Goal: Task Accomplishment & Management: Use online tool/utility

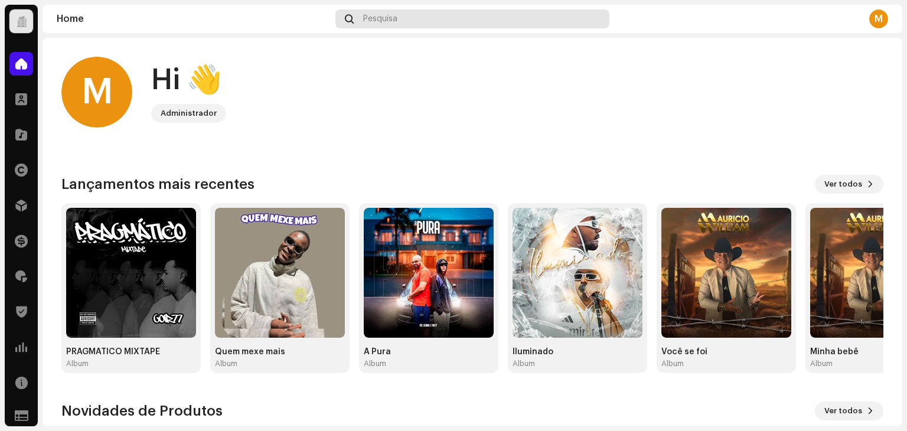
click at [393, 22] on span "Pesquisa" at bounding box center [380, 18] width 34 height 9
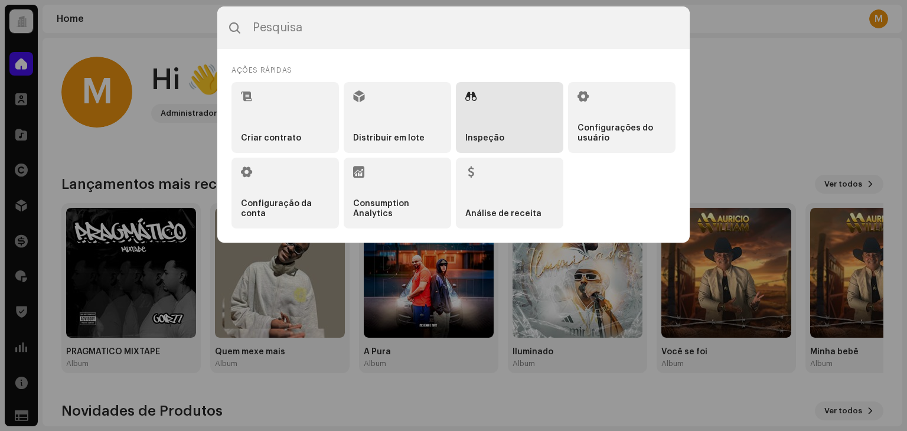
click at [509, 114] on li "Inspeção" at bounding box center [509, 117] width 107 height 71
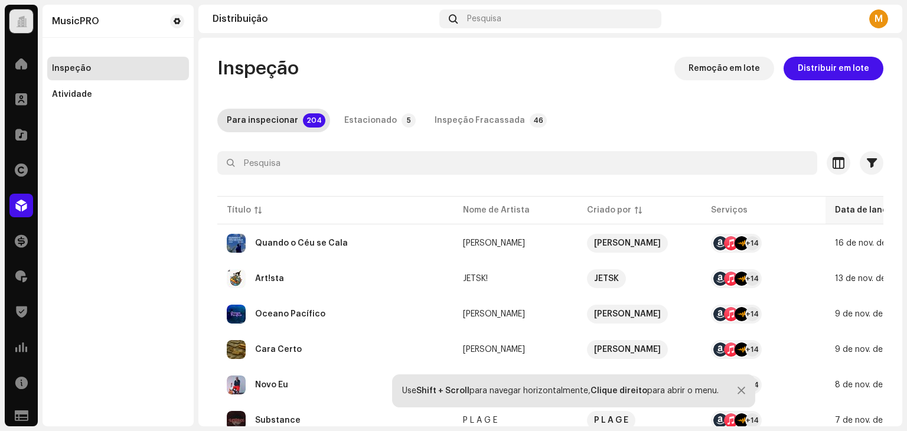
click at [854, 210] on div "Data de lançamento" at bounding box center [877, 210] width 84 height 12
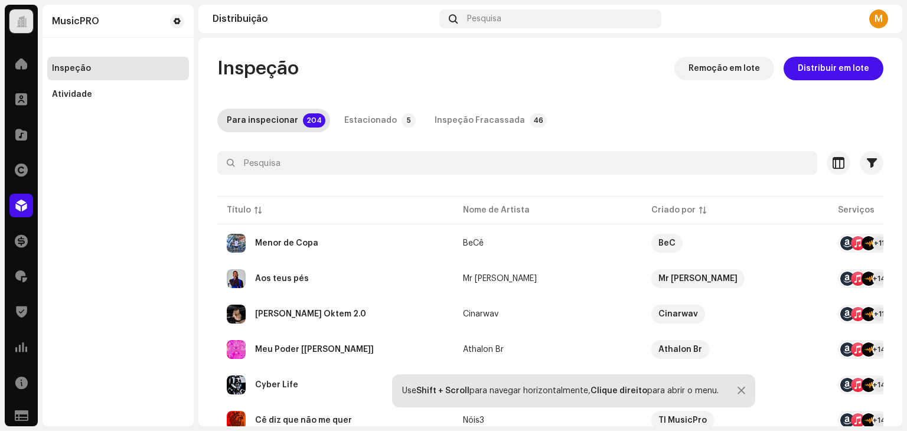
scroll to position [59, 0]
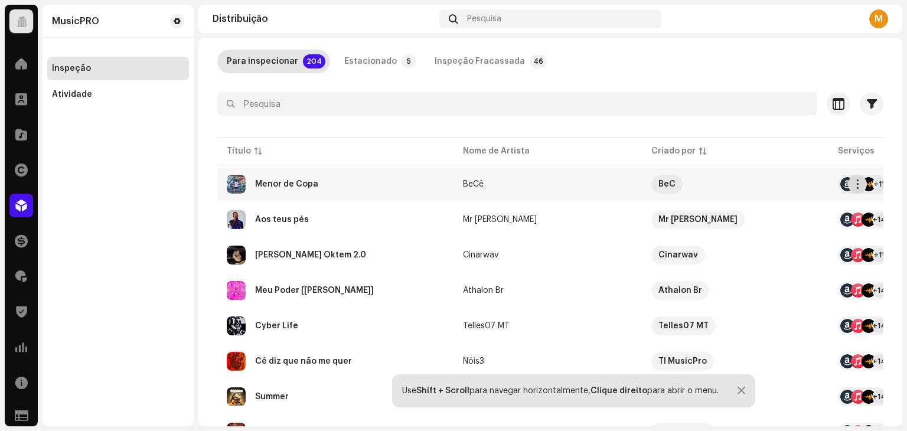
click at [857, 180] on span "button" at bounding box center [857, 183] width 9 height 9
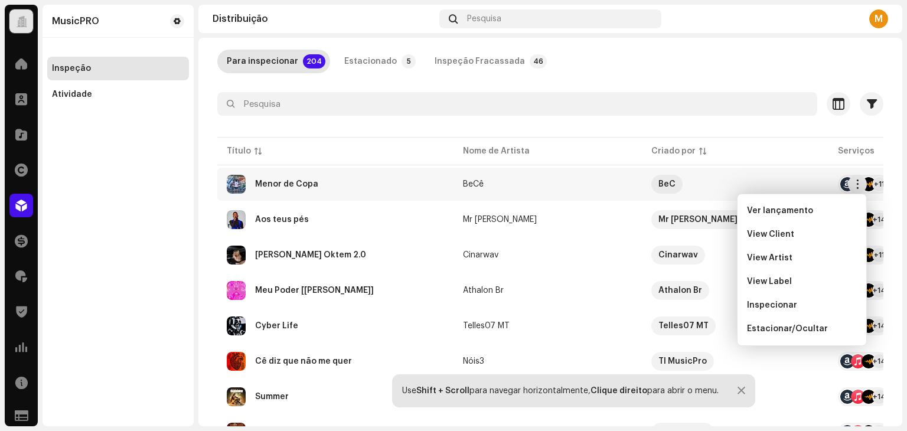
click at [336, 179] on div "Menor de Copa" at bounding box center [335, 184] width 217 height 19
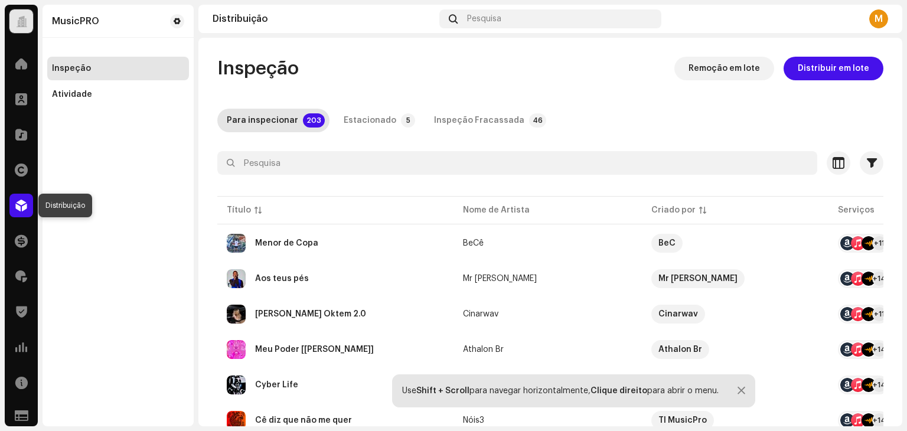
click at [21, 202] on span at bounding box center [21, 205] width 12 height 9
click at [76, 57] on div "Inspeção" at bounding box center [118, 69] width 142 height 24
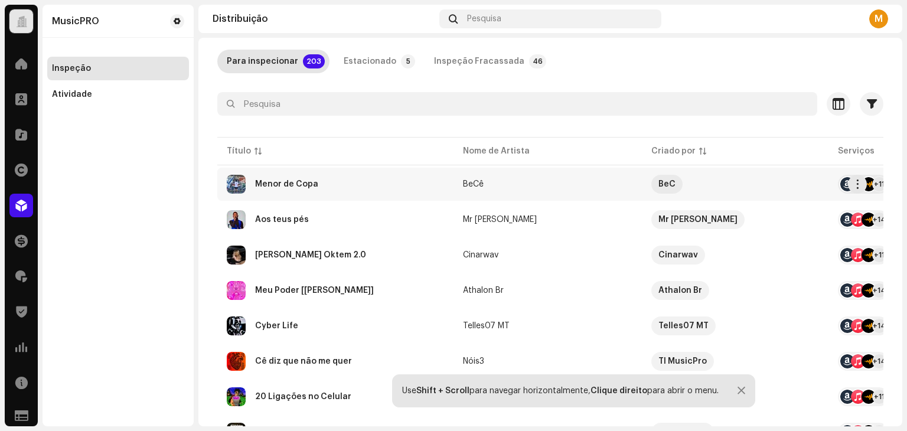
scroll to position [118, 0]
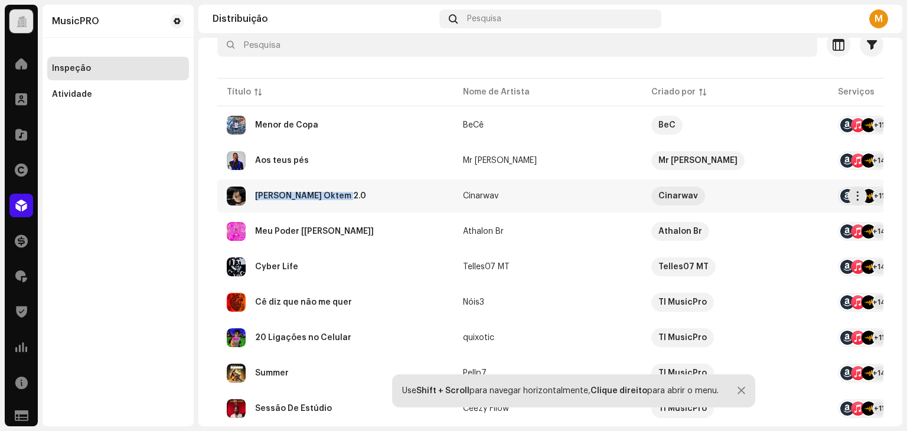
copy div "Oğuz Alper Öktem 2.0"
drag, startPoint x: 251, startPoint y: 197, endPoint x: 417, endPoint y: 83, distance: 200.7
click at [106, 226] on div "MusicPRO Inspeção Atividade" at bounding box center [117, 215] width 151 height 421
click at [279, 197] on div "Oğuz Alper Öktem 2.0" at bounding box center [310, 196] width 111 height 8
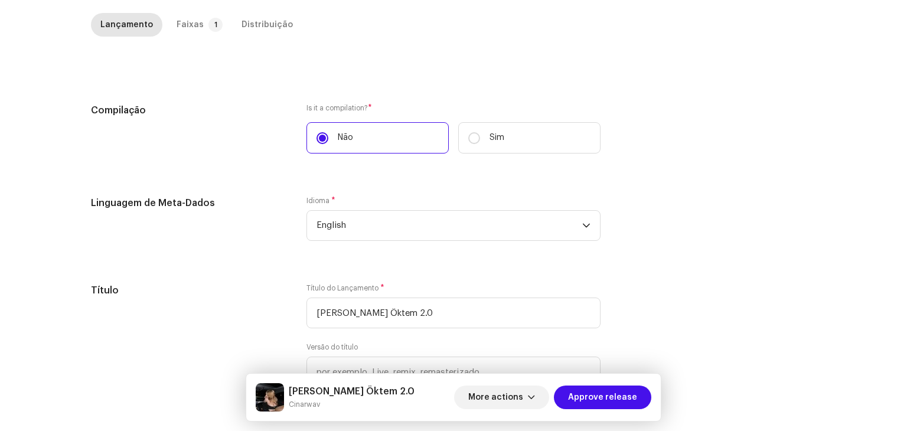
scroll to position [149, 0]
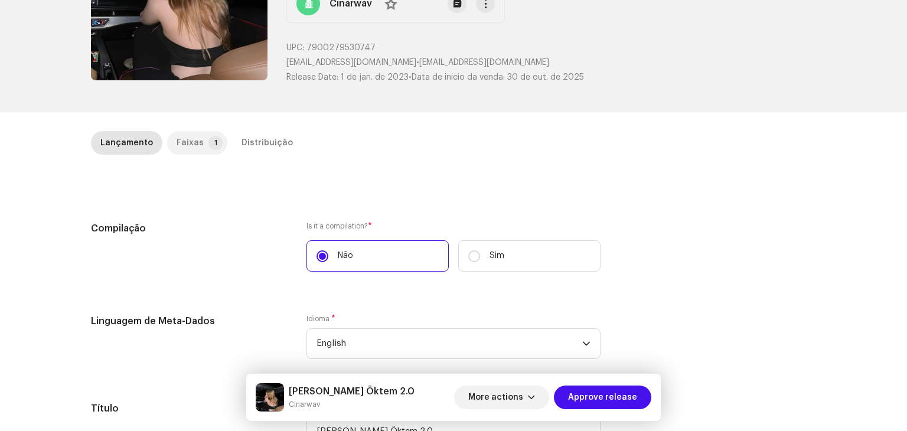
click at [182, 145] on div "Faixas" at bounding box center [189, 143] width 27 height 24
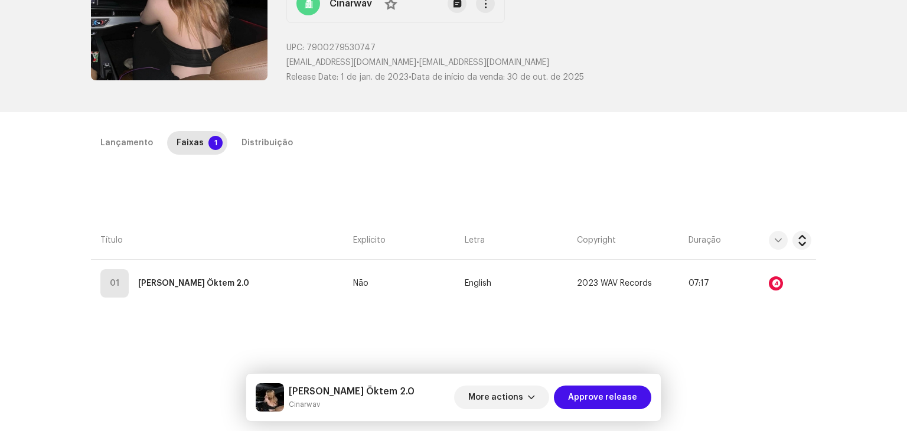
scroll to position [267, 0]
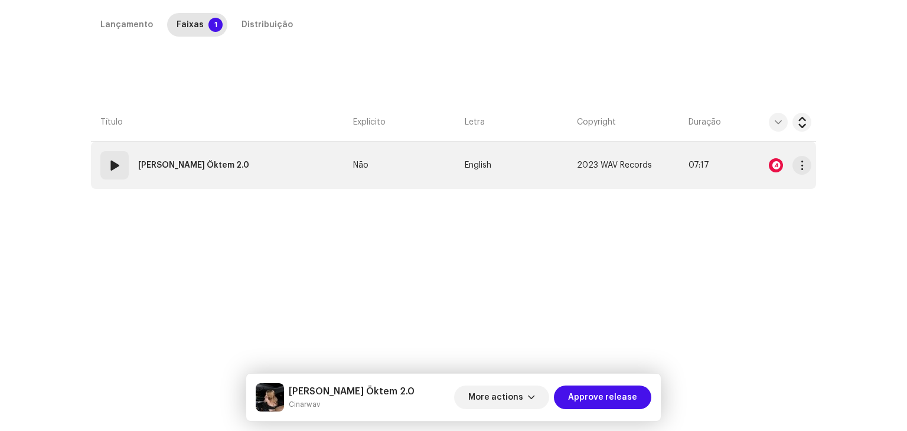
click at [192, 160] on strong "Oğuz Alper Öktem 2.0" at bounding box center [193, 165] width 111 height 24
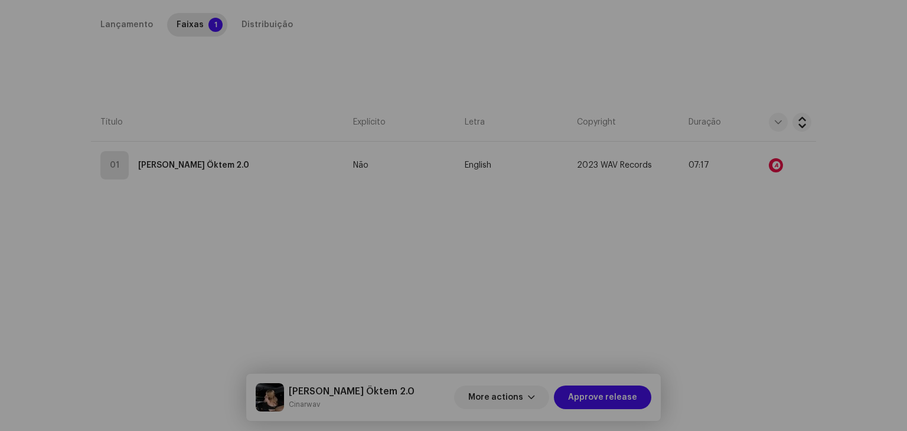
click at [142, 218] on div "Editar Metadados da Faixa Título da Faixa * Oğuz Alper Öktem 2.0 Versão da faix…" at bounding box center [453, 215] width 907 height 431
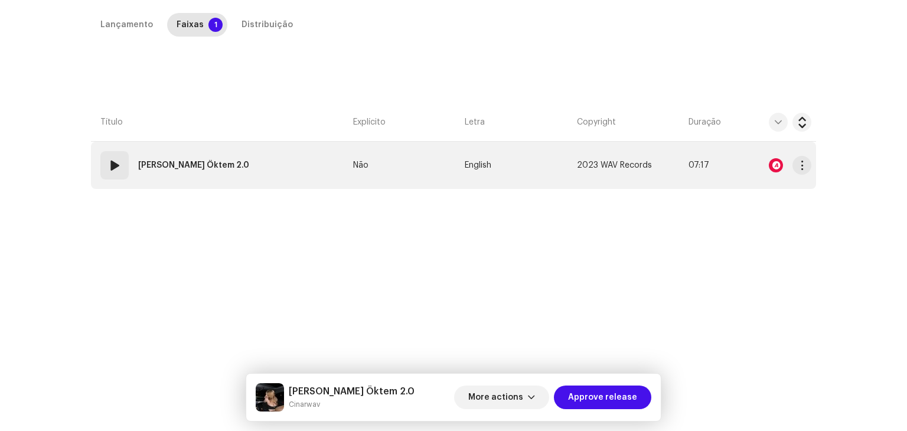
click at [111, 162] on span at bounding box center [114, 165] width 14 height 14
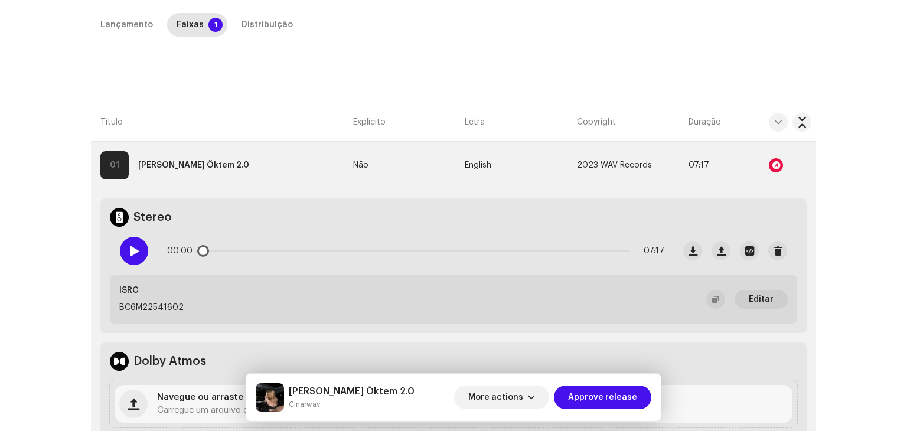
click at [132, 253] on span at bounding box center [134, 250] width 10 height 9
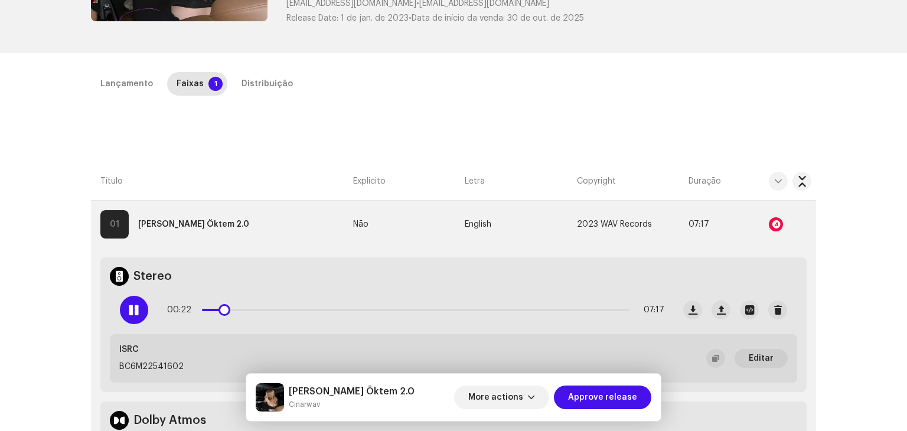
click at [129, 315] on div at bounding box center [134, 310] width 28 height 28
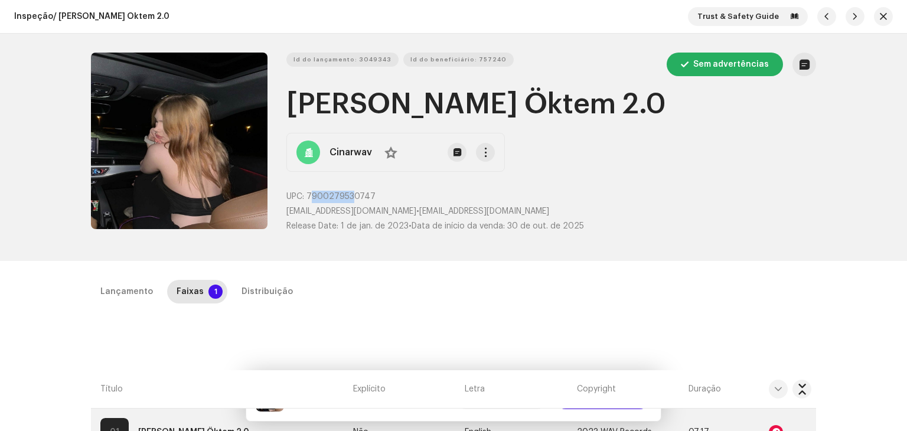
drag, startPoint x: 319, startPoint y: 195, endPoint x: 351, endPoint y: 193, distance: 32.5
click at [351, 193] on span "7900279530747" at bounding box center [340, 196] width 69 height 8
click at [377, 189] on div "Id do lançamento: 3049343 Id do beneficiário: 757240 Sem advertências Oğuz Alpe…" at bounding box center [550, 147] width 529 height 189
copy span "7900279530747"
drag, startPoint x: 377, startPoint y: 192, endPoint x: 305, endPoint y: 192, distance: 71.4
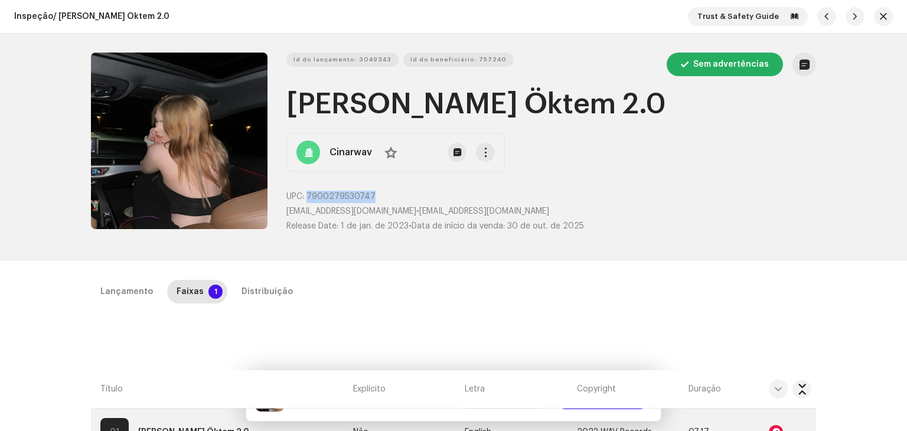
click at [305, 192] on p "UPC: 7900279530747" at bounding box center [550, 197] width 529 height 12
copy span "7900279530747"
click at [774, 388] on icon at bounding box center [778, 389] width 8 height 8
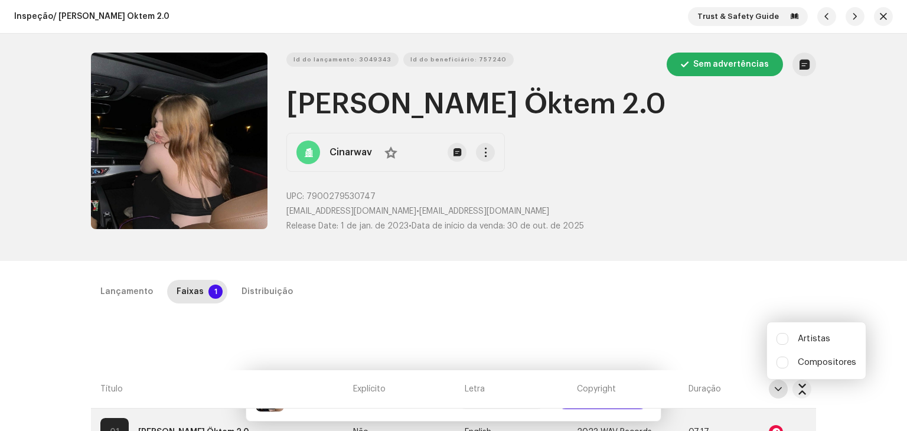
click at [774, 388] on icon at bounding box center [778, 389] width 8 height 8
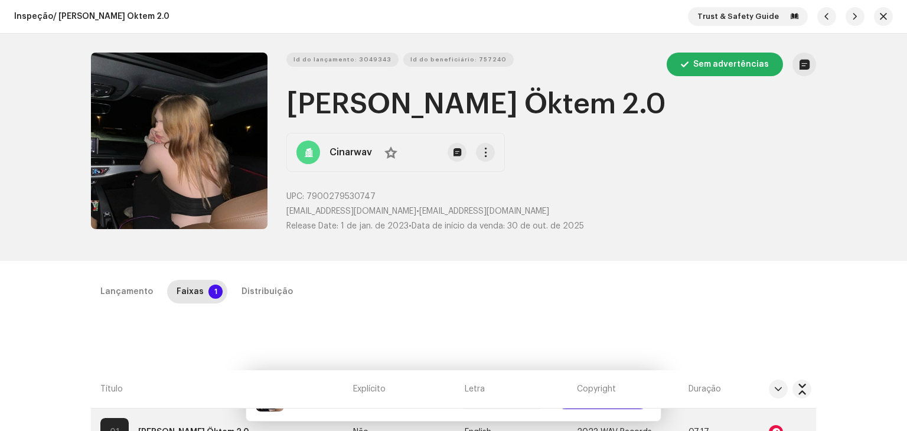
scroll to position [118, 0]
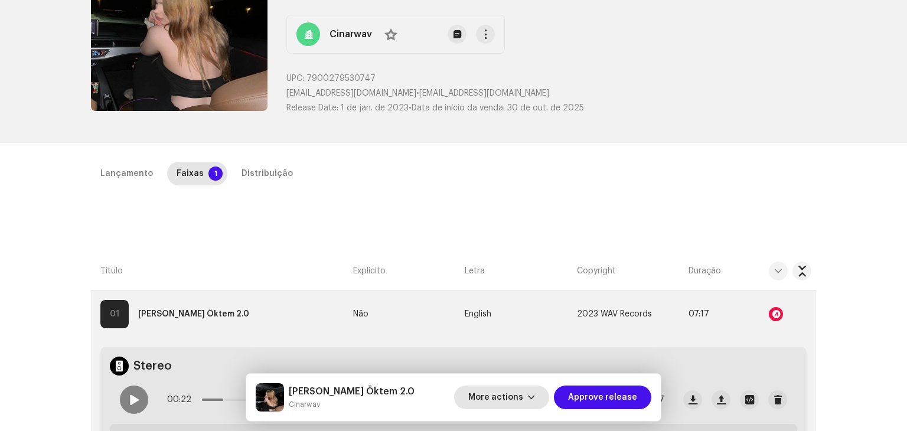
click at [532, 392] on button "More actions" at bounding box center [501, 397] width 95 height 24
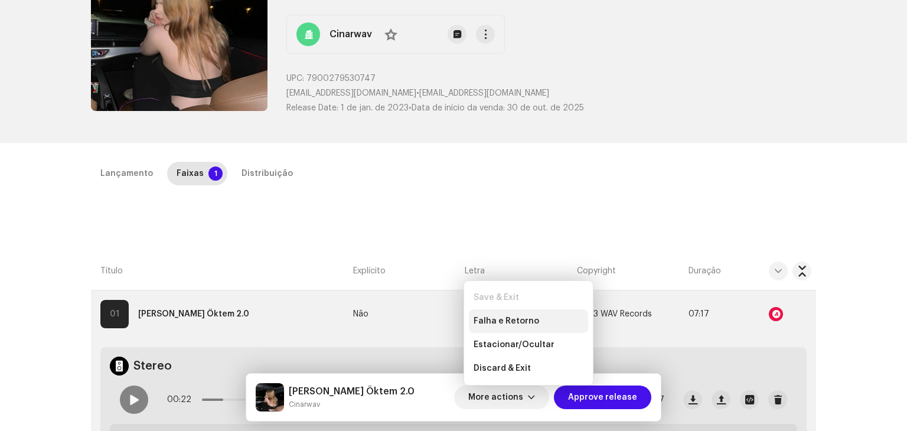
click at [508, 322] on span "Falha e Retorno" at bounding box center [506, 320] width 66 height 9
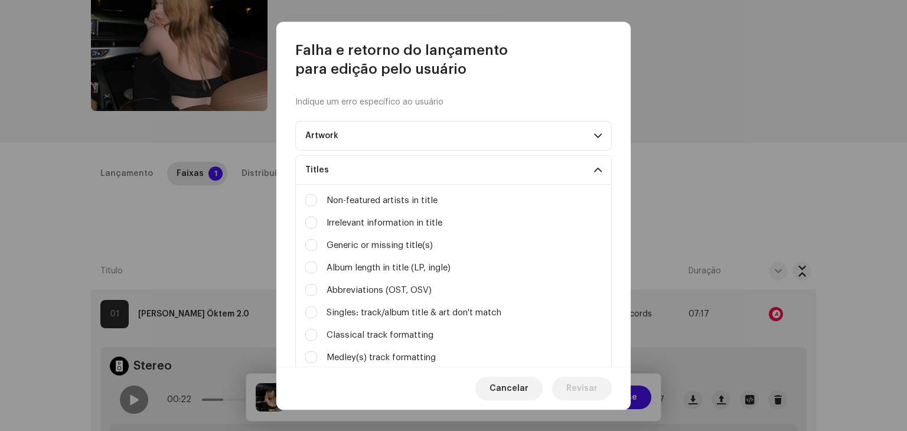
click at [364, 163] on p-accordion-header "Titles" at bounding box center [453, 170] width 316 height 30
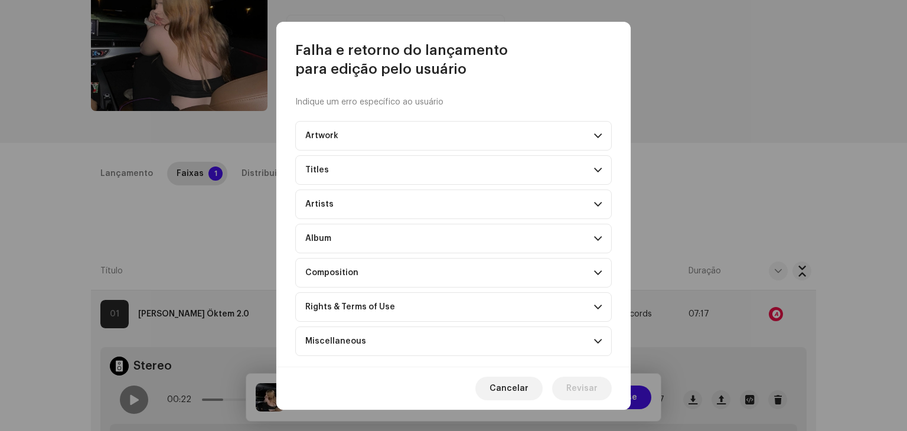
click at [397, 272] on p-accordion-header "Composition" at bounding box center [453, 273] width 316 height 30
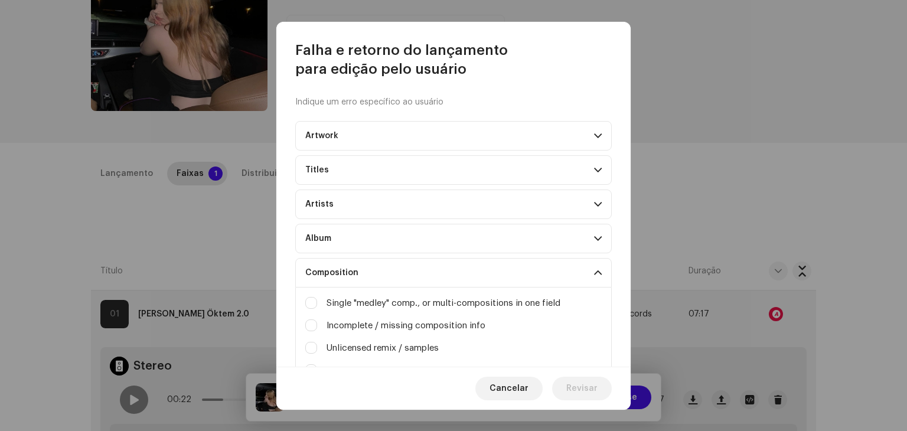
scroll to position [59, 0]
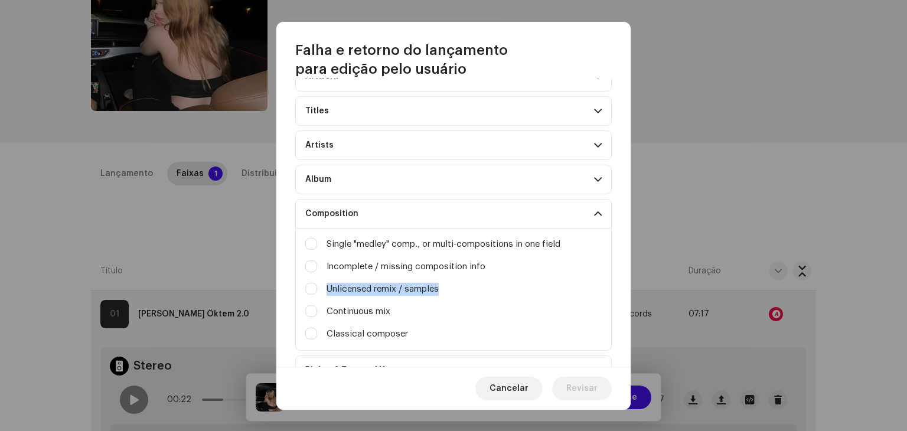
copy label "Unlicensed remix / samples"
drag, startPoint x: 326, startPoint y: 289, endPoint x: 453, endPoint y: 297, distance: 127.8
click at [453, 297] on div "Single "medley" comp., or multi-compositions in one field Incomplete / missing …" at bounding box center [453, 289] width 296 height 122
click at [313, 286] on input "Irrelevant / excessive information" at bounding box center [311, 289] width 12 height 12
checkbox input "true"
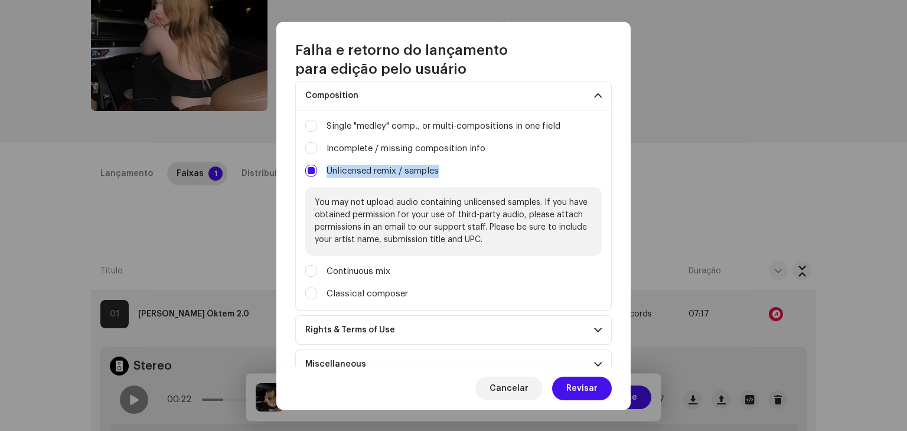
scroll to position [236, 0]
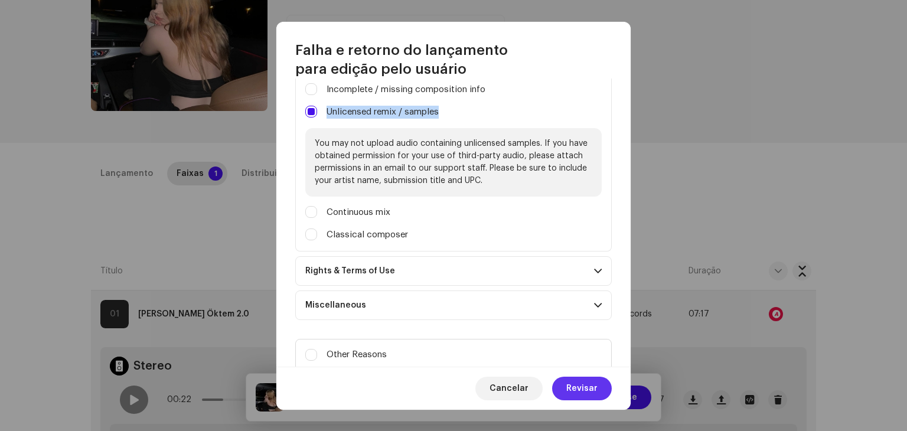
click at [578, 384] on span "Revisar" at bounding box center [581, 389] width 31 height 24
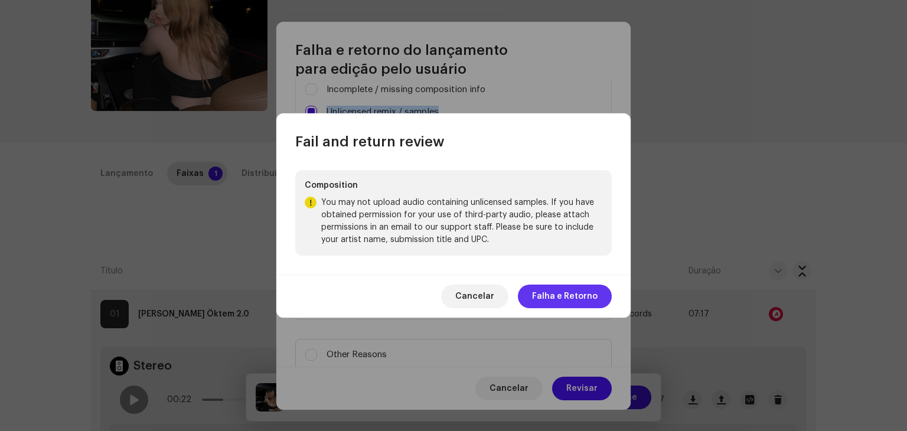
click at [573, 293] on span "Falha e Retorno" at bounding box center [565, 296] width 66 height 24
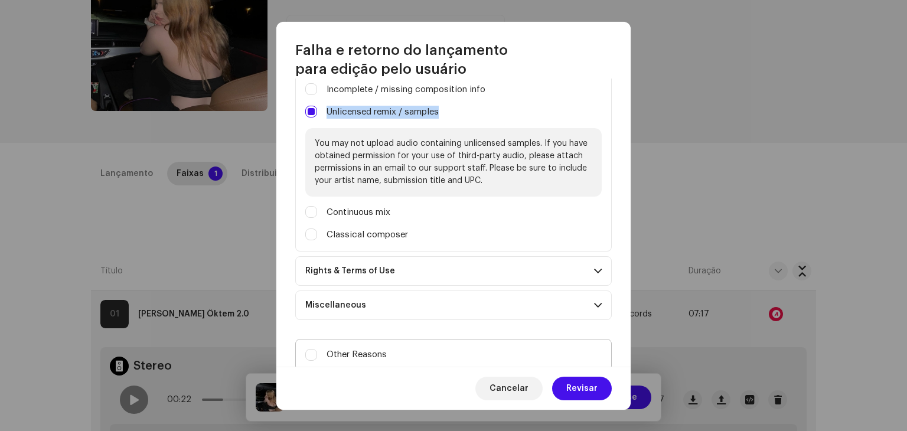
scroll to position [272, 0]
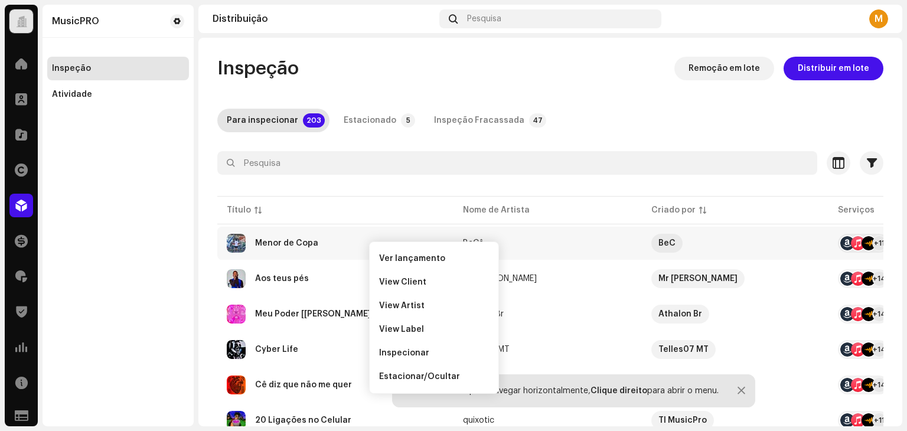
drag, startPoint x: 126, startPoint y: 272, endPoint x: 116, endPoint y: 331, distance: 59.4
drag, startPoint x: 116, startPoint y: 331, endPoint x: 610, endPoint y: 67, distance: 560.6
click at [610, 66] on div "Inspeção Remoção em lote Distribuir em lote" at bounding box center [550, 69] width 666 height 24
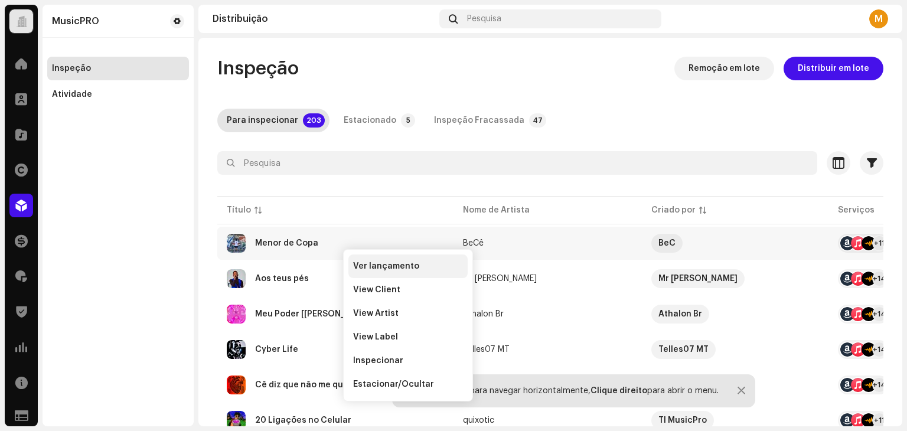
click at [382, 263] on span "Ver lançamento" at bounding box center [386, 265] width 66 height 9
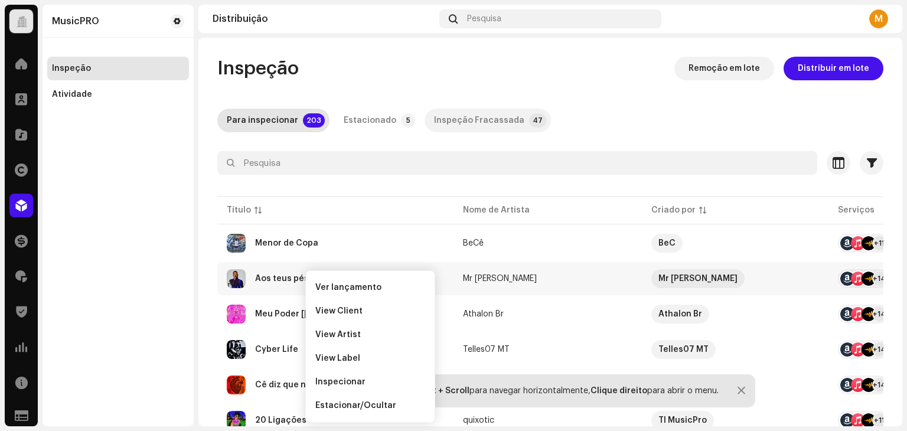
click at [328, 287] on span "Ver lançamento" at bounding box center [348, 287] width 66 height 9
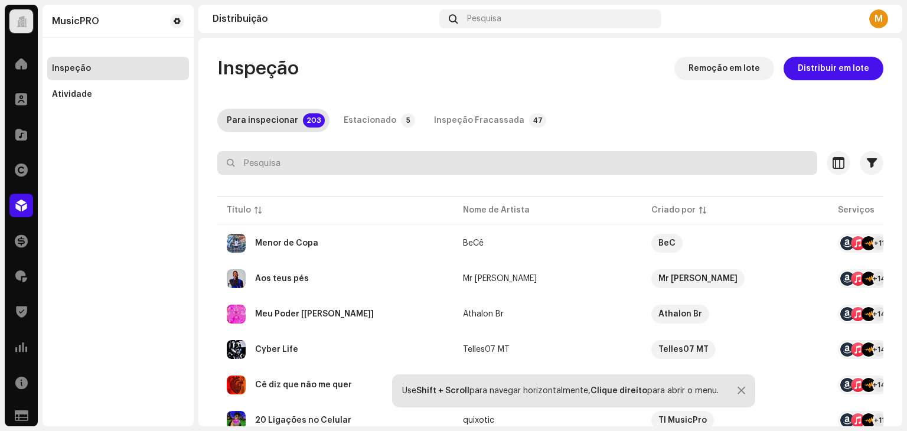
scroll to position [59, 0]
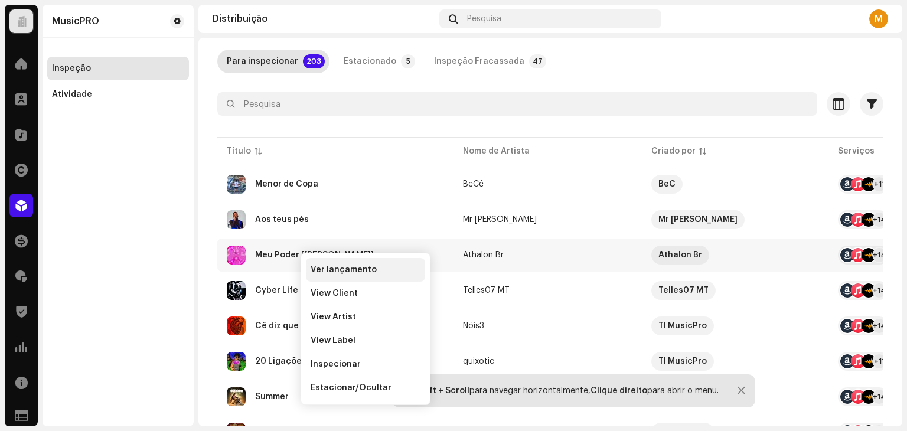
click at [321, 262] on div "Ver lançamento" at bounding box center [365, 270] width 119 height 24
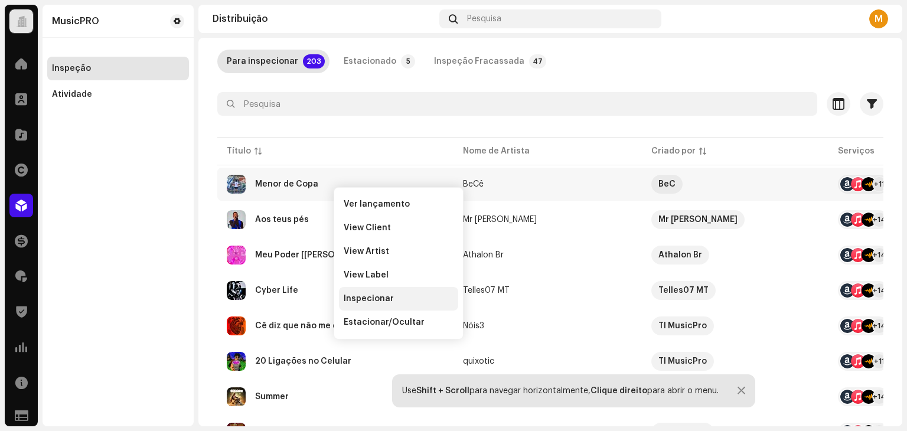
click at [400, 293] on div "Inspecionar" at bounding box center [398, 299] width 119 height 24
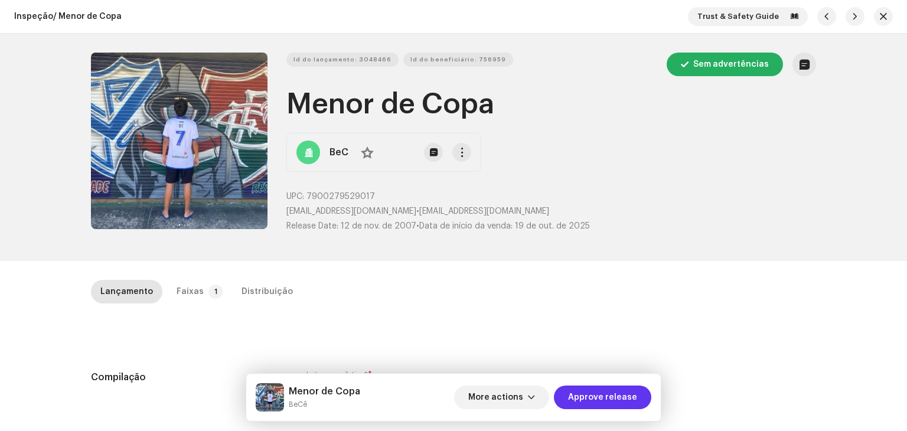
click at [637, 392] on button "Approve release" at bounding box center [602, 397] width 97 height 24
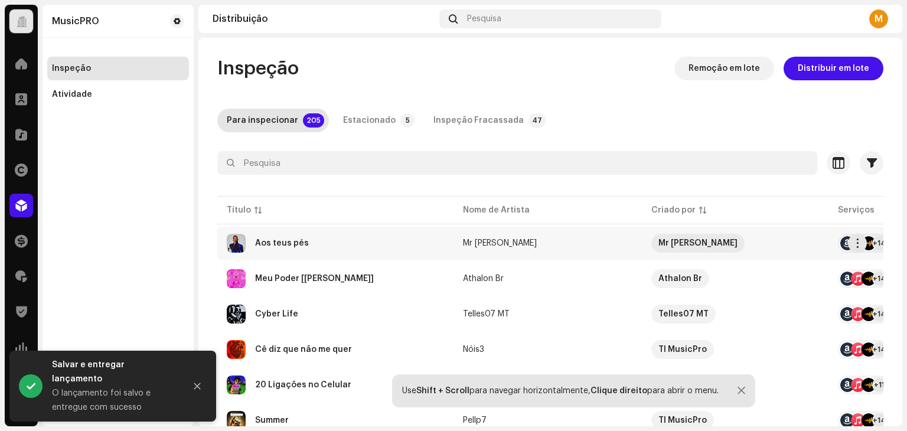
click at [310, 243] on div "Aos teus pés" at bounding box center [335, 243] width 217 height 19
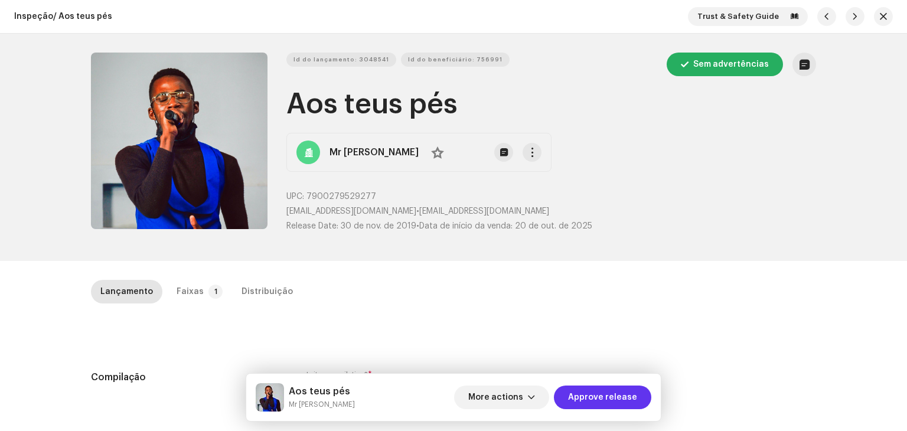
click at [603, 405] on span "Approve release" at bounding box center [602, 397] width 69 height 24
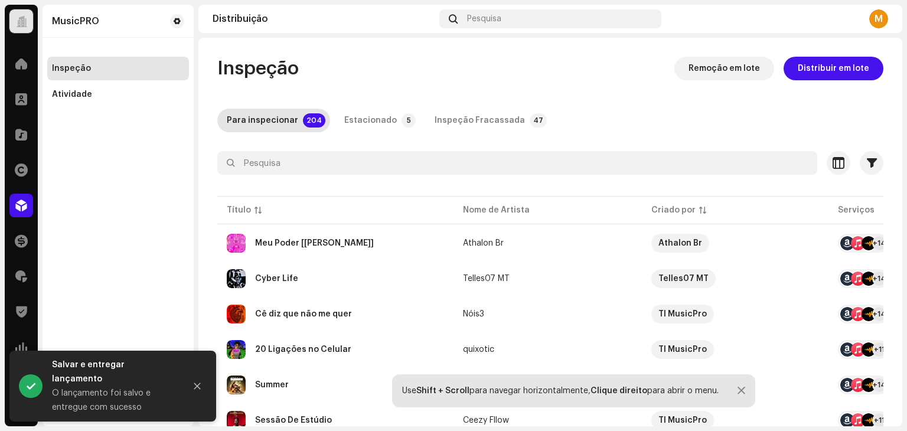
scroll to position [59, 0]
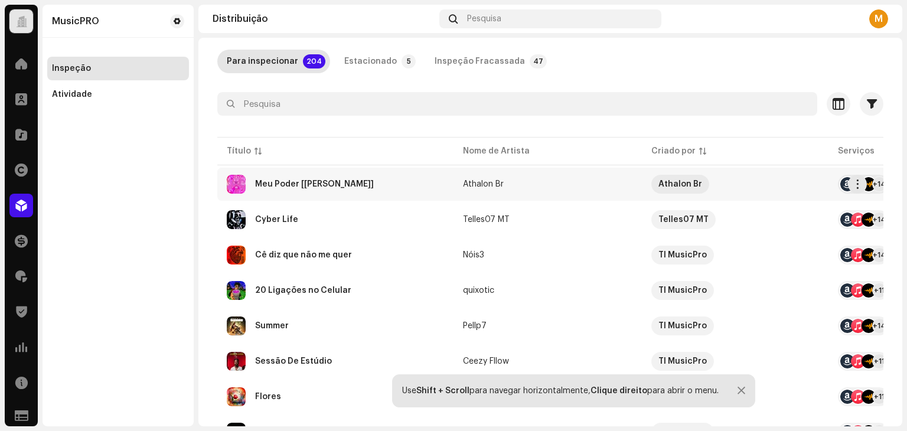
click at [322, 178] on div "Meu Poder [Steven Universo]" at bounding box center [335, 184] width 217 height 19
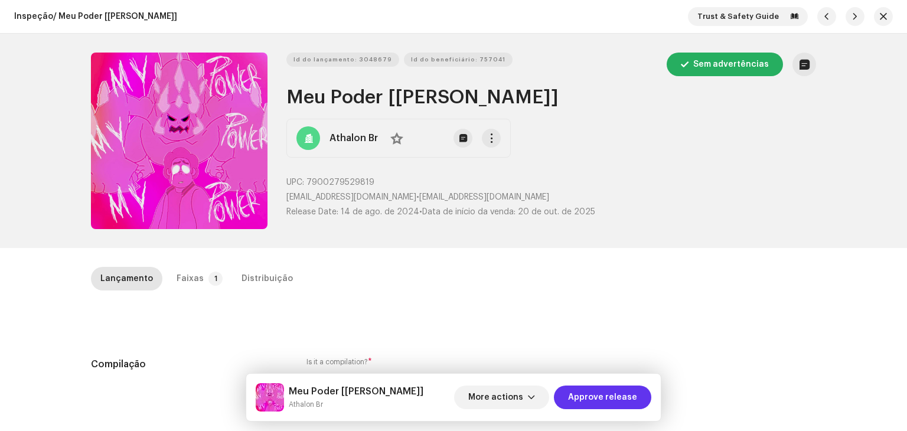
click at [614, 396] on span "Approve release" at bounding box center [602, 397] width 69 height 24
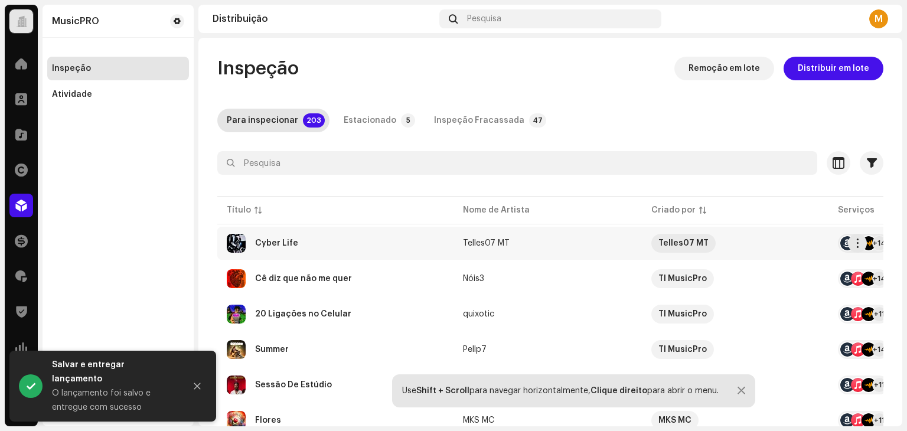
scroll to position [59, 0]
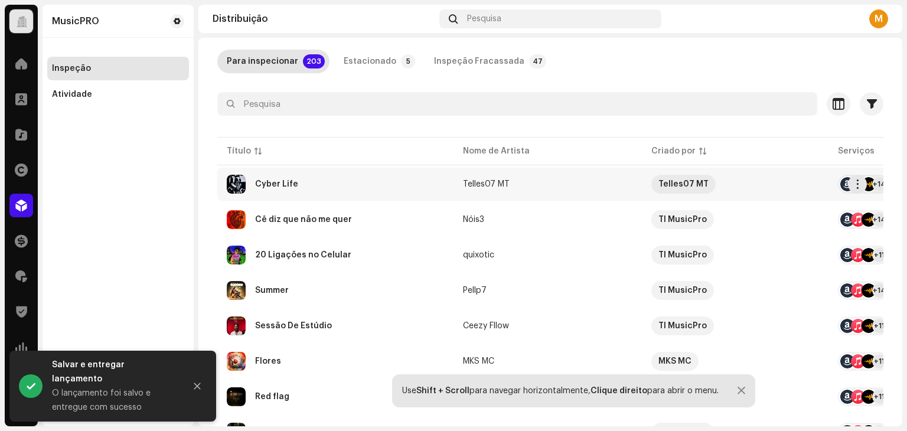
click at [328, 176] on div "Cyber Life" at bounding box center [335, 184] width 217 height 19
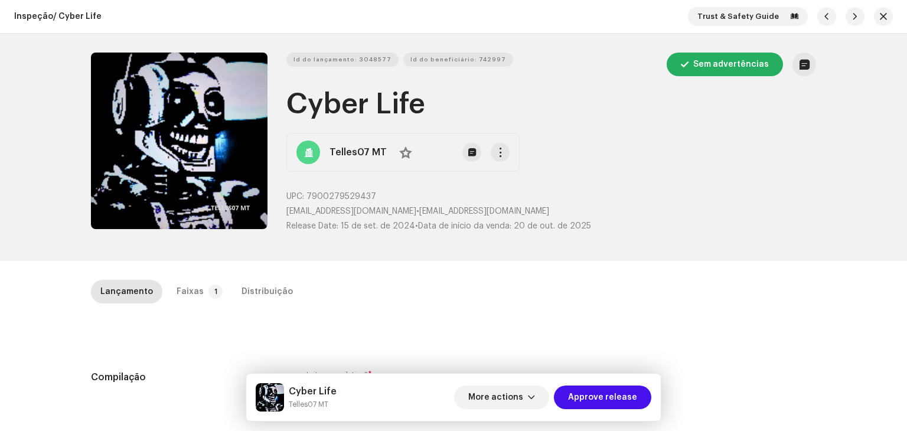
scroll to position [118, 0]
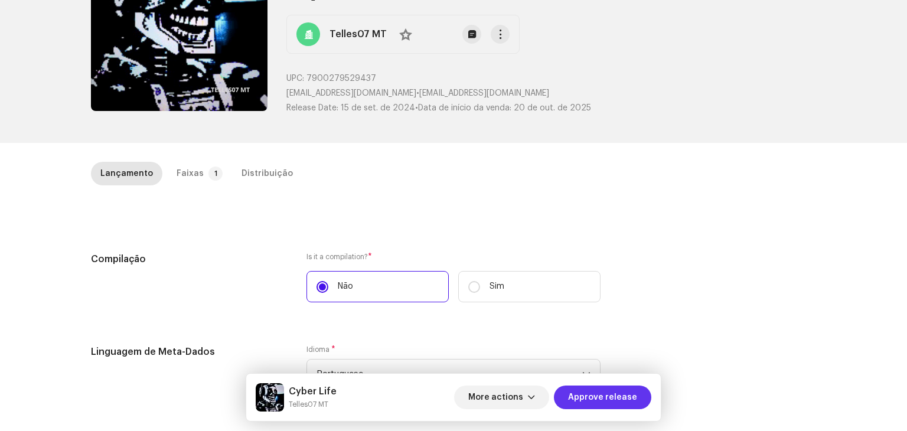
click at [591, 401] on span "Approve release" at bounding box center [602, 397] width 69 height 24
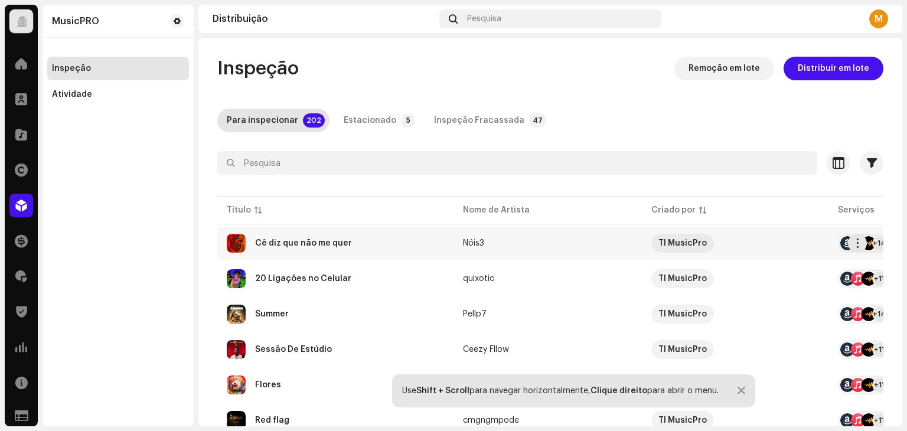
click at [334, 243] on div "Cê diz que não me quer" at bounding box center [303, 243] width 97 height 8
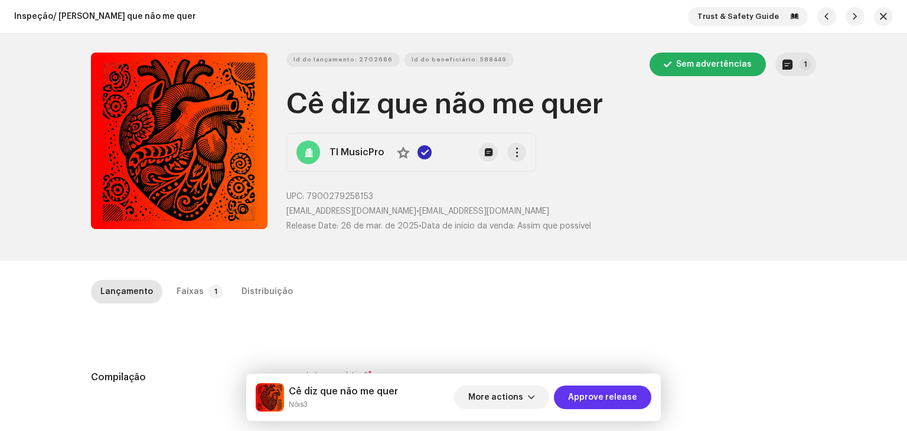
click at [625, 397] on span "Approve release" at bounding box center [602, 397] width 69 height 24
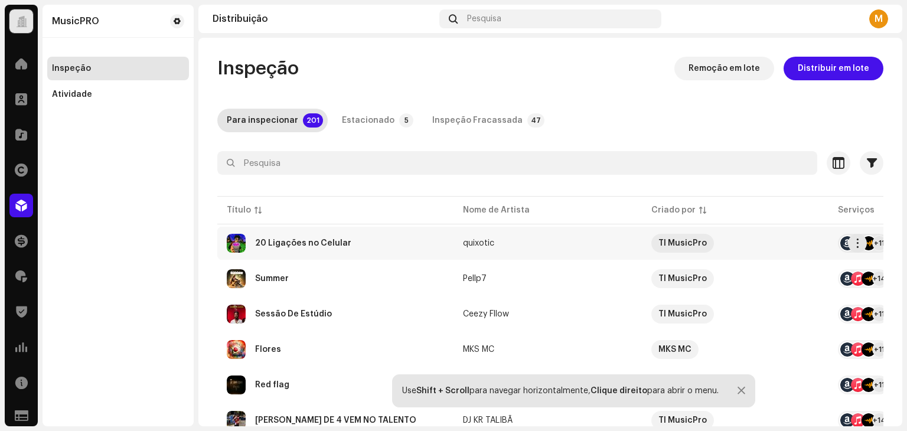
click at [342, 245] on div "20 Ligações no Celular" at bounding box center [303, 243] width 96 height 8
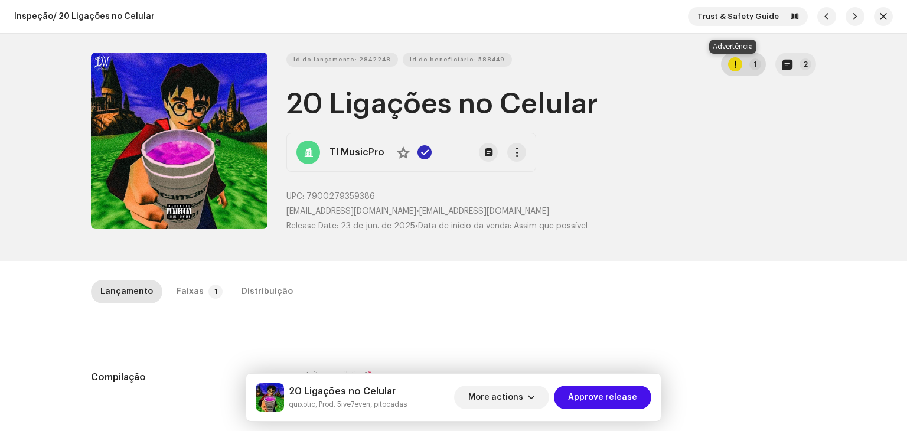
click at [737, 63] on div "button" at bounding box center [735, 64] width 14 height 14
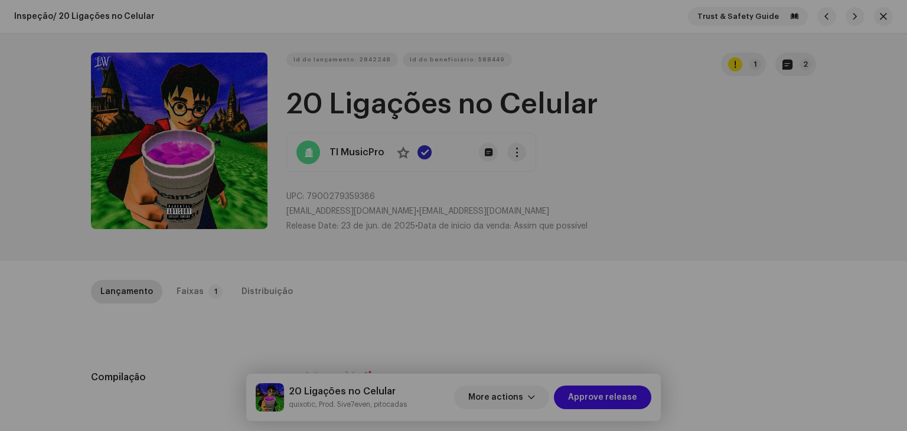
click at [781, 149] on div "Erros e Alertas Erro Alertas 1 Revise esses avisos para ver se você precisa cor…" at bounding box center [453, 215] width 907 height 431
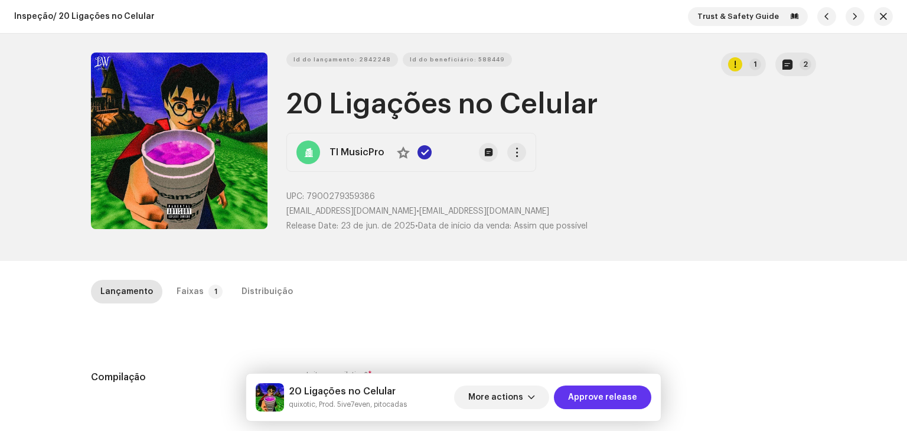
click at [610, 394] on span "Approve release" at bounding box center [602, 397] width 69 height 24
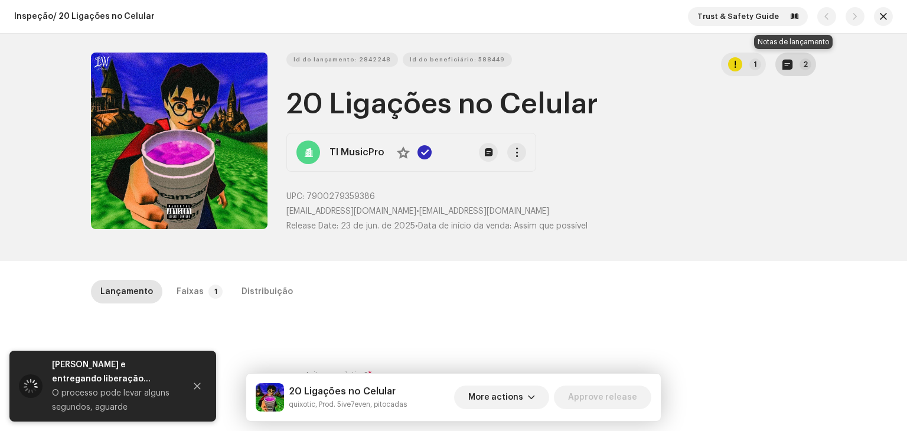
click at [793, 66] on button "2" at bounding box center [795, 65] width 41 height 24
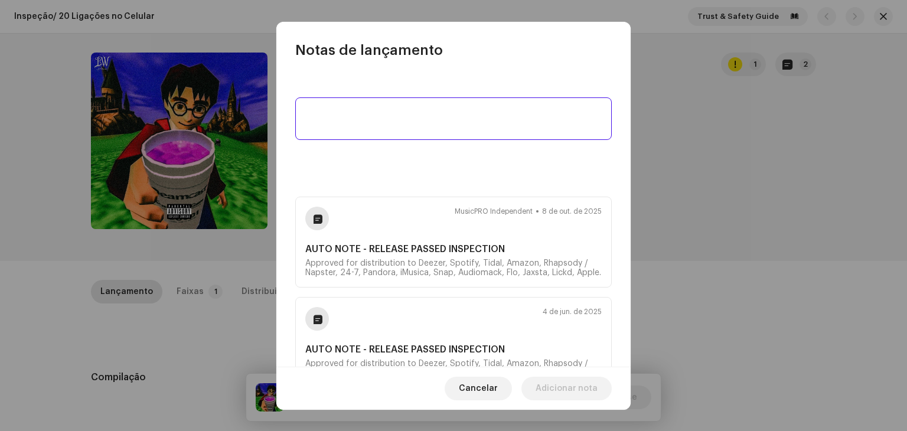
scroll to position [49, 0]
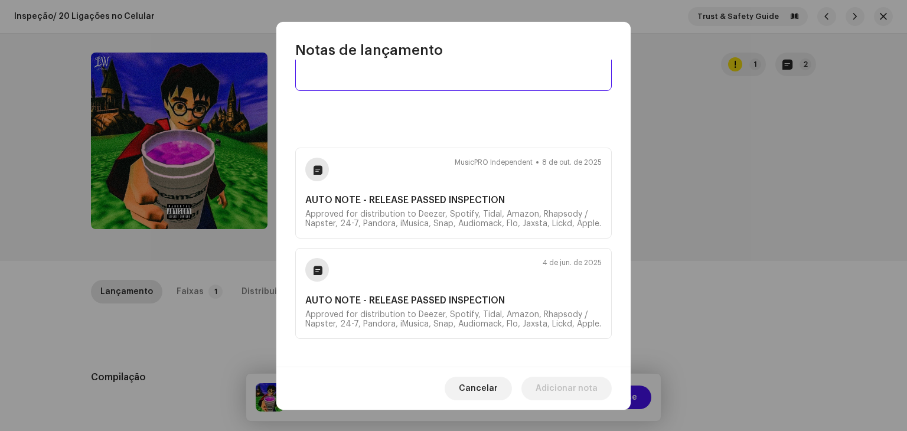
click at [770, 220] on div "Erros e Alertas Erro Alertas 1 Revise esses avisos para ver se você precisa cor…" at bounding box center [453, 215] width 907 height 431
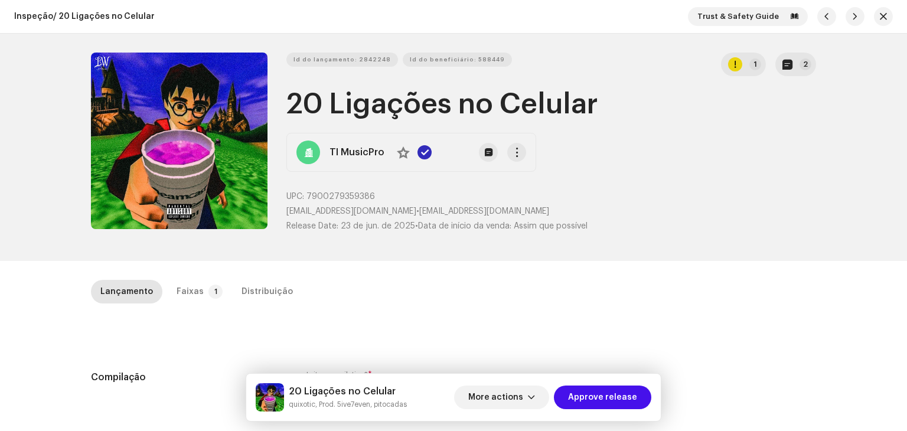
click at [740, 192] on div "Notas de lançamento MusicPRO Independent 8 de out. de 2025 AUTO NOTE - RELEASE …" at bounding box center [453, 215] width 907 height 431
click at [799, 55] on button "2" at bounding box center [795, 65] width 41 height 24
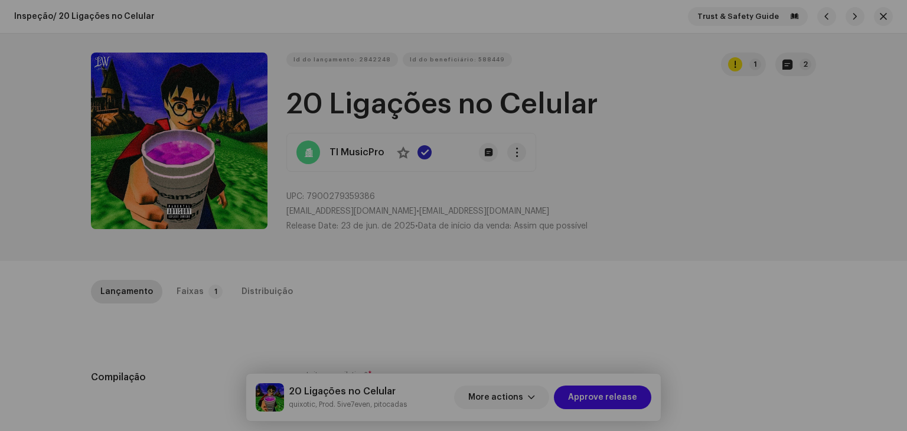
click at [753, 186] on div "Notas de lançamento MusicPRO Independent 8 de out. de 2025 AUTO NOTE - RELEASE …" at bounding box center [453, 215] width 907 height 431
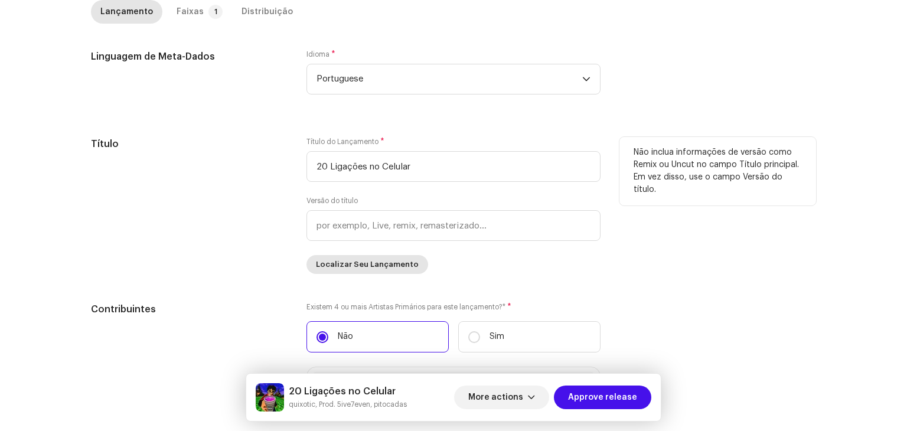
scroll to position [177, 0]
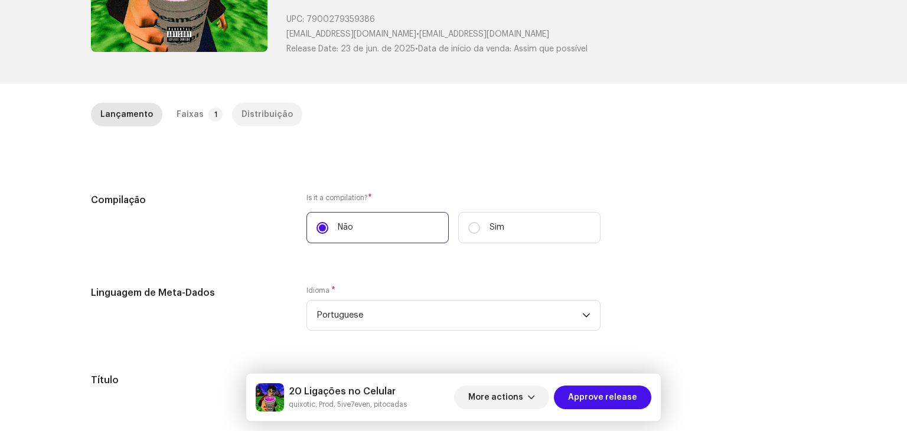
click at [276, 112] on div "Distribuição" at bounding box center [266, 115] width 51 height 24
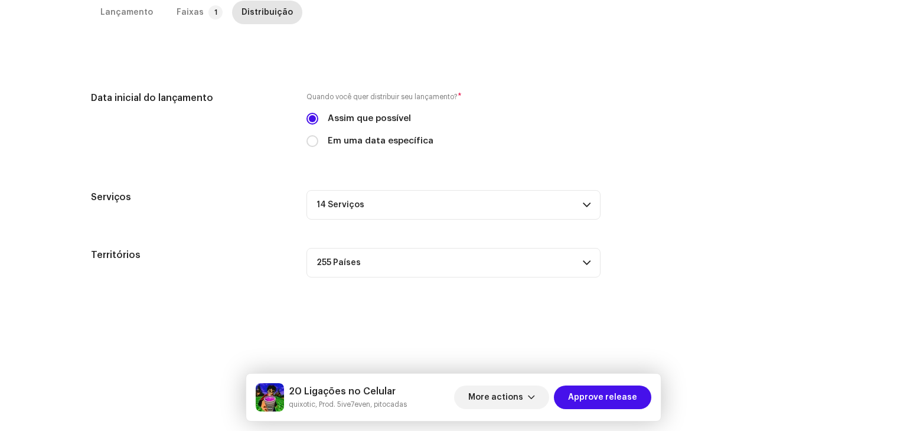
scroll to position [161, 0]
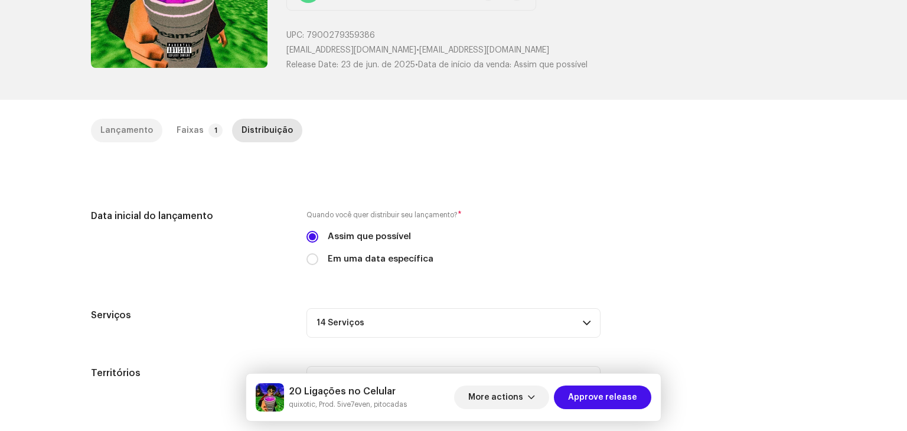
click at [106, 123] on div "Lançamento" at bounding box center [126, 131] width 53 height 24
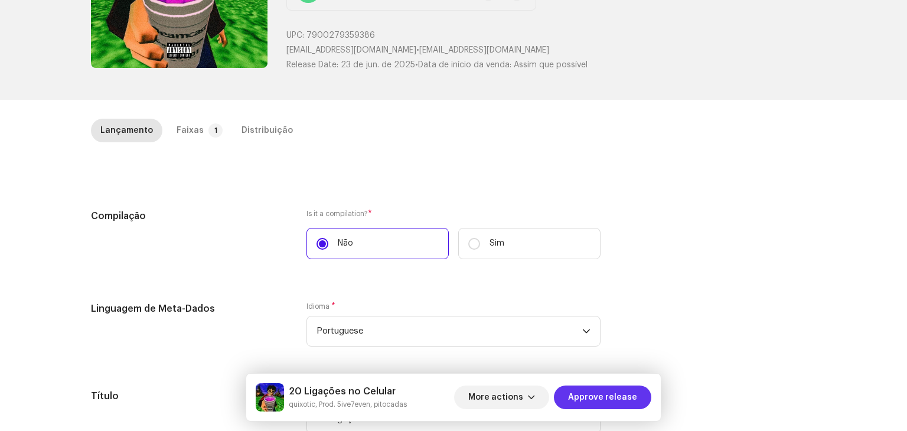
click at [607, 407] on span "Approve release" at bounding box center [602, 397] width 69 height 24
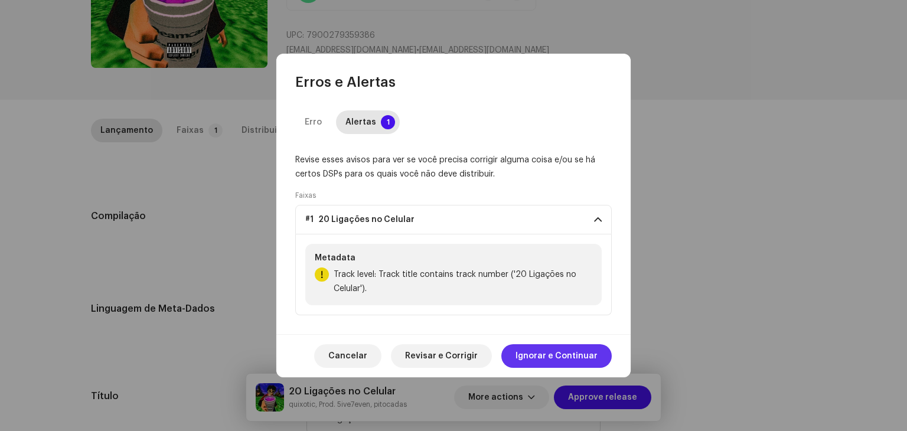
click at [554, 359] on span "Ignorar e Continuar" at bounding box center [556, 356] width 82 height 24
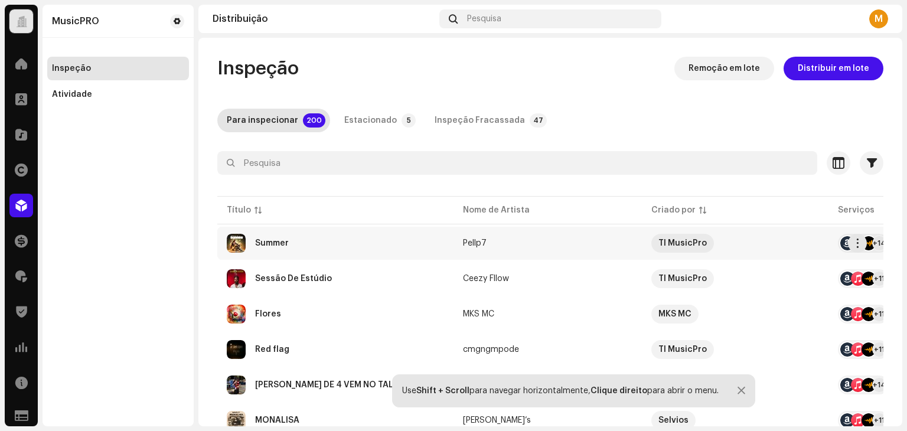
click at [375, 243] on div "Summer" at bounding box center [335, 243] width 217 height 19
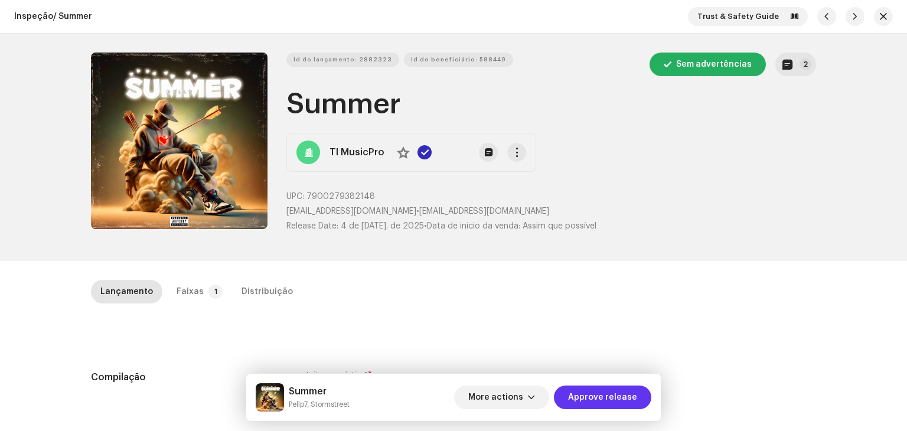
click at [640, 397] on button "Approve release" at bounding box center [602, 397] width 97 height 24
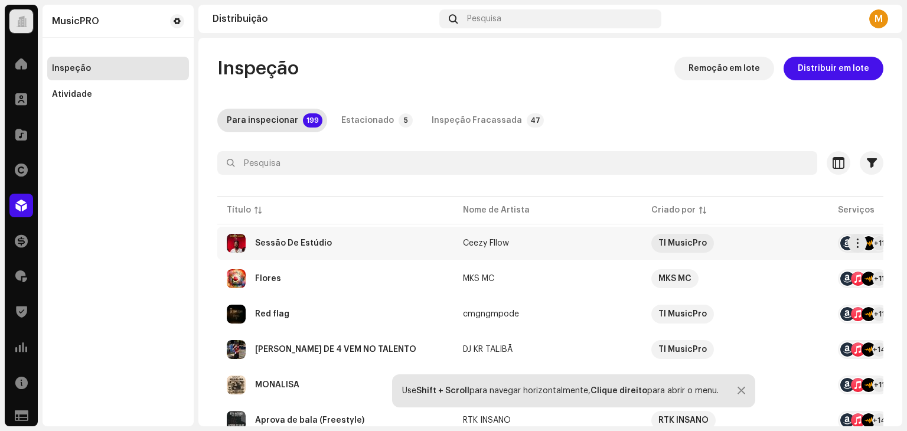
click at [355, 238] on div "Sessão De Estúdio" at bounding box center [335, 243] width 217 height 19
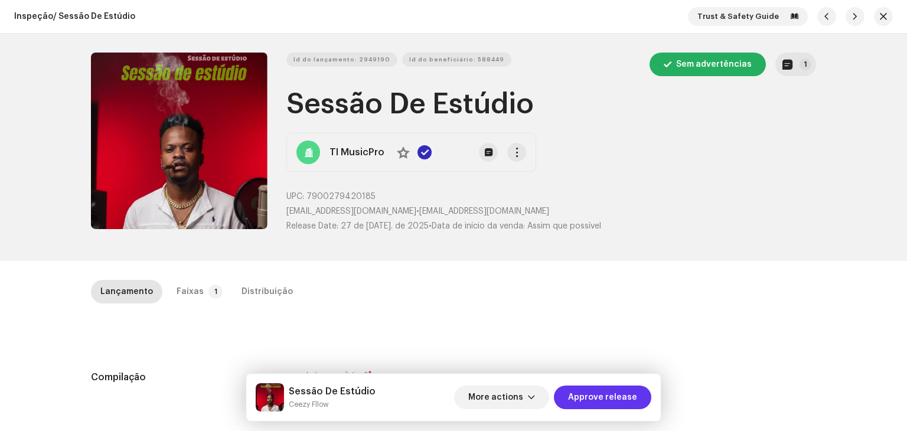
click at [590, 400] on span "Approve release" at bounding box center [602, 397] width 69 height 24
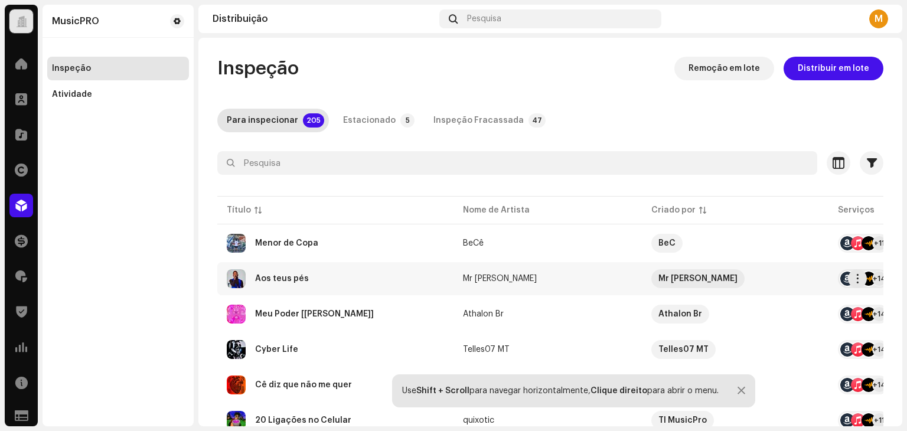
click at [335, 277] on div "Aos teus pés" at bounding box center [335, 278] width 217 height 19
click at [371, 241] on div "Menor de Copa" at bounding box center [335, 243] width 217 height 19
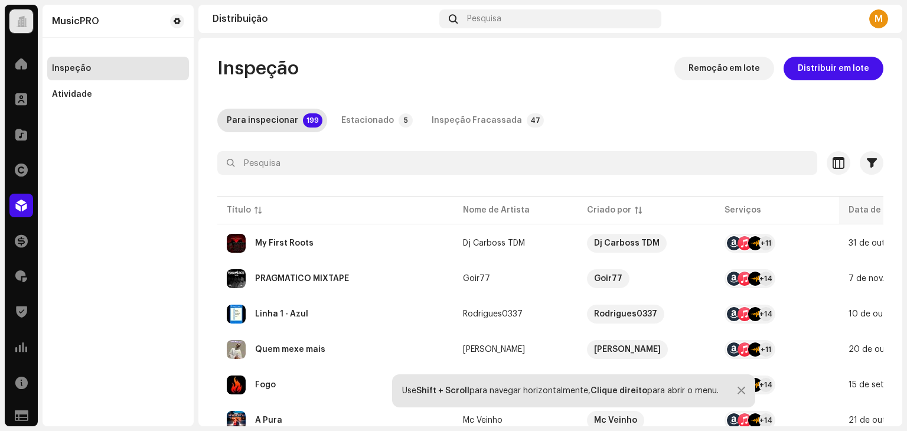
click at [856, 211] on div "Data de lançamento" at bounding box center [890, 210] width 84 height 12
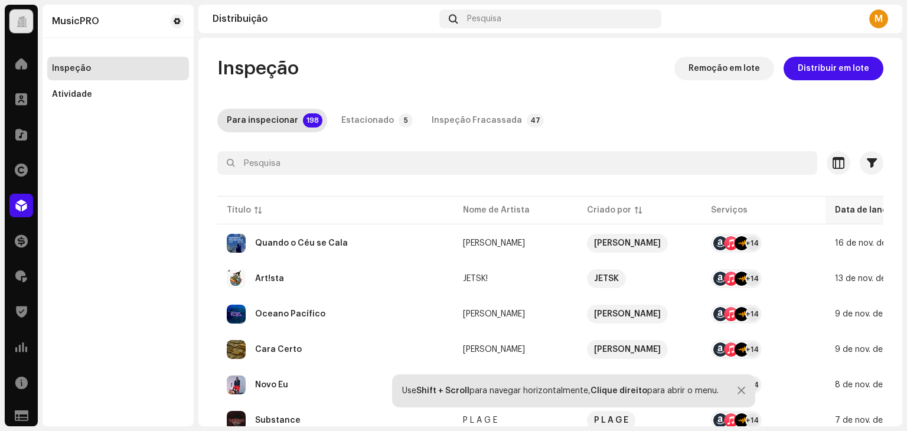
click at [855, 212] on div "Data de lançamento" at bounding box center [877, 210] width 84 height 12
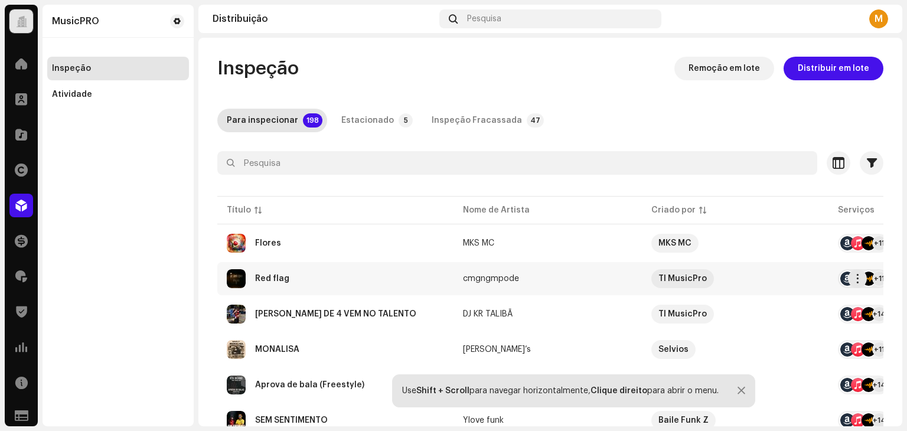
click at [292, 279] on div "Red flag" at bounding box center [335, 278] width 217 height 19
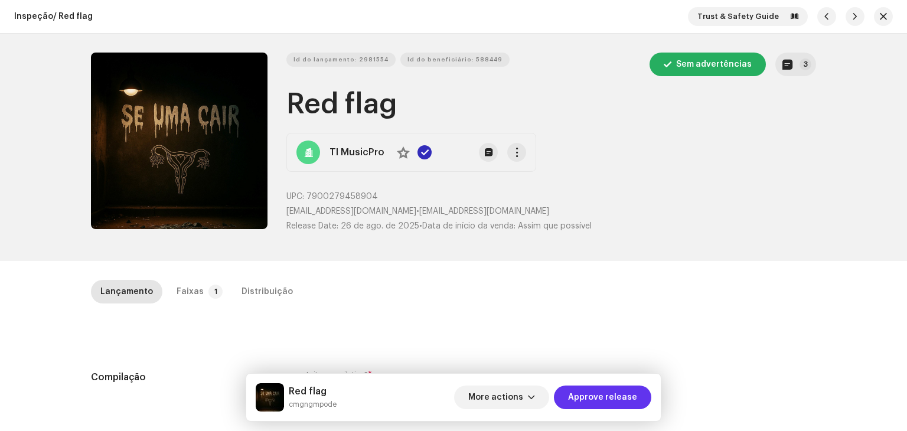
click at [608, 407] on span "Approve release" at bounding box center [602, 397] width 69 height 24
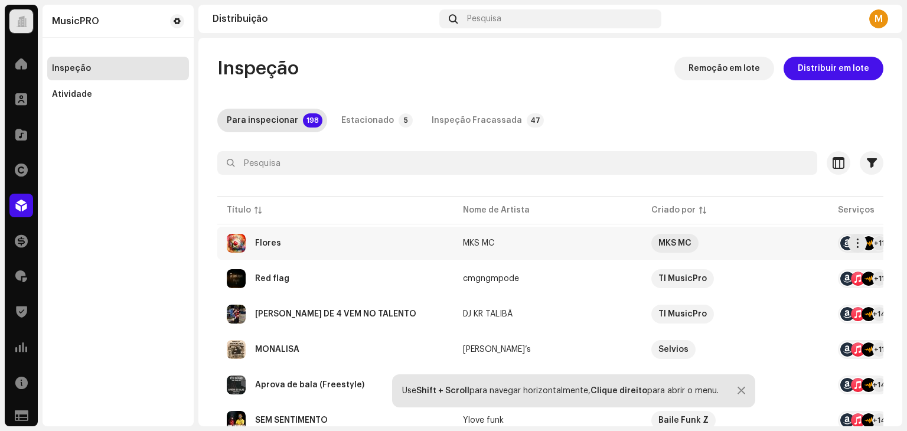
click at [336, 248] on div "Flores" at bounding box center [335, 243] width 217 height 19
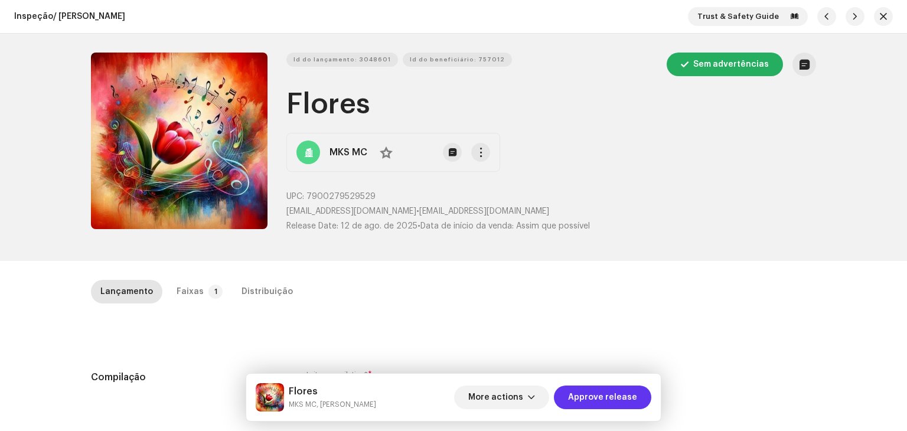
click at [596, 405] on span "Approve release" at bounding box center [602, 397] width 69 height 24
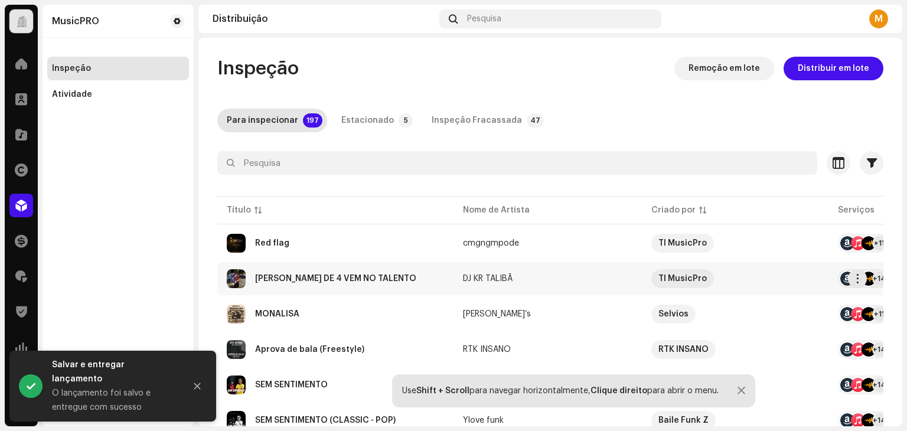
click at [344, 275] on div "ELA TOMA DE 4 VEM NO TALENTO" at bounding box center [335, 278] width 161 height 8
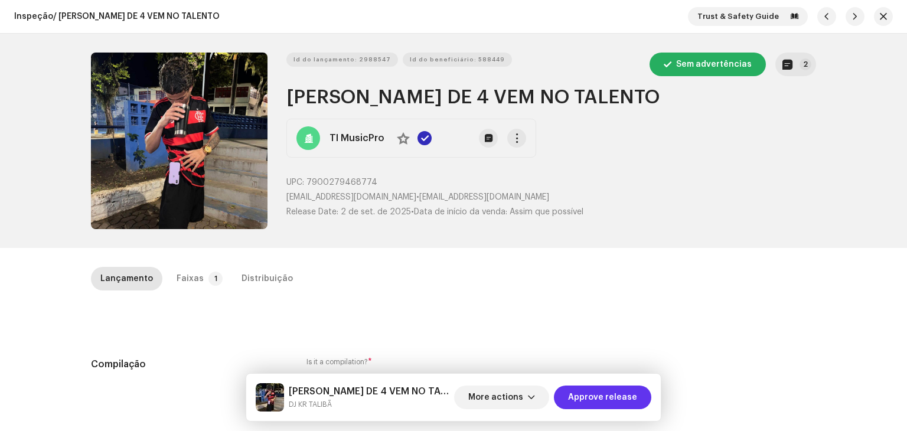
click at [613, 407] on span "Approve release" at bounding box center [602, 397] width 69 height 24
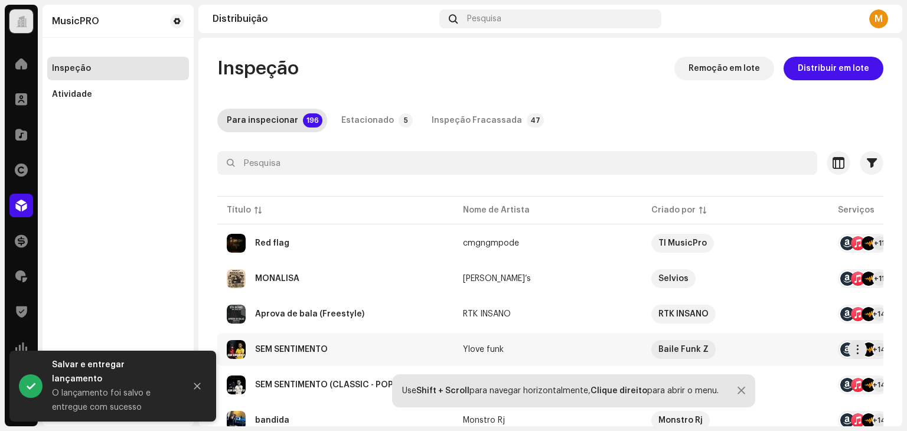
scroll to position [59, 0]
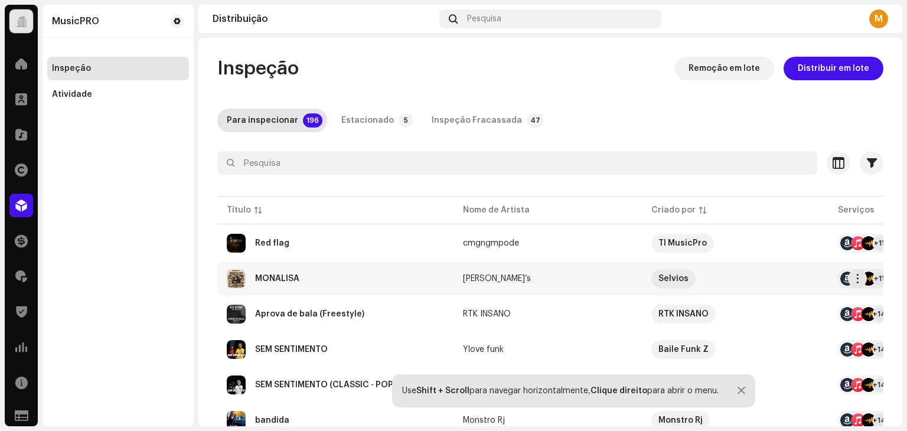
click at [325, 279] on div "MONALISA" at bounding box center [335, 278] width 217 height 19
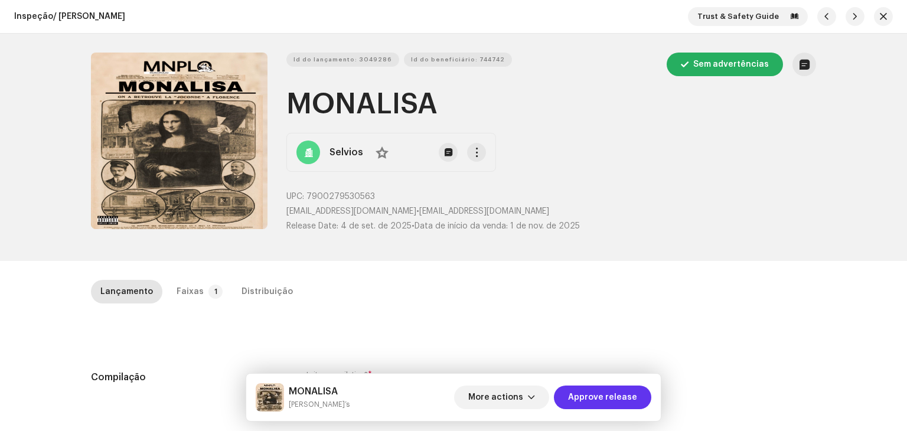
click at [619, 394] on span "Approve release" at bounding box center [602, 397] width 69 height 24
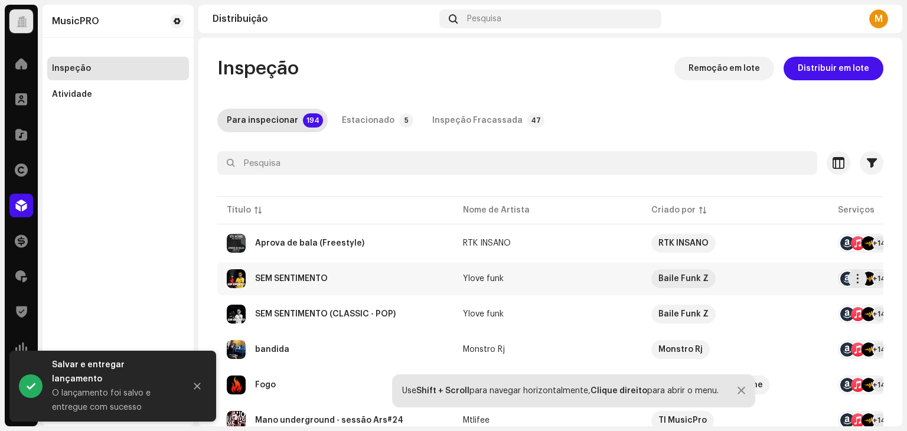
click at [310, 281] on div "SEM SENTIMENTO" at bounding box center [291, 278] width 73 height 8
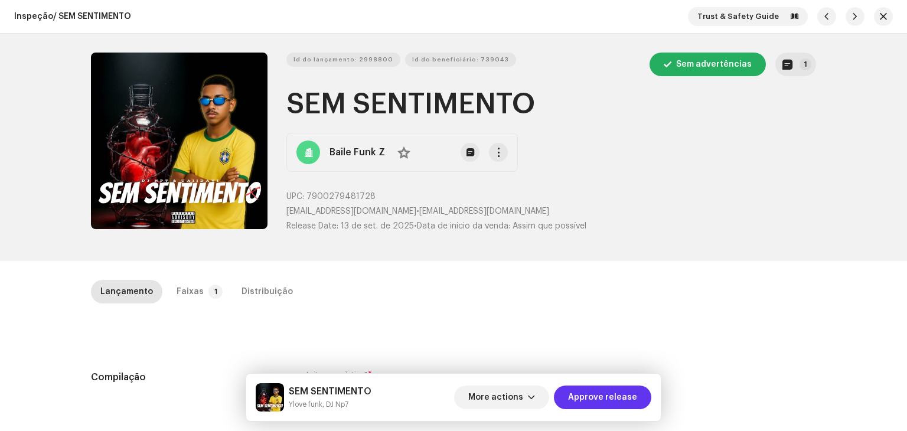
click at [586, 398] on span "Approve release" at bounding box center [602, 397] width 69 height 24
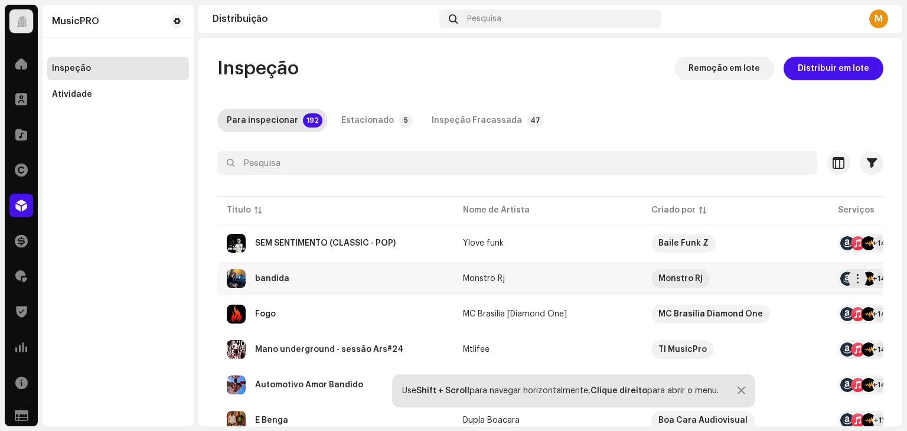
click at [305, 280] on div "bandida" at bounding box center [335, 278] width 217 height 19
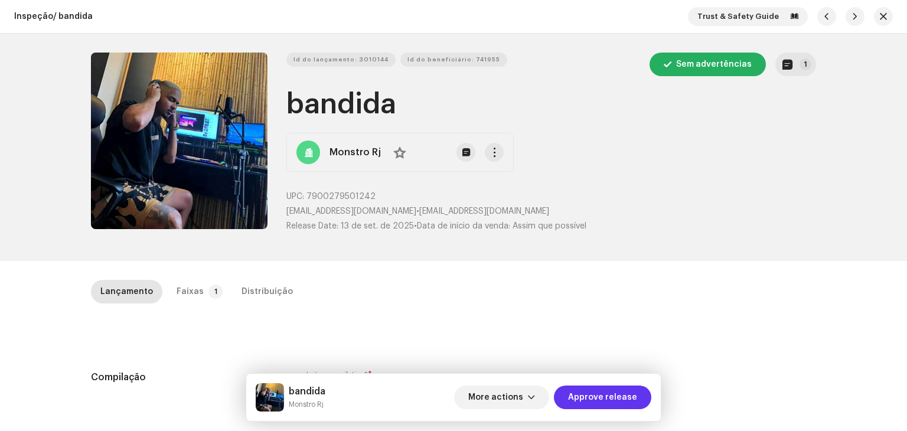
click at [589, 401] on span "Approve release" at bounding box center [602, 397] width 69 height 24
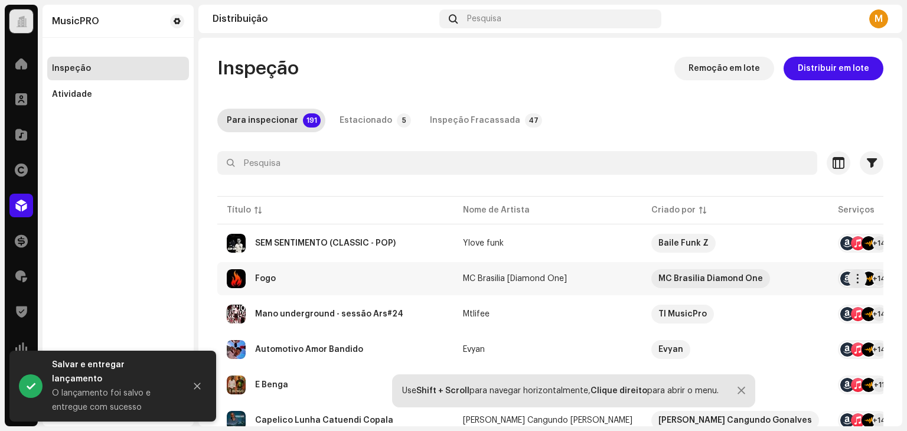
click at [303, 284] on div "Fogo" at bounding box center [335, 278] width 217 height 19
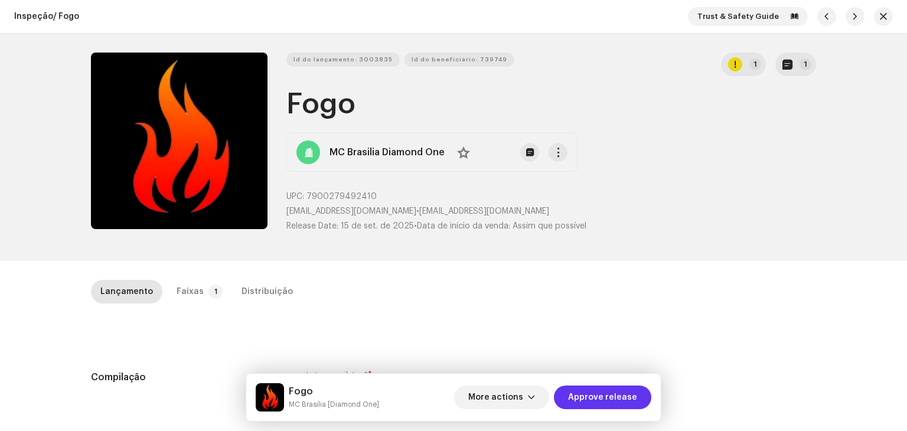
click at [586, 397] on span "Approve release" at bounding box center [602, 397] width 69 height 24
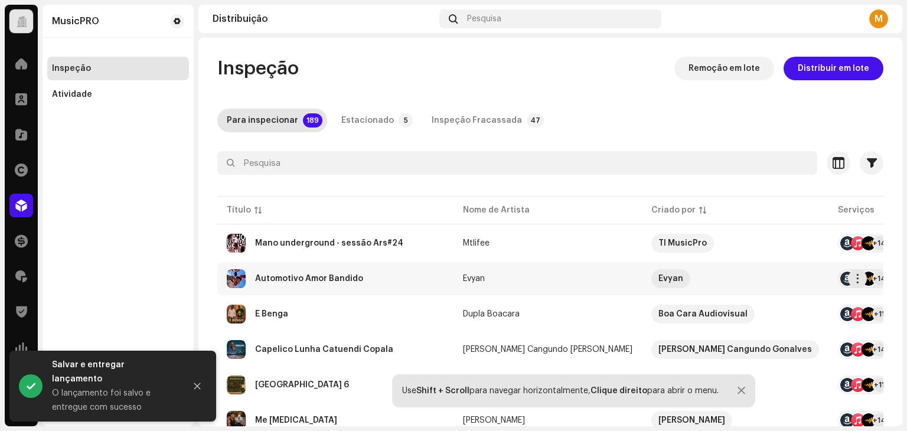
click at [319, 277] on div "Automotivo Amor Bandido" at bounding box center [309, 278] width 108 height 8
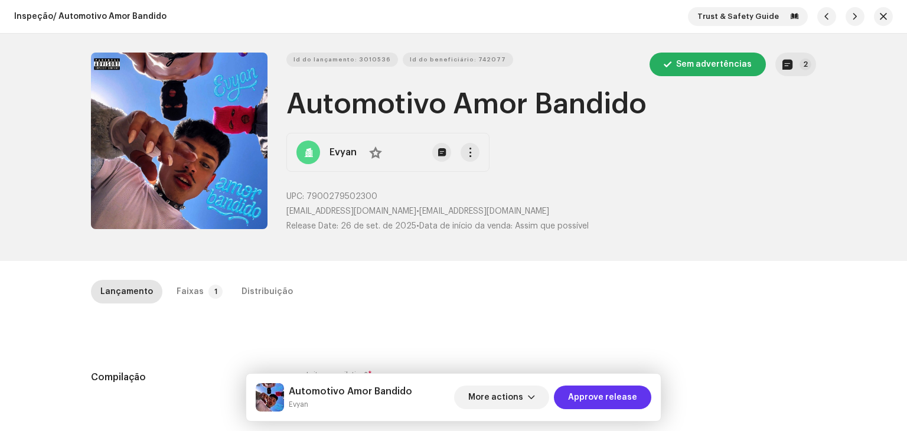
click at [607, 398] on span "Approve release" at bounding box center [602, 397] width 69 height 24
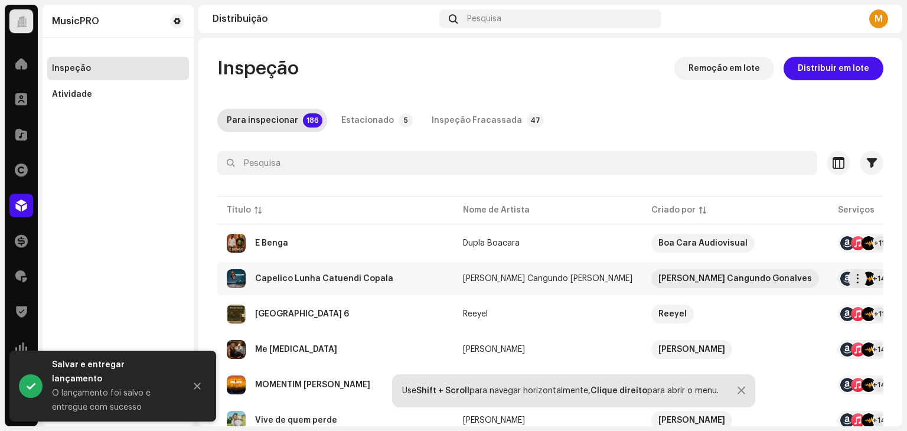
click at [301, 273] on div "Capelico Lunha Catuendi Copala" at bounding box center [335, 278] width 217 height 19
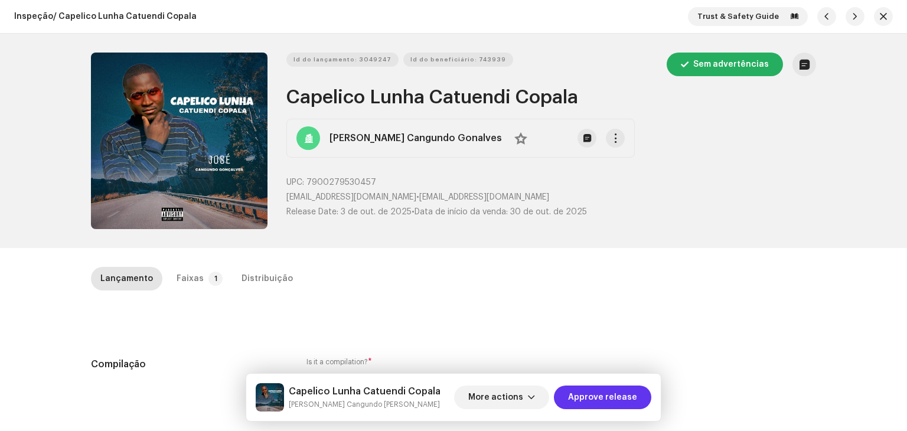
click at [603, 388] on span "Approve release" at bounding box center [602, 397] width 69 height 24
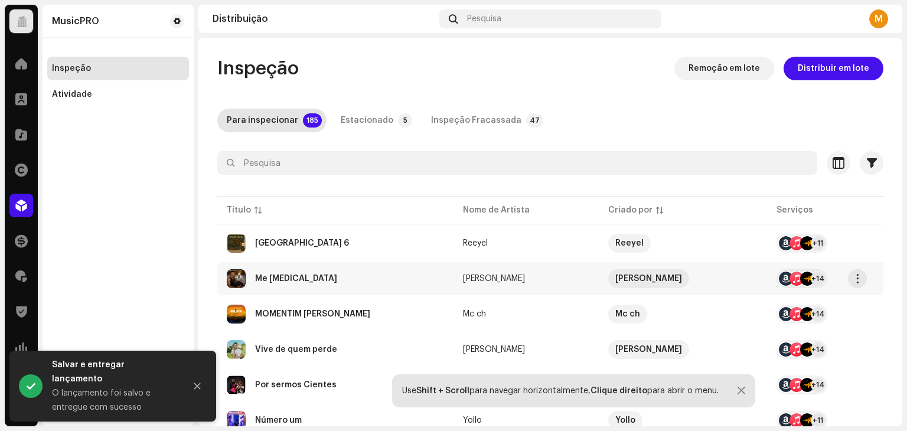
click at [301, 274] on div "Me [MEDICAL_DATA]" at bounding box center [296, 278] width 82 height 8
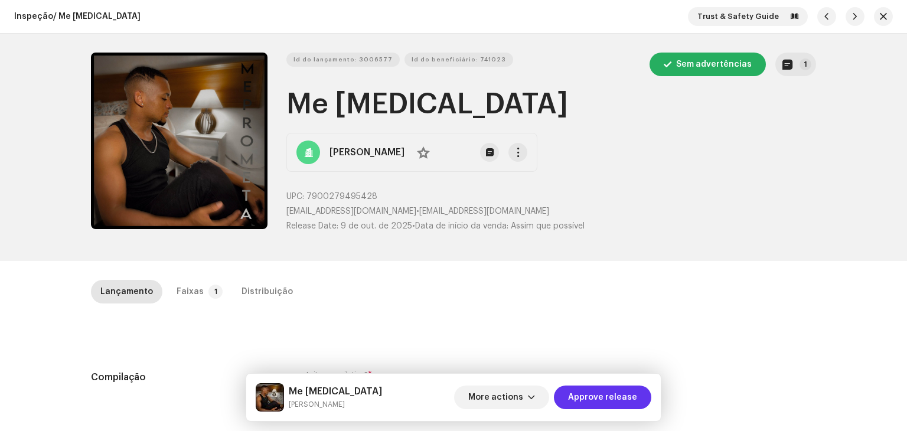
click at [635, 393] on span "Approve release" at bounding box center [602, 397] width 69 height 24
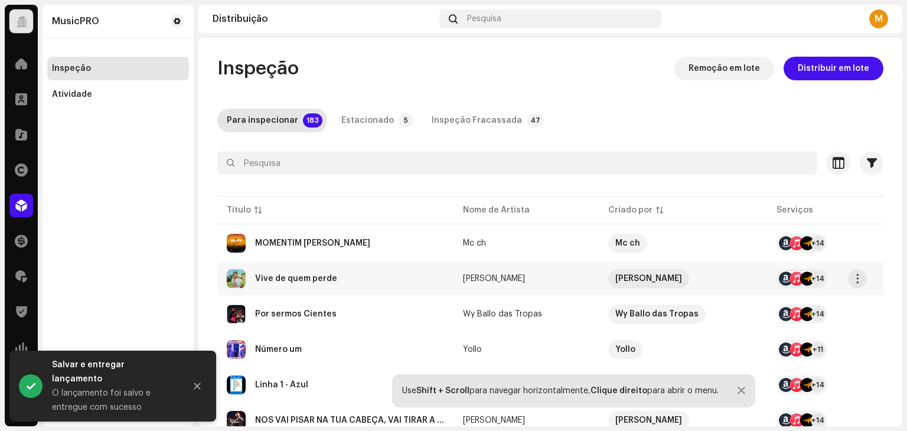
click at [302, 280] on div "Vive de quem perde" at bounding box center [296, 278] width 82 height 8
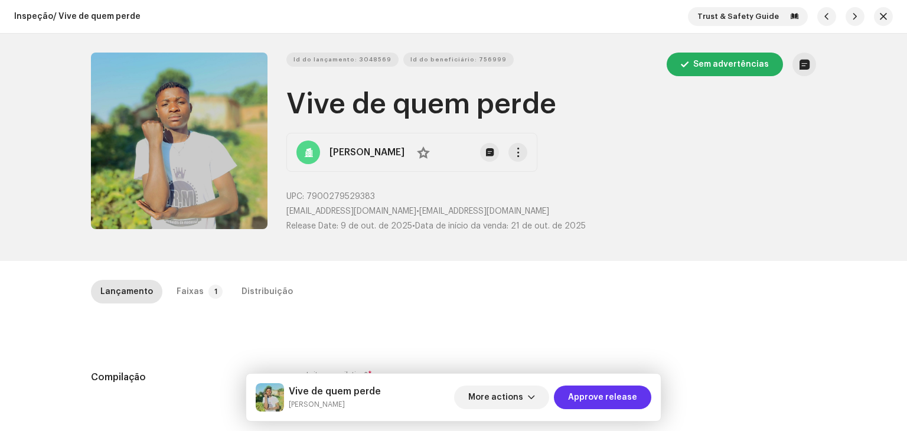
click at [599, 397] on span "Approve release" at bounding box center [602, 397] width 69 height 24
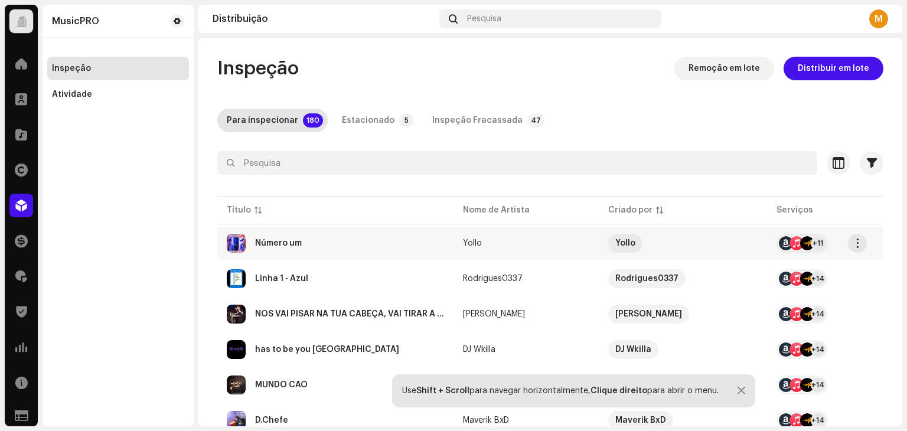
click at [280, 251] on div "Número um" at bounding box center [335, 243] width 217 height 19
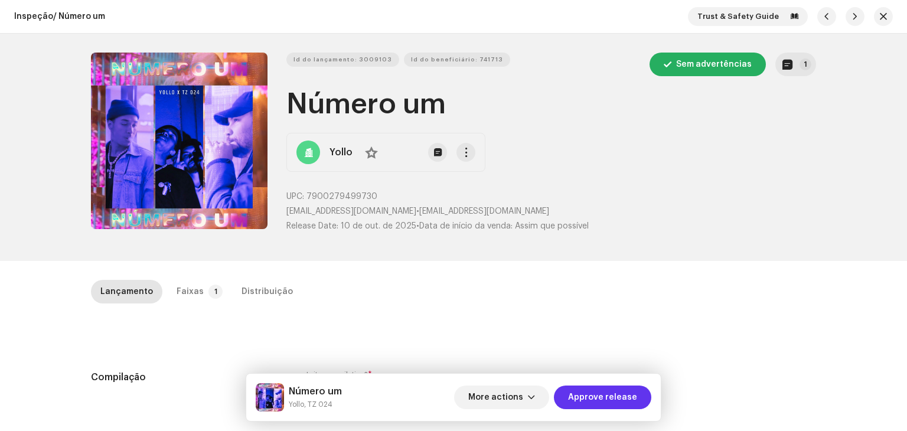
click at [616, 400] on span "Approve release" at bounding box center [602, 397] width 69 height 24
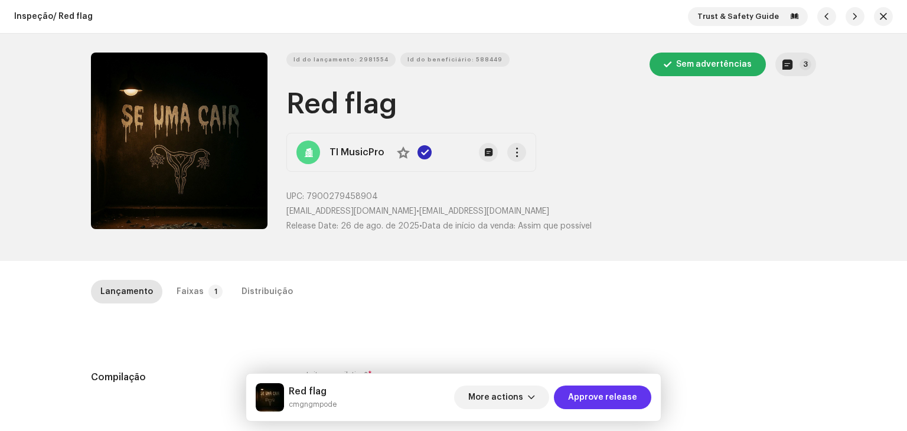
click at [633, 400] on span "Approve release" at bounding box center [602, 397] width 69 height 24
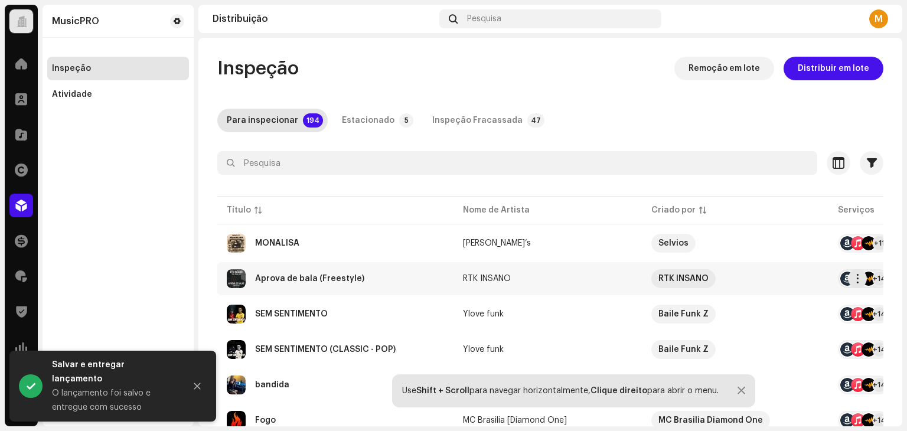
click at [307, 283] on div "Aprova de bala (Freestyle)" at bounding box center [335, 278] width 217 height 19
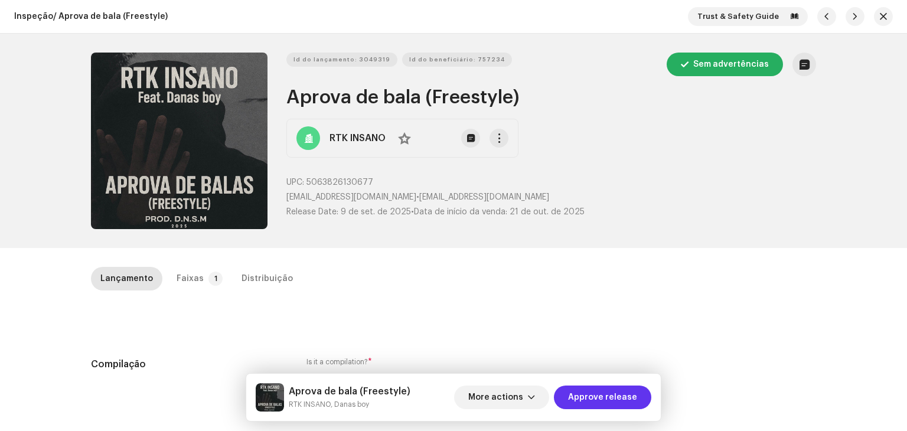
click at [599, 405] on span "Approve release" at bounding box center [602, 397] width 69 height 24
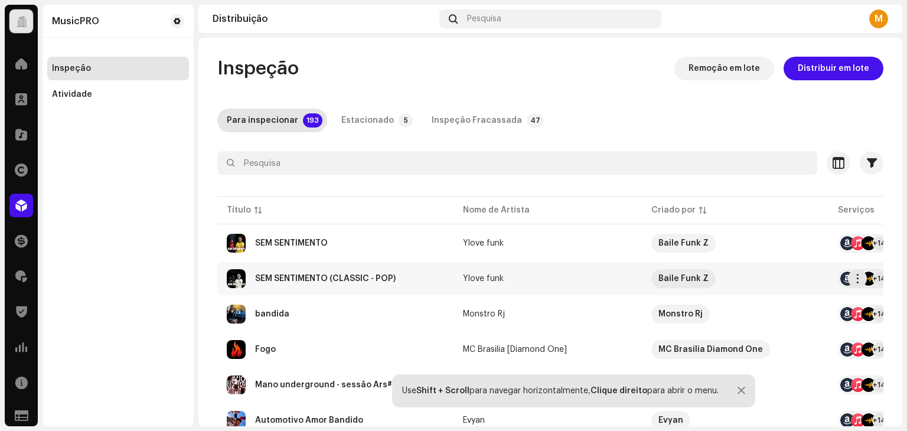
click at [302, 283] on div "SEM SENTIMENTO (CLASSIC - POP)" at bounding box center [335, 278] width 217 height 19
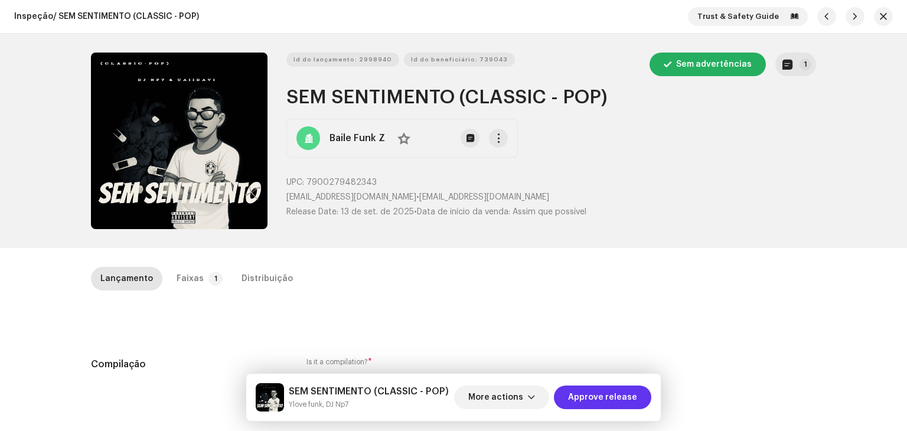
click at [594, 396] on span "Approve release" at bounding box center [602, 397] width 69 height 24
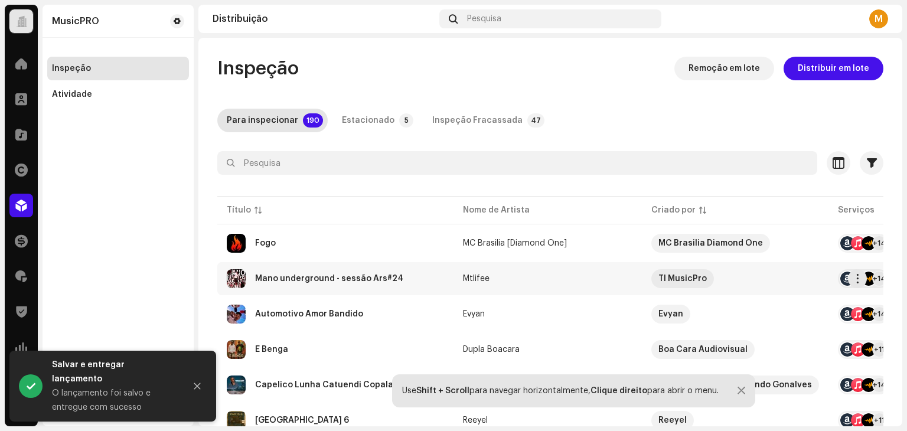
click at [309, 280] on div "Mano underground - sessão Ars#24" at bounding box center [329, 278] width 148 height 8
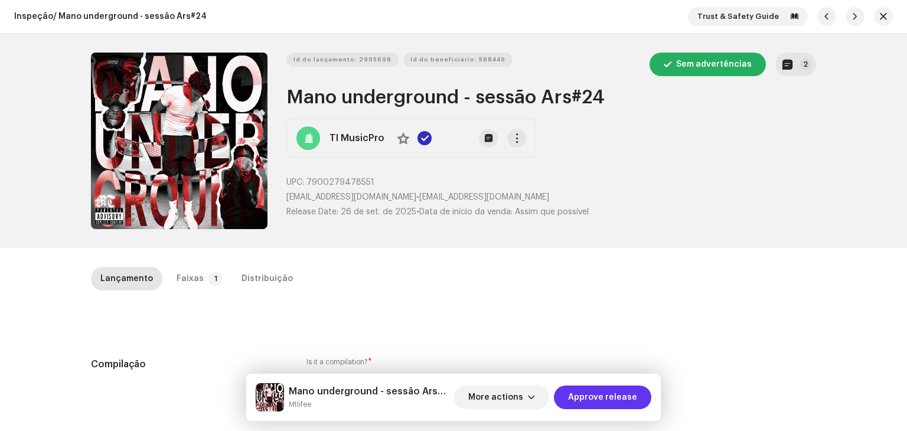
click at [589, 397] on span "Approve release" at bounding box center [602, 397] width 69 height 24
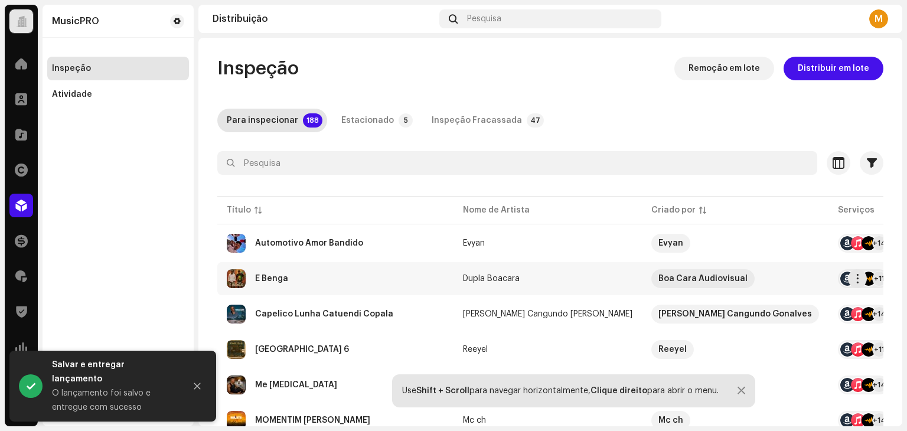
click at [281, 276] on div "É Benga" at bounding box center [271, 278] width 33 height 8
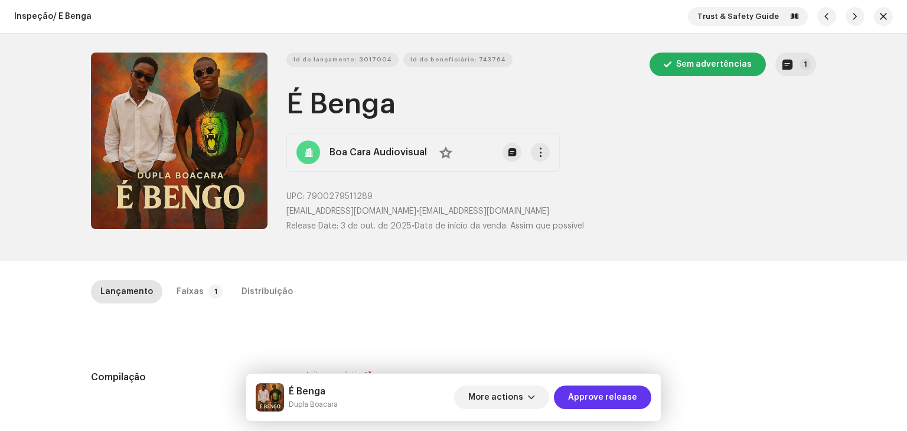
click at [600, 393] on span "Approve release" at bounding box center [602, 397] width 69 height 24
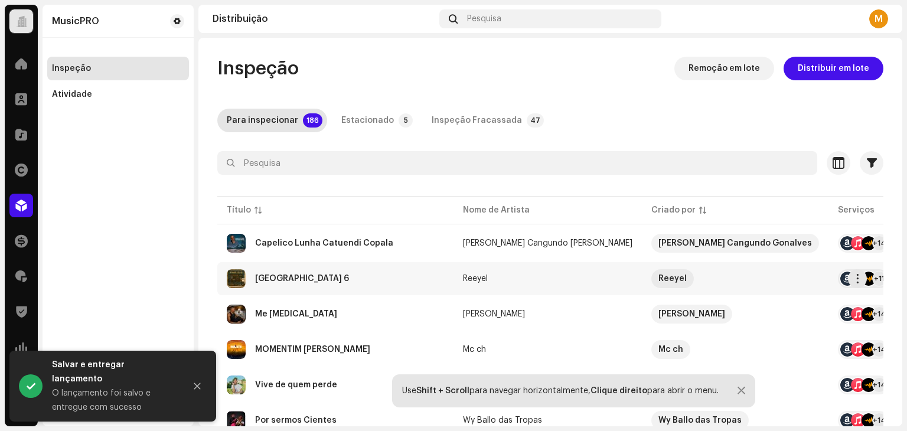
click at [293, 282] on div "Paris 6" at bounding box center [335, 278] width 217 height 19
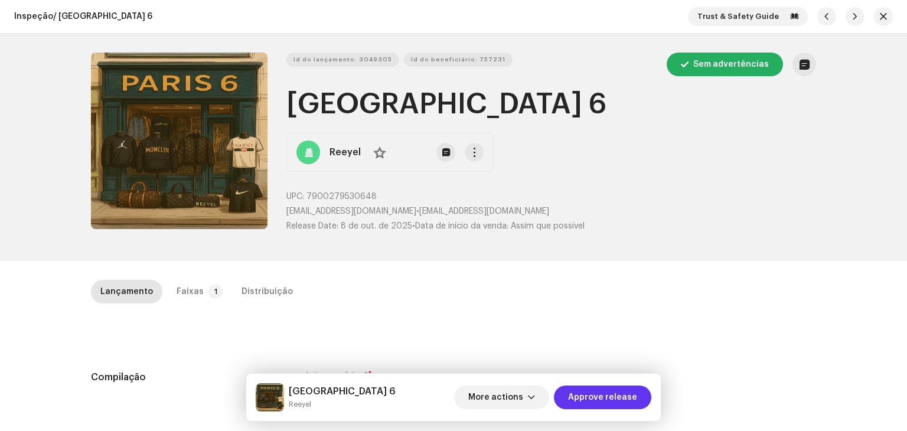
click at [600, 396] on span "Approve release" at bounding box center [602, 397] width 69 height 24
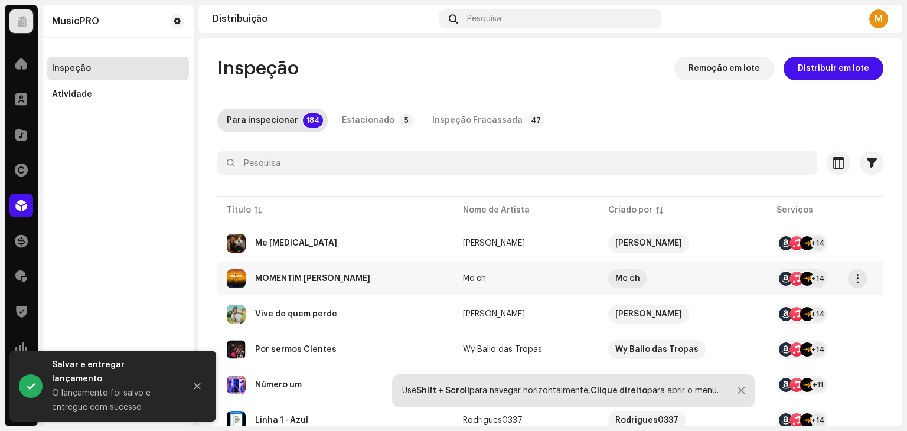
click at [282, 272] on div "MOMENTIM DE FAMA" at bounding box center [335, 278] width 217 height 19
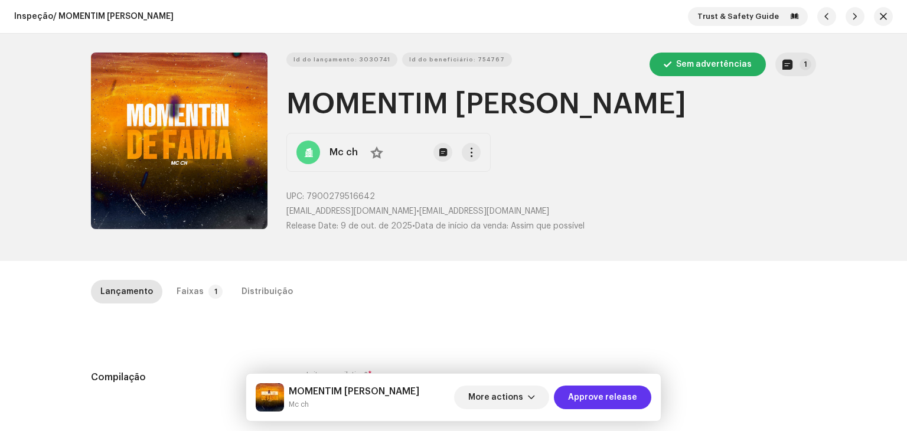
click at [594, 397] on span "Approve release" at bounding box center [602, 397] width 69 height 24
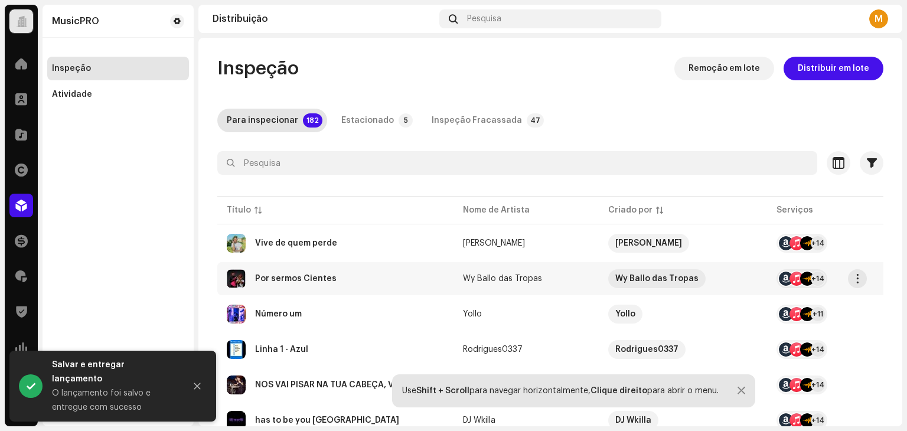
click at [288, 289] on td "Por sermos Cientes" at bounding box center [335, 278] width 236 height 33
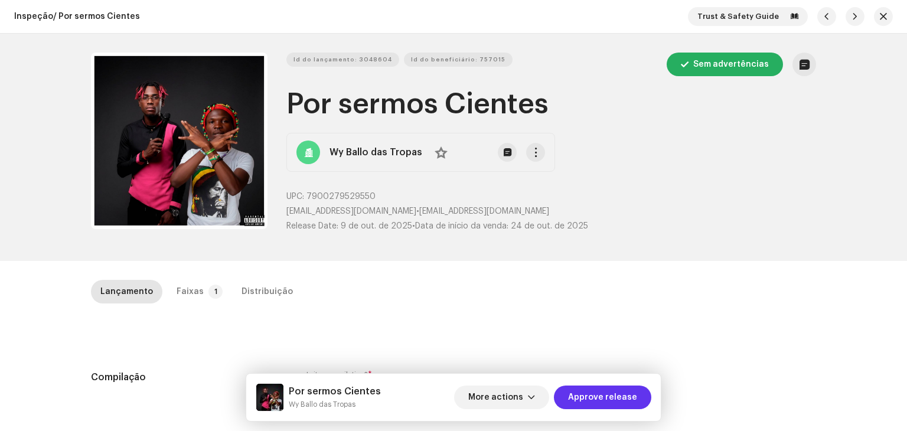
click at [611, 398] on span "Approve release" at bounding box center [602, 397] width 69 height 24
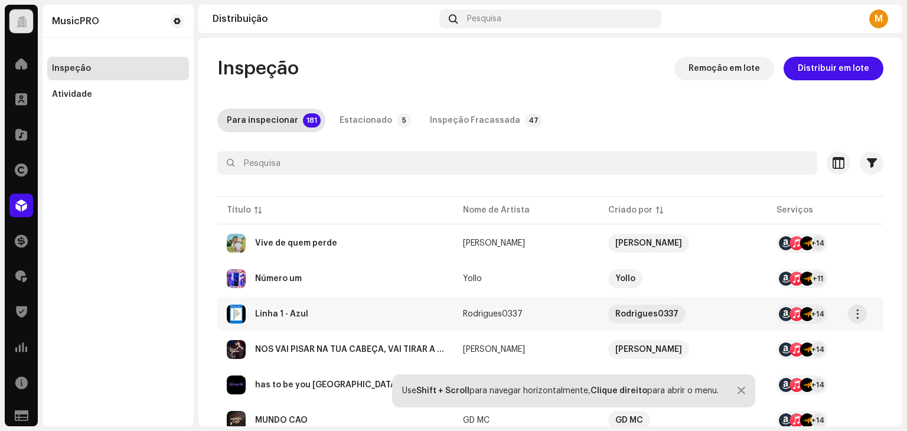
click at [259, 310] on div "Linha 1 - Azul" at bounding box center [281, 314] width 53 height 8
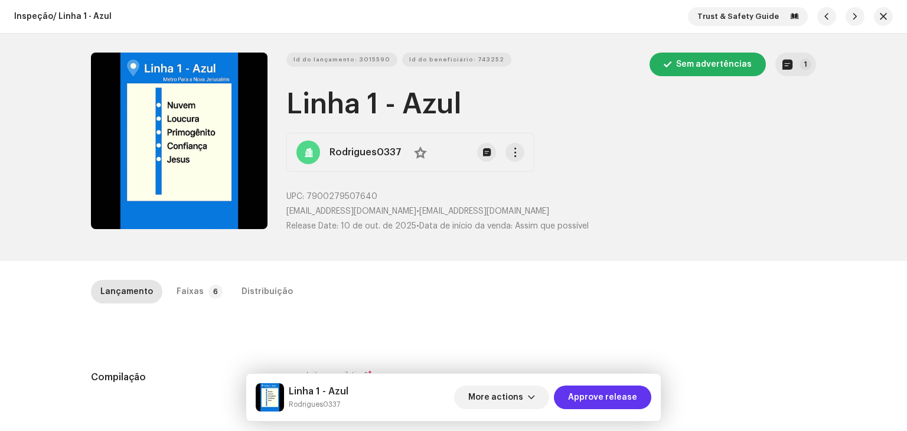
click at [593, 401] on span "Approve release" at bounding box center [602, 397] width 69 height 24
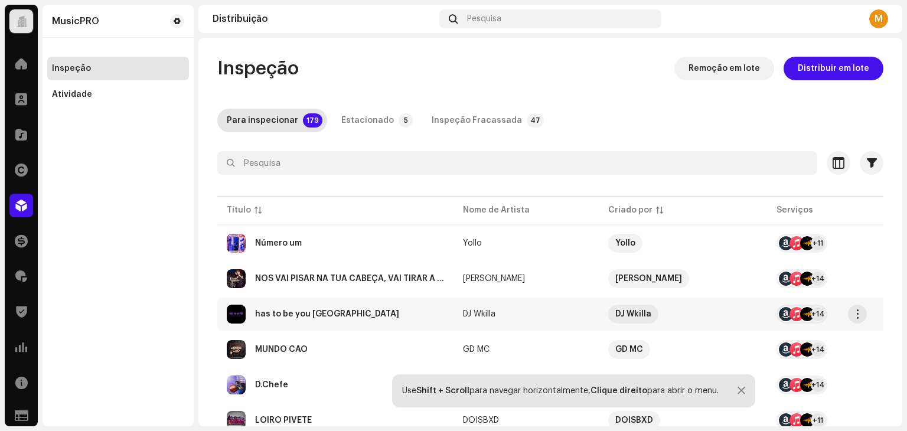
click at [284, 310] on div "has to be you Detroit" at bounding box center [327, 314] width 144 height 8
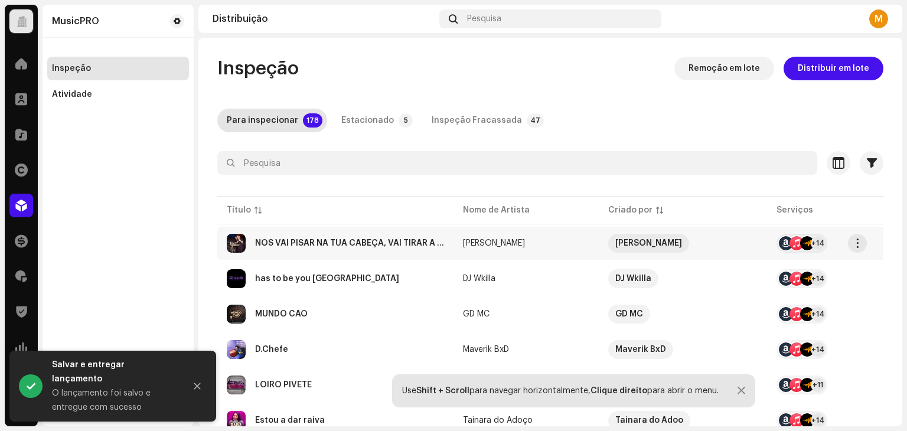
click at [318, 246] on div "NÓS VAI PISAR NA TUA CABEÇA, VAI TIRAR A TUA MARRINHA" at bounding box center [349, 243] width 189 height 8
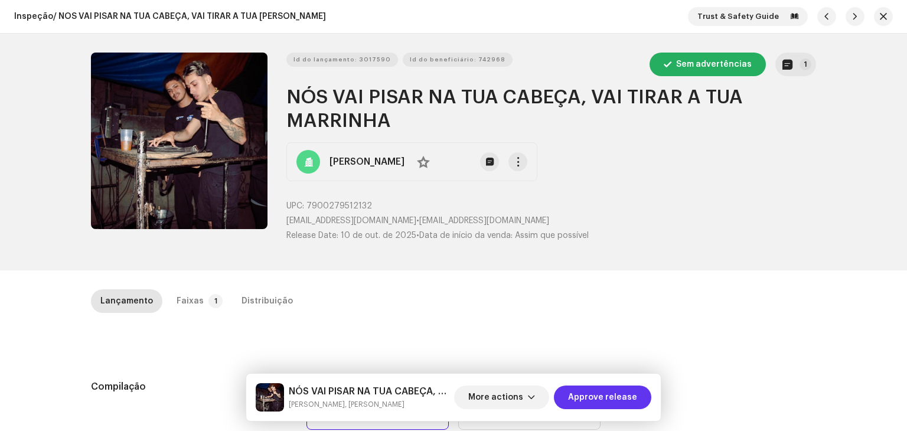
click at [628, 394] on span "Approve release" at bounding box center [602, 397] width 69 height 24
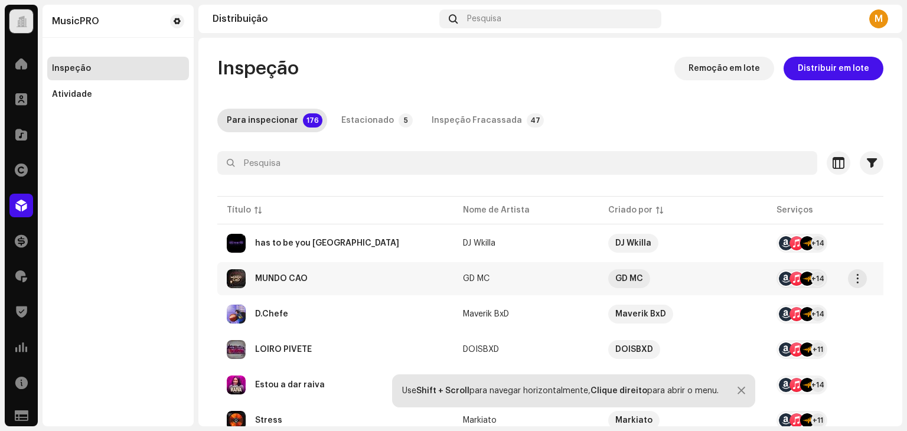
click at [272, 282] on div "MUNDO CAO" at bounding box center [281, 278] width 53 height 8
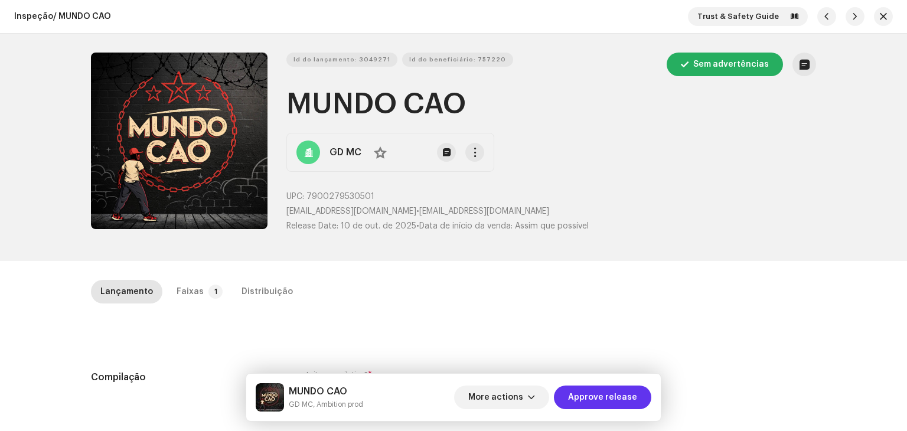
click at [606, 400] on span "Approve release" at bounding box center [602, 397] width 69 height 24
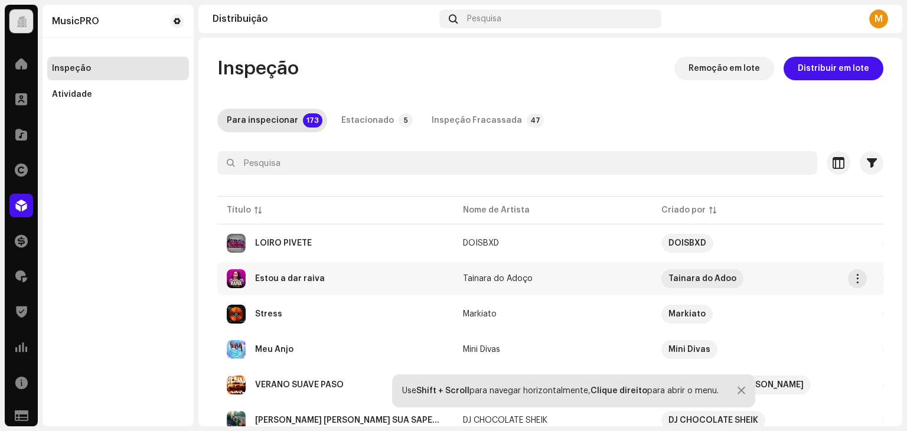
click at [321, 274] on div "Estou a dar raiva" at bounding box center [335, 278] width 217 height 19
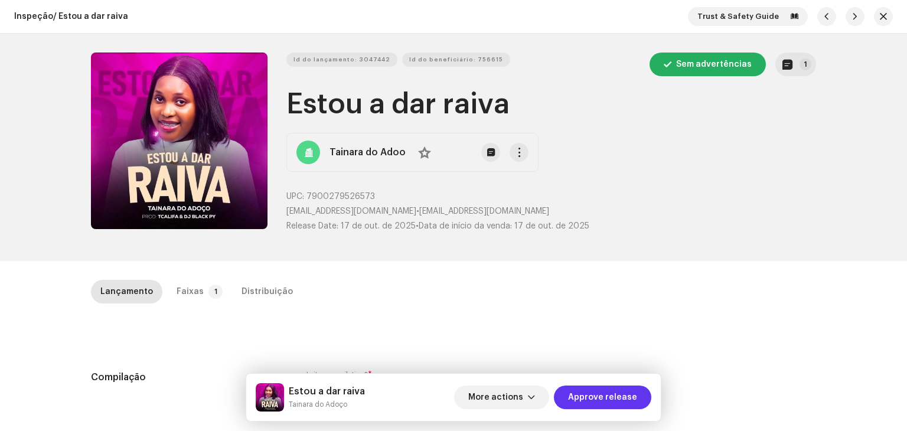
click at [602, 398] on span "Approve release" at bounding box center [602, 397] width 69 height 24
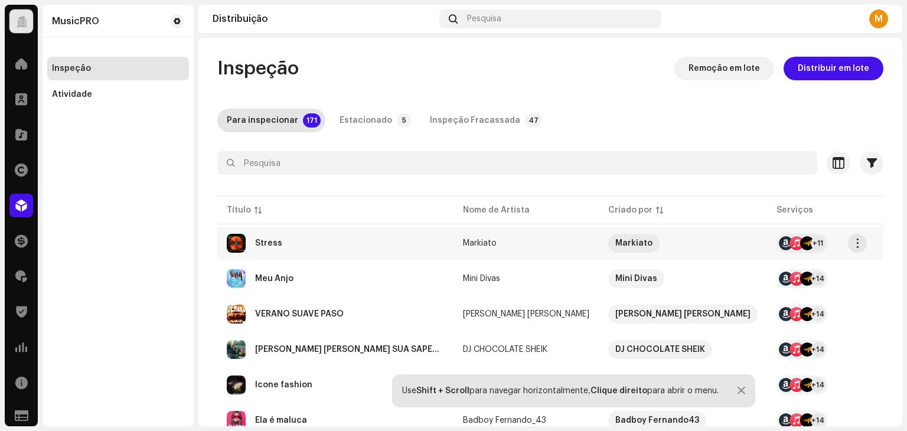
click at [287, 250] on div "Stress" at bounding box center [335, 243] width 217 height 19
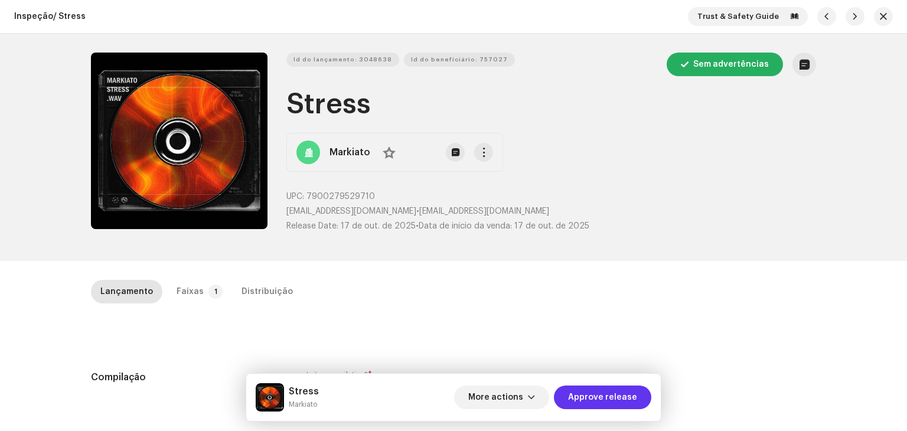
click at [626, 407] on span "Approve release" at bounding box center [602, 397] width 69 height 24
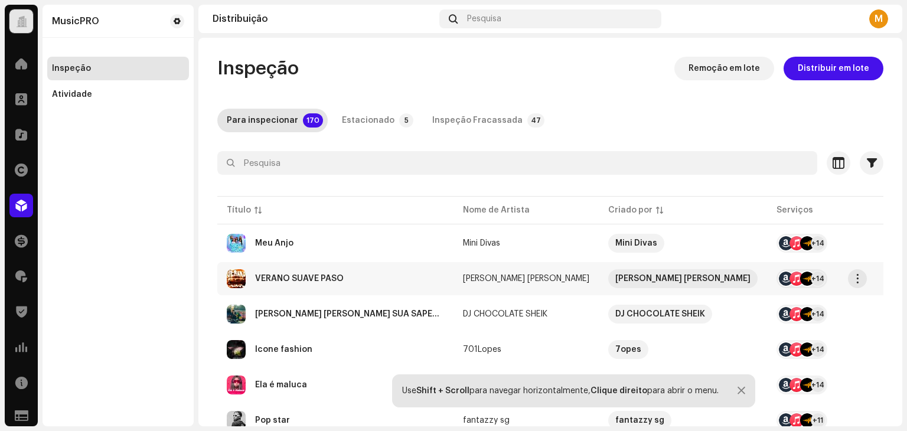
click at [307, 276] on div "VERANO SUAVE PASO" at bounding box center [299, 278] width 89 height 8
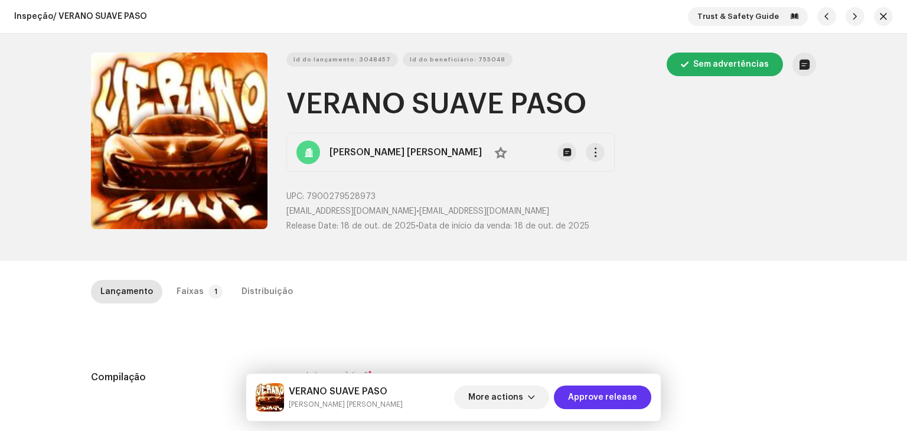
click at [596, 402] on span "Approve release" at bounding box center [602, 397] width 69 height 24
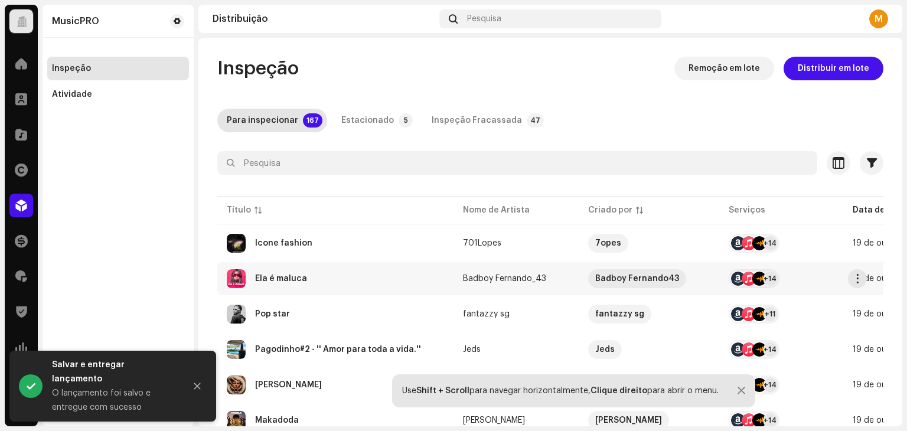
click at [279, 283] on div "Ela é maluca" at bounding box center [335, 278] width 217 height 19
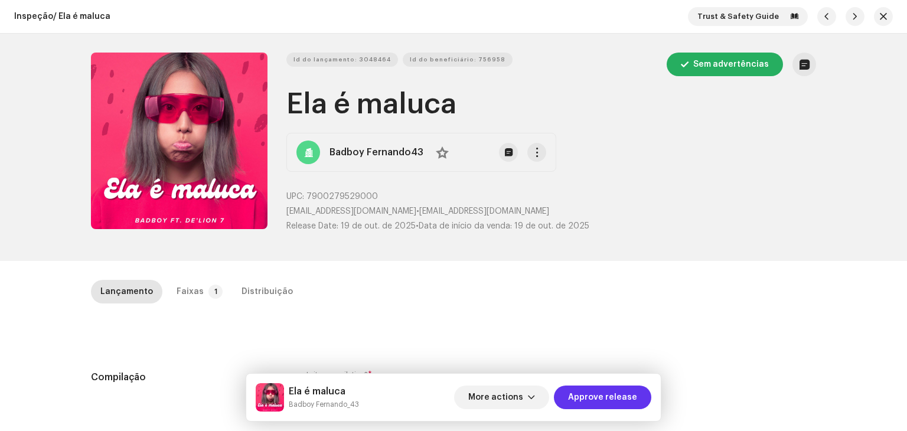
click at [589, 401] on span "Approve release" at bounding box center [602, 397] width 69 height 24
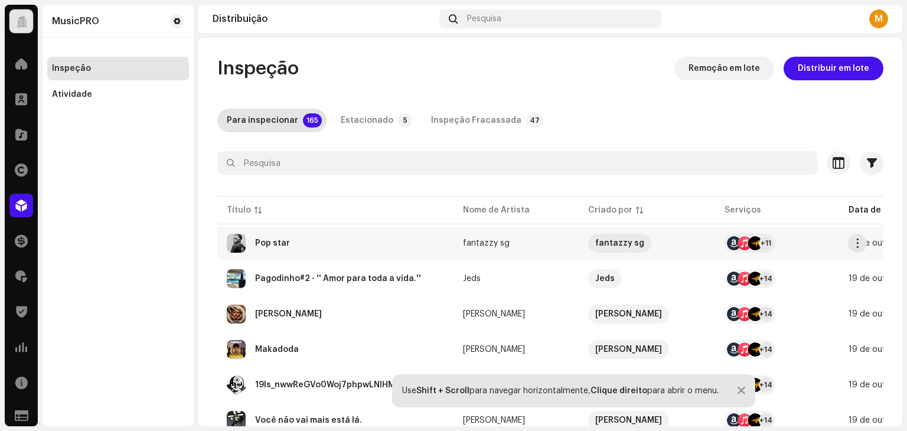
click at [292, 246] on div "Pop star" at bounding box center [335, 243] width 217 height 19
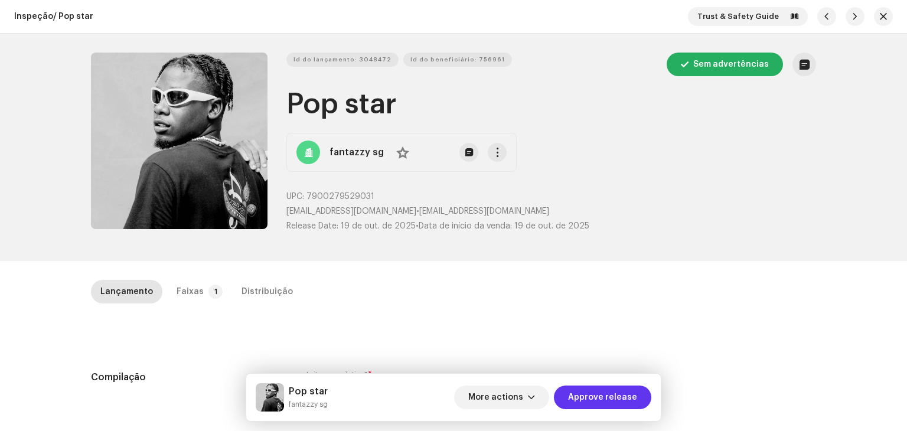
click at [622, 390] on span "Approve release" at bounding box center [602, 397] width 69 height 24
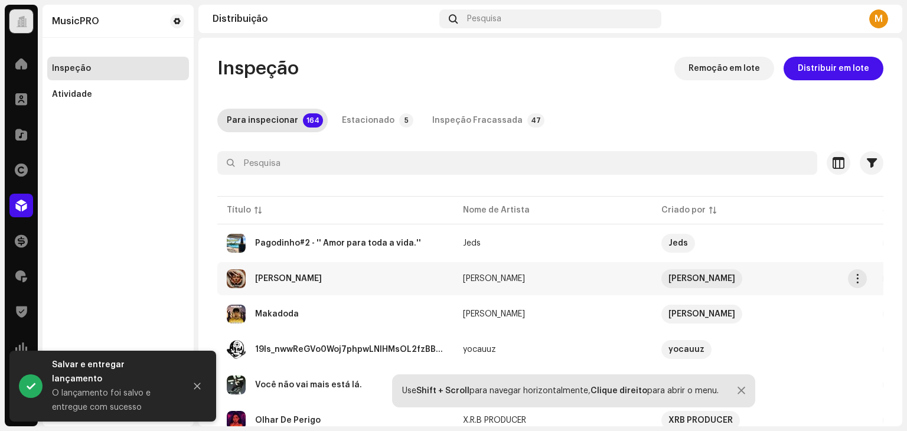
click at [297, 284] on div "Ali di Primavera" at bounding box center [335, 278] width 217 height 19
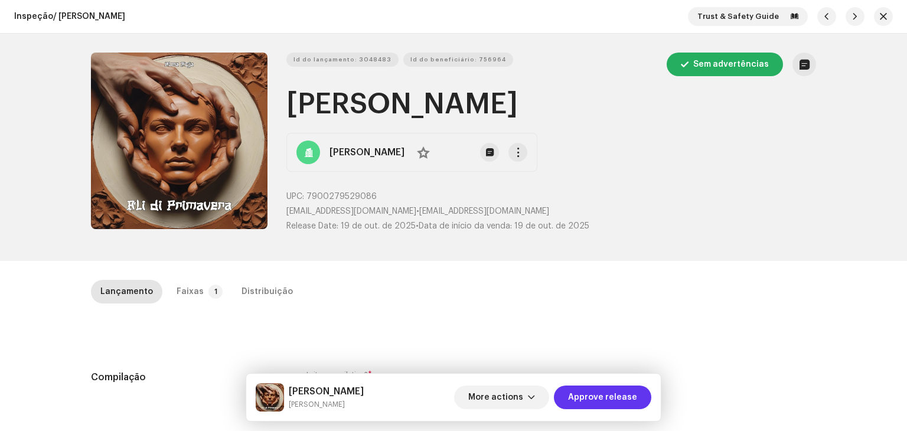
click at [604, 399] on span "Approve release" at bounding box center [602, 397] width 69 height 24
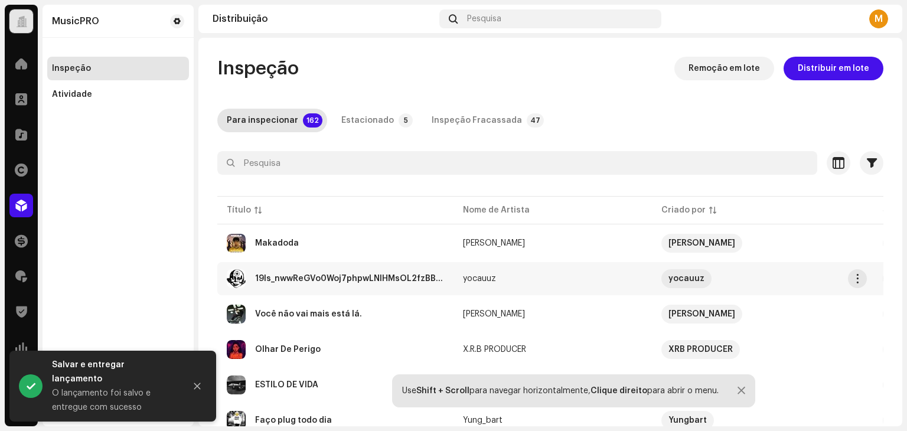
click at [325, 281] on div "19Is_nwwReGVo0Woj7phpwLNlHMsOL2fzBBbJ1V4wo4" at bounding box center [349, 278] width 189 height 8
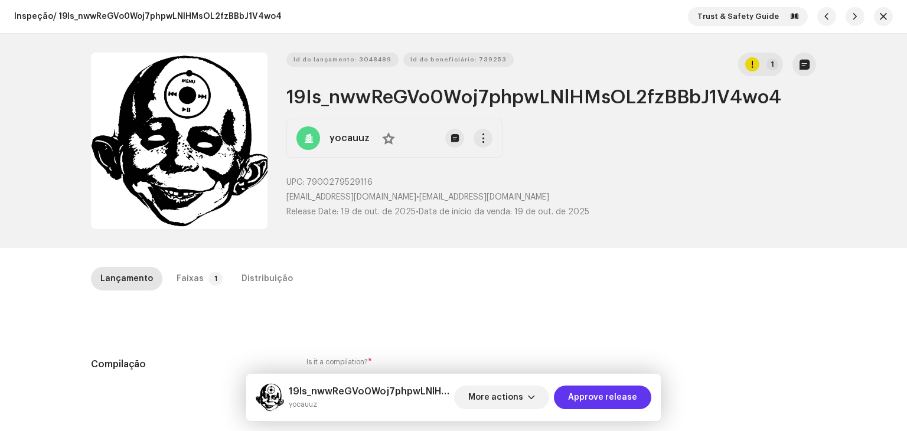
click at [616, 390] on span "Approve release" at bounding box center [602, 397] width 69 height 24
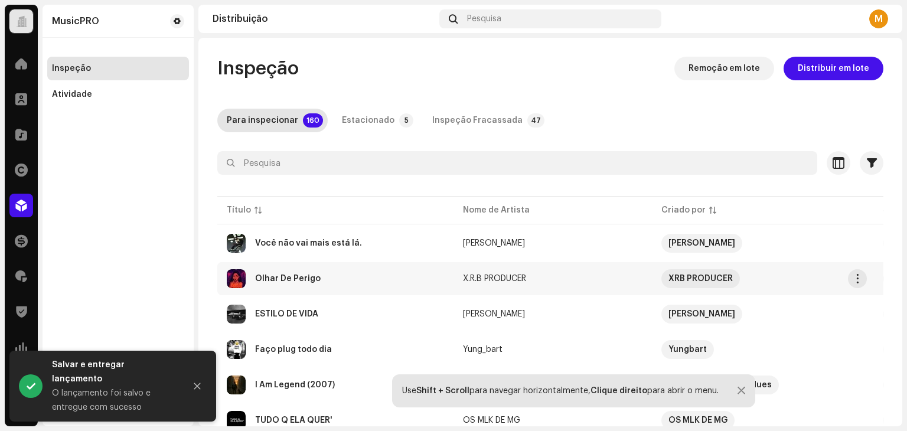
click at [292, 276] on div "Olhar De Perigo" at bounding box center [288, 278] width 66 height 8
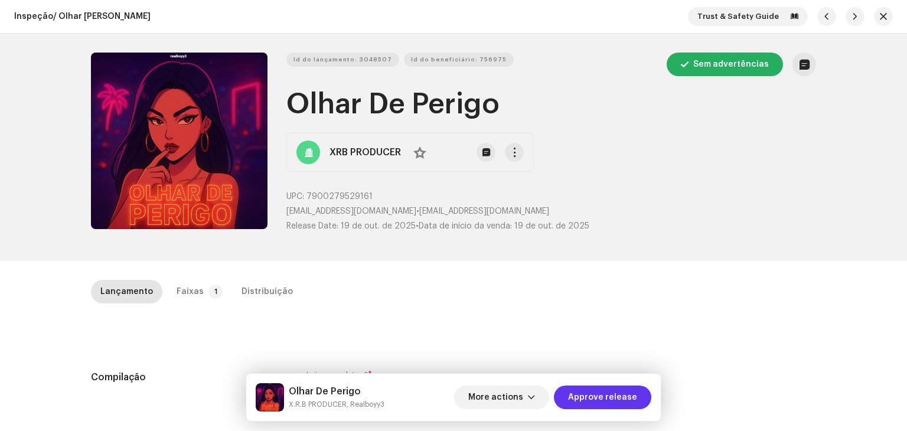
click at [622, 395] on span "Approve release" at bounding box center [602, 397] width 69 height 24
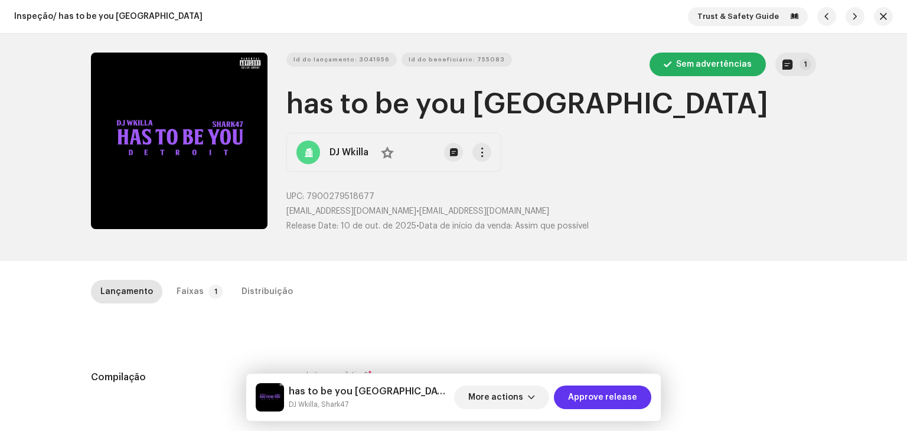
click at [607, 396] on span "Approve release" at bounding box center [602, 397] width 69 height 24
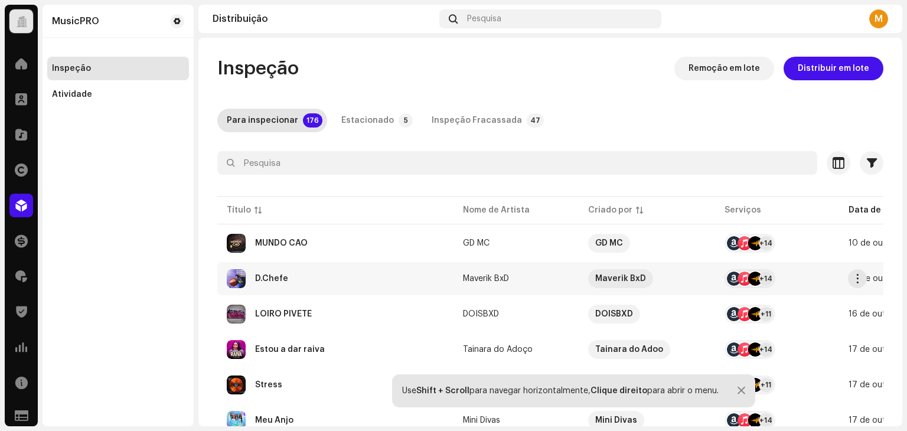
click at [259, 287] on div "D.Chefe" at bounding box center [335, 278] width 217 height 19
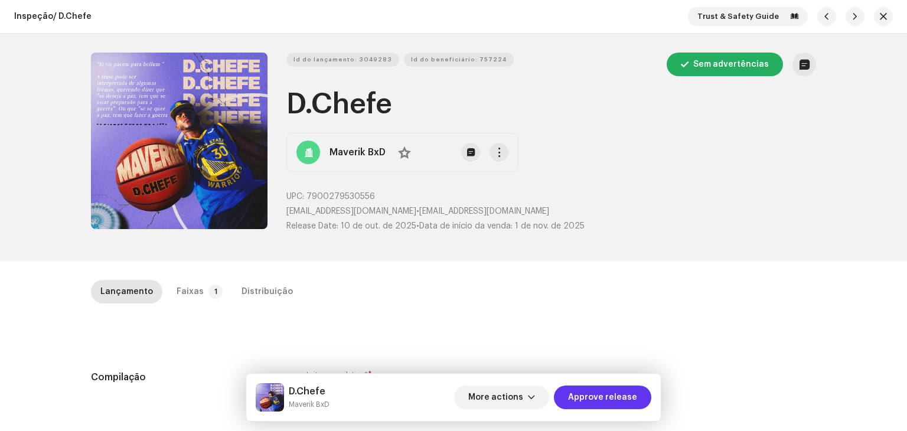
click at [606, 403] on span "Approve release" at bounding box center [602, 397] width 69 height 24
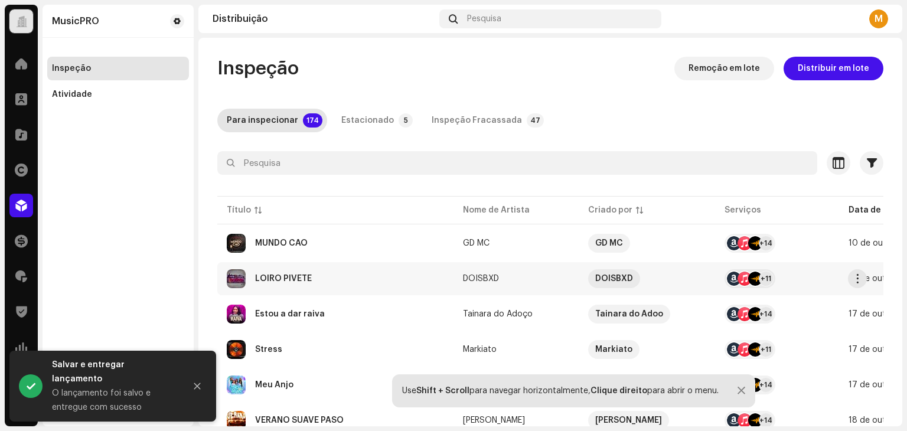
click at [349, 273] on div "LOIRO PIVETE" at bounding box center [335, 278] width 217 height 19
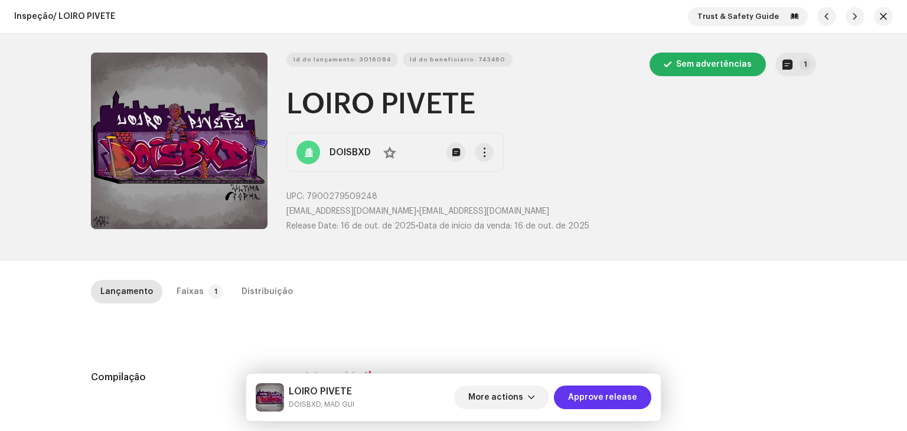
click at [588, 406] on span "Approve release" at bounding box center [602, 397] width 69 height 24
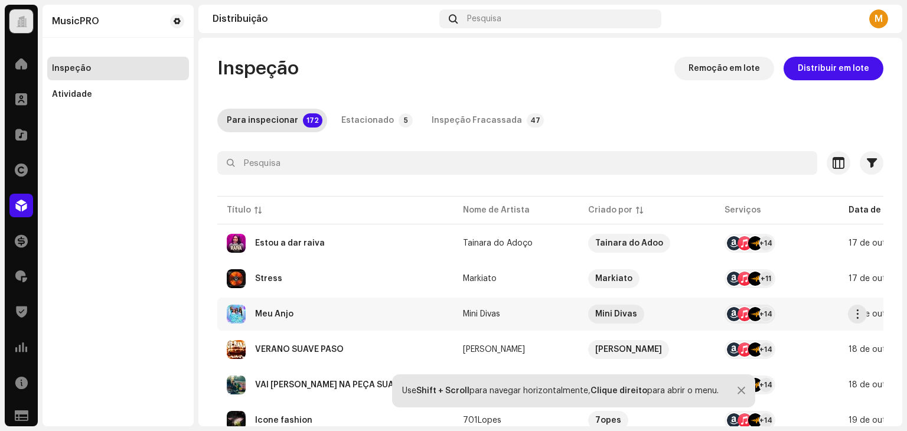
click at [304, 309] on div "Meu Anjo" at bounding box center [335, 314] width 217 height 19
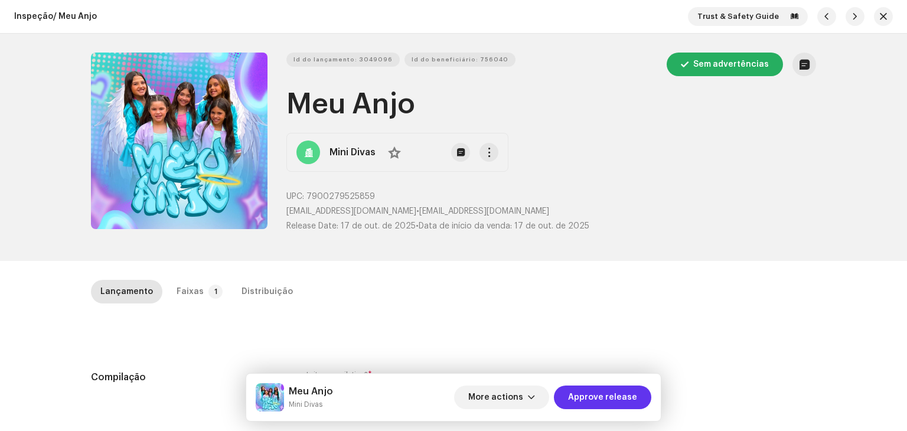
click at [594, 394] on span "Approve release" at bounding box center [602, 397] width 69 height 24
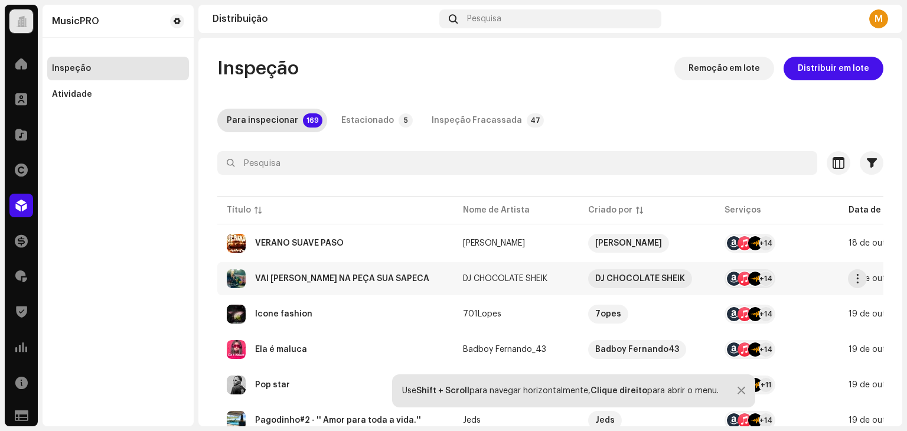
click at [337, 283] on div "VAI SARRA NA PEÇA SUA SAPECA" at bounding box center [335, 278] width 217 height 19
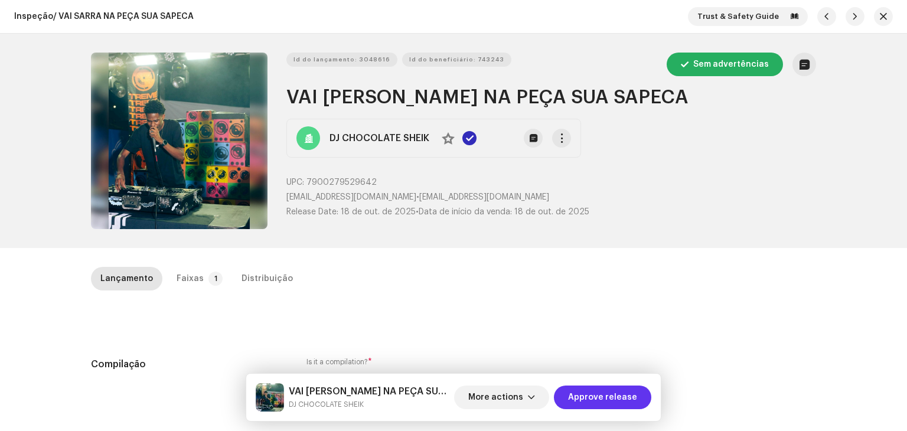
click at [603, 395] on span "Approve release" at bounding box center [602, 397] width 69 height 24
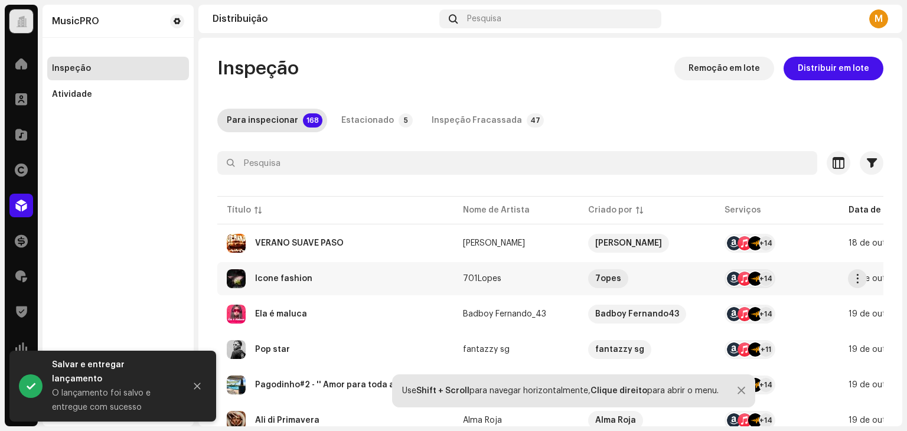
click at [307, 282] on div "Ícone fashion" at bounding box center [283, 278] width 57 height 8
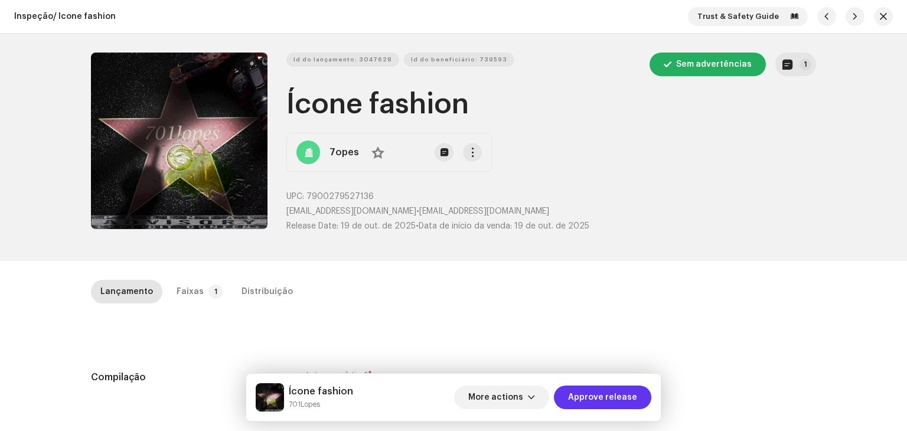
click at [607, 395] on span "Approve release" at bounding box center [602, 397] width 69 height 24
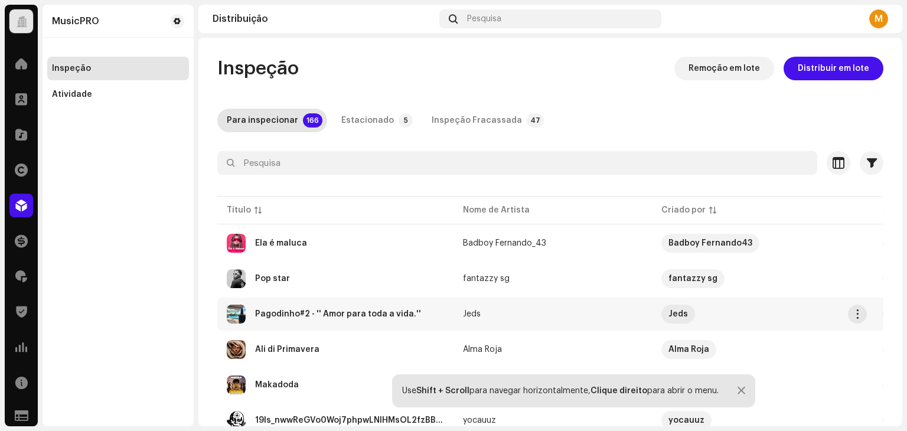
click at [307, 305] on div "Pagodinho#2 - '' Amor para toda a vida.''" at bounding box center [335, 314] width 217 height 19
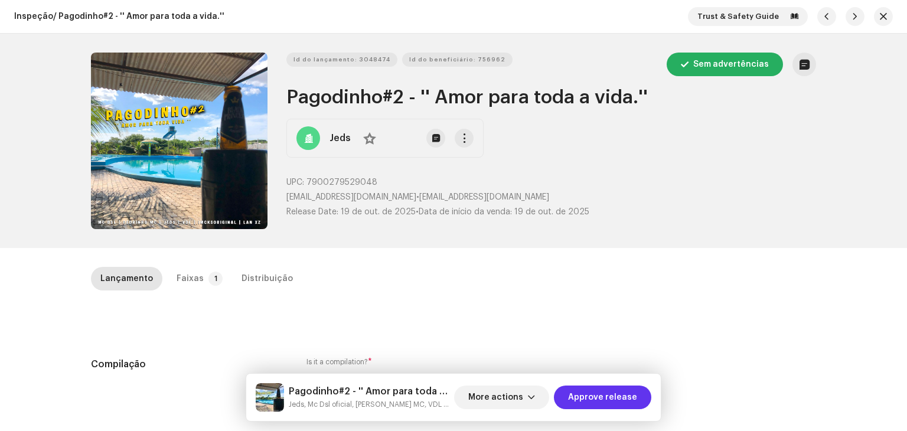
click at [609, 397] on span "Approve release" at bounding box center [602, 397] width 69 height 24
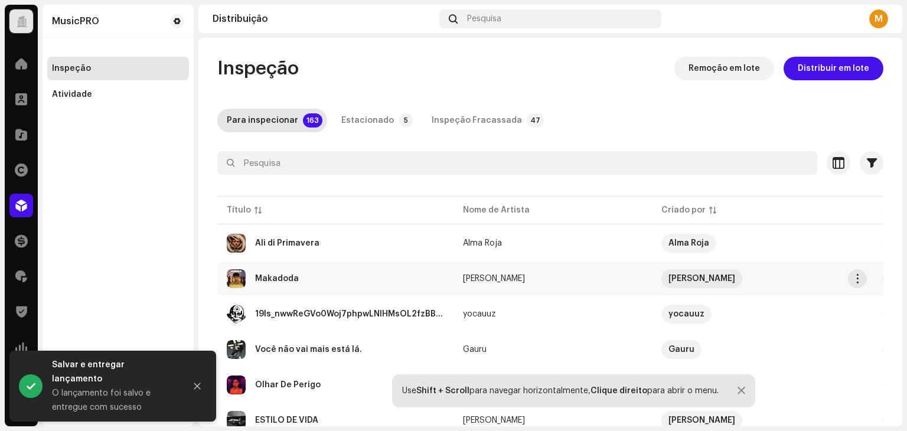
click at [294, 276] on div "Makadoda" at bounding box center [277, 278] width 44 height 8
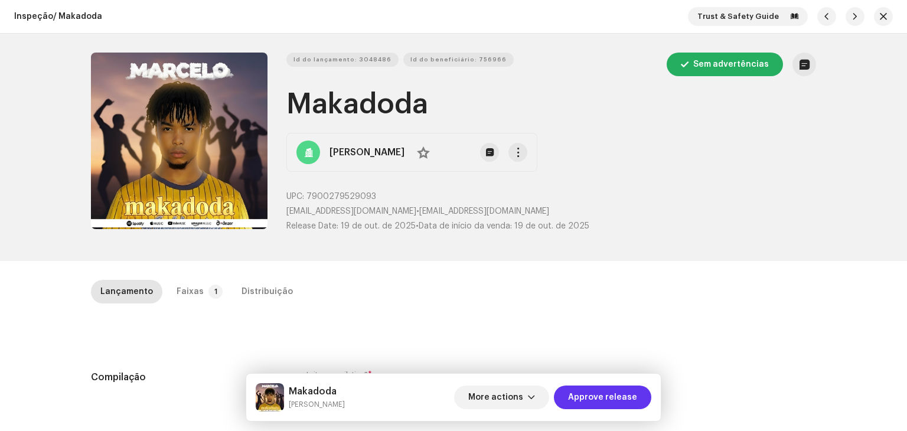
click at [580, 391] on span "Approve release" at bounding box center [602, 397] width 69 height 24
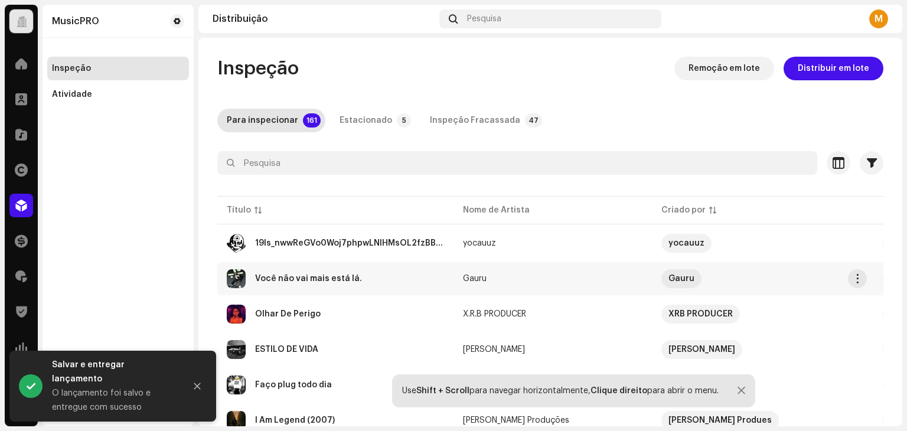
click at [334, 282] on div "Você não vai mais está lá." at bounding box center [308, 278] width 107 height 8
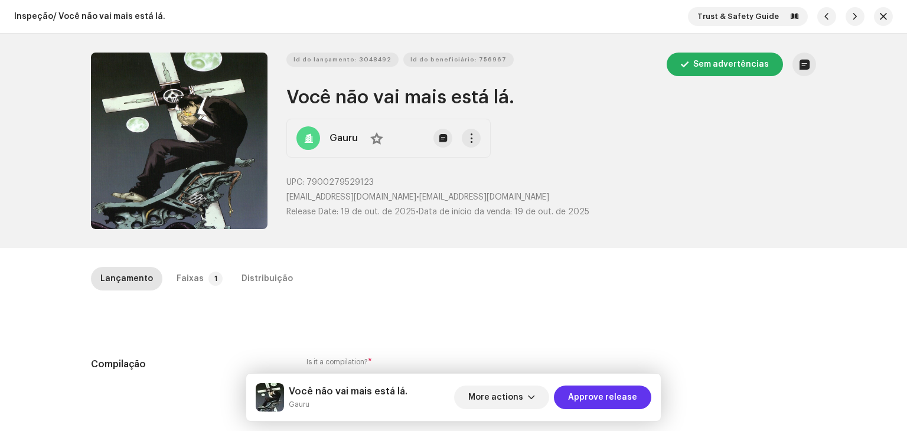
click at [596, 390] on span "Approve release" at bounding box center [602, 397] width 69 height 24
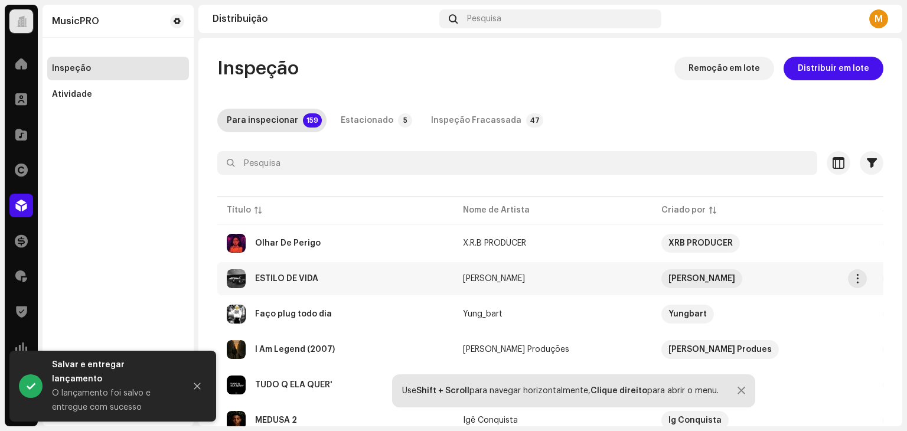
click at [260, 281] on div "ESTILO DE VIDA" at bounding box center [286, 278] width 63 height 8
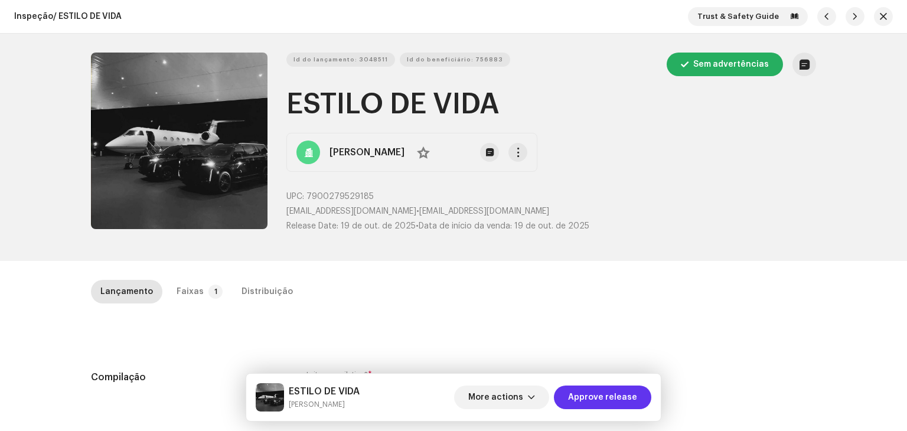
click at [611, 403] on span "Approve release" at bounding box center [602, 397] width 69 height 24
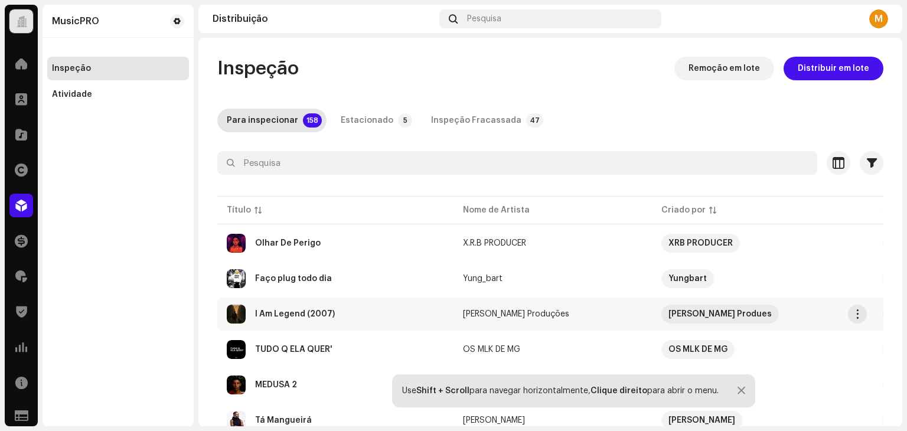
click at [292, 312] on div "I Am Legend (2007)" at bounding box center [295, 314] width 80 height 8
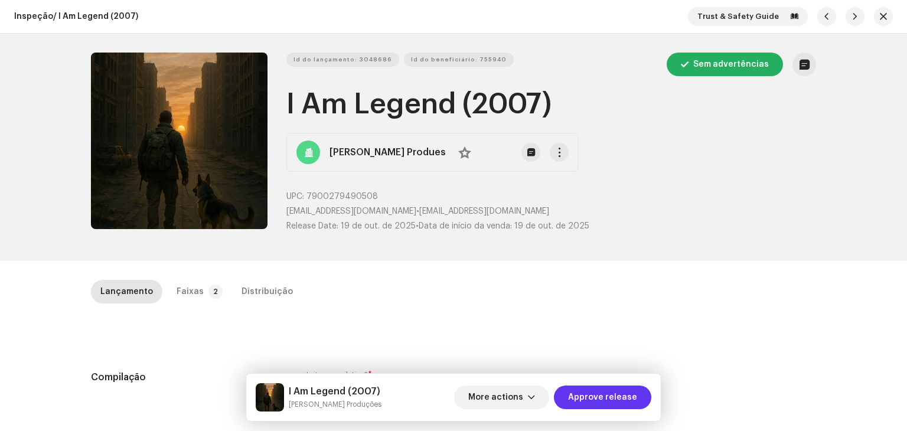
click at [609, 401] on span "Approve release" at bounding box center [602, 397] width 69 height 24
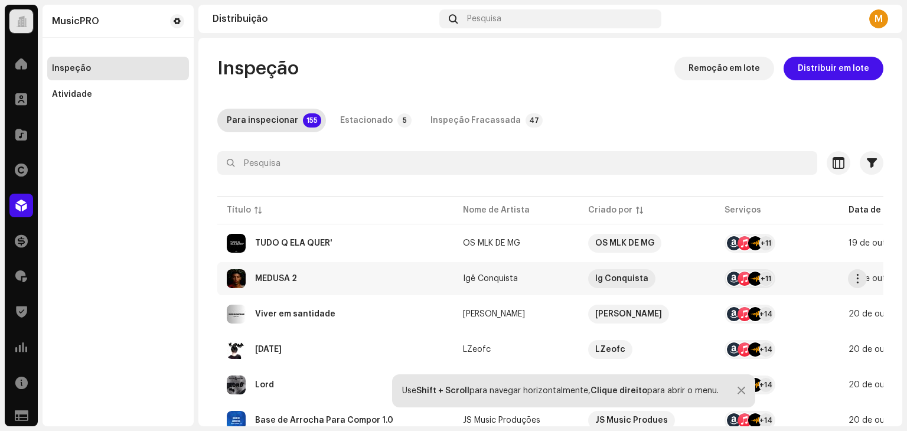
click at [308, 277] on div "MEDUSA 2" at bounding box center [335, 278] width 217 height 19
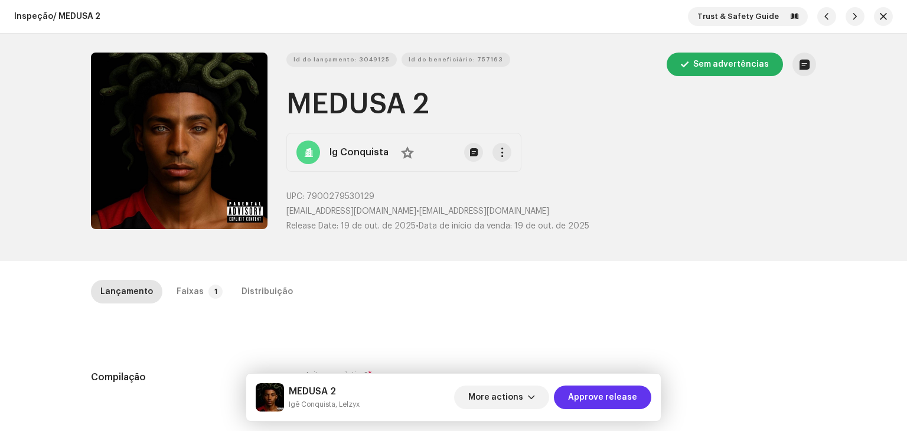
click at [613, 401] on span "Approve release" at bounding box center [602, 397] width 69 height 24
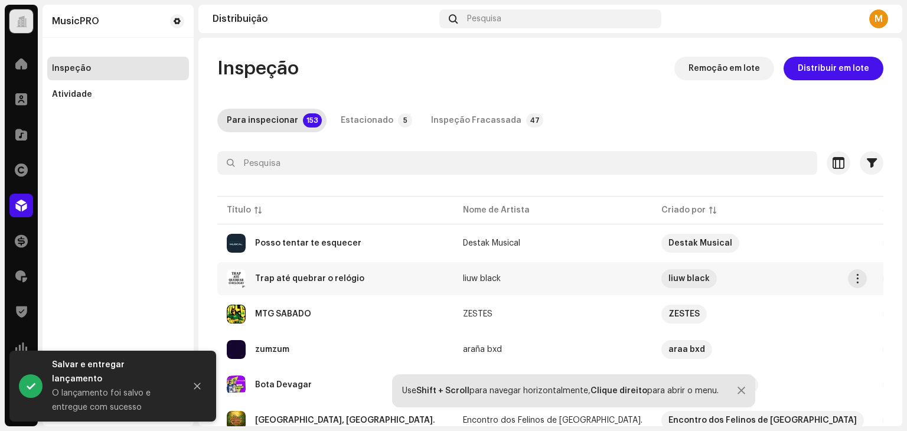
click at [306, 280] on div "Trap até quebrar o relógio" at bounding box center [309, 278] width 109 height 8
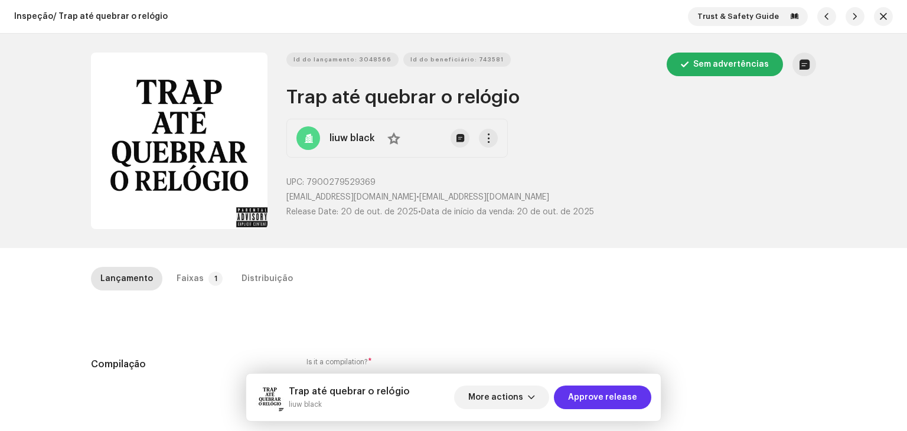
click at [607, 396] on span "Approve release" at bounding box center [602, 397] width 69 height 24
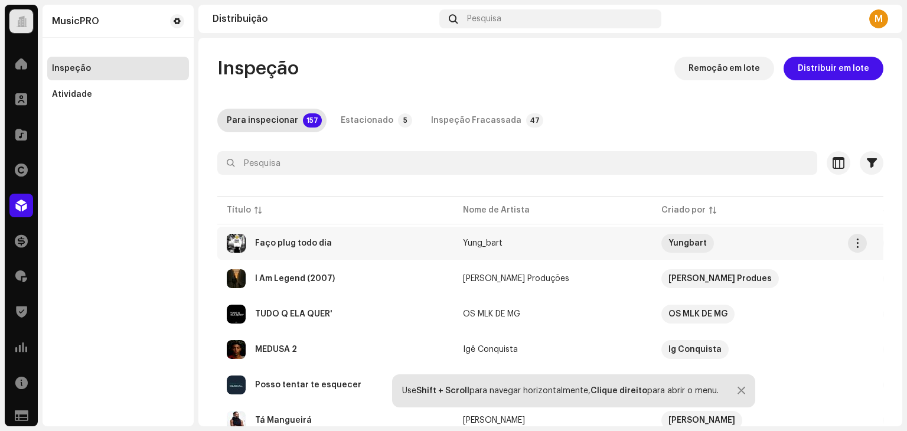
click at [307, 238] on div "Faço plug todo dia" at bounding box center [335, 243] width 217 height 19
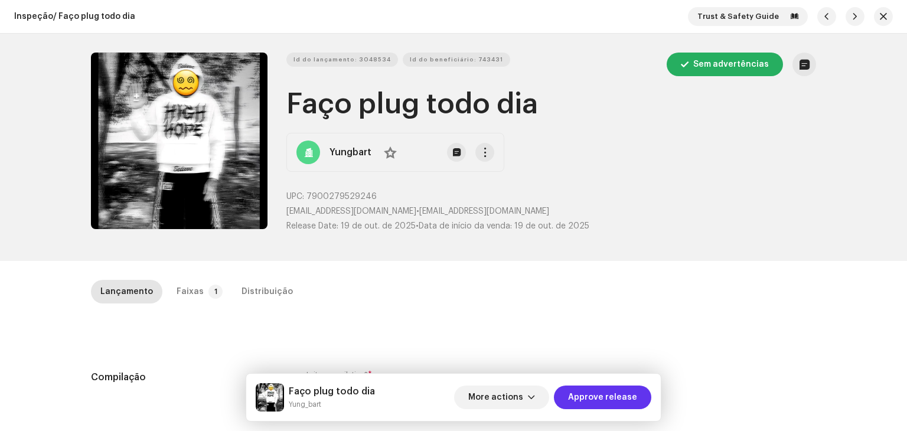
click at [631, 398] on span "Approve release" at bounding box center [602, 397] width 69 height 24
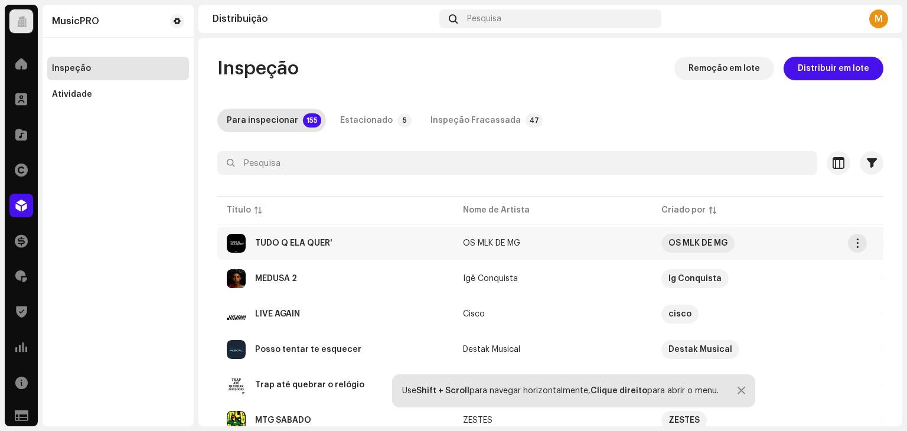
click at [339, 248] on div "TUDO Q ELA QUER'" at bounding box center [335, 243] width 217 height 19
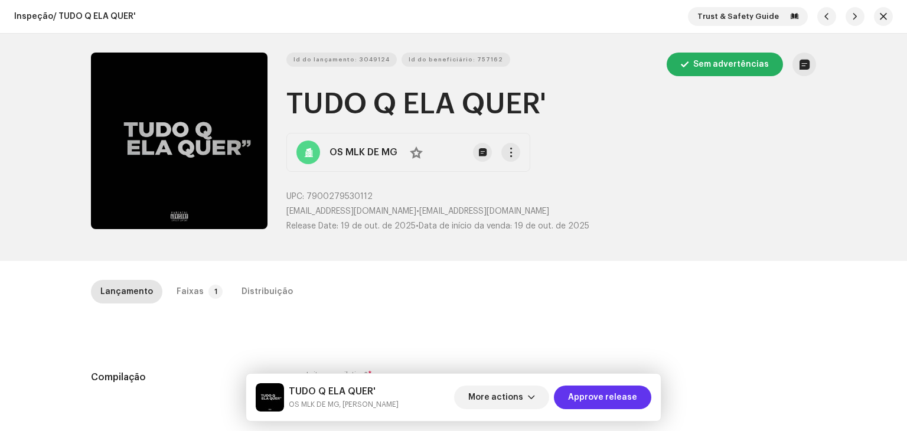
click at [597, 402] on span "Approve release" at bounding box center [602, 397] width 69 height 24
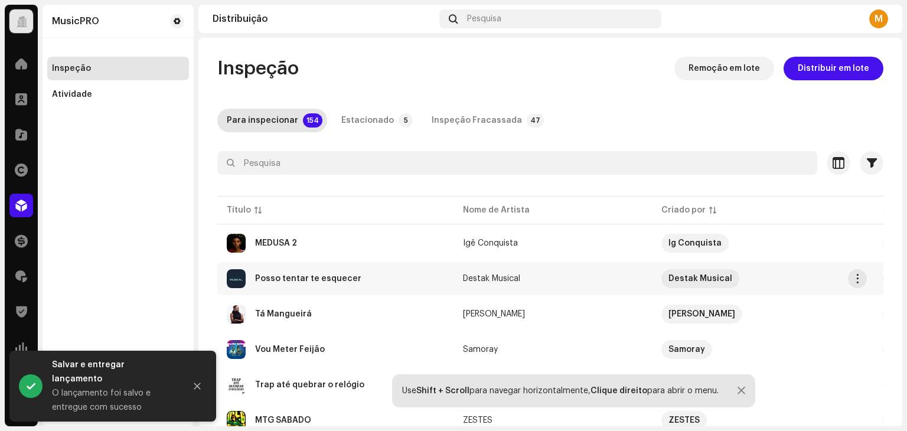
click at [326, 277] on div "Posso tentar te esquecer" at bounding box center [308, 278] width 106 height 8
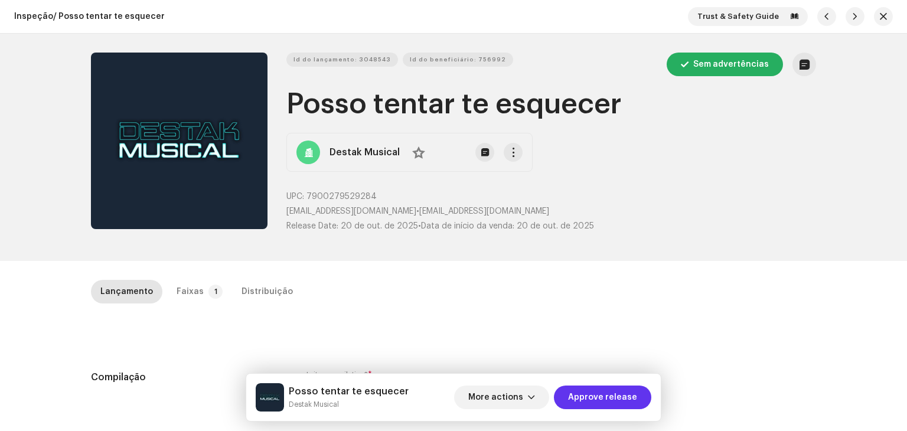
click at [601, 400] on span "Approve release" at bounding box center [602, 397] width 69 height 24
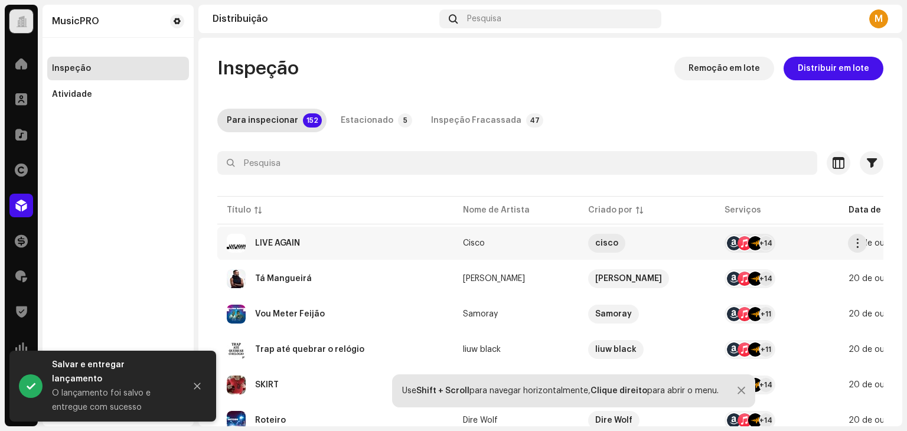
click at [308, 251] on div "LIVE AGAIN" at bounding box center [335, 243] width 217 height 19
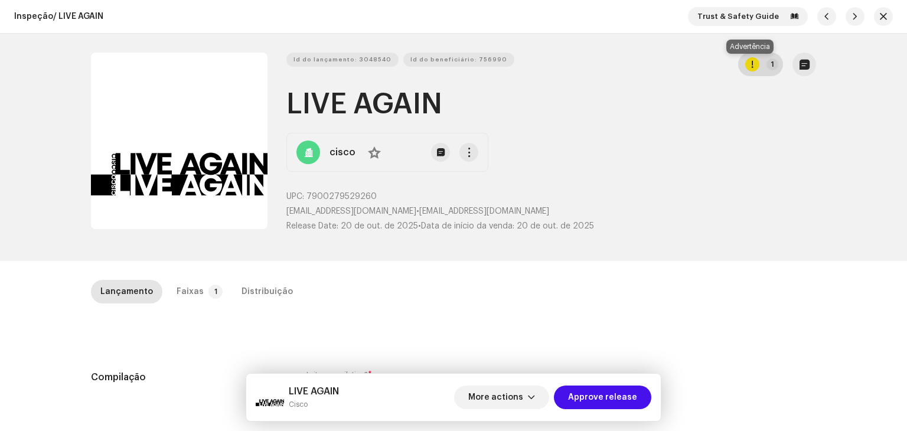
click at [756, 60] on div "button" at bounding box center [752, 64] width 14 height 14
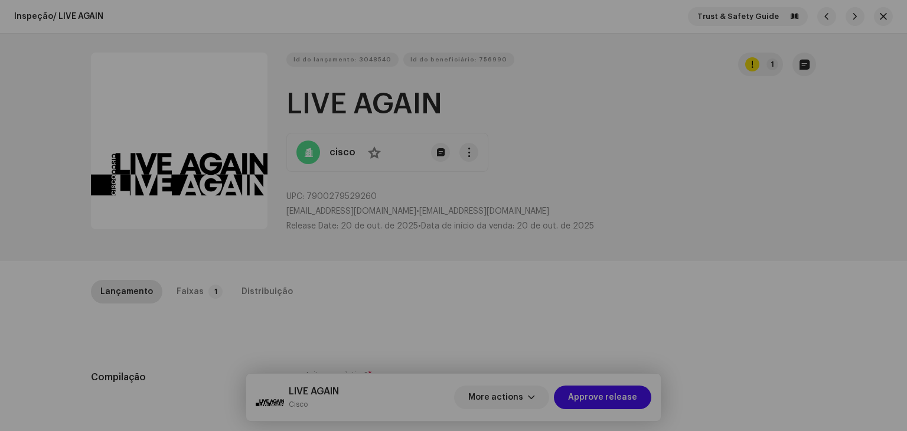
click at [681, 282] on div "Erros e Alertas Erro Alertas 1 Revise esses avisos para ver se você precisa cor…" at bounding box center [453, 215] width 907 height 431
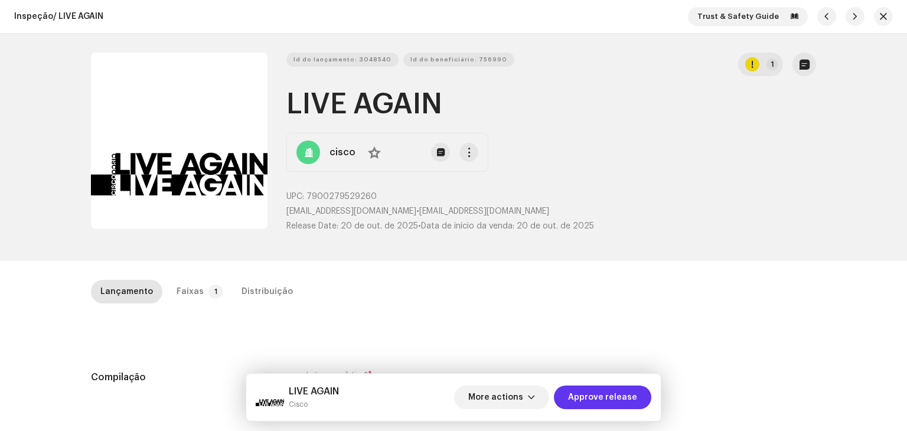
click at [600, 394] on span "Approve release" at bounding box center [602, 397] width 69 height 24
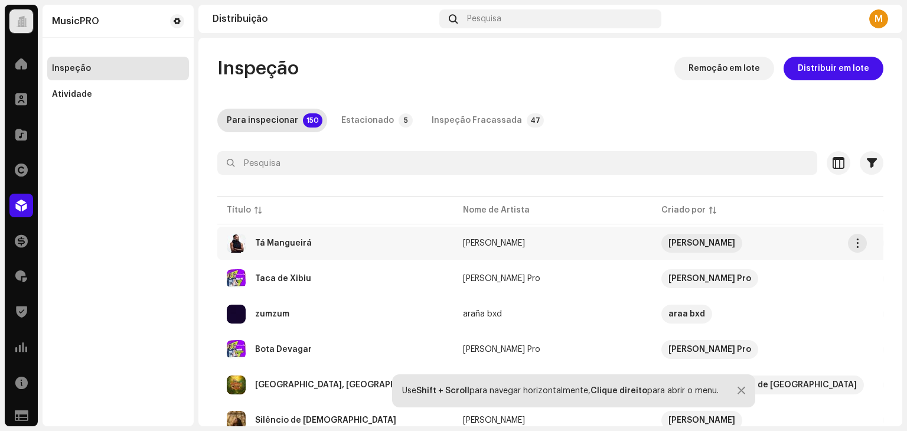
click at [356, 246] on div "Tá Mangueirá" at bounding box center [335, 243] width 217 height 19
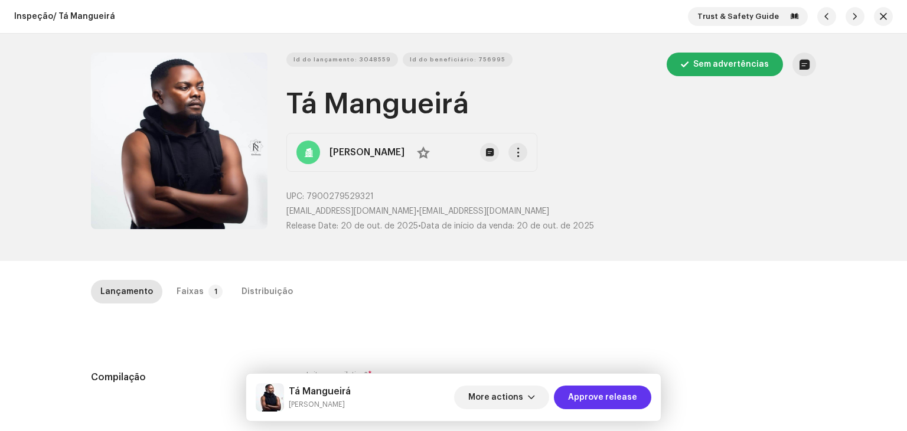
click at [612, 400] on span "Approve release" at bounding box center [602, 397] width 69 height 24
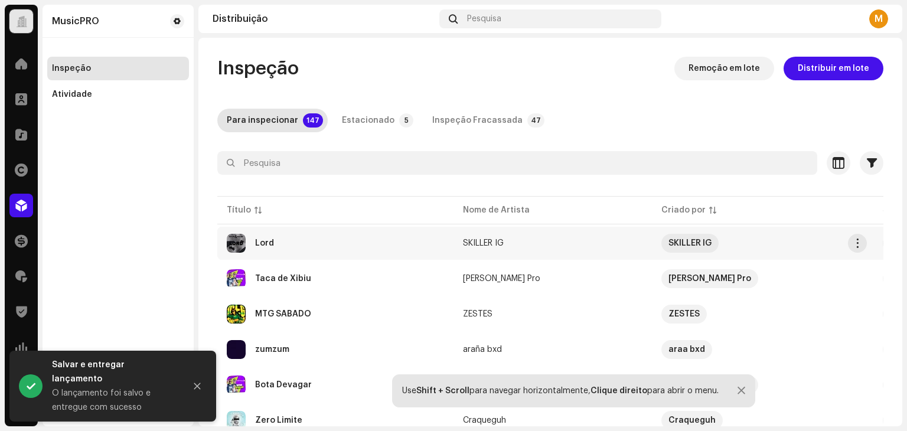
click at [300, 247] on div "Lord" at bounding box center [335, 243] width 217 height 19
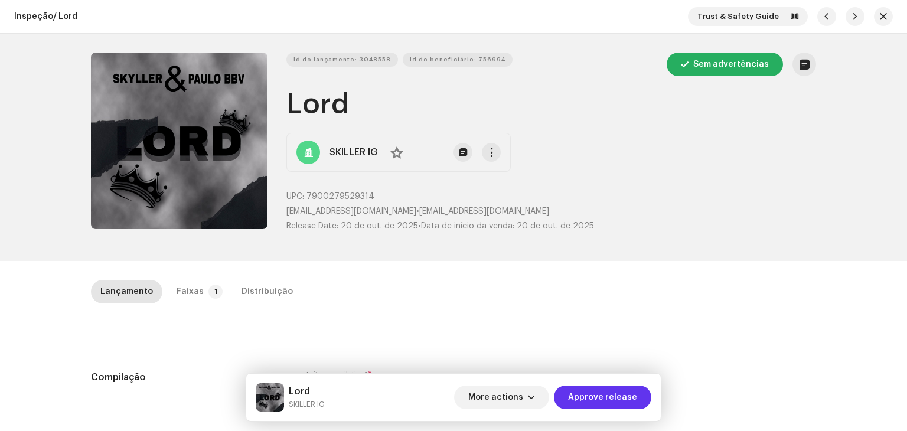
click at [610, 403] on span "Approve release" at bounding box center [602, 397] width 69 height 24
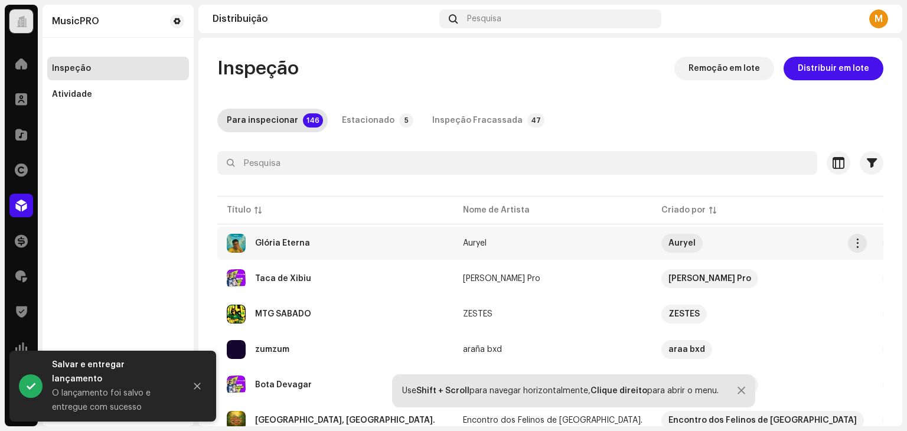
click at [333, 249] on div "Glória Eterna" at bounding box center [335, 243] width 217 height 19
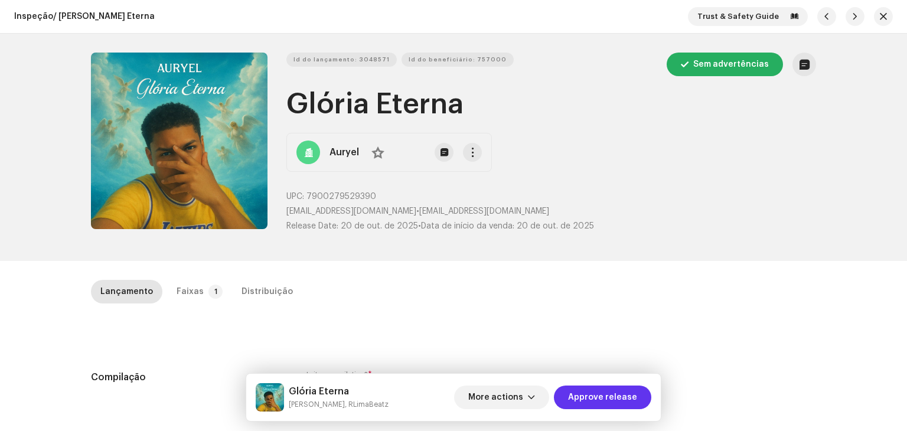
click at [639, 393] on button "Approve release" at bounding box center [602, 397] width 97 height 24
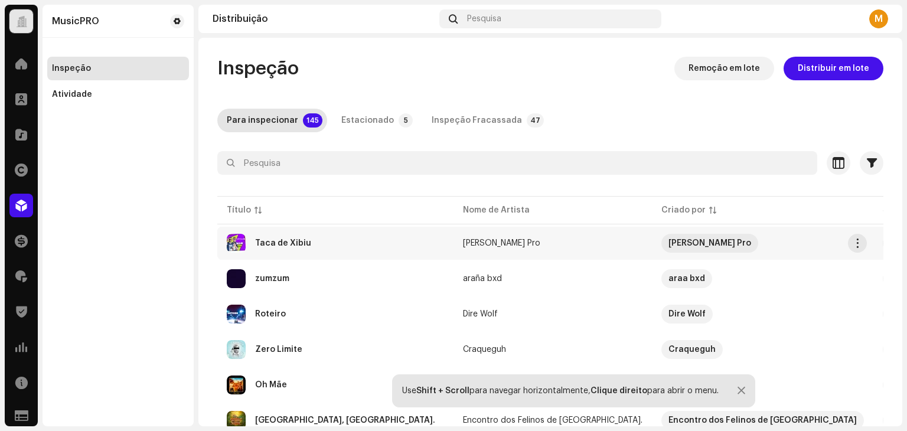
click at [397, 241] on div "Taca de Xibiu" at bounding box center [335, 243] width 217 height 19
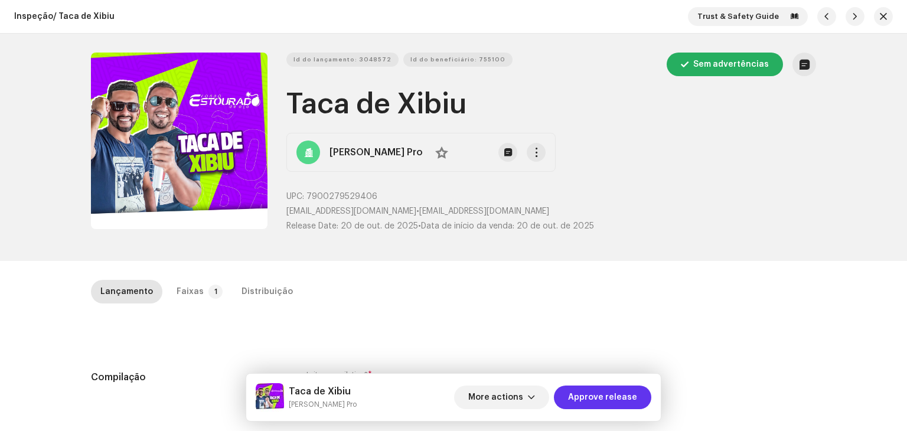
click at [615, 395] on span "Approve release" at bounding box center [602, 397] width 69 height 24
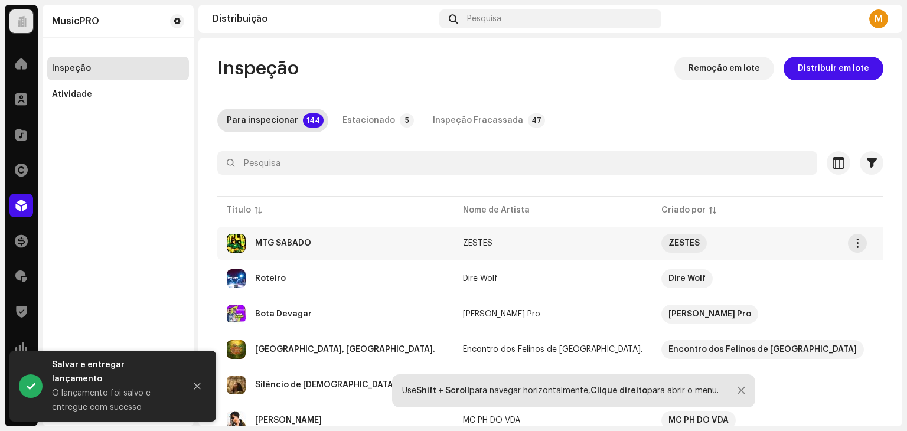
click at [327, 240] on div "MTG SABADO" at bounding box center [335, 243] width 217 height 19
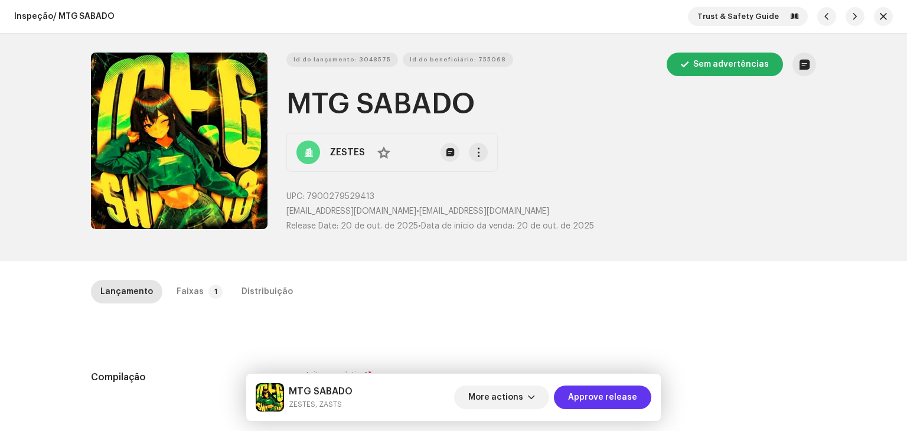
click at [607, 399] on span "Approve release" at bounding box center [602, 397] width 69 height 24
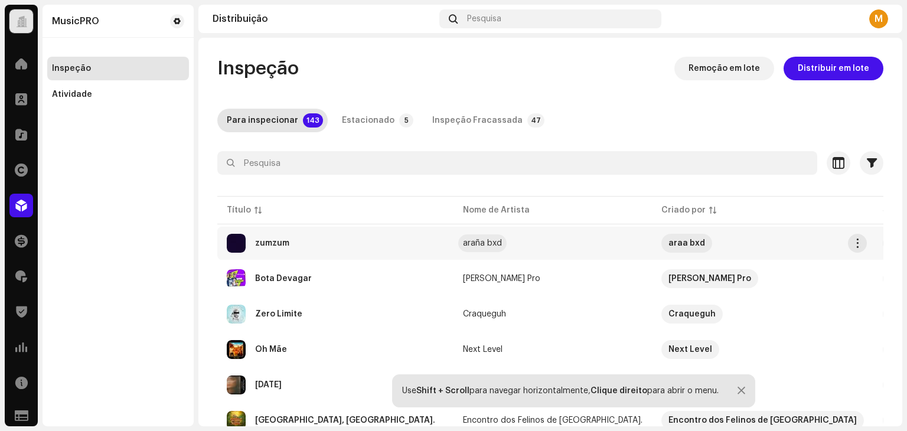
click at [475, 239] on div "araña bxd" at bounding box center [482, 243] width 39 height 8
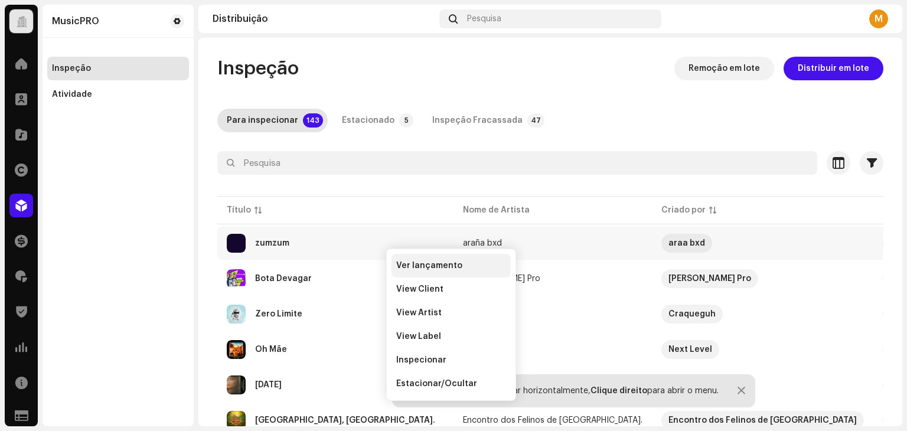
click at [406, 260] on div "Ver lançamento" at bounding box center [450, 266] width 119 height 24
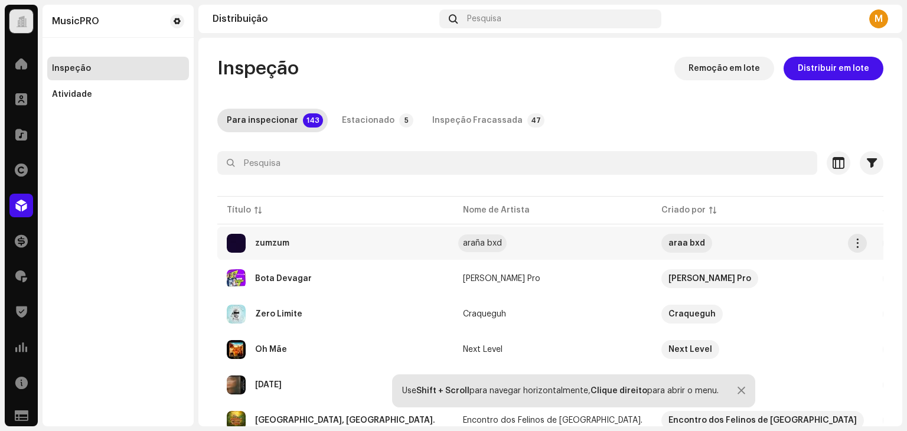
click at [473, 245] on div "araña bxd" at bounding box center [482, 243] width 39 height 8
click at [349, 254] on td "zumzum" at bounding box center [335, 243] width 236 height 33
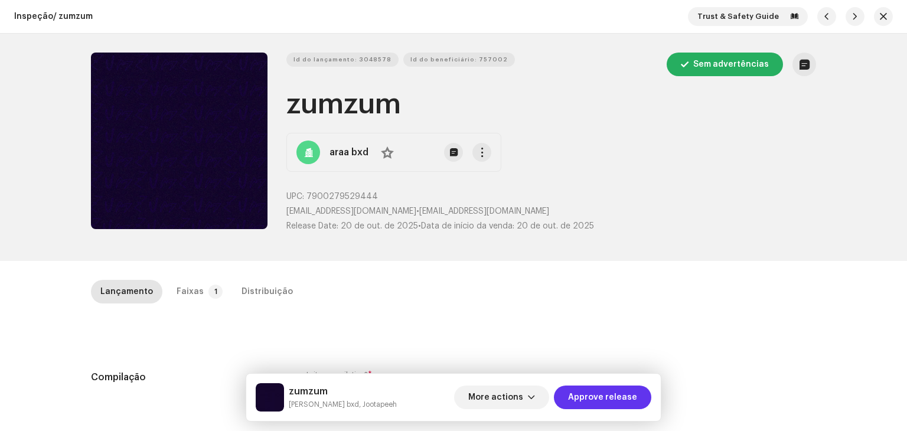
click at [602, 395] on span "Approve release" at bounding box center [602, 397] width 69 height 24
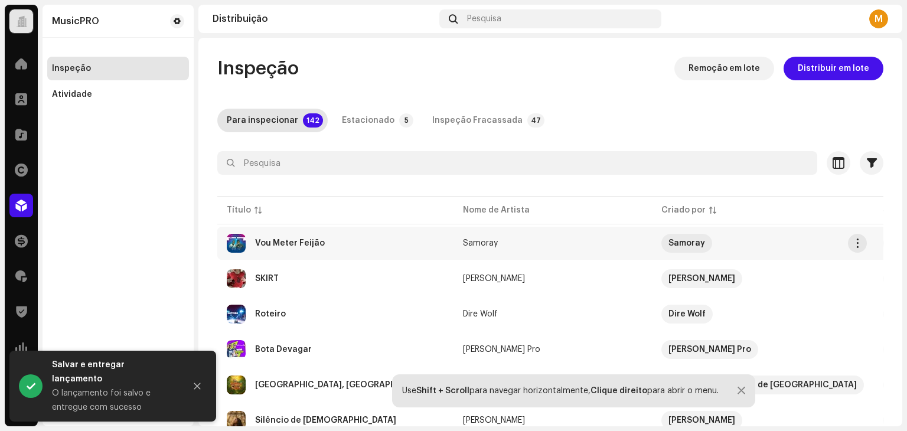
click at [371, 244] on div "Vou Meter Feijão" at bounding box center [335, 243] width 217 height 19
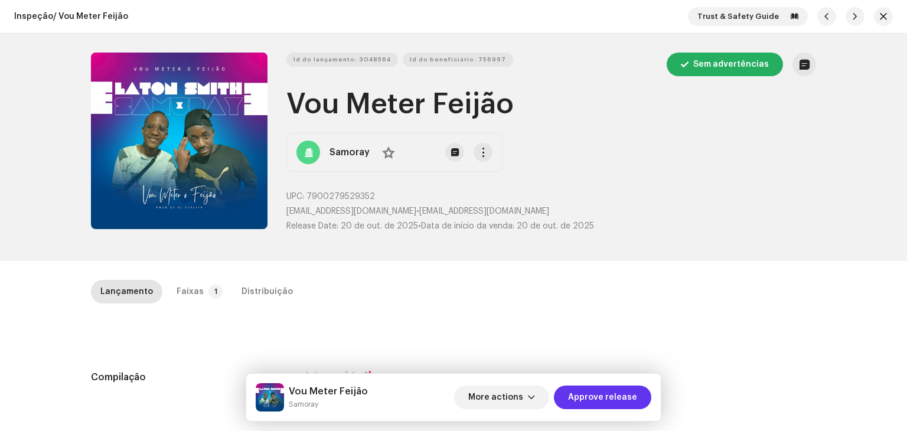
click at [626, 392] on span "Approve release" at bounding box center [602, 397] width 69 height 24
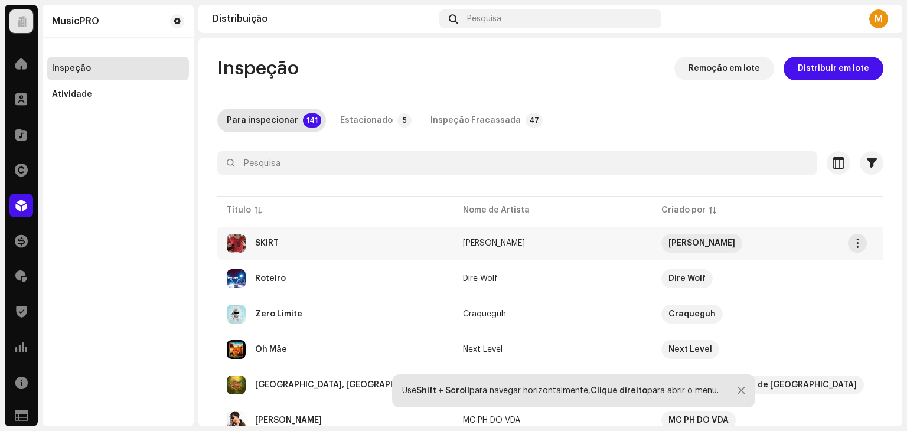
click at [365, 237] on div "SKIRT" at bounding box center [335, 243] width 217 height 19
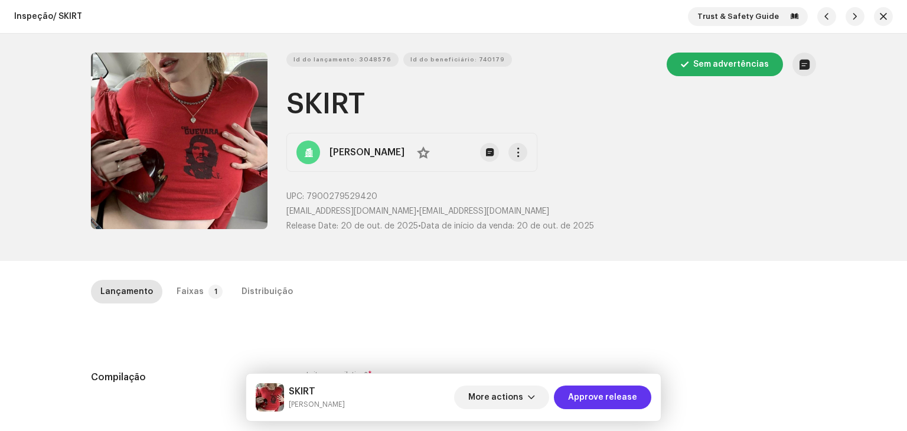
click at [609, 397] on span "Approve release" at bounding box center [602, 397] width 69 height 24
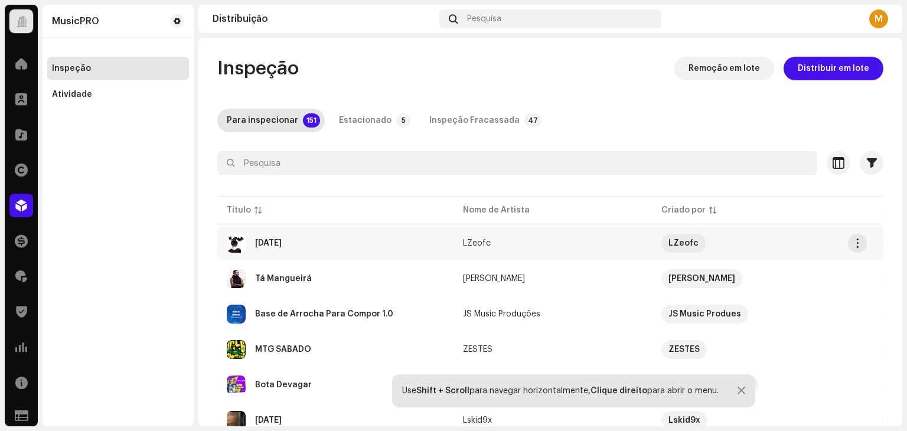
click at [320, 247] on div "Karma" at bounding box center [335, 243] width 217 height 19
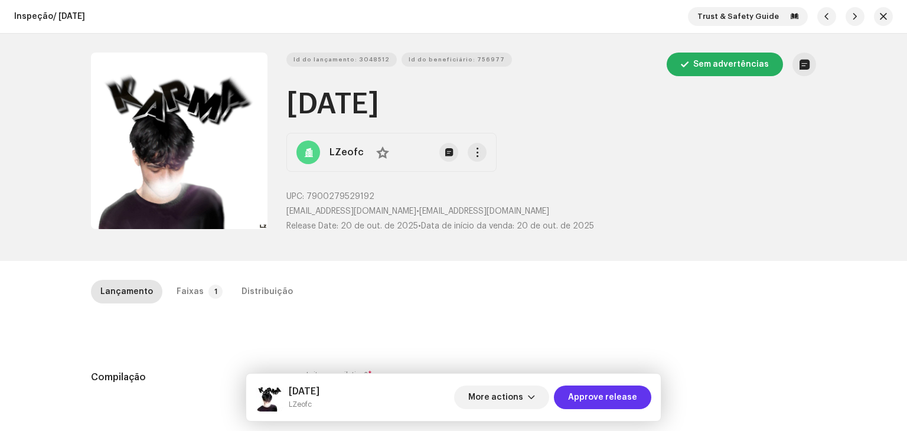
click at [586, 396] on span "Approve release" at bounding box center [602, 397] width 69 height 24
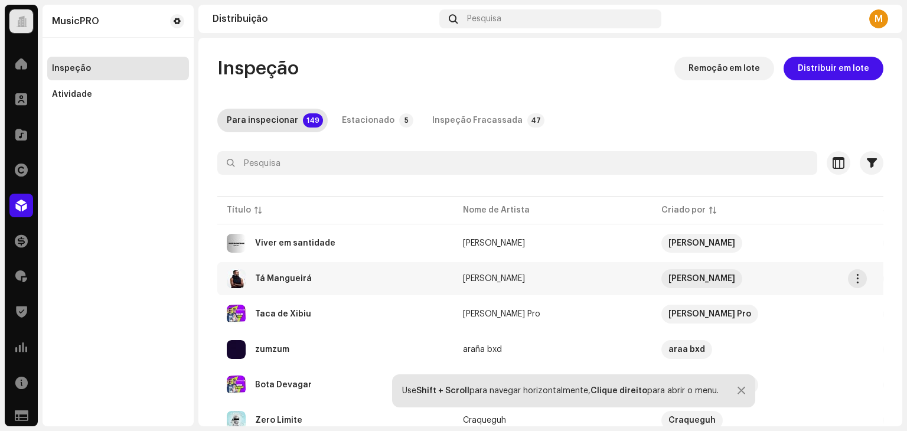
scroll to position [59, 0]
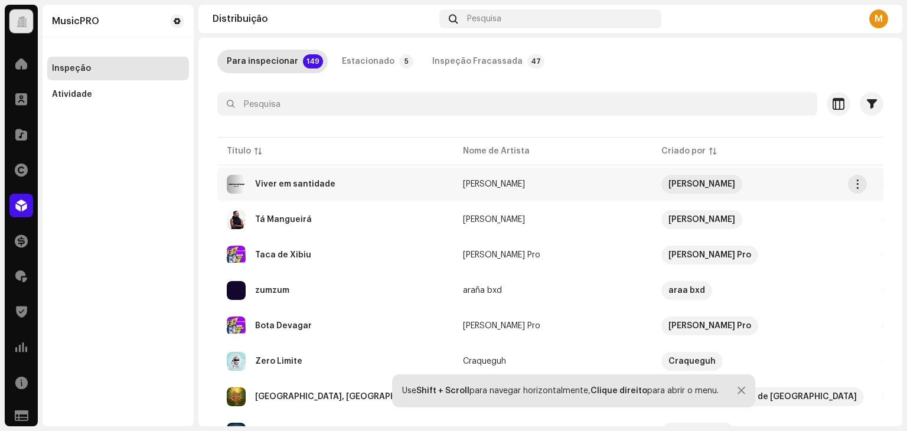
click at [327, 182] on div "Viver em santidade" at bounding box center [295, 184] width 80 height 8
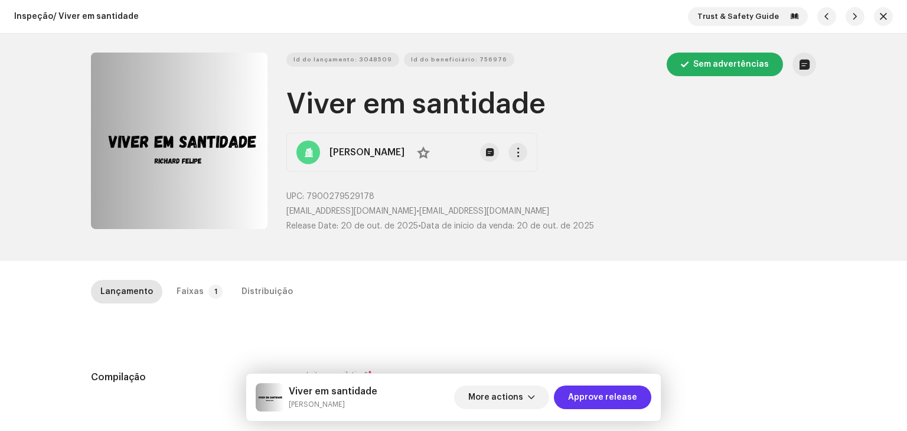
click at [610, 398] on span "Approve release" at bounding box center [602, 397] width 69 height 24
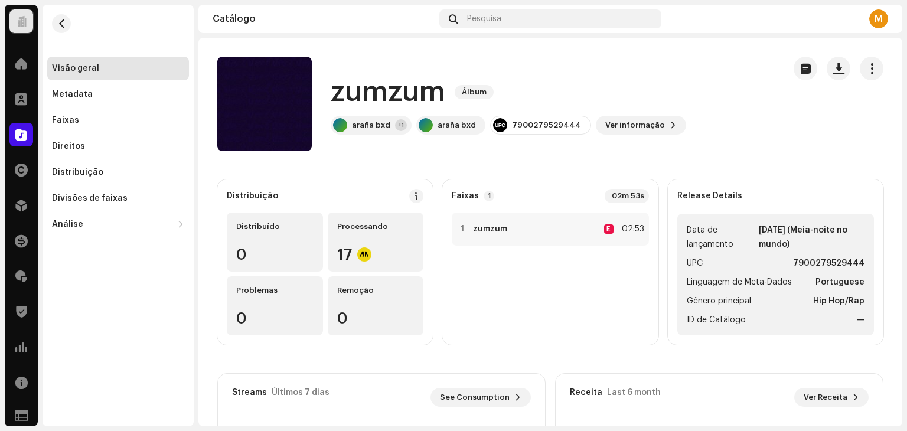
click at [786, 261] on li "UPC 7900279529444" at bounding box center [775, 263] width 178 height 14
drag, startPoint x: 789, startPoint y: 261, endPoint x: 857, endPoint y: 263, distance: 67.9
click at [857, 263] on ul "Data de lançamento [DATE] (Meia-noite no mundo) UPC 7900279529444 Linguagem de …" at bounding box center [775, 275] width 197 height 122
copy strong "7900279529444"
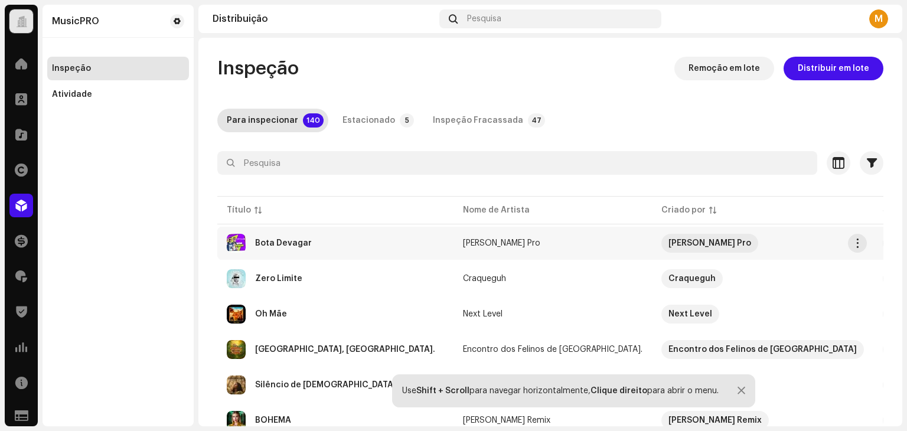
click at [369, 237] on div "Bota Devagar" at bounding box center [335, 243] width 217 height 19
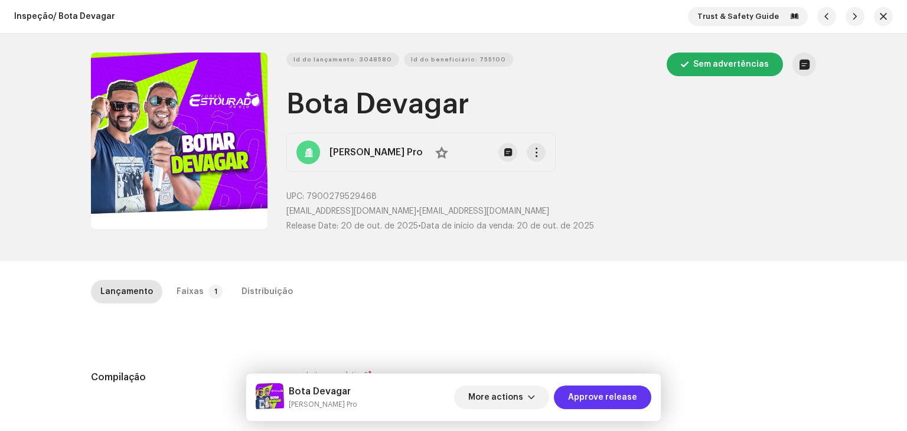
click at [598, 390] on span "Approve release" at bounding box center [602, 397] width 69 height 24
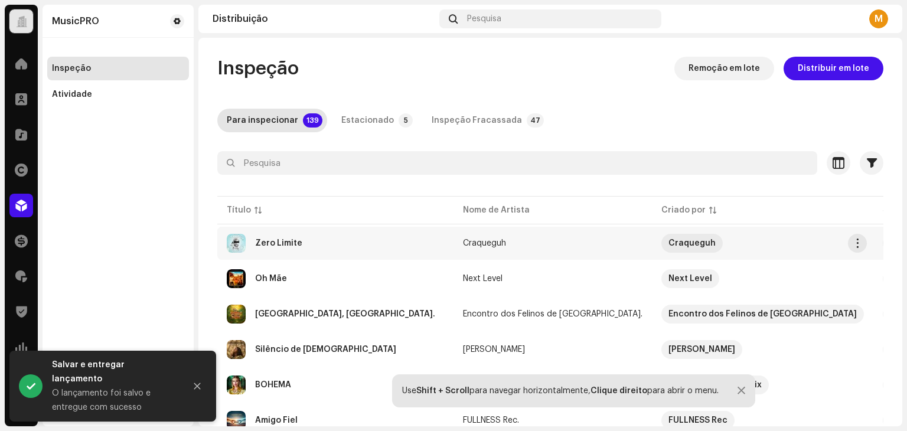
click at [353, 244] on div "Zero Limite" at bounding box center [335, 243] width 217 height 19
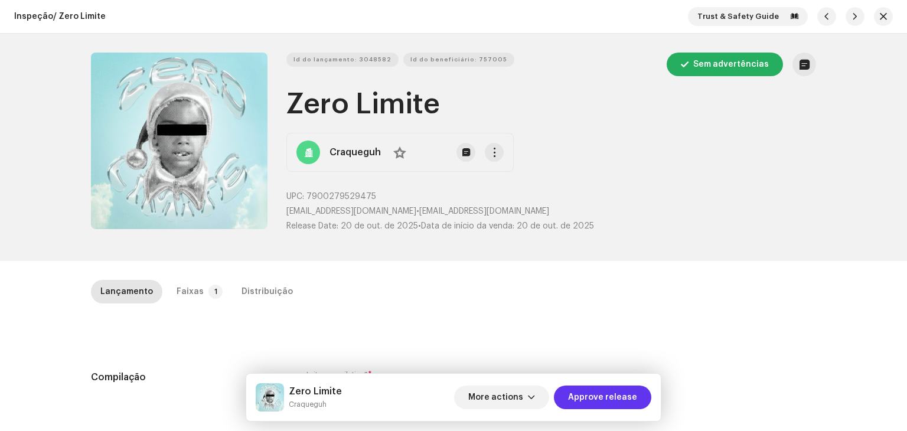
click at [597, 398] on span "Approve release" at bounding box center [602, 397] width 69 height 24
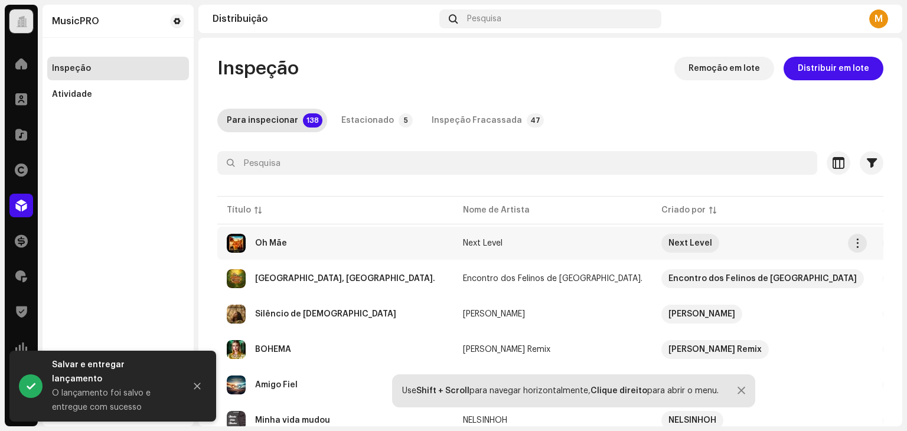
click at [367, 240] on div "Oh Mãe" at bounding box center [335, 243] width 217 height 19
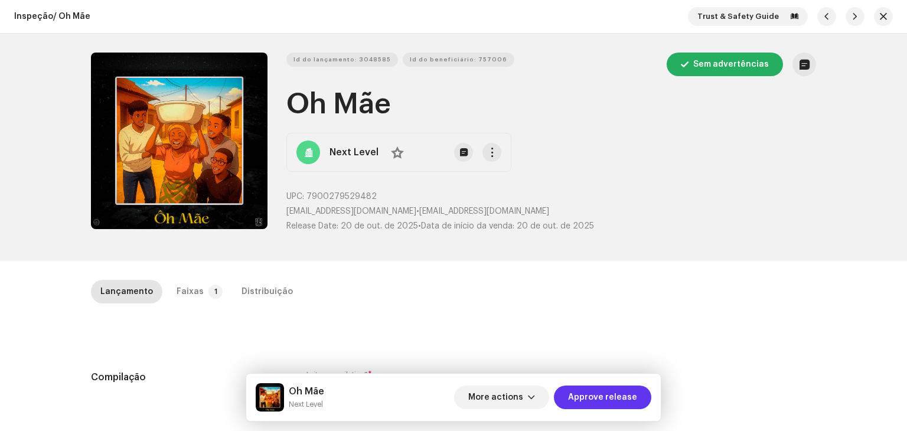
click at [599, 398] on span "Approve release" at bounding box center [602, 397] width 69 height 24
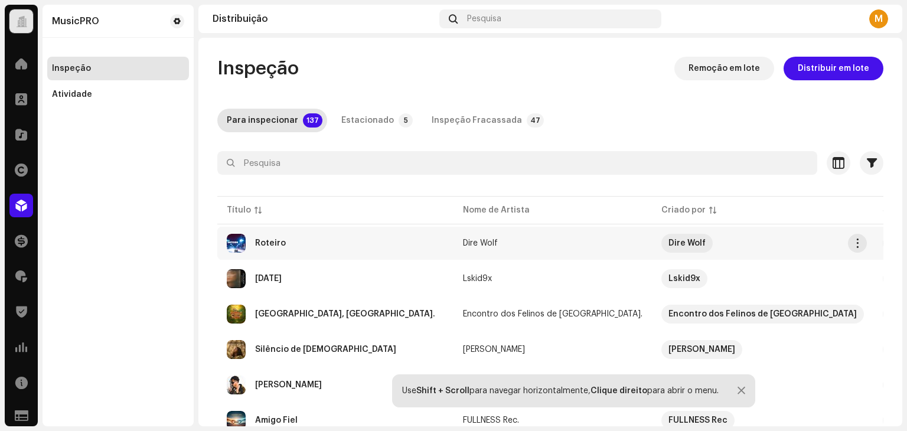
click at [368, 250] on div "Roteiro" at bounding box center [335, 243] width 217 height 19
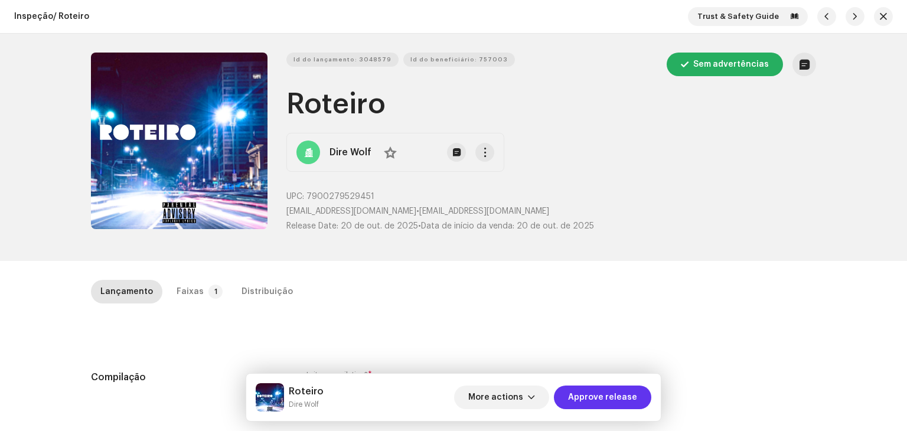
click at [616, 399] on span "Approve release" at bounding box center [602, 397] width 69 height 24
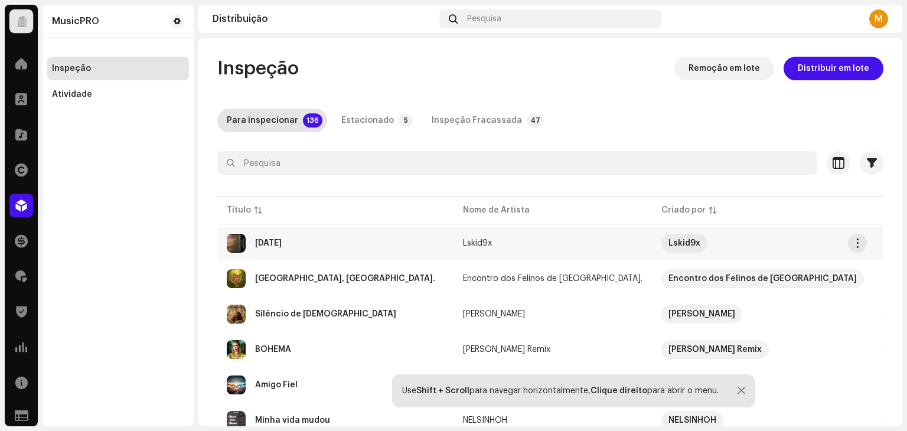
click at [323, 241] on div "[DATE]" at bounding box center [335, 243] width 217 height 19
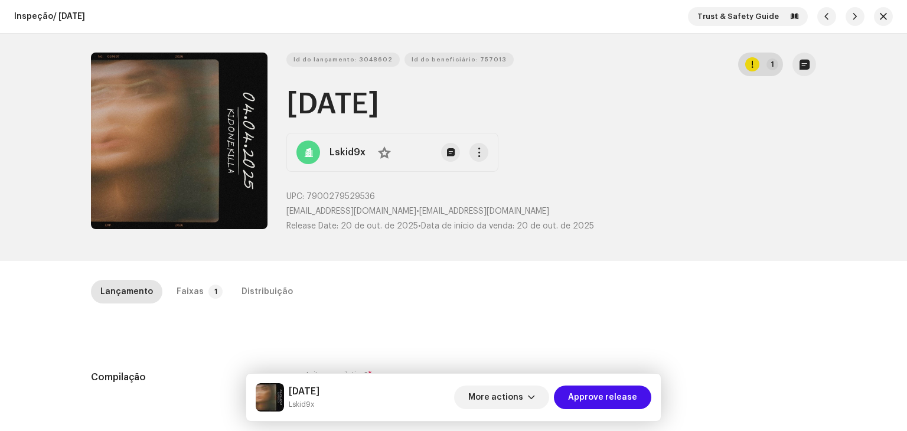
click at [762, 60] on button "1" at bounding box center [760, 65] width 45 height 24
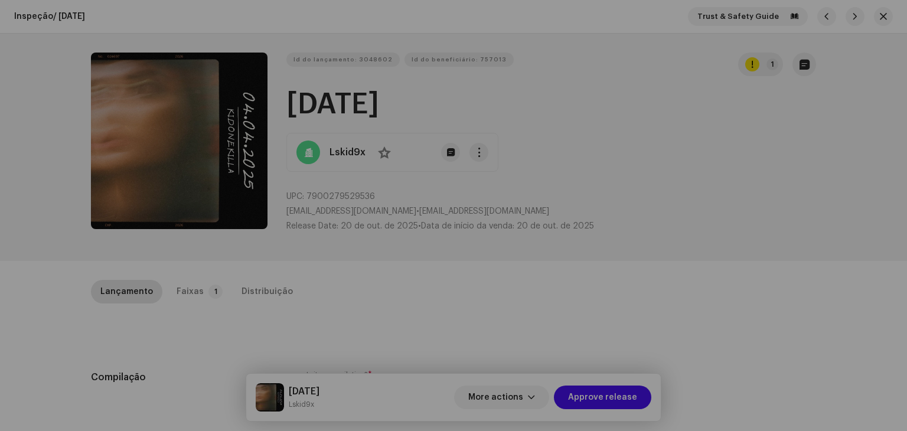
click at [698, 136] on div "[PERSON_NAME] e Alertas Erro Alertas 1 Revise esses avisos para ver se você pre…" at bounding box center [453, 215] width 907 height 431
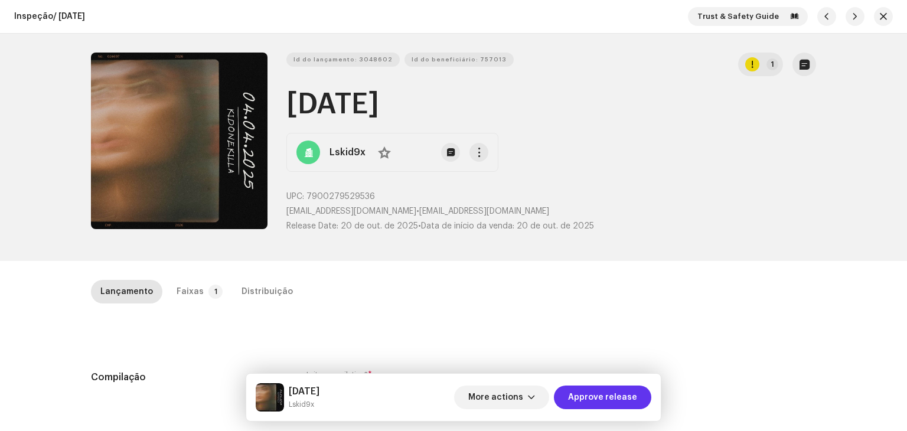
click at [614, 398] on span "Approve release" at bounding box center [602, 397] width 69 height 24
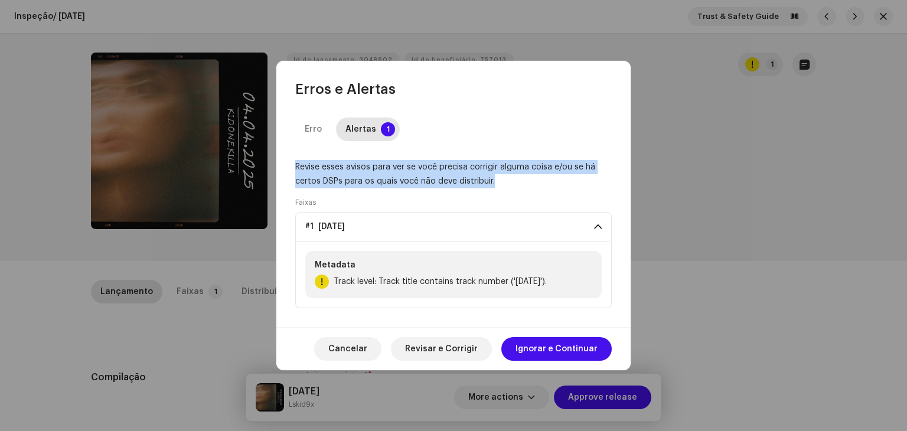
drag, startPoint x: 297, startPoint y: 166, endPoint x: 525, endPoint y: 184, distance: 228.5
click at [525, 184] on div "Revise esses avisos para ver se você precisa corrigir alguma coisa e/ou se há c…" at bounding box center [453, 174] width 316 height 28
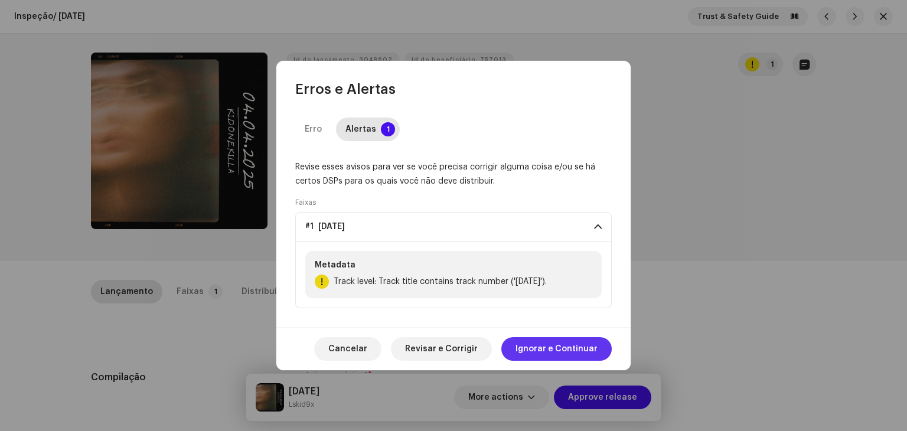
click at [585, 347] on span "Ignorar e Continuar" at bounding box center [556, 349] width 82 height 24
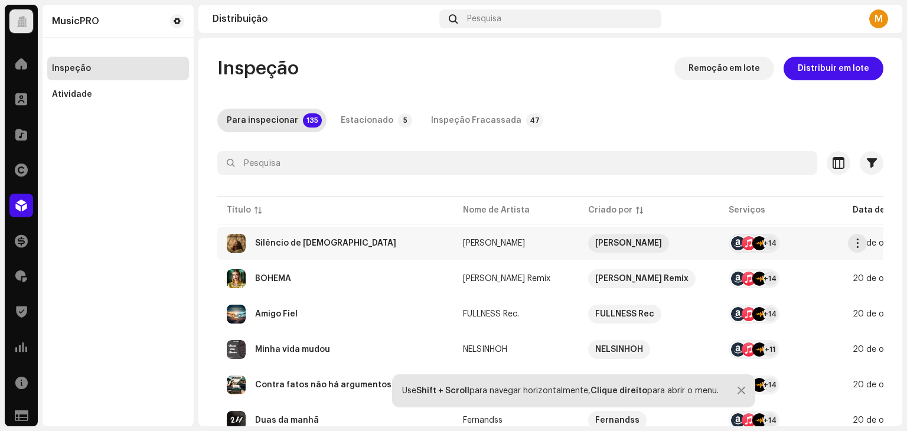
click at [338, 241] on div "Silêncio de [DEMOGRAPHIC_DATA]" at bounding box center [335, 243] width 217 height 19
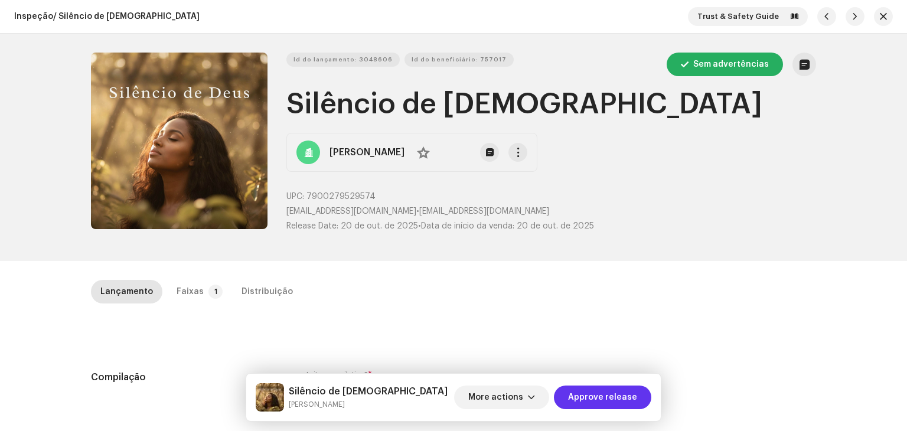
click at [627, 395] on span "Approve release" at bounding box center [602, 397] width 69 height 24
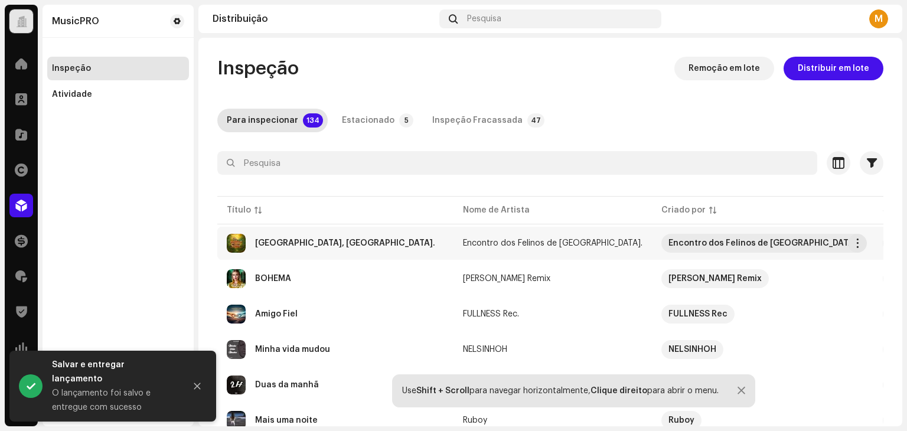
click at [409, 248] on div "Rorainópolis, Terra de Encantos." at bounding box center [335, 243] width 217 height 19
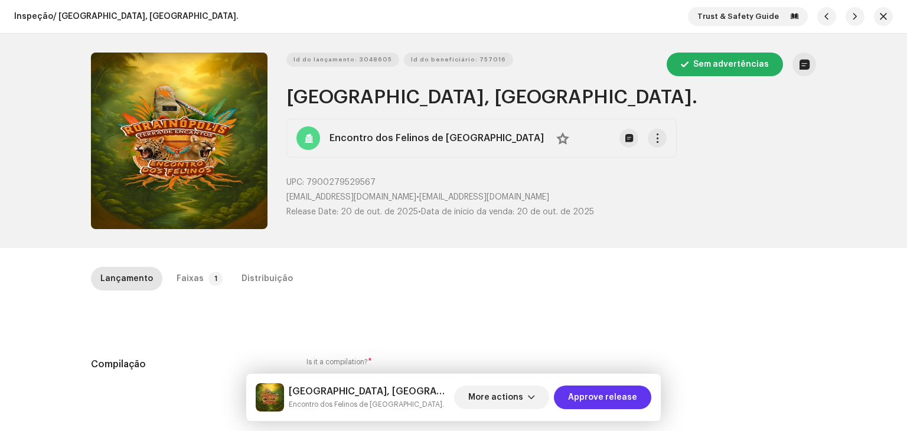
click at [607, 398] on span "Approve release" at bounding box center [602, 397] width 69 height 24
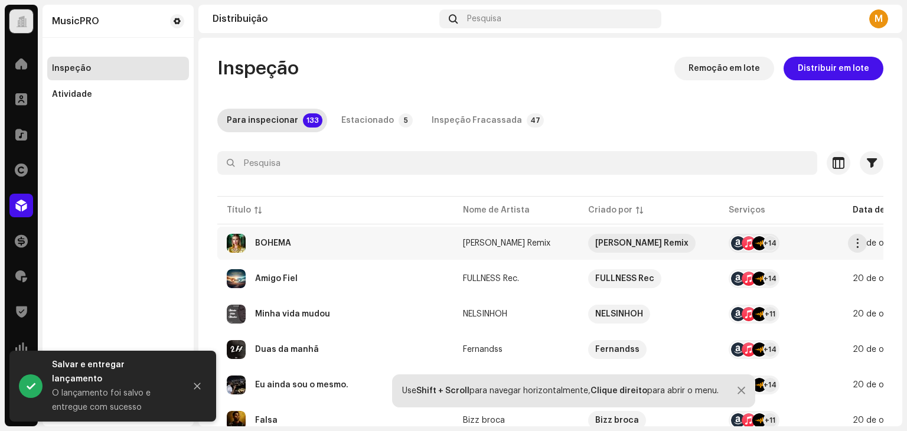
click at [352, 240] on div "BOHEMA" at bounding box center [335, 243] width 217 height 19
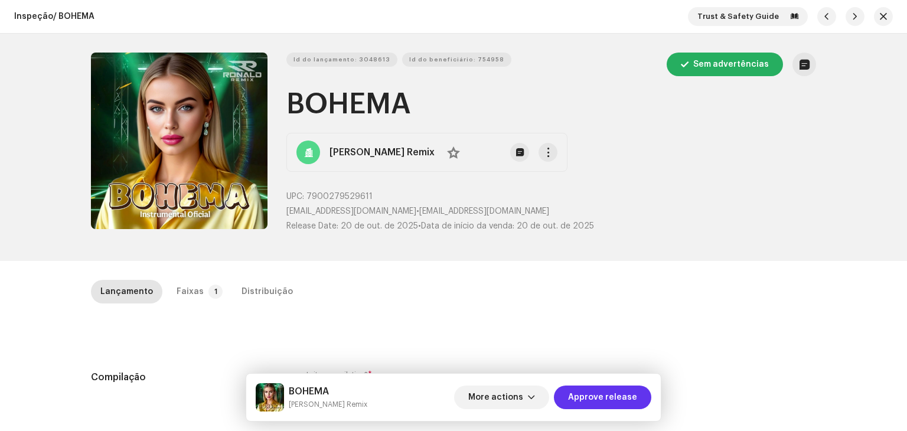
click at [618, 394] on span "Approve release" at bounding box center [602, 397] width 69 height 24
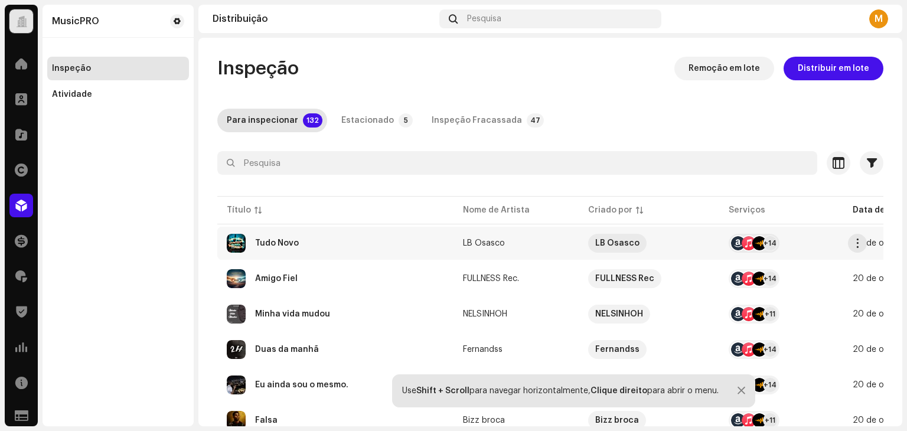
click at [345, 247] on div "Tudo Novo" at bounding box center [335, 243] width 217 height 19
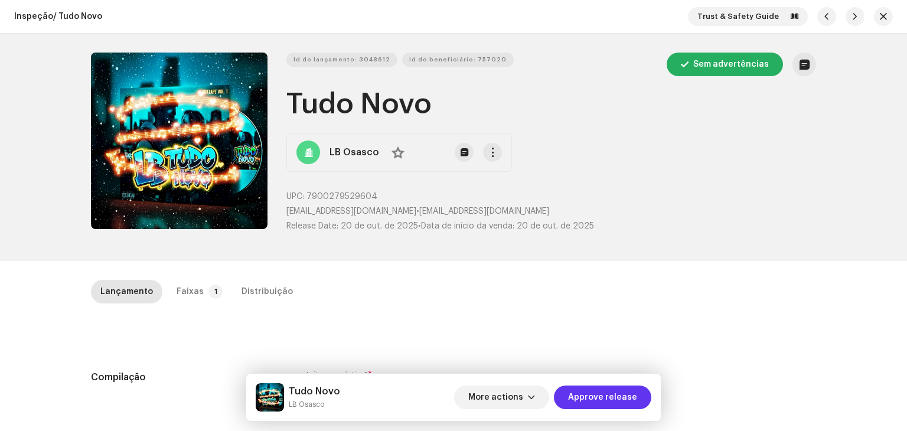
click at [637, 395] on button "Approve release" at bounding box center [602, 397] width 97 height 24
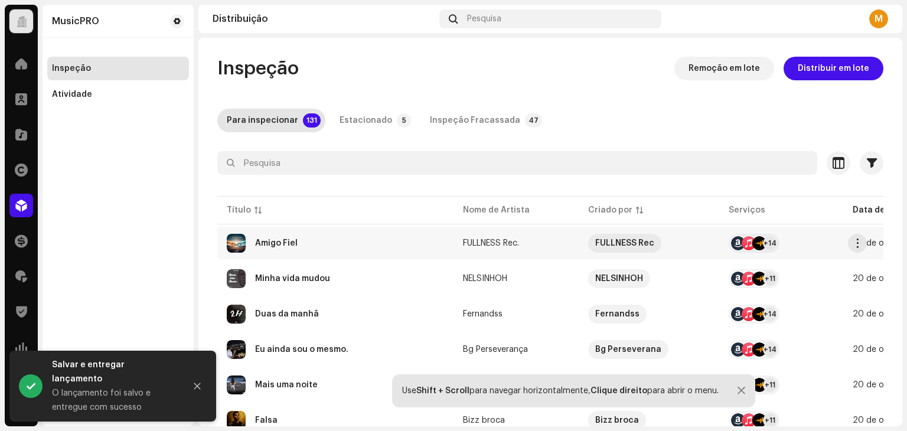
click at [352, 240] on div "Amigo Fiel" at bounding box center [335, 243] width 217 height 19
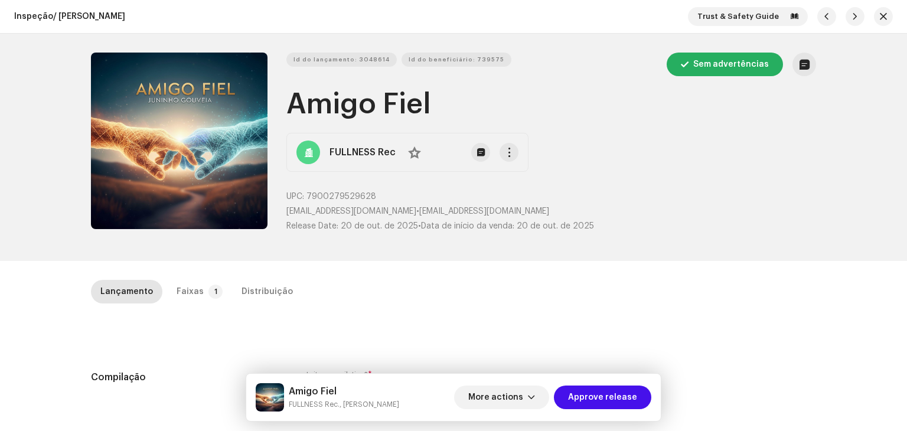
click at [611, 409] on div "More actions Approve release" at bounding box center [552, 397] width 197 height 28
click at [611, 404] on span "Approve release" at bounding box center [602, 397] width 69 height 24
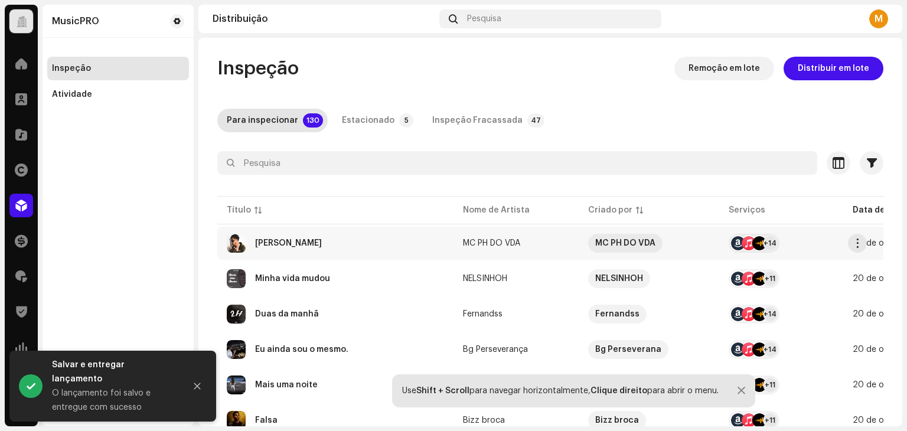
click at [405, 246] on div "MARIA CINDERELA" at bounding box center [335, 243] width 217 height 19
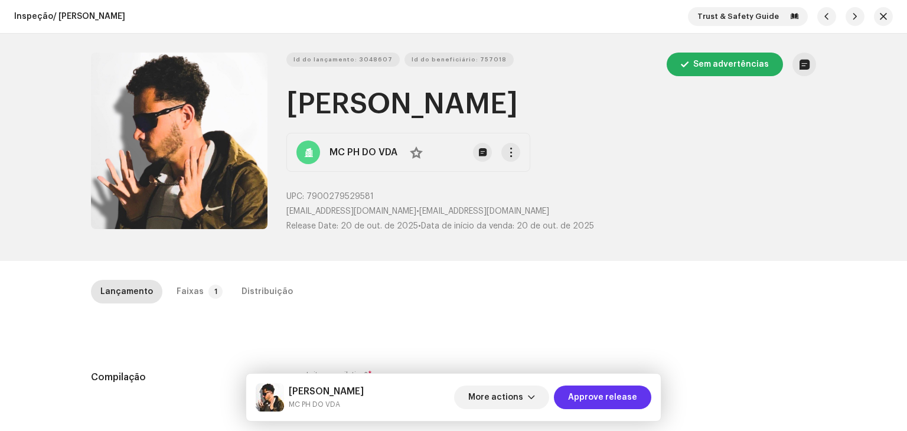
click at [584, 397] on span "Approve release" at bounding box center [602, 397] width 69 height 24
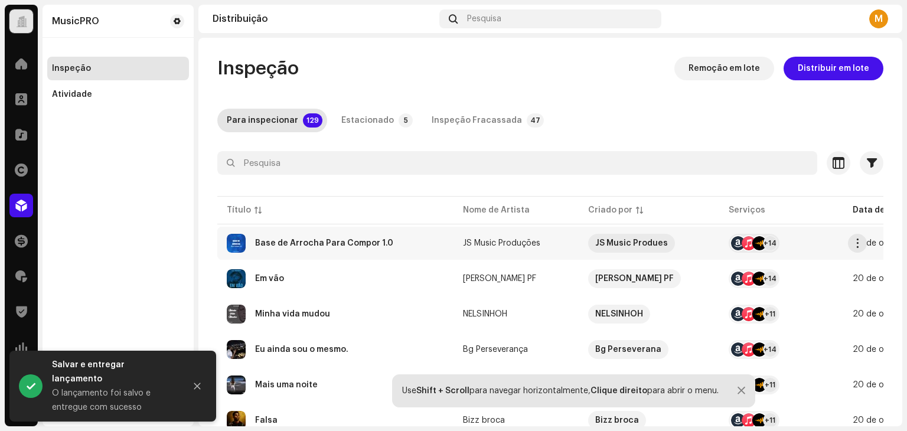
click at [356, 242] on div "Base de Arrocha Para Compor 1.0" at bounding box center [324, 243] width 138 height 8
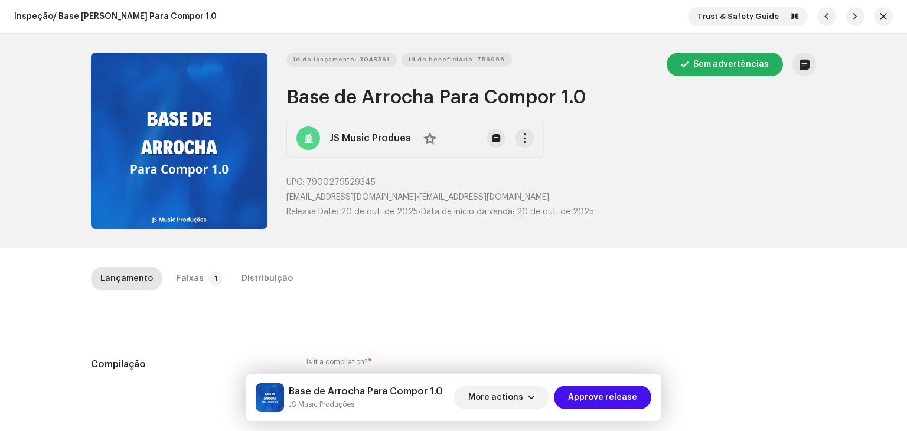
click at [604, 411] on div "More actions Approve release" at bounding box center [552, 397] width 197 height 28
click at [601, 401] on span "Approve release" at bounding box center [602, 397] width 69 height 24
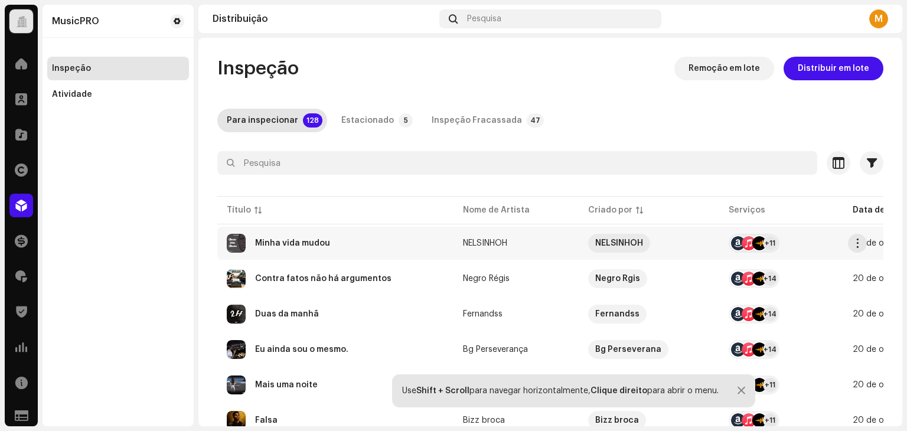
click at [357, 250] on div "Minha vida mudou" at bounding box center [335, 243] width 217 height 19
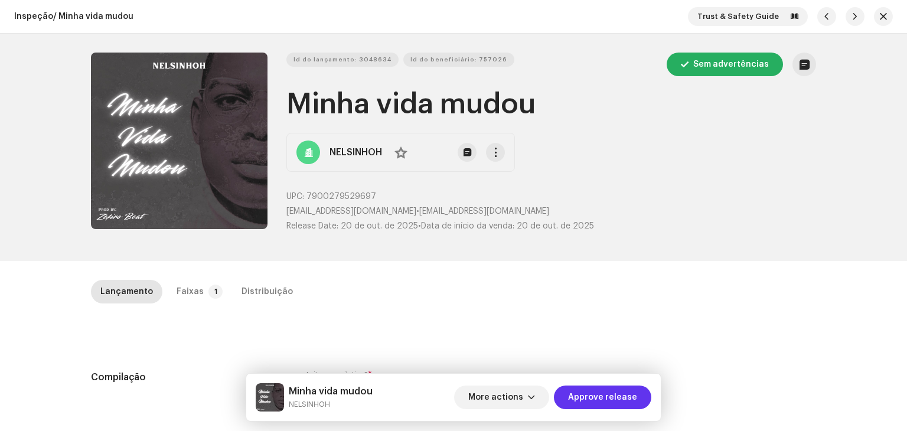
click at [634, 395] on span "Approve release" at bounding box center [602, 397] width 69 height 24
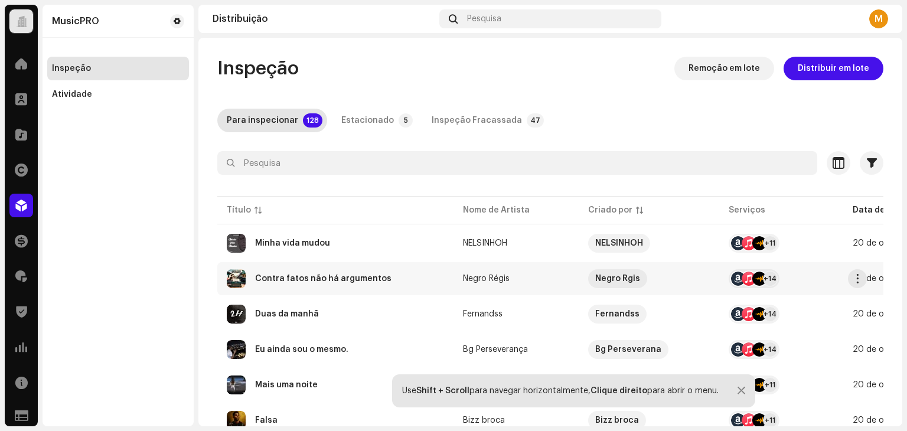
click at [289, 277] on div "Contra fatos não há argumentos" at bounding box center [323, 278] width 136 height 8
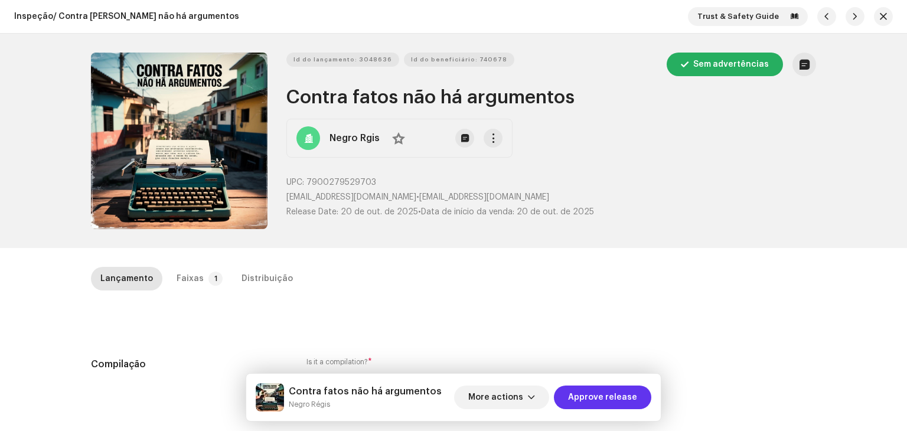
click at [612, 395] on span "Approve release" at bounding box center [602, 397] width 69 height 24
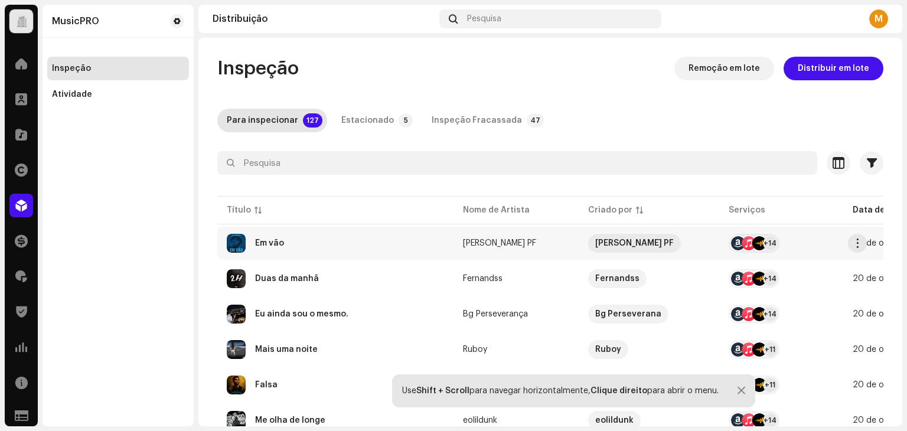
click at [325, 247] on div "Em vão" at bounding box center [335, 243] width 217 height 19
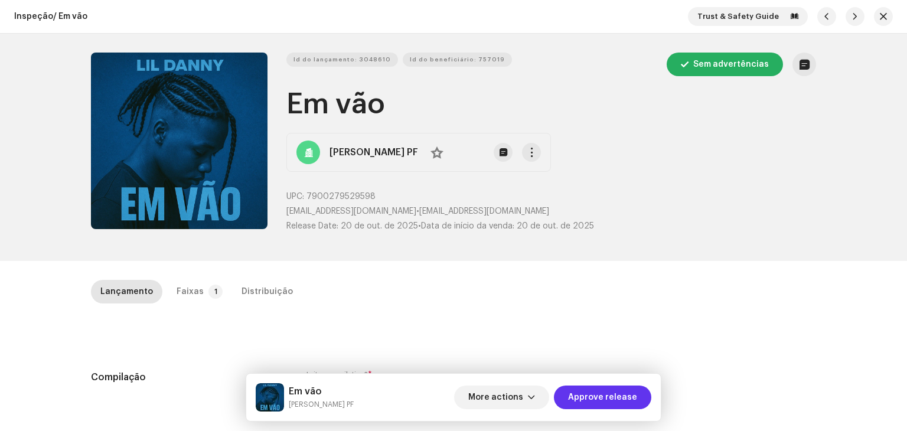
click at [587, 391] on span "Approve release" at bounding box center [602, 397] width 69 height 24
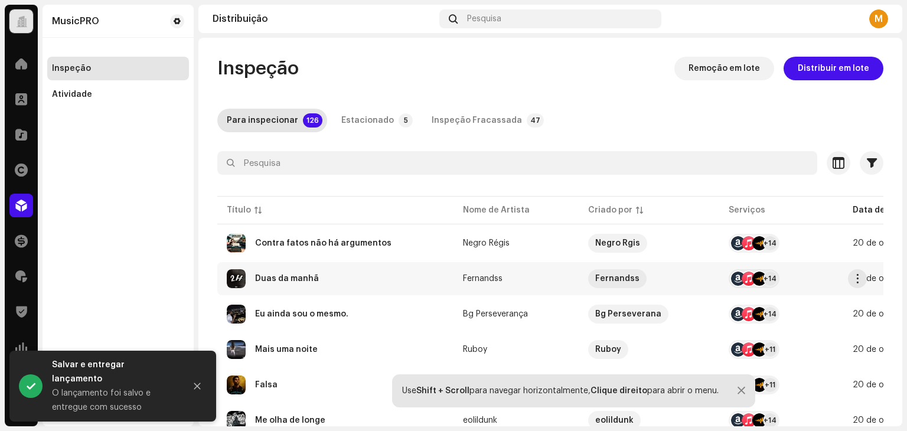
click at [348, 275] on div "Duas da manhã" at bounding box center [335, 278] width 217 height 19
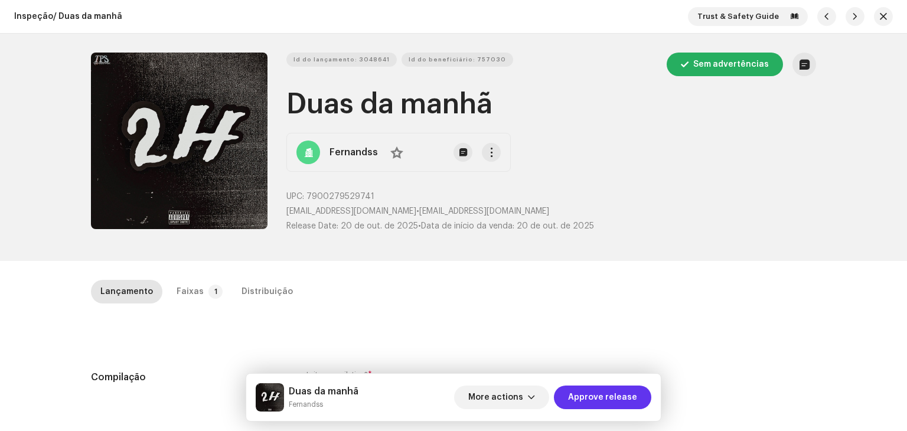
click at [586, 395] on span "Approve release" at bounding box center [602, 397] width 69 height 24
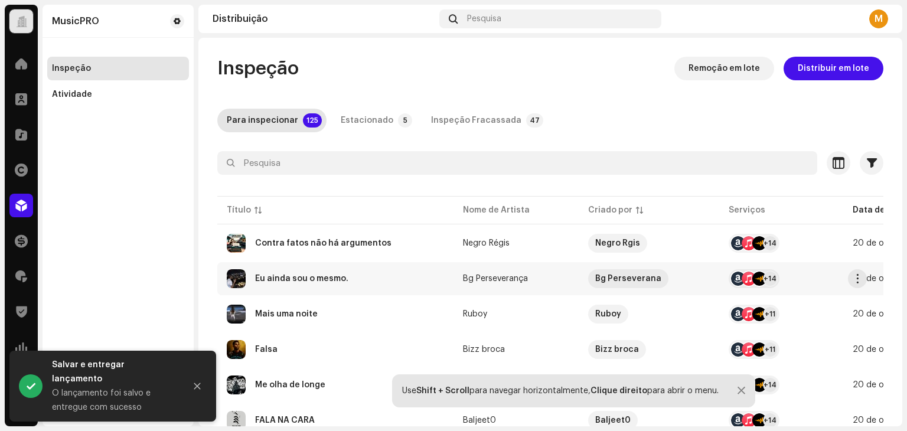
click at [321, 281] on div "Eu ainda sou o mesmo." at bounding box center [301, 278] width 93 height 8
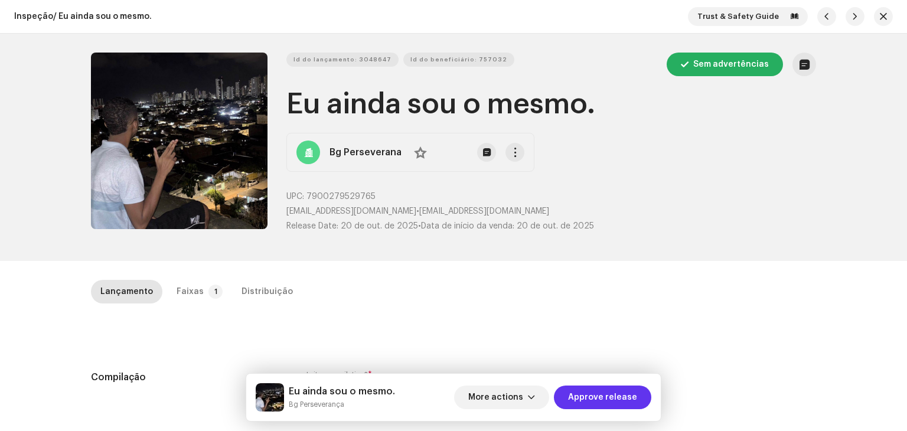
click at [611, 394] on span "Approve release" at bounding box center [602, 397] width 69 height 24
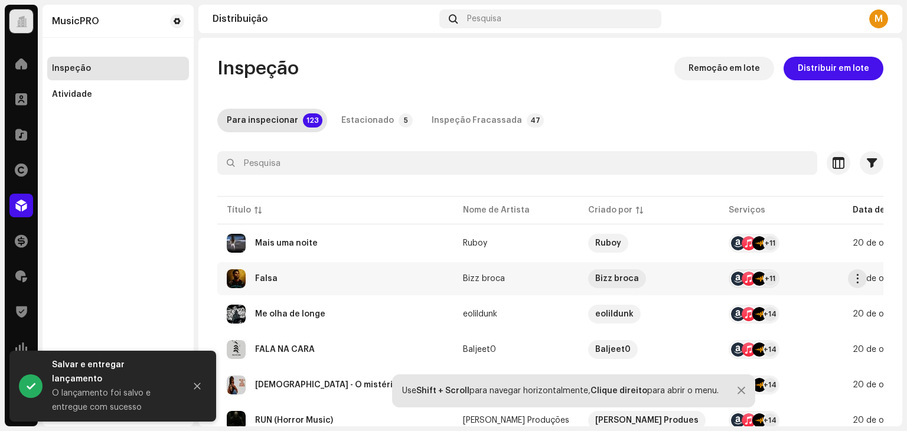
click at [316, 277] on div "Falsa" at bounding box center [335, 278] width 217 height 19
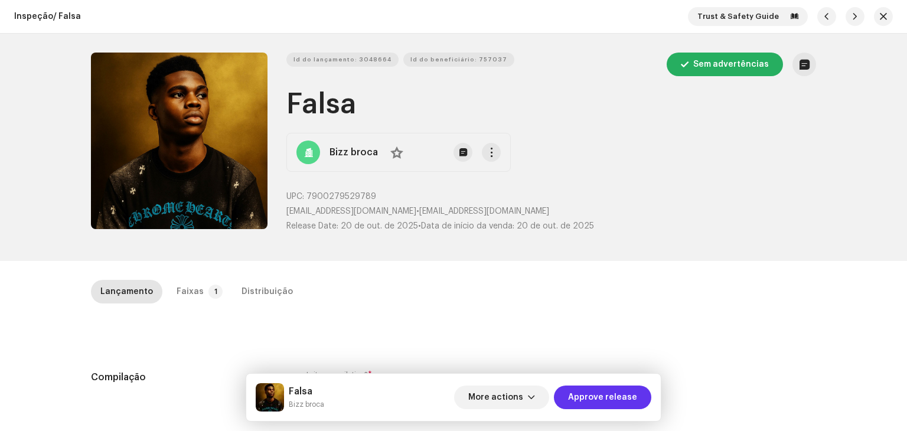
click at [595, 385] on span "Approve release" at bounding box center [602, 397] width 69 height 24
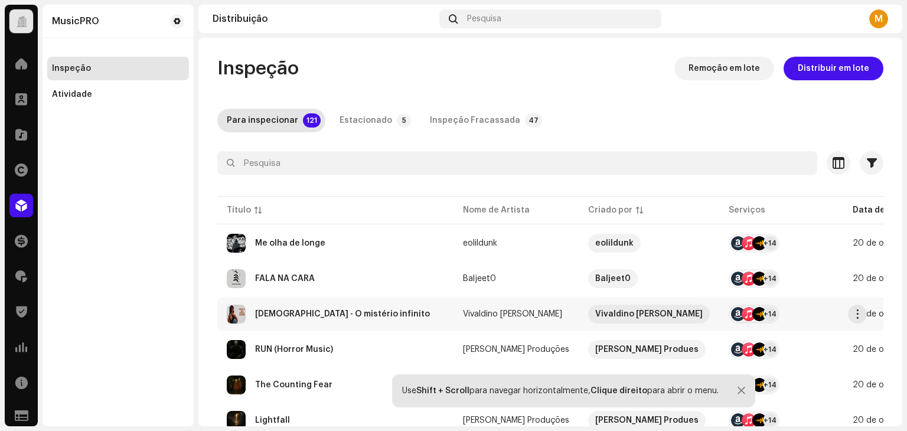
click at [264, 319] on div "DEUS - O mistério infinito" at bounding box center [335, 314] width 217 height 19
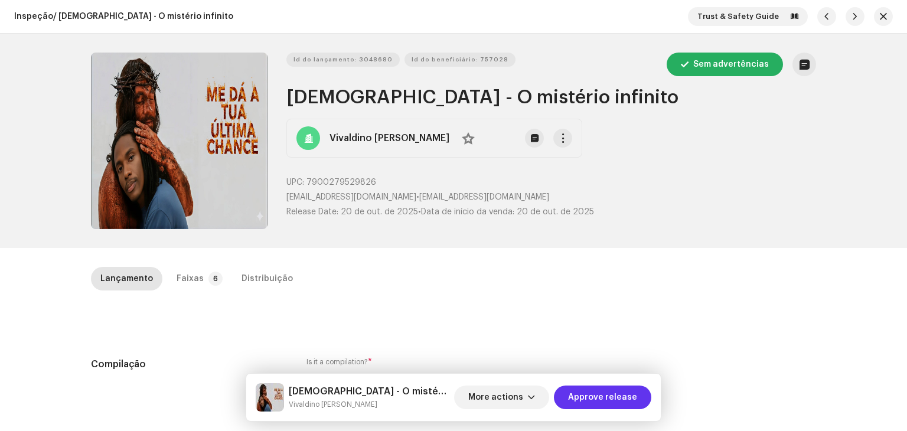
click at [608, 395] on span "Approve release" at bounding box center [602, 397] width 69 height 24
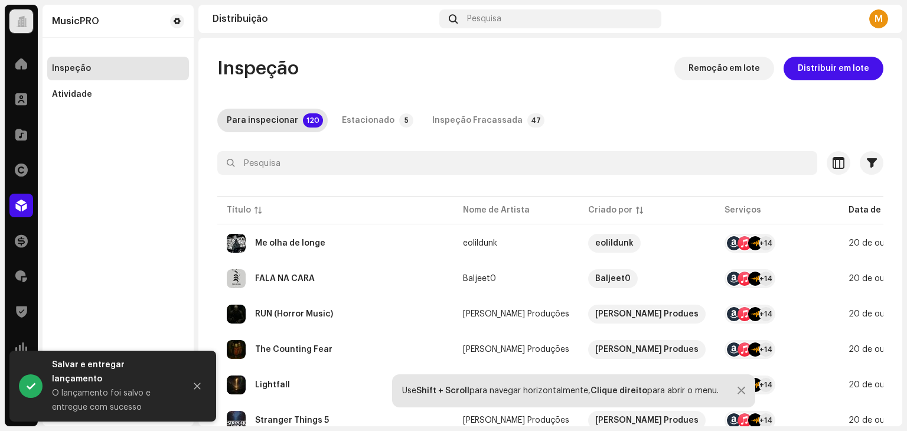
click at [739, 393] on div at bounding box center [741, 390] width 8 height 9
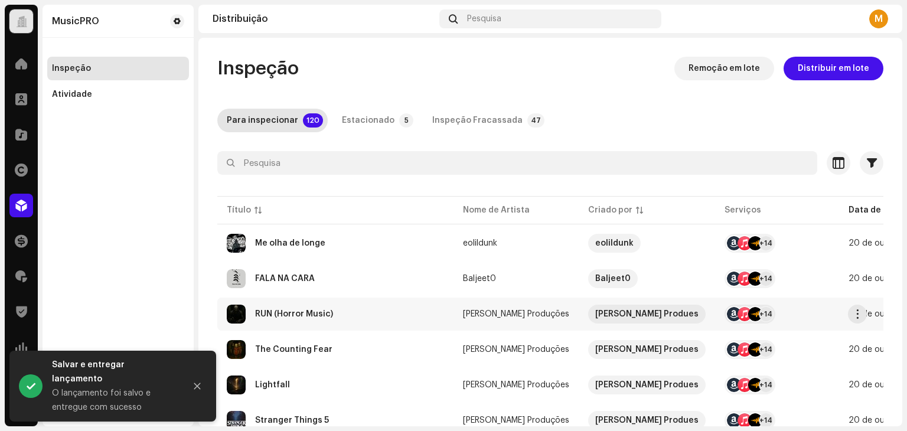
click at [318, 315] on div "RUN (Horror Music)" at bounding box center [294, 314] width 78 height 8
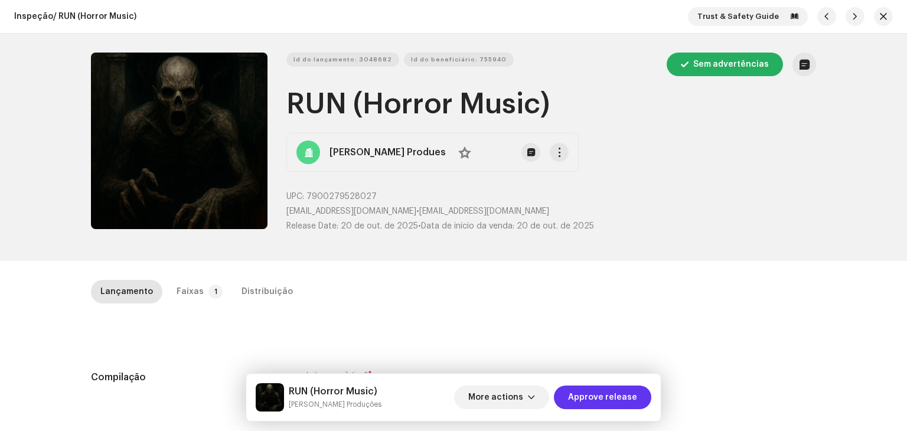
click at [634, 400] on span "Approve release" at bounding box center [602, 397] width 69 height 24
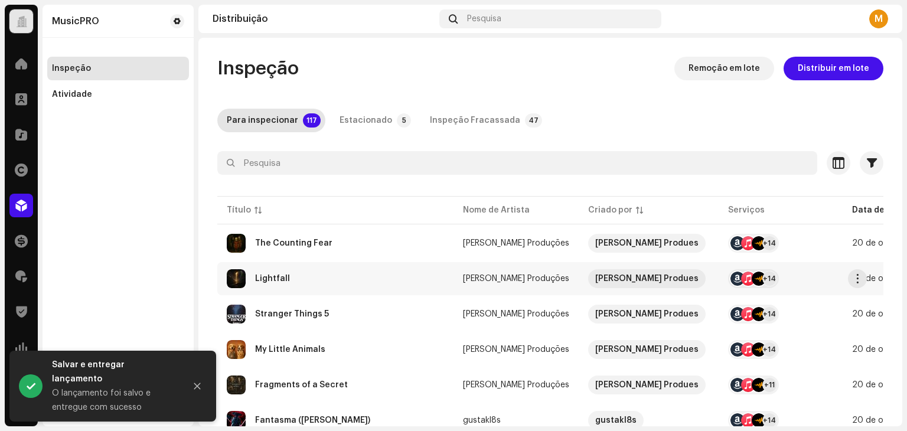
click at [302, 278] on div "Lightfall" at bounding box center [335, 278] width 217 height 19
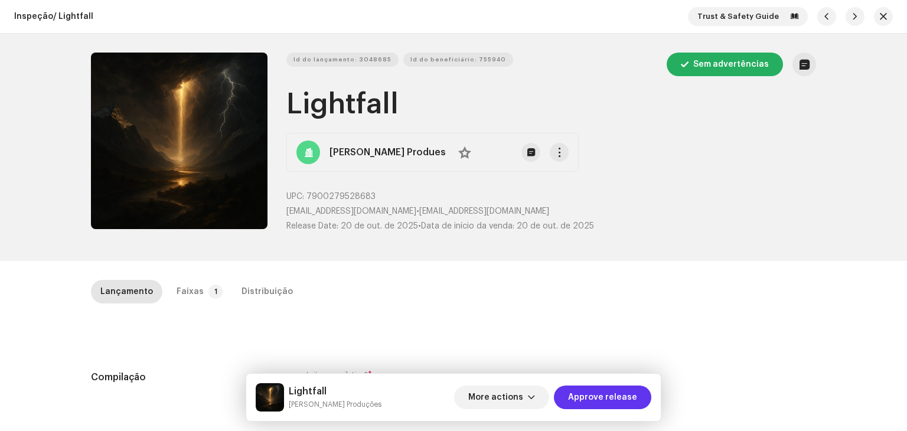
click at [601, 402] on span "Approve release" at bounding box center [602, 397] width 69 height 24
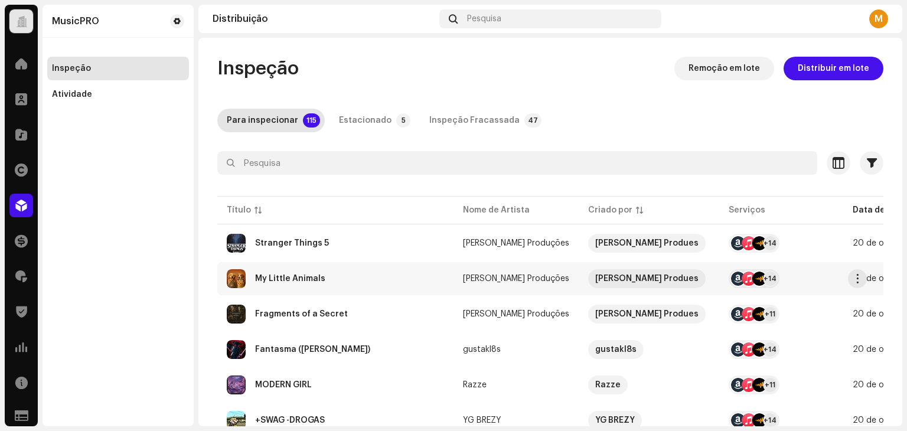
click at [341, 280] on div "My Little Animals" at bounding box center [335, 278] width 217 height 19
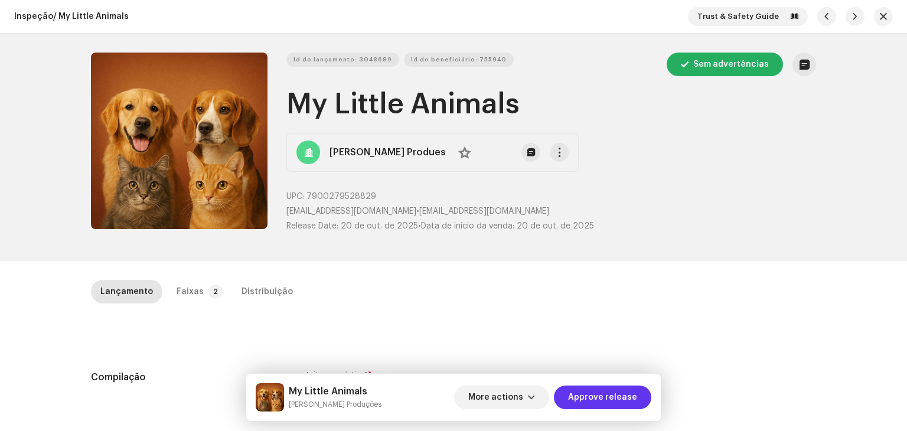
click at [631, 386] on span "Approve release" at bounding box center [602, 397] width 69 height 24
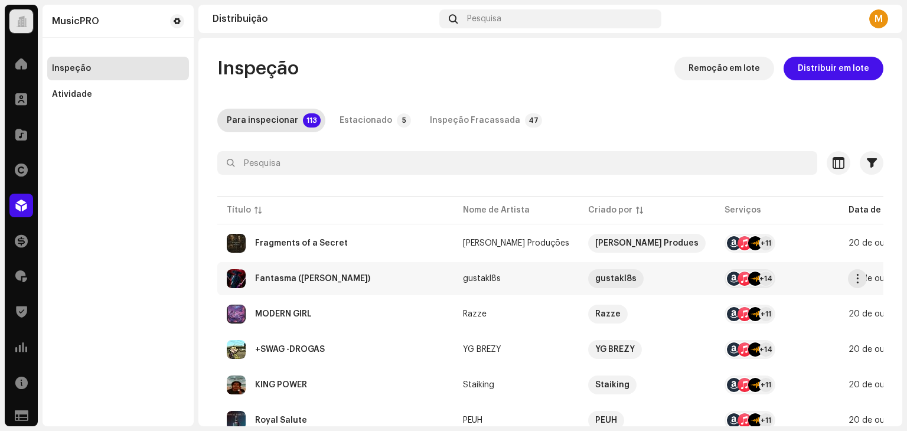
click at [359, 275] on div "Fantasma (Jin Sakai)" at bounding box center [335, 278] width 217 height 19
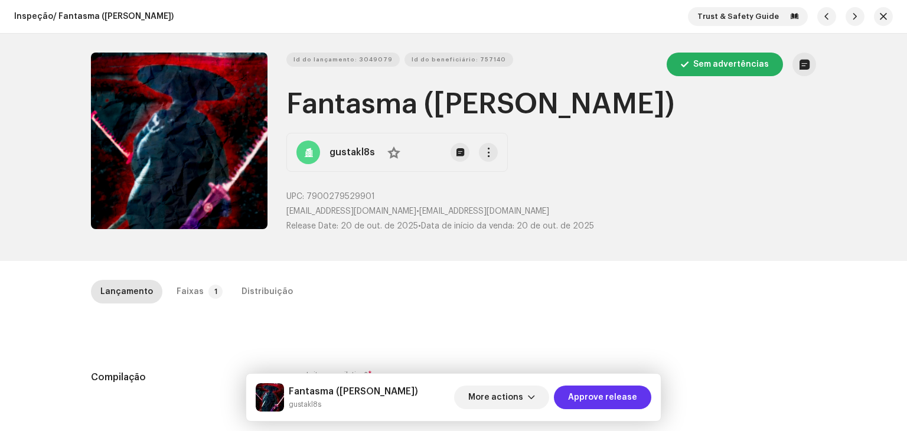
click at [623, 398] on span "Approve release" at bounding box center [602, 397] width 69 height 24
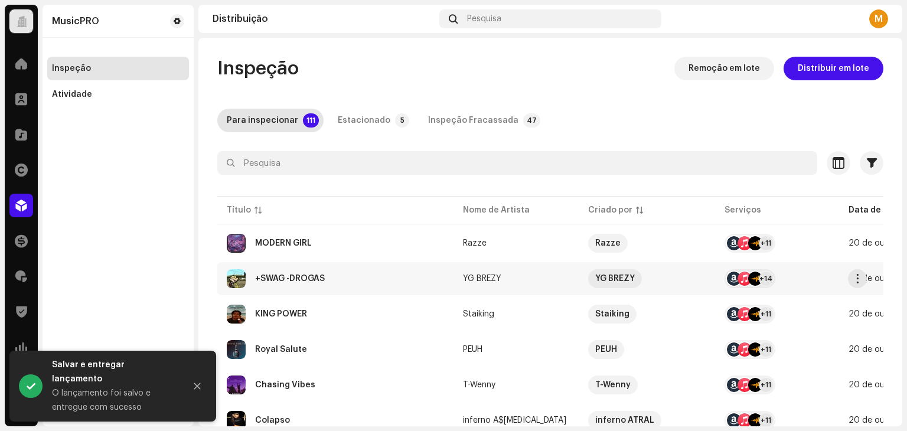
click at [321, 282] on div "+SWAG -DROGAS" at bounding box center [290, 278] width 70 height 8
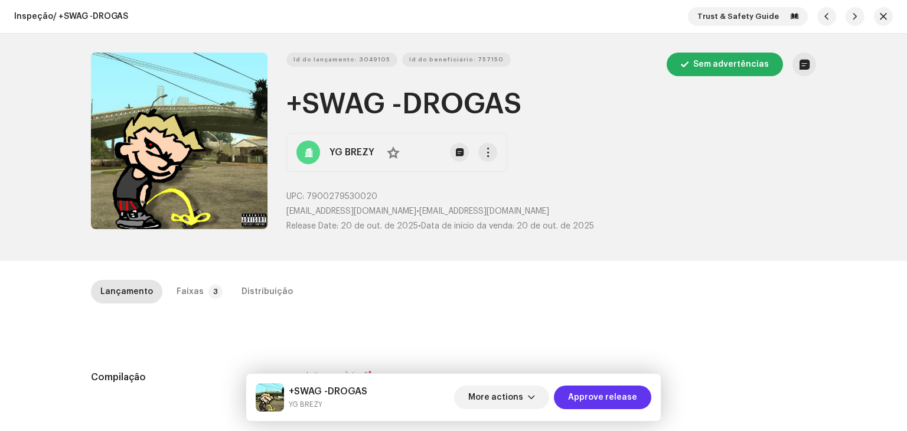
click at [632, 400] on span "Approve release" at bounding box center [602, 397] width 69 height 24
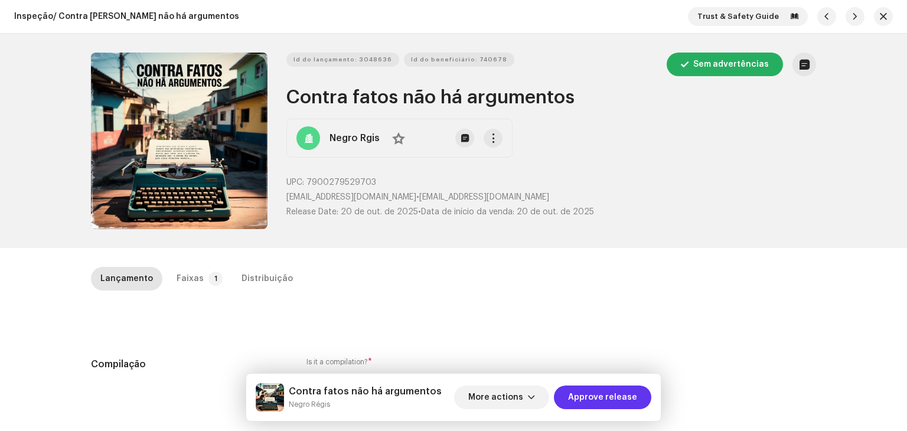
click at [611, 398] on span "Approve release" at bounding box center [602, 397] width 69 height 24
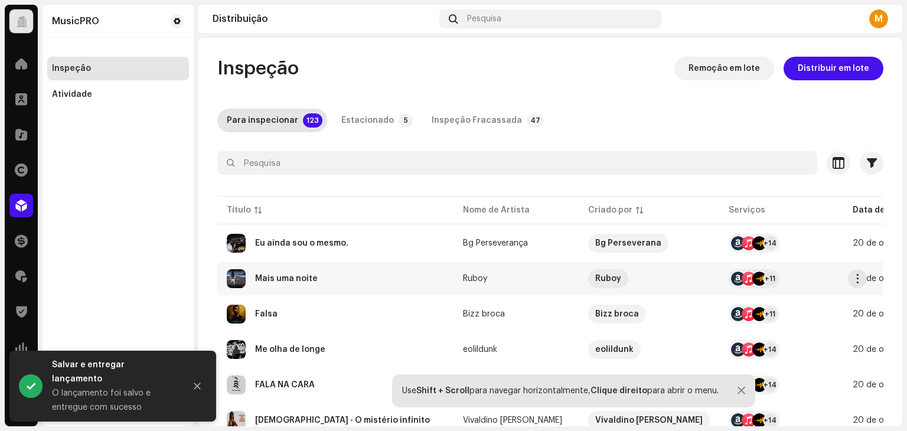
click at [325, 287] on div "Mais uma noite" at bounding box center [335, 278] width 217 height 19
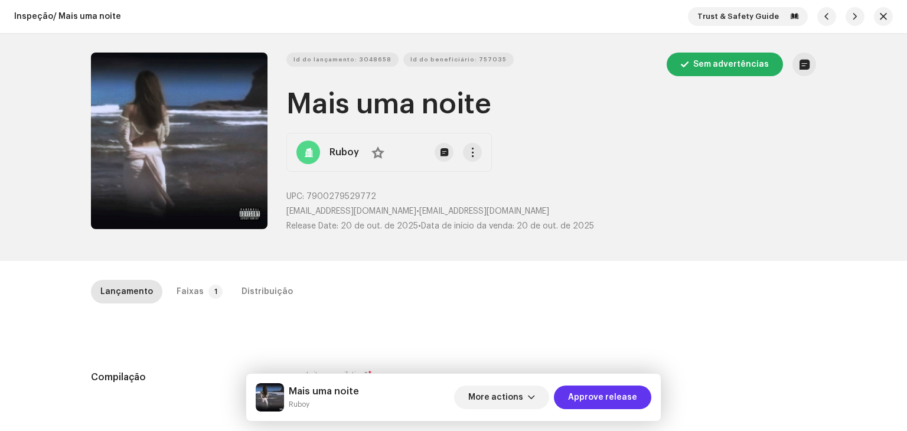
click at [627, 393] on span "Approve release" at bounding box center [602, 397] width 69 height 24
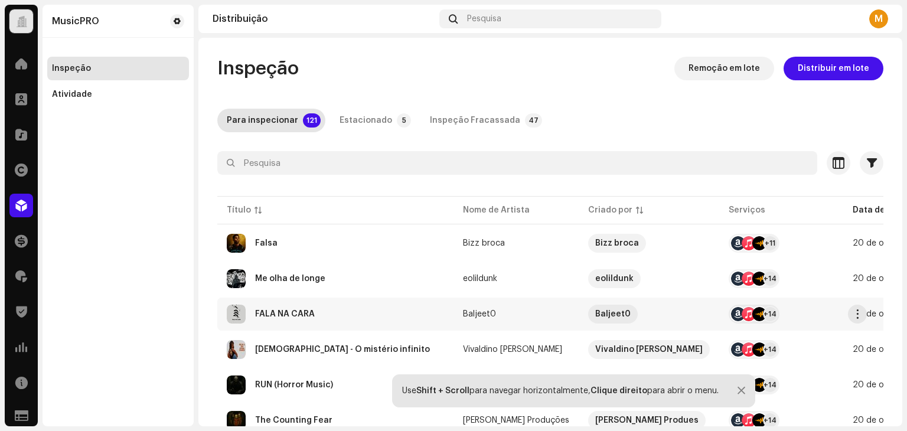
click at [302, 311] on div "FALA NA CARA" at bounding box center [285, 314] width 60 height 8
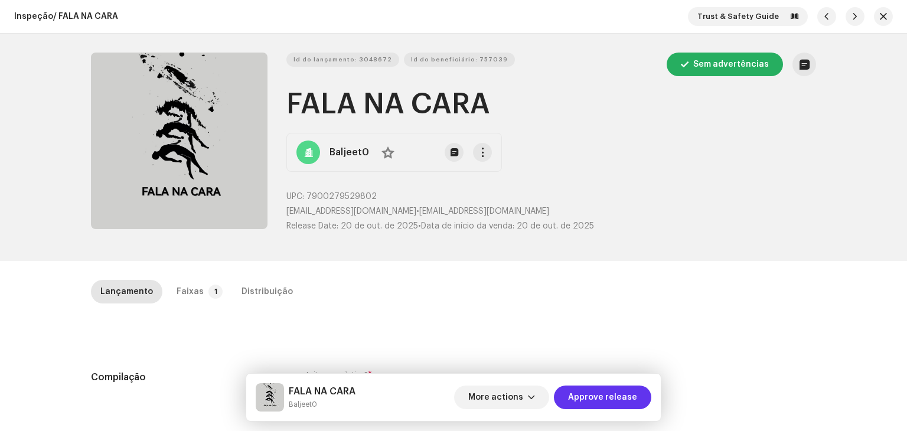
click at [602, 398] on span "Approve release" at bounding box center [602, 397] width 69 height 24
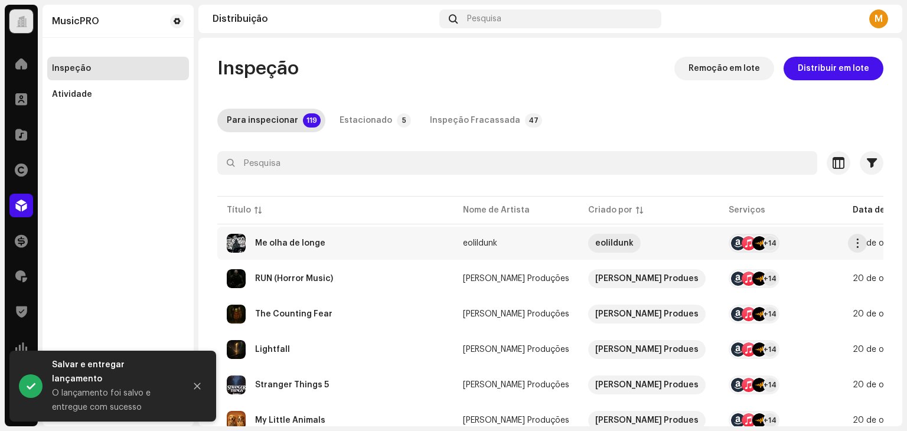
click at [299, 252] on div "Me olha de longe" at bounding box center [335, 243] width 217 height 19
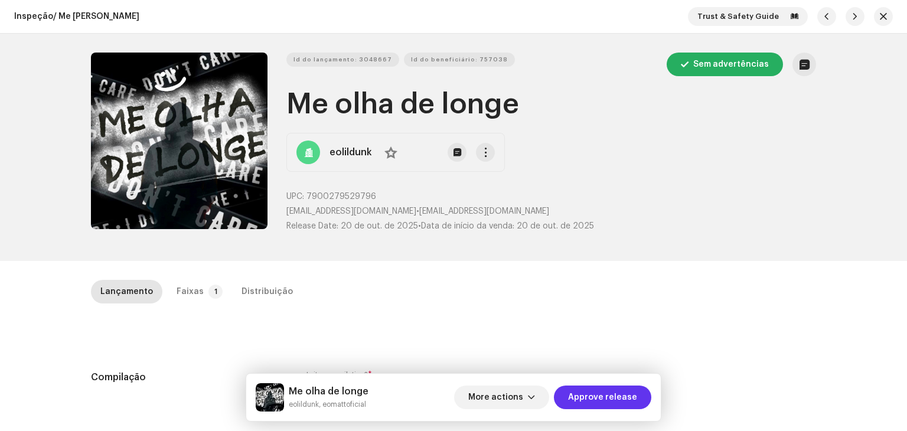
click at [604, 402] on span "Approve release" at bounding box center [602, 397] width 69 height 24
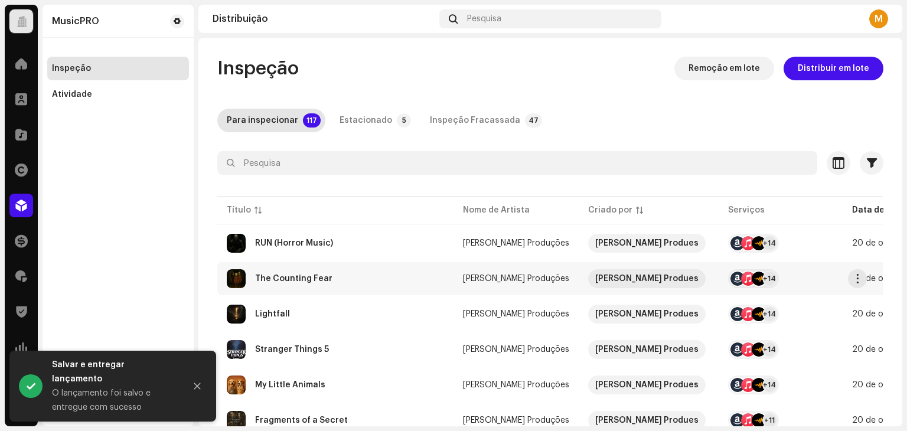
click at [309, 274] on div "The Counting Fear" at bounding box center [293, 278] width 77 height 8
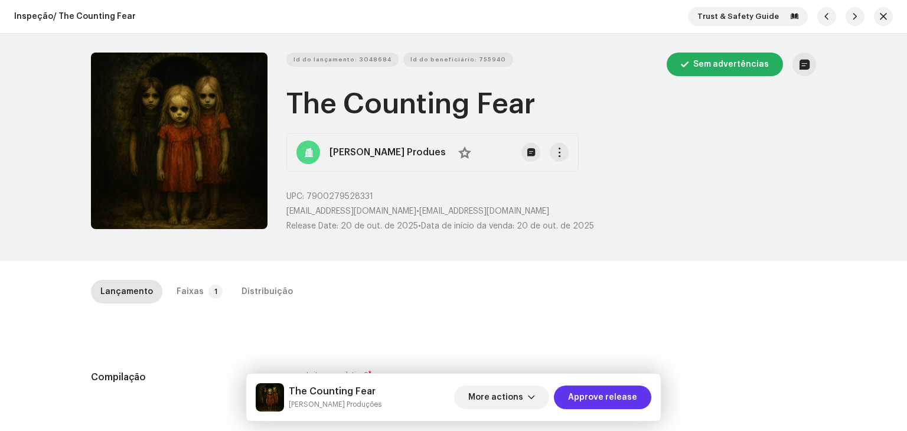
click at [604, 394] on span "Approve release" at bounding box center [602, 397] width 69 height 24
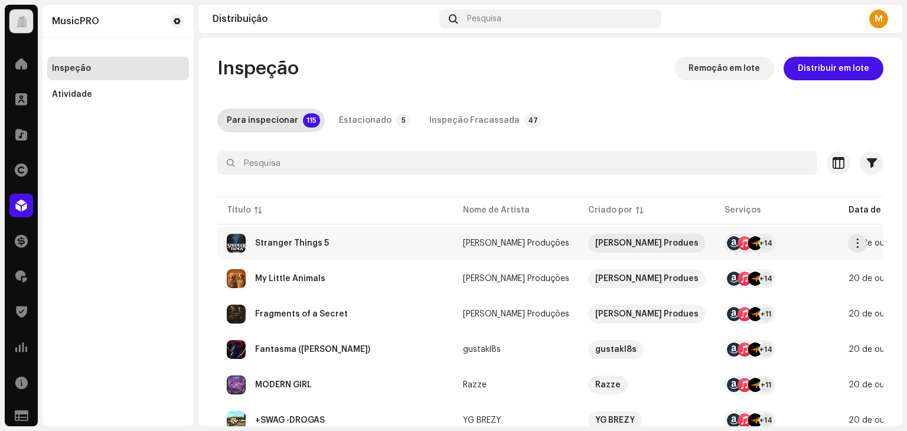
click at [361, 244] on div "Stranger Things 5" at bounding box center [335, 243] width 217 height 19
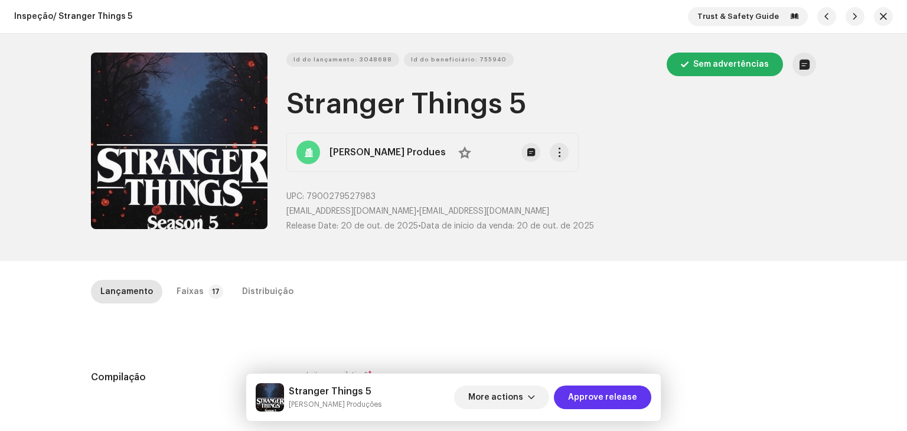
drag, startPoint x: 606, startPoint y: 401, endPoint x: 565, endPoint y: 259, distance: 147.2
click at [604, 400] on span "Approve release" at bounding box center [602, 397] width 69 height 24
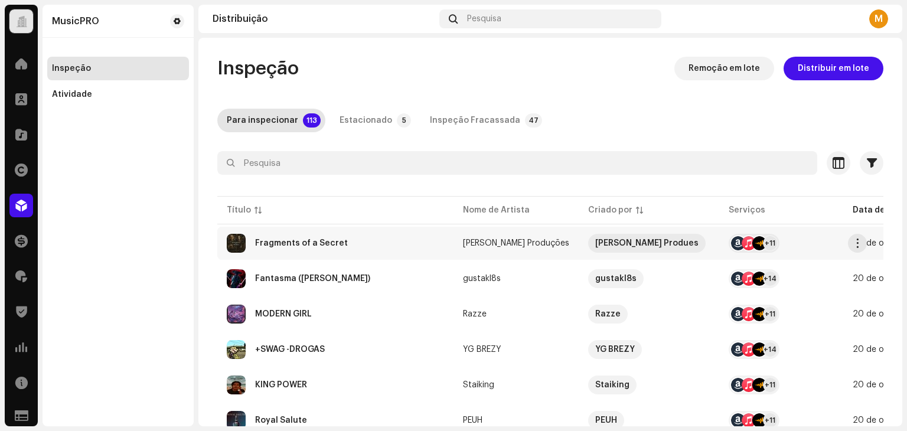
click at [391, 237] on div "Fragments of a Secret" at bounding box center [335, 243] width 217 height 19
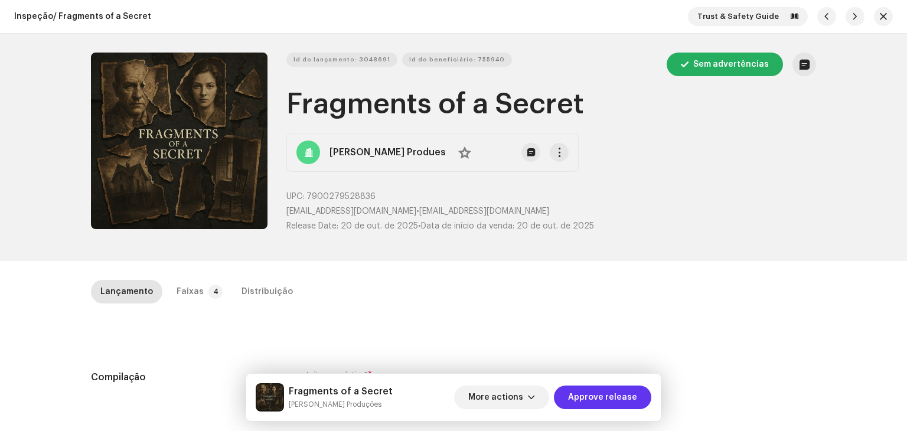
drag, startPoint x: 588, startPoint y: 393, endPoint x: 512, endPoint y: 52, distance: 348.9
click at [587, 392] on span "Approve release" at bounding box center [602, 397] width 69 height 24
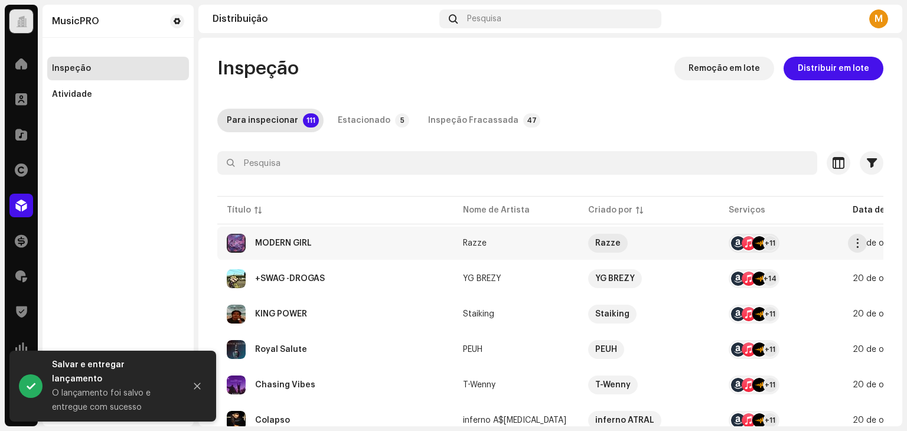
click at [335, 241] on div "MODERN GIRL" at bounding box center [335, 243] width 217 height 19
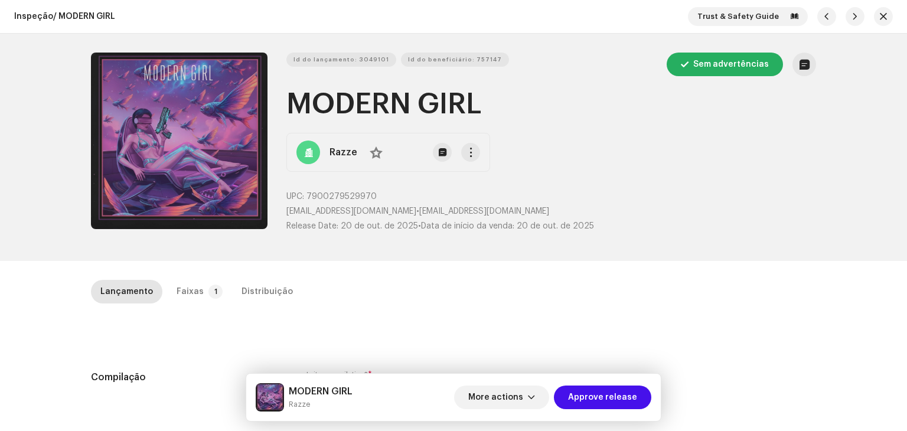
drag, startPoint x: 626, startPoint y: 396, endPoint x: 611, endPoint y: 371, distance: 28.8
click at [621, 389] on span "Approve release" at bounding box center [602, 397] width 69 height 24
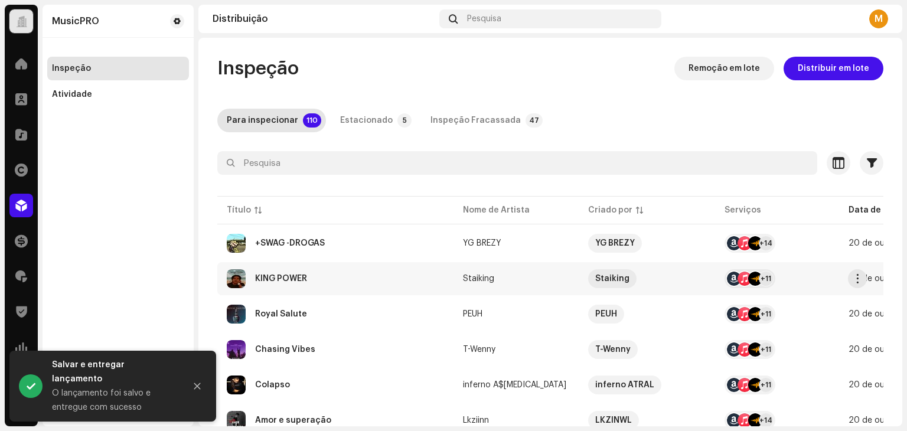
click at [323, 279] on div "KING POWER" at bounding box center [335, 278] width 217 height 19
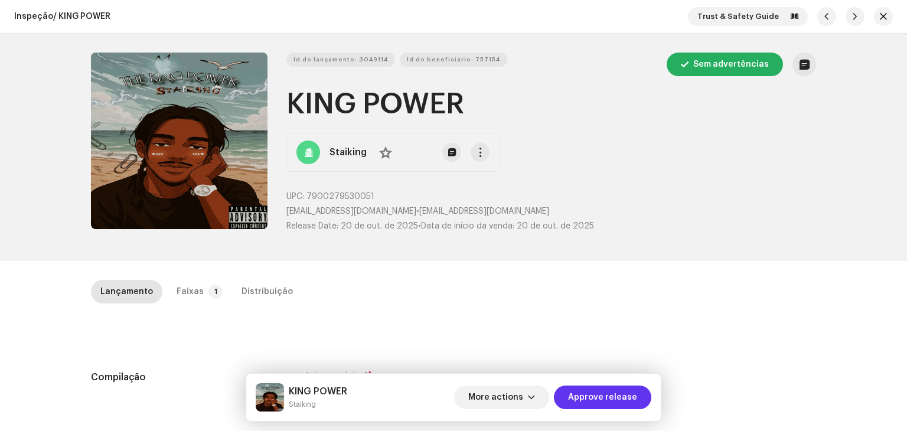
click at [611, 395] on span "Approve release" at bounding box center [602, 397] width 69 height 24
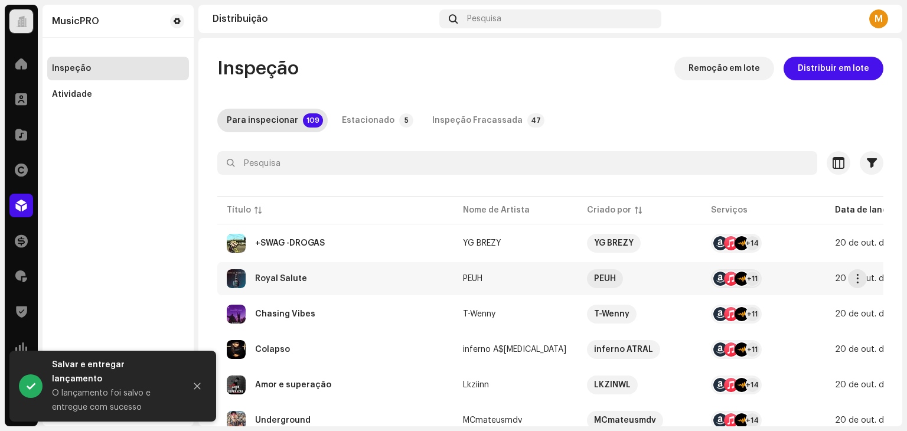
click at [315, 283] on div "Royal Salute" at bounding box center [335, 278] width 217 height 19
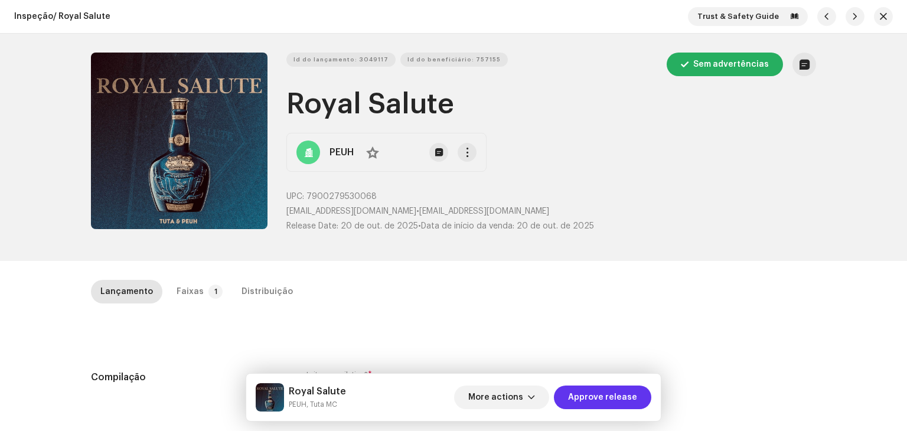
click at [617, 388] on span "Approve release" at bounding box center [602, 397] width 69 height 24
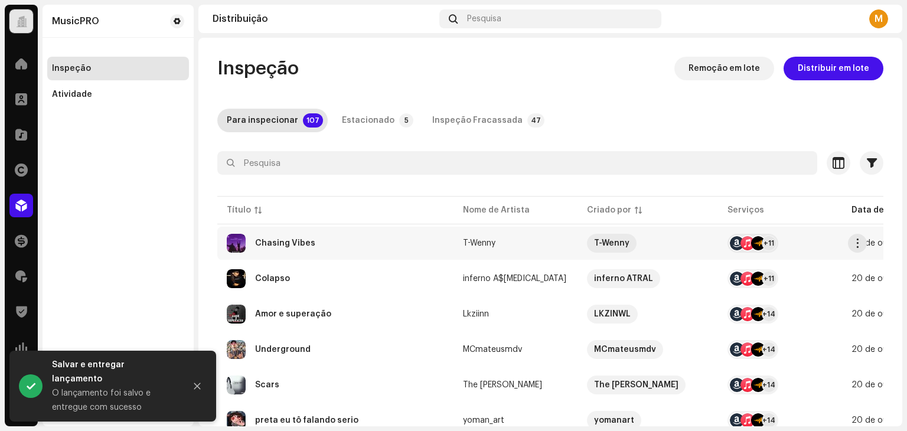
click at [296, 254] on td "Chasing Vibes" at bounding box center [335, 243] width 236 height 33
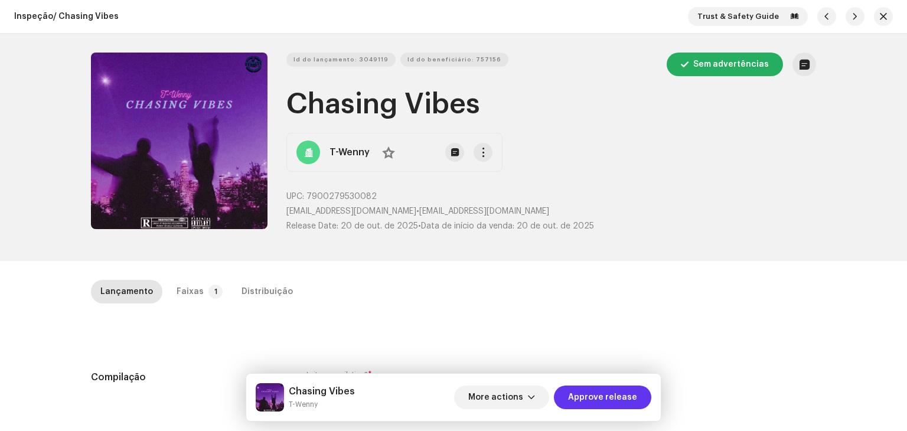
click at [617, 397] on span "Approve release" at bounding box center [602, 397] width 69 height 24
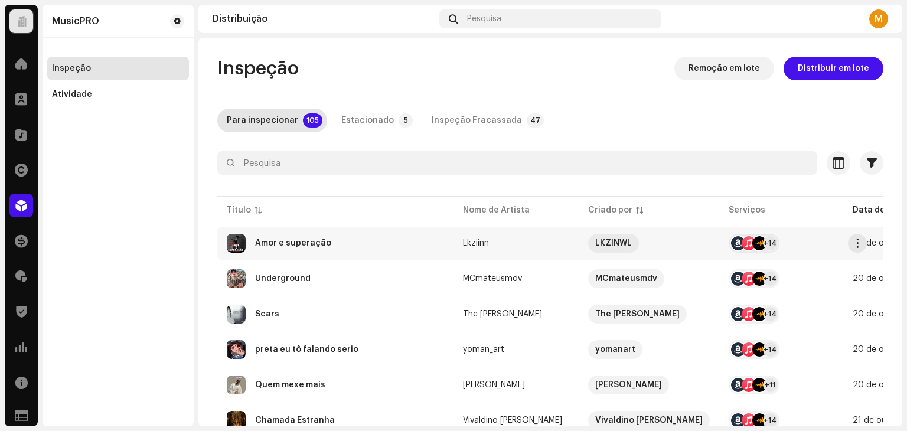
click at [305, 239] on div "Amor e superação" at bounding box center [293, 243] width 76 height 8
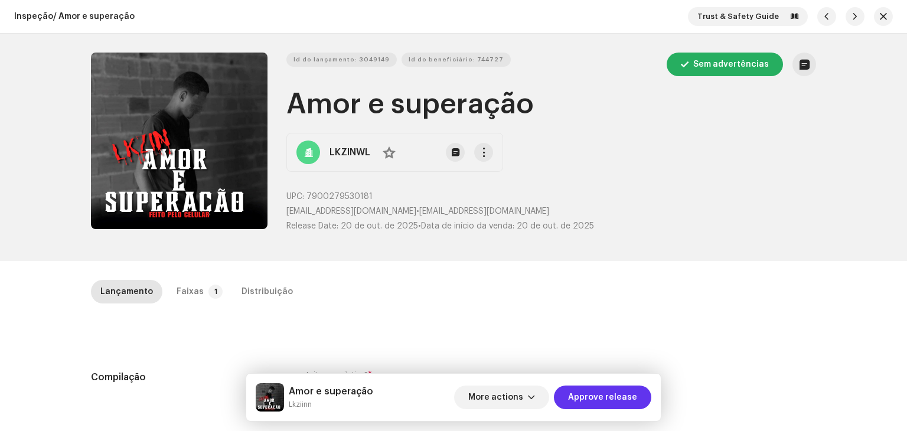
click at [596, 403] on span "Approve release" at bounding box center [602, 397] width 69 height 24
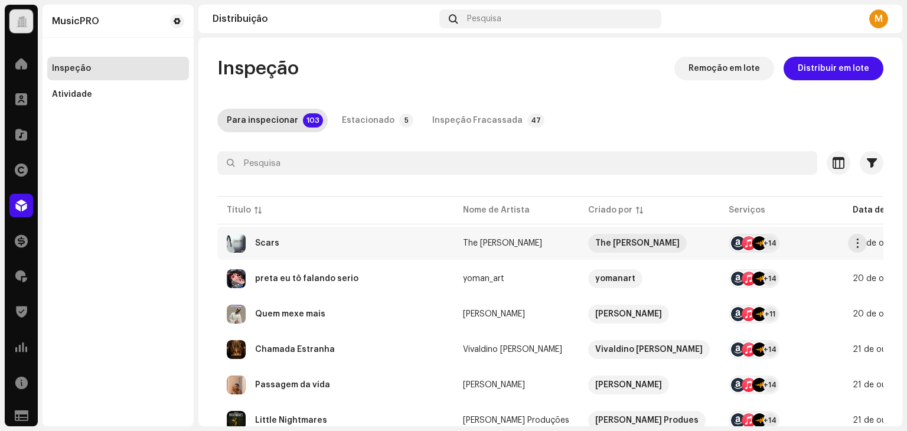
click at [342, 240] on div "Scars" at bounding box center [335, 243] width 217 height 19
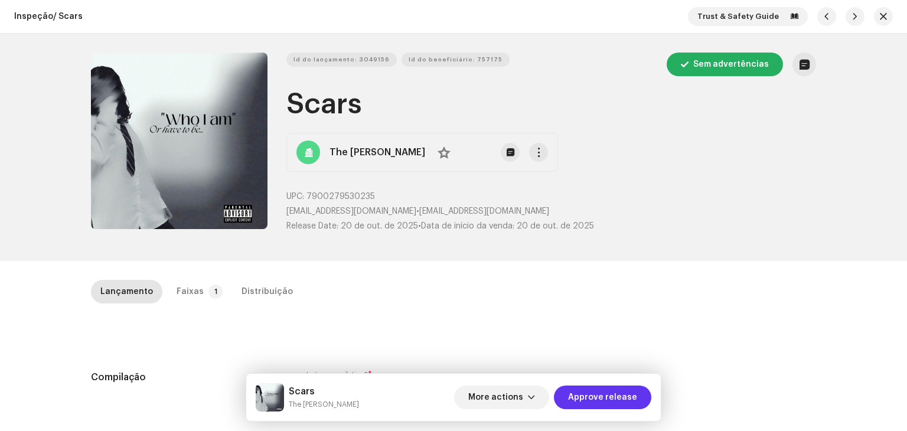
click at [623, 394] on span "Approve release" at bounding box center [602, 397] width 69 height 24
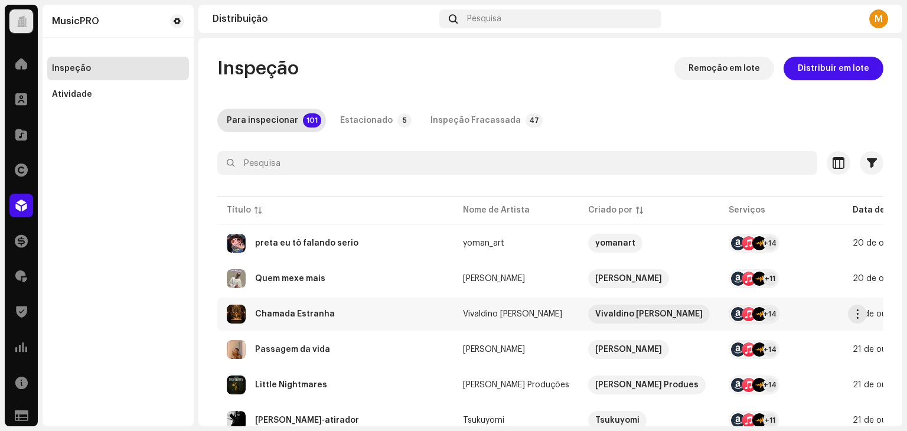
click at [290, 317] on div "Chamada Estranha" at bounding box center [295, 314] width 80 height 8
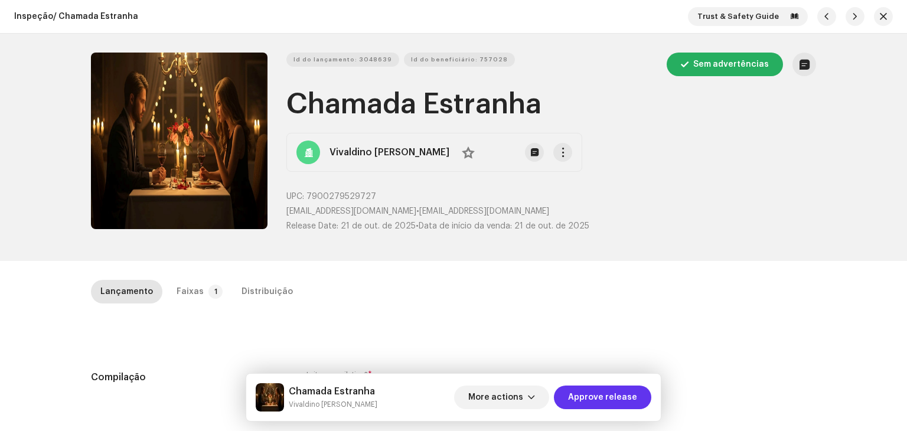
click at [595, 394] on span "Approve release" at bounding box center [602, 397] width 69 height 24
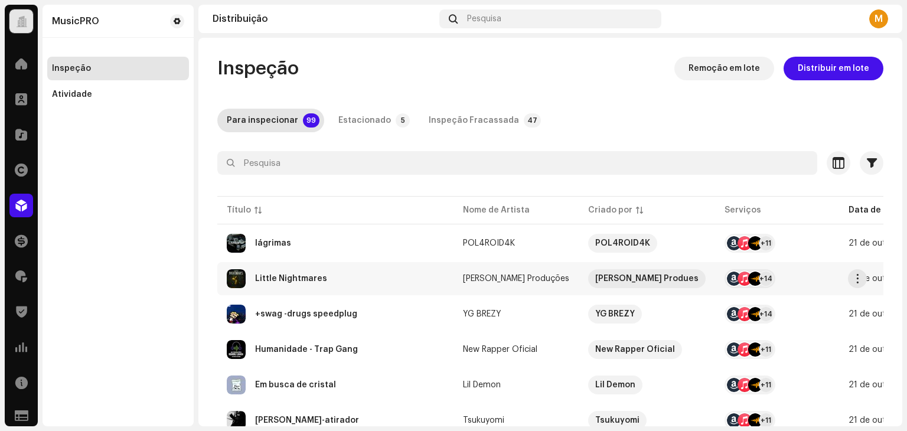
scroll to position [59, 0]
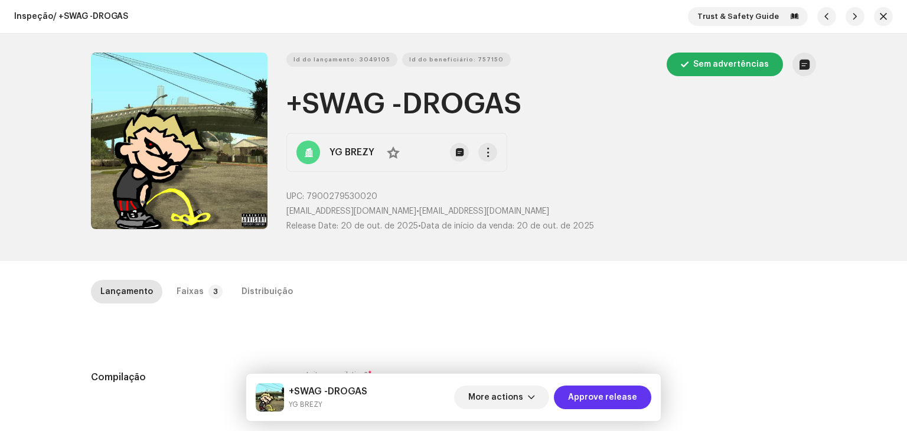
click at [613, 401] on span "Approve release" at bounding box center [602, 397] width 69 height 24
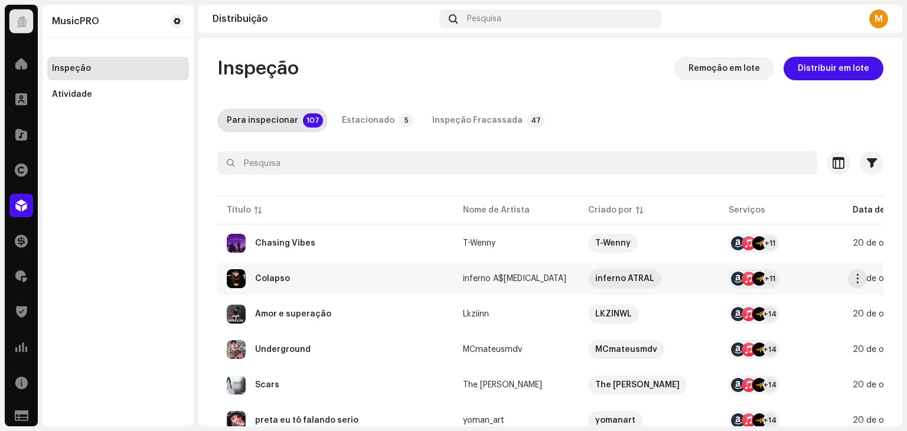
click at [328, 277] on div "Colapso" at bounding box center [335, 278] width 217 height 19
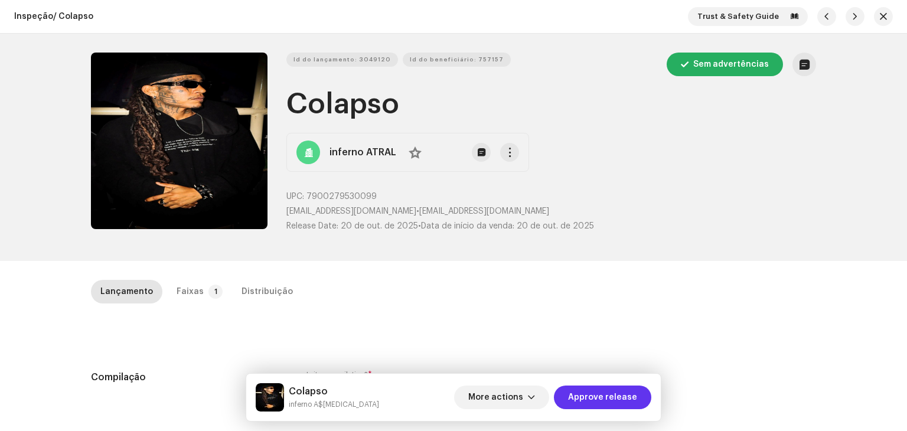
click at [604, 392] on span "Approve release" at bounding box center [602, 397] width 69 height 24
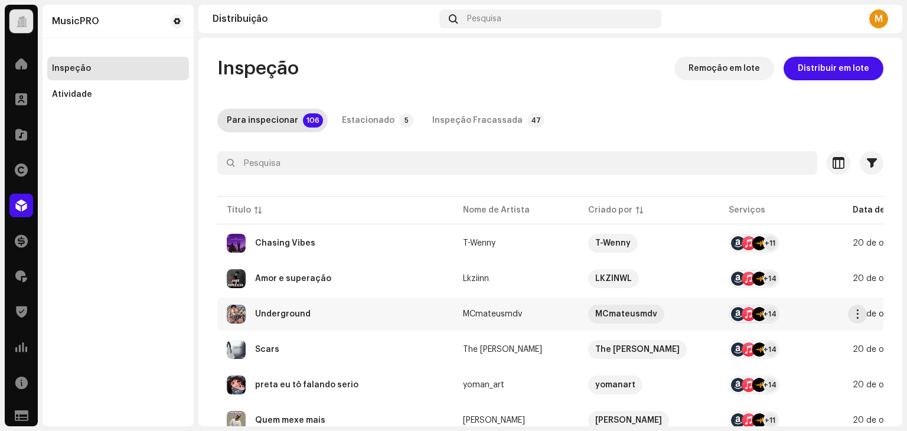
click at [326, 309] on div "Underground" at bounding box center [335, 314] width 217 height 19
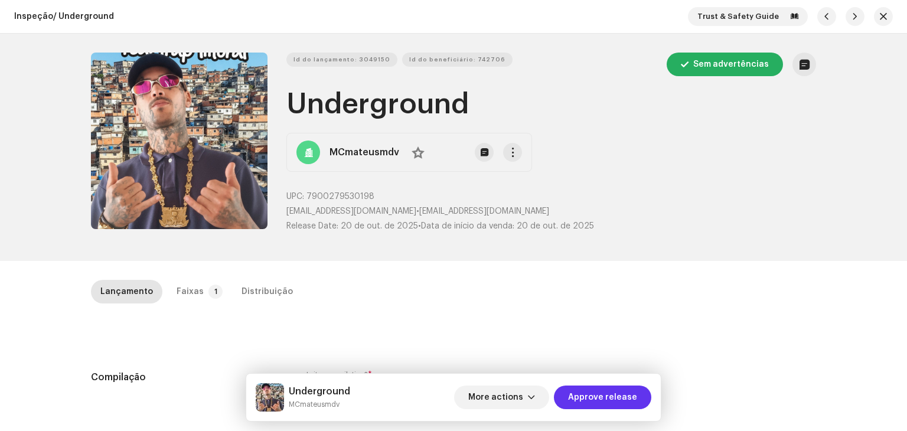
click at [613, 401] on span "Approve release" at bounding box center [602, 397] width 69 height 24
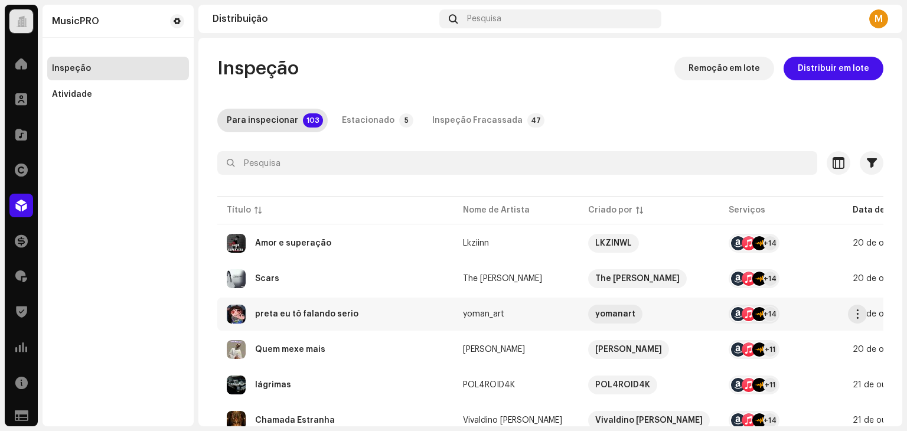
click at [292, 310] on div "preta eu tô falando serio" at bounding box center [306, 314] width 103 height 8
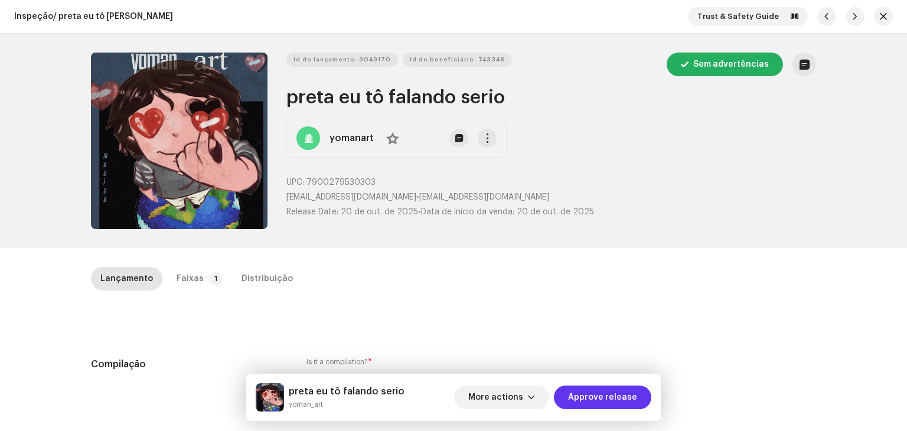
click at [618, 393] on span "Approve release" at bounding box center [602, 397] width 69 height 24
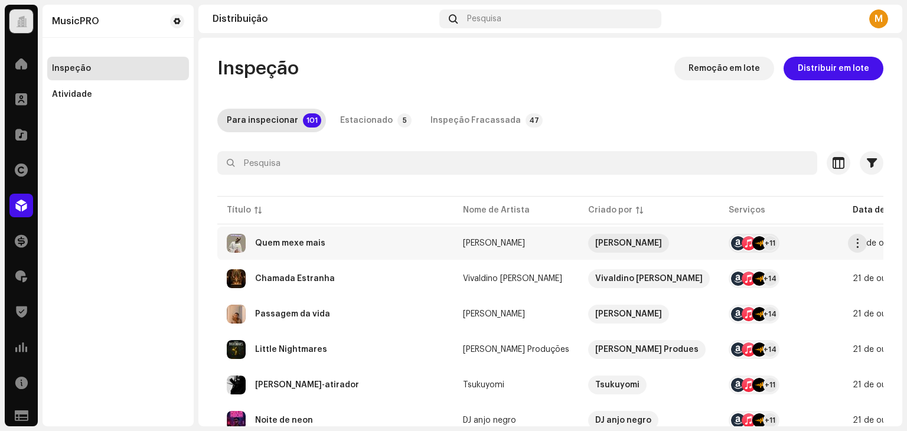
click at [357, 241] on div "Quem mexe mais" at bounding box center [335, 243] width 217 height 19
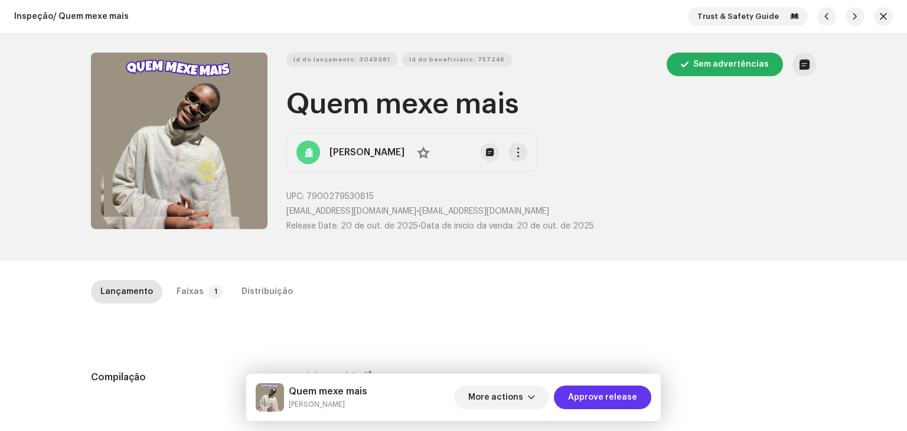
click at [619, 391] on span "Approve release" at bounding box center [602, 397] width 69 height 24
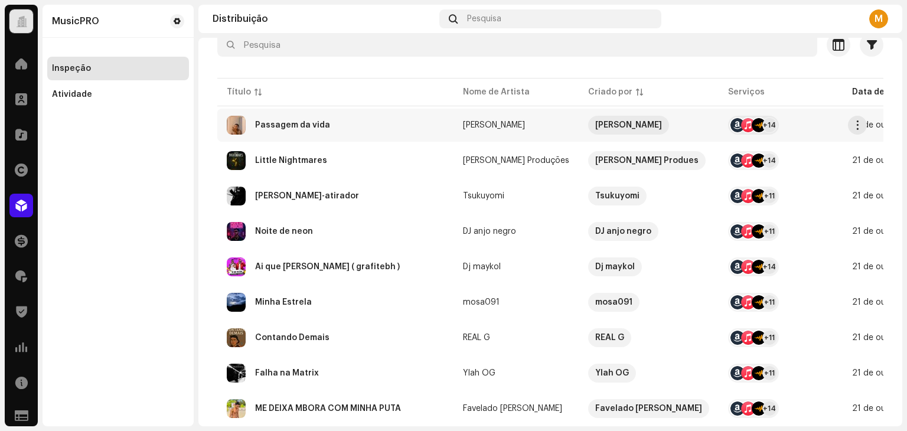
scroll to position [59, 0]
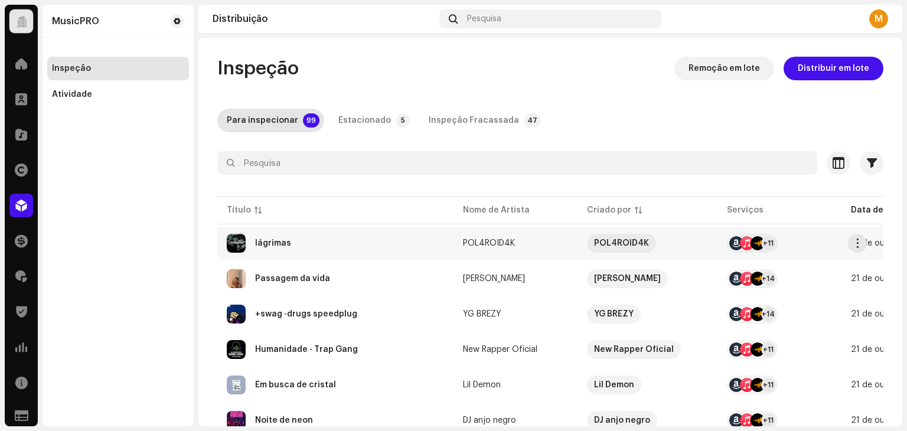
click at [344, 240] on div "lágrimas" at bounding box center [335, 243] width 217 height 19
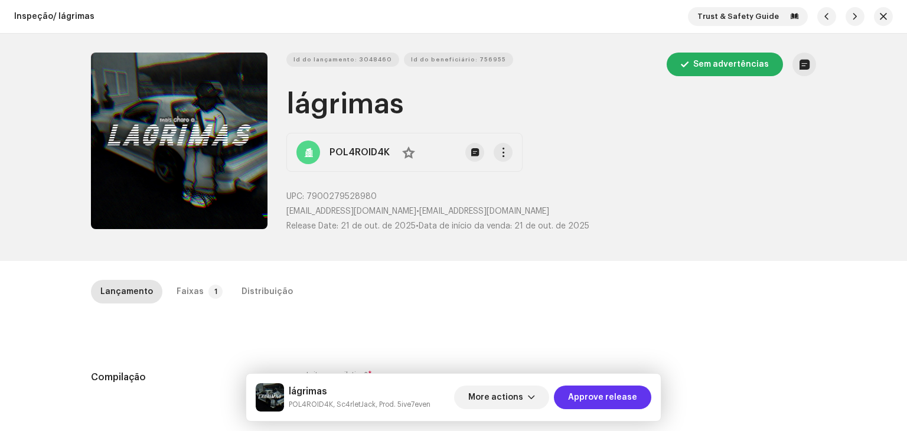
click at [611, 402] on span "Approve release" at bounding box center [602, 397] width 69 height 24
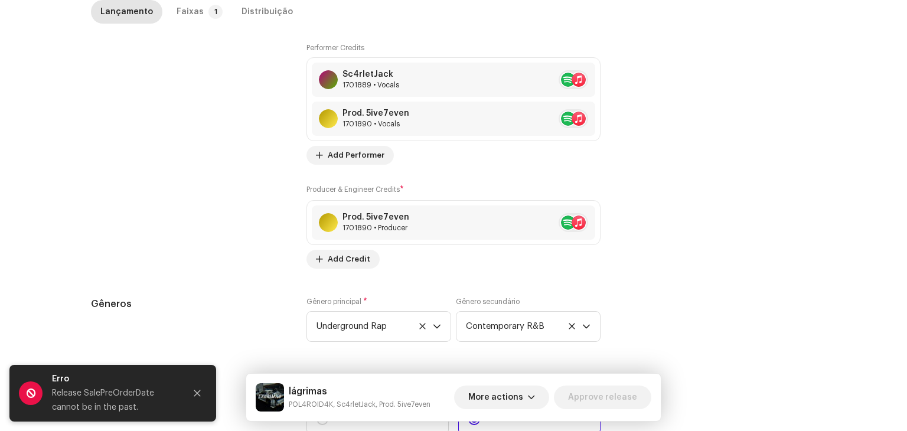
scroll to position [1003, 0]
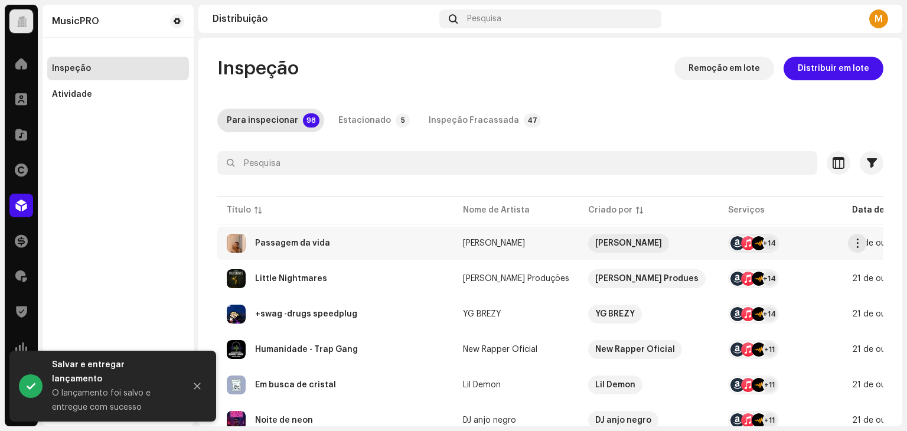
click at [345, 247] on div "Passagem da vida" at bounding box center [335, 243] width 217 height 19
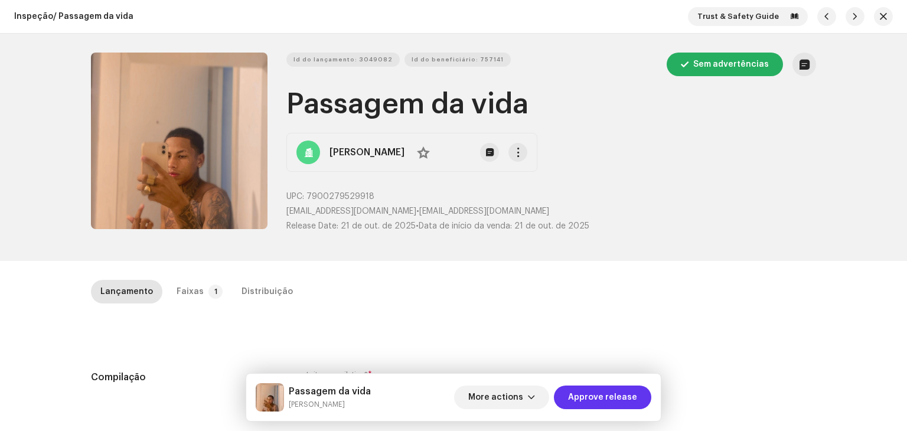
click at [607, 400] on span "Approve release" at bounding box center [602, 397] width 69 height 24
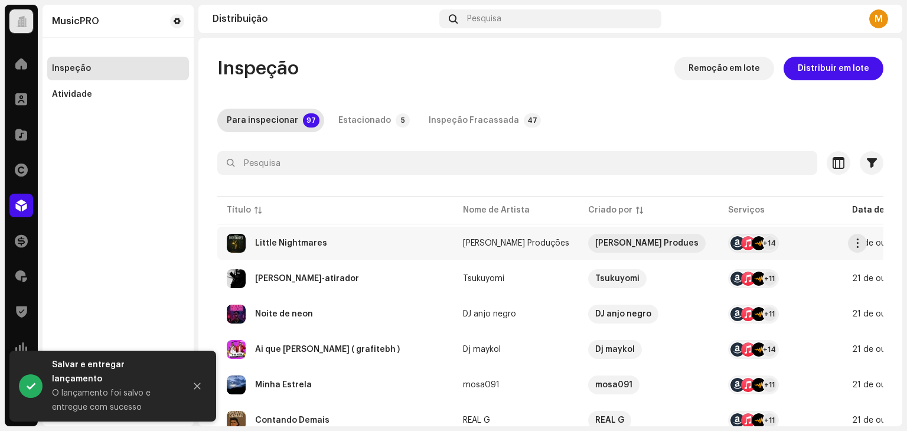
click at [373, 244] on div "Little Nightmares" at bounding box center [335, 243] width 217 height 19
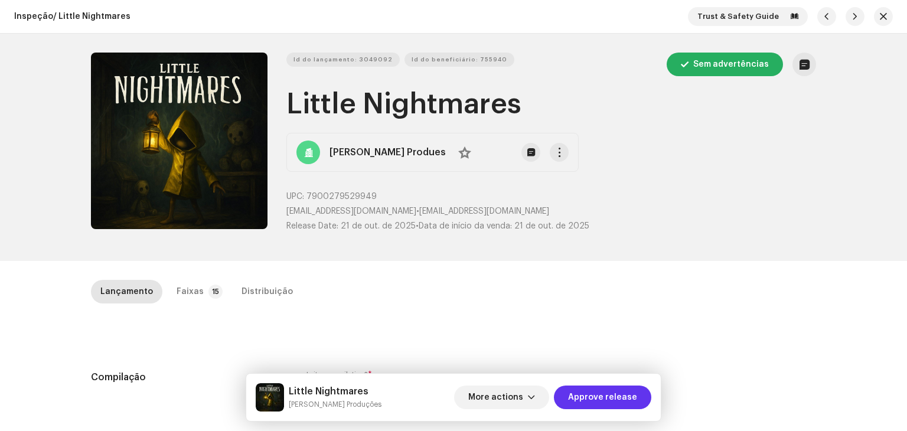
click at [580, 390] on span "Approve release" at bounding box center [602, 397] width 69 height 24
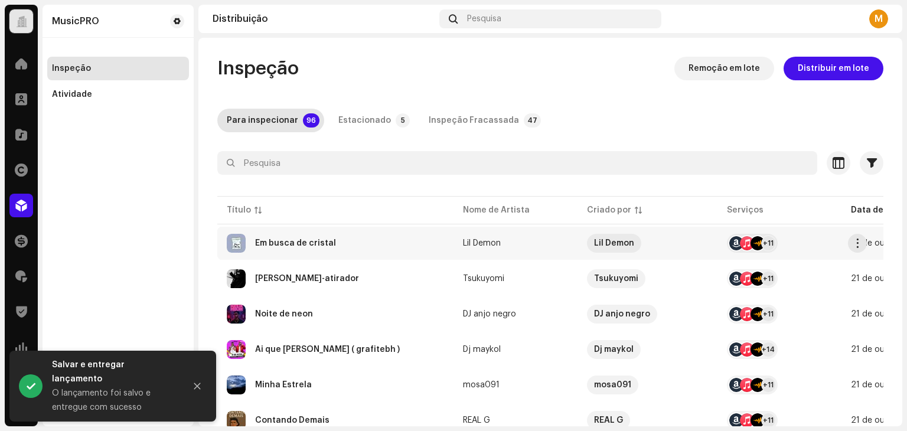
click at [394, 248] on div "Em busca de cristal" at bounding box center [335, 243] width 217 height 19
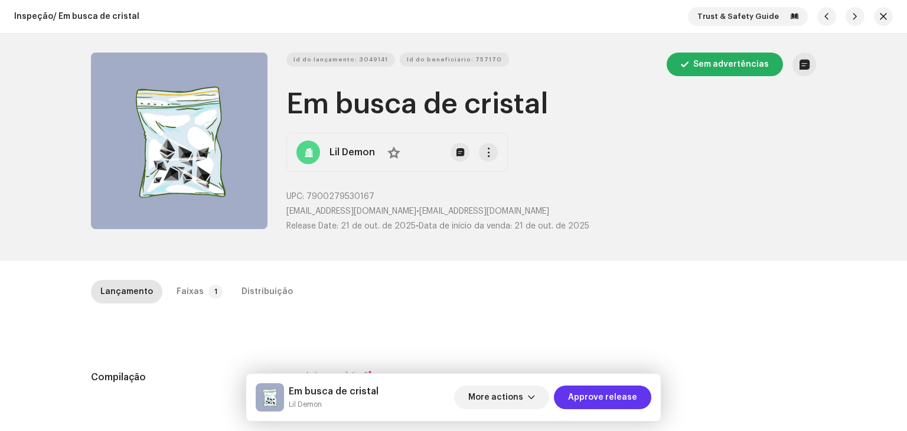
click at [604, 391] on span "Approve release" at bounding box center [602, 397] width 69 height 24
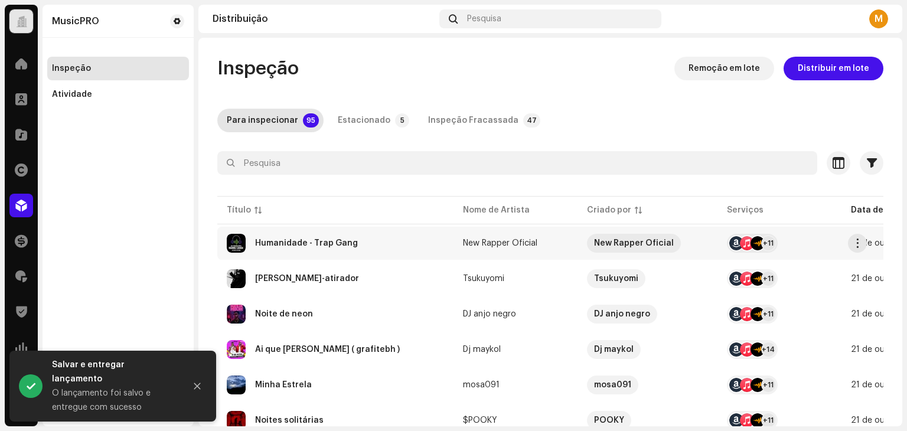
click at [374, 244] on div "Humanidade - Trap Gang" at bounding box center [335, 243] width 217 height 19
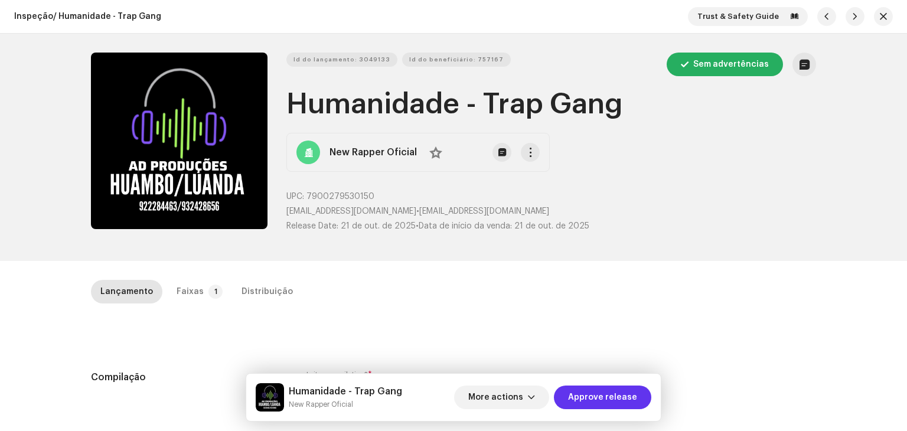
click at [597, 394] on span "Approve release" at bounding box center [602, 397] width 69 height 24
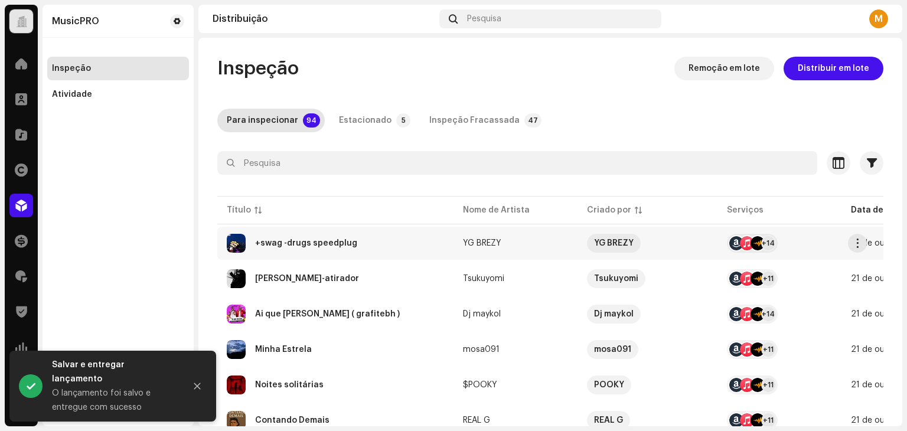
click at [345, 247] on div "+swag -drugs speedplug" at bounding box center [335, 243] width 217 height 19
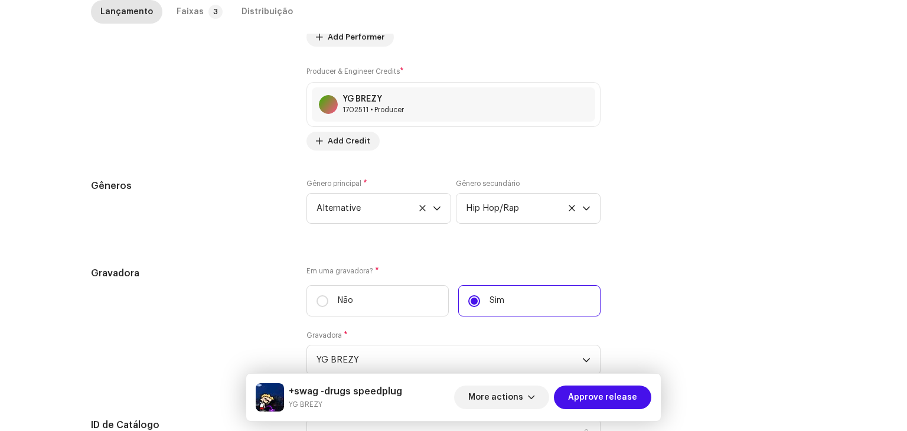
scroll to position [1152, 0]
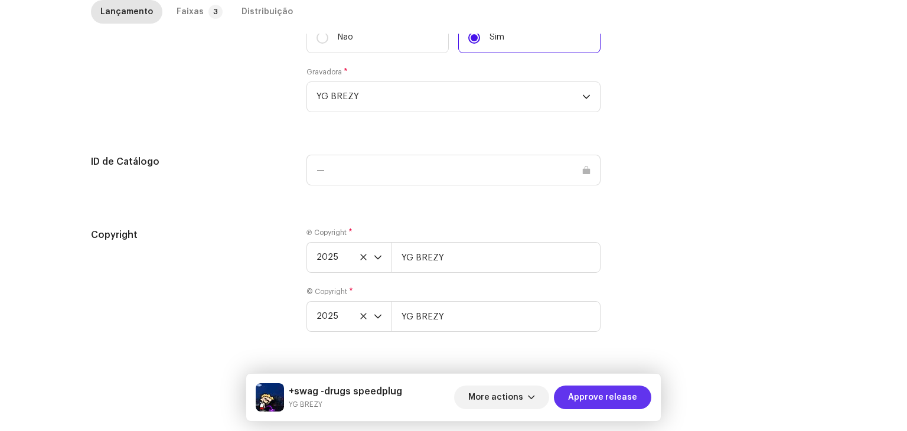
click at [617, 404] on span "Approve release" at bounding box center [602, 397] width 69 height 24
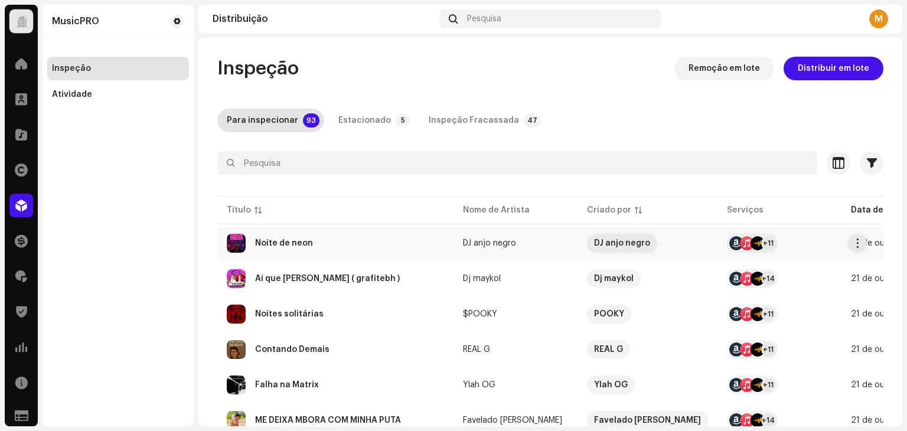
click at [326, 247] on div "Noite de neon" at bounding box center [335, 243] width 217 height 19
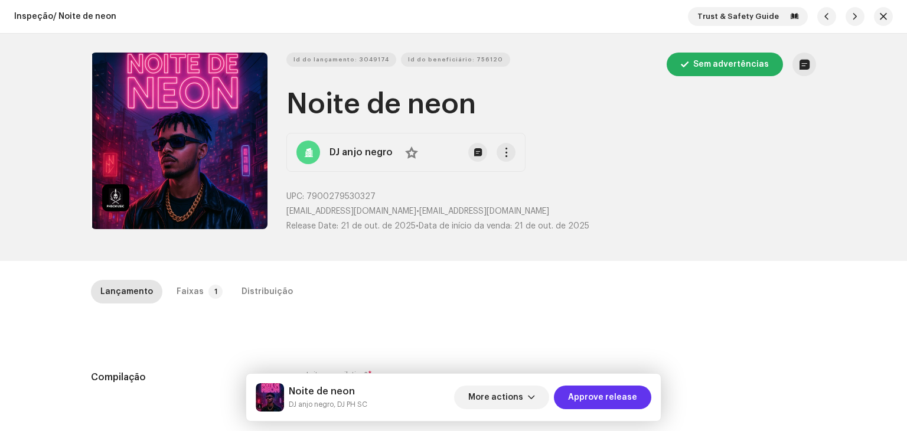
click at [605, 395] on span "Approve release" at bounding box center [602, 397] width 69 height 24
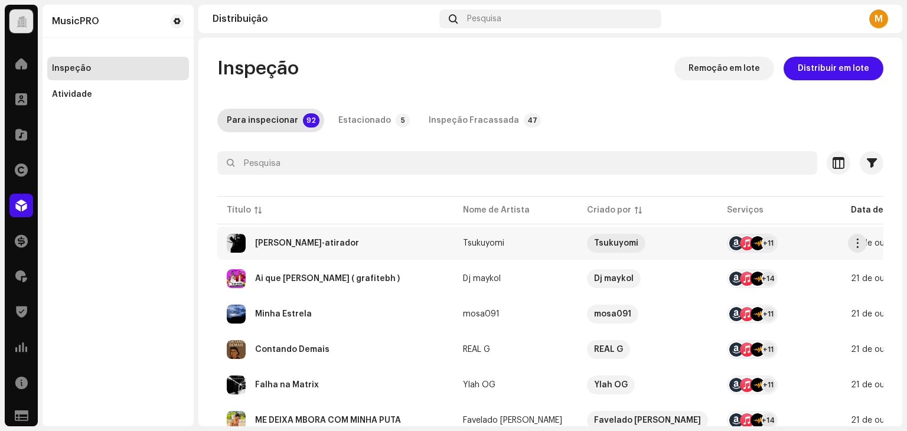
click at [354, 248] on div "[PERSON_NAME]-atirador" at bounding box center [335, 243] width 217 height 19
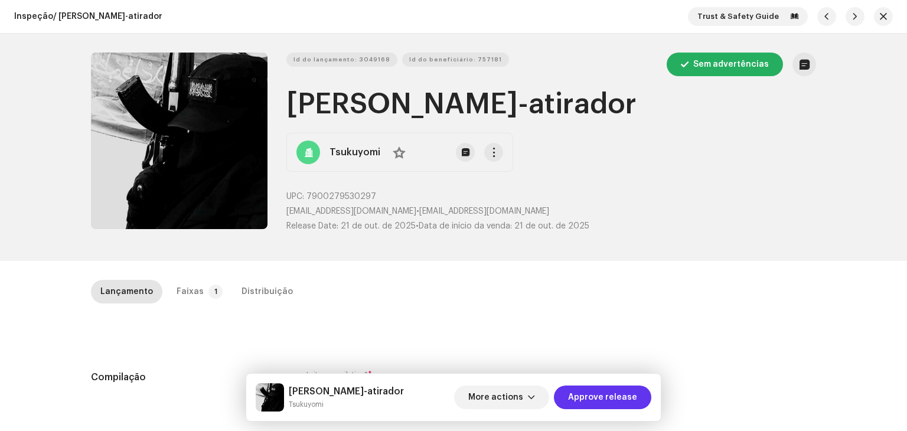
click at [600, 400] on span "Approve release" at bounding box center [602, 397] width 69 height 24
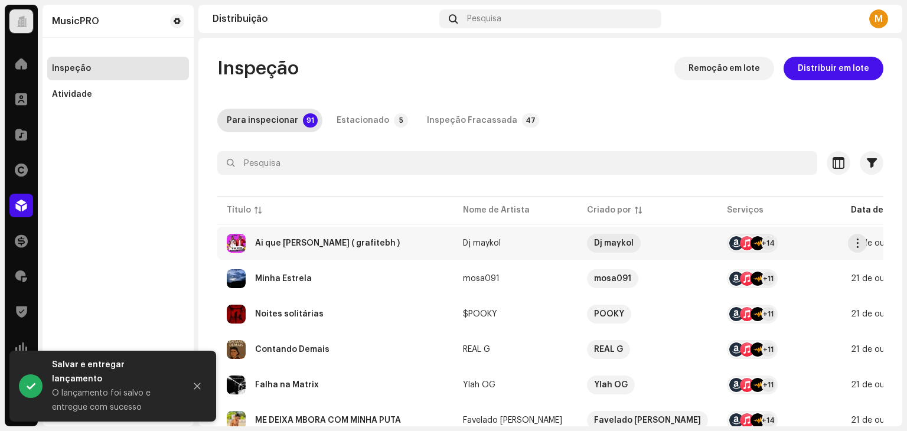
click at [379, 247] on div "Ai que Delicia ( grafitebh )" at bounding box center [335, 243] width 217 height 19
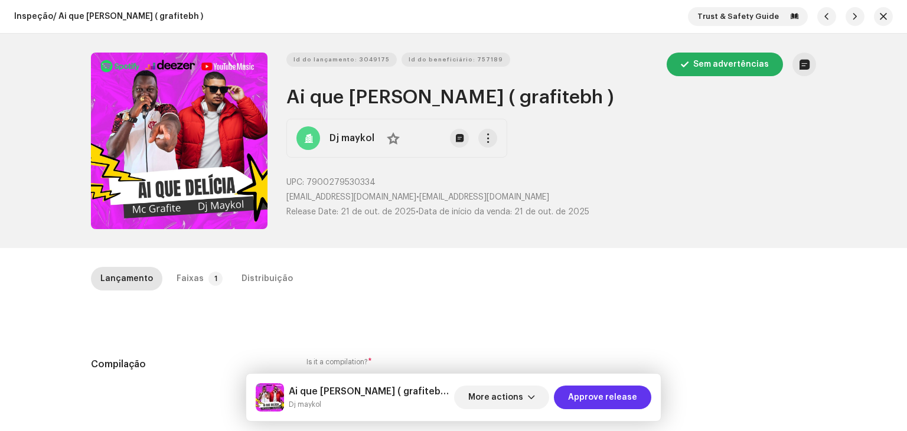
click at [606, 403] on span "Approve release" at bounding box center [602, 397] width 69 height 24
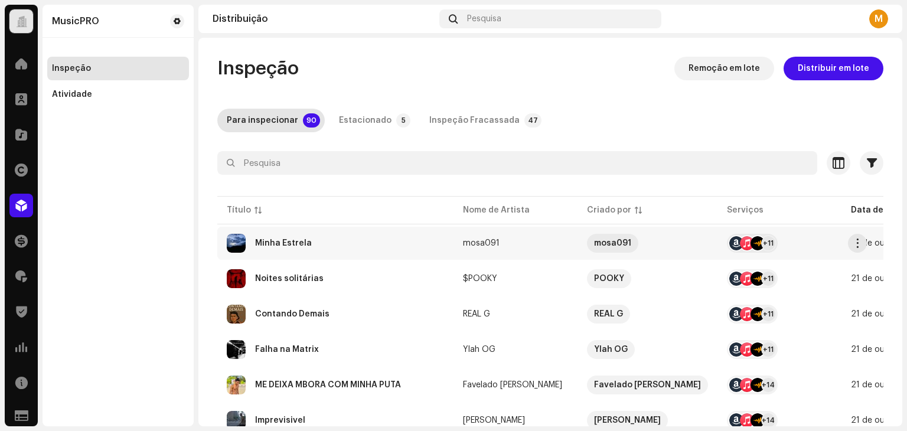
click at [351, 245] on div "Minha Estrela" at bounding box center [335, 243] width 217 height 19
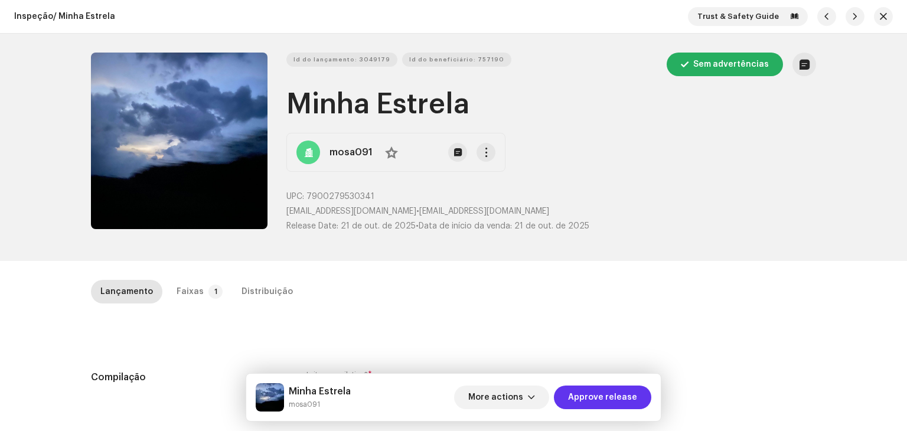
click at [605, 393] on span "Approve release" at bounding box center [602, 397] width 69 height 24
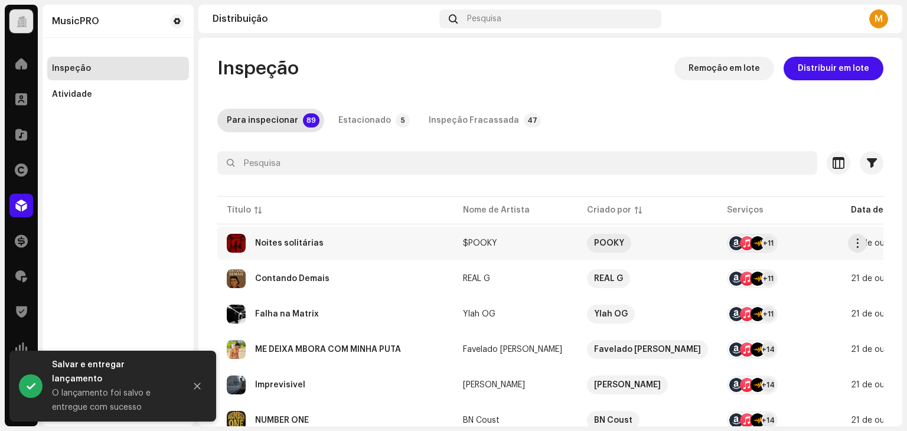
click at [362, 250] on div "Noites solitárias" at bounding box center [335, 243] width 217 height 19
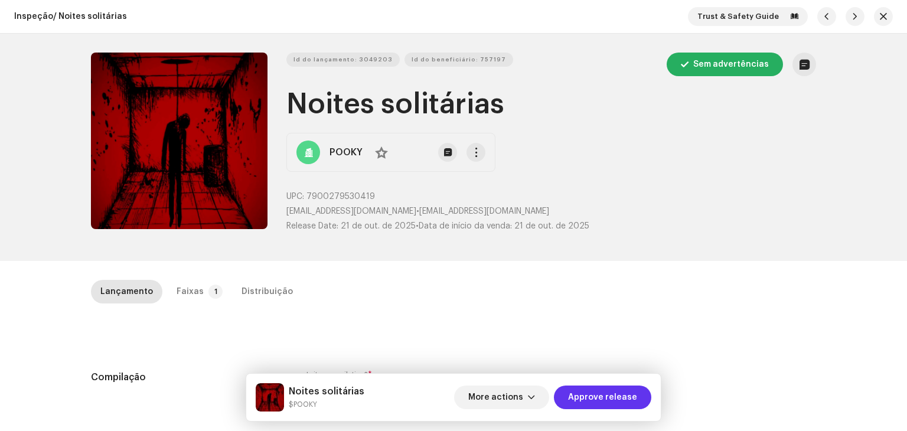
click at [613, 397] on span "Approve release" at bounding box center [602, 397] width 69 height 24
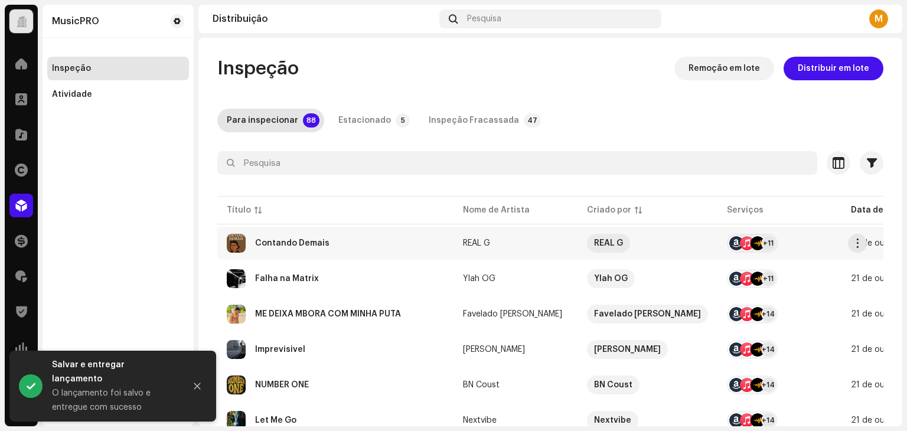
click at [354, 227] on td "Contando Demais" at bounding box center [335, 243] width 236 height 33
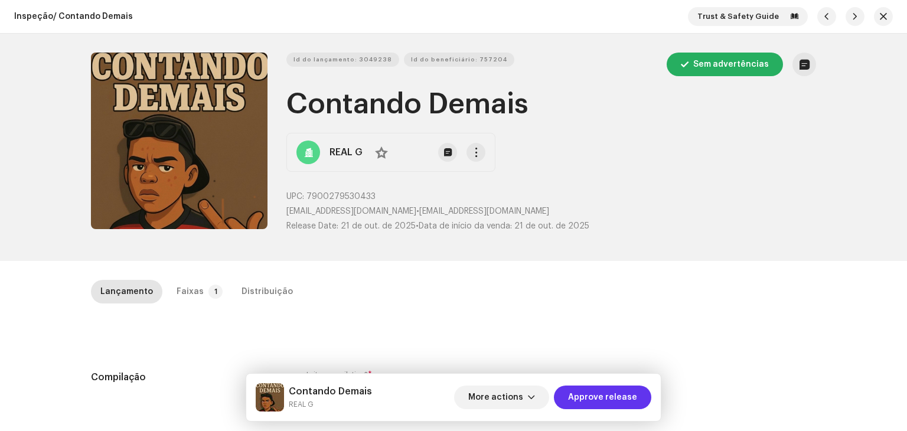
click at [595, 387] on span "Approve release" at bounding box center [602, 397] width 69 height 24
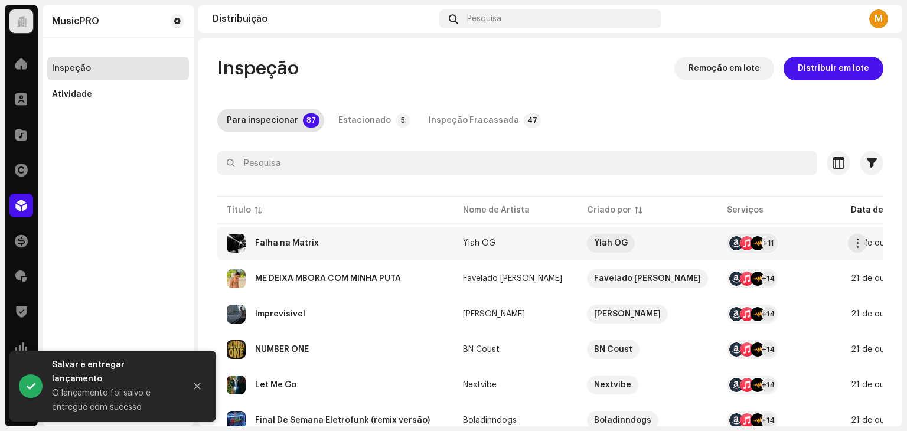
click at [329, 242] on div "Falha na Matrix" at bounding box center [335, 243] width 217 height 19
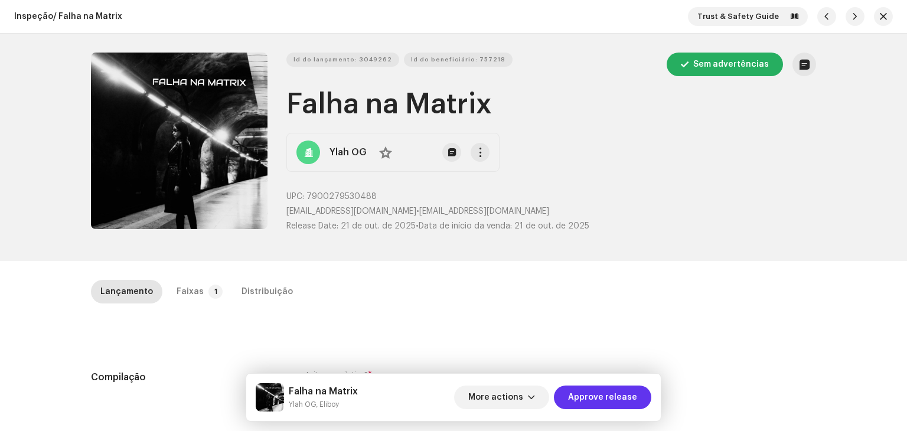
click at [589, 401] on span "Approve release" at bounding box center [602, 397] width 69 height 24
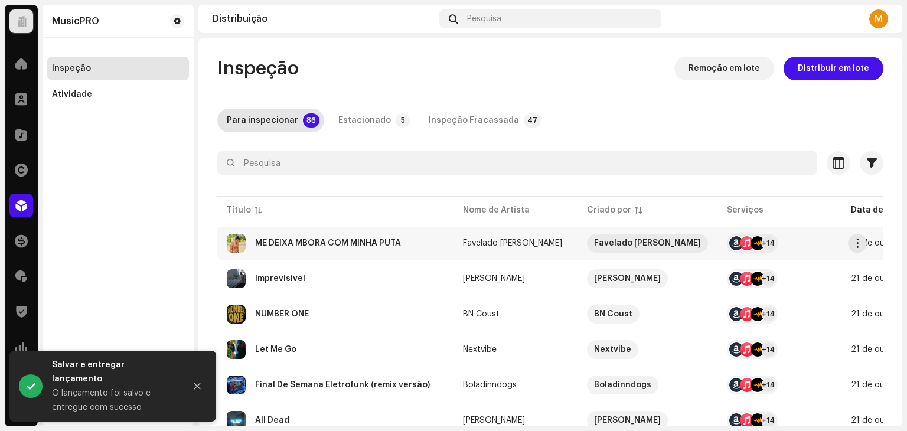
click at [342, 241] on div "ME DEIXA MBORA COM MINHA PUTA" at bounding box center [328, 243] width 146 height 8
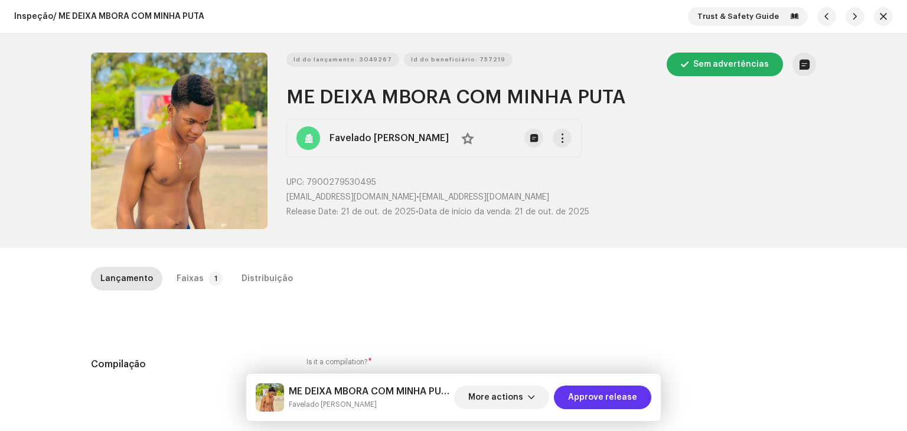
click at [589, 390] on span "Approve release" at bounding box center [602, 397] width 69 height 24
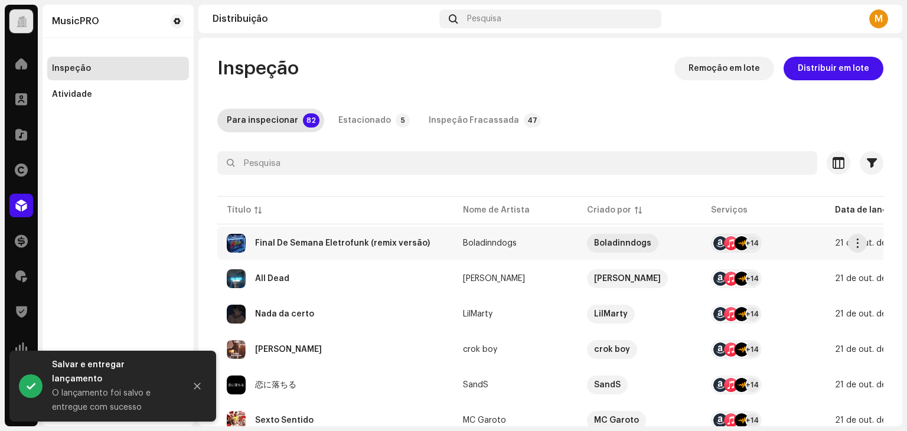
click at [393, 236] on div "Final De Semana Eletrofunk (remix versão)" at bounding box center [335, 243] width 217 height 19
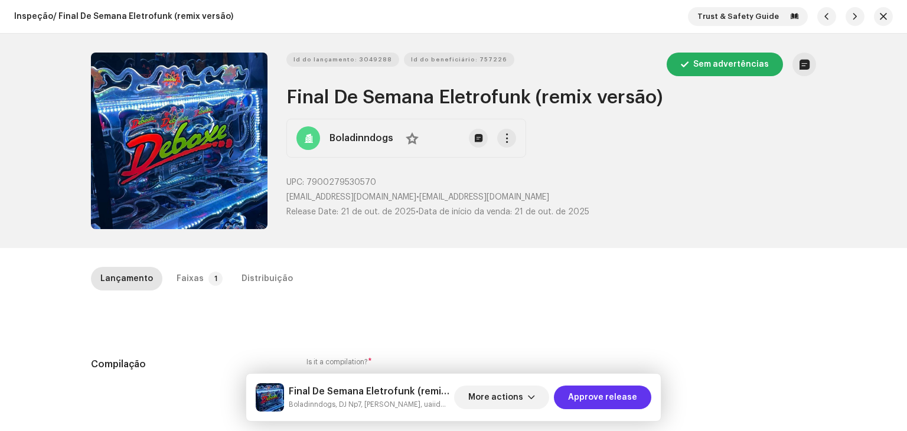
click at [583, 397] on span "Approve release" at bounding box center [602, 397] width 69 height 24
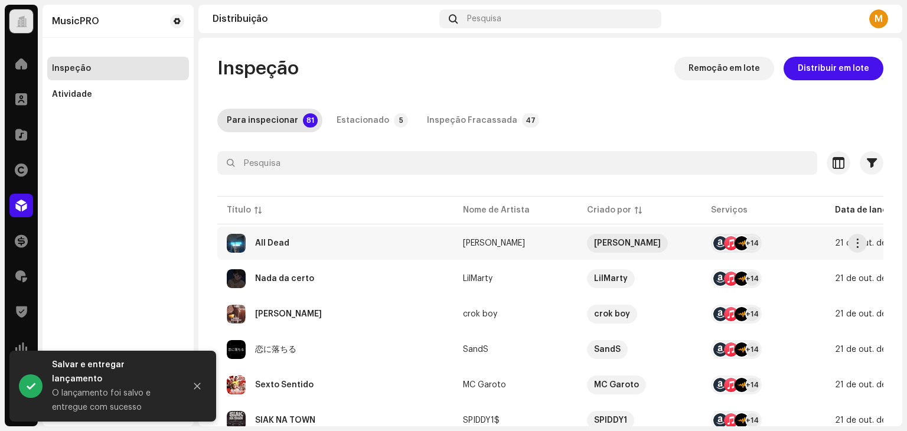
click at [334, 247] on div "All Dead" at bounding box center [335, 243] width 217 height 19
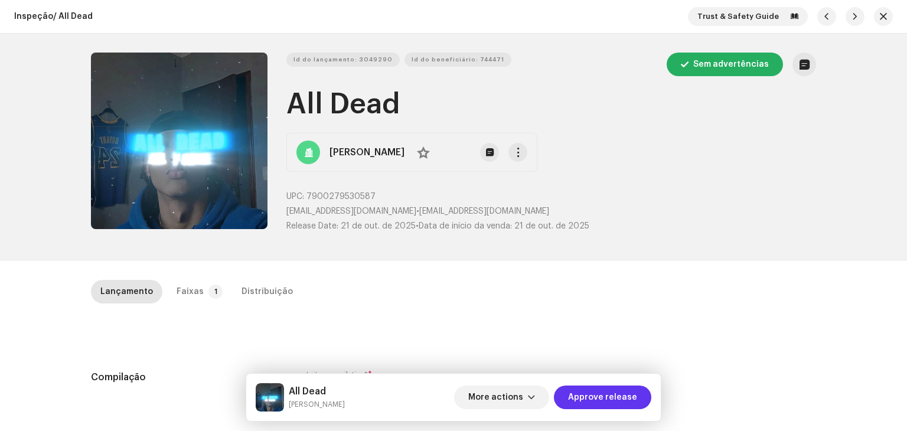
click at [584, 392] on span "Approve release" at bounding box center [602, 397] width 69 height 24
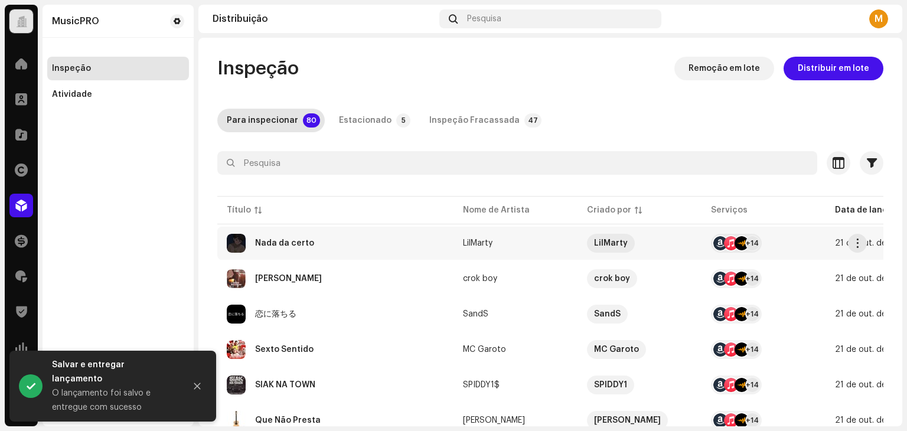
click at [360, 236] on div "Nada da certo" at bounding box center [335, 243] width 217 height 19
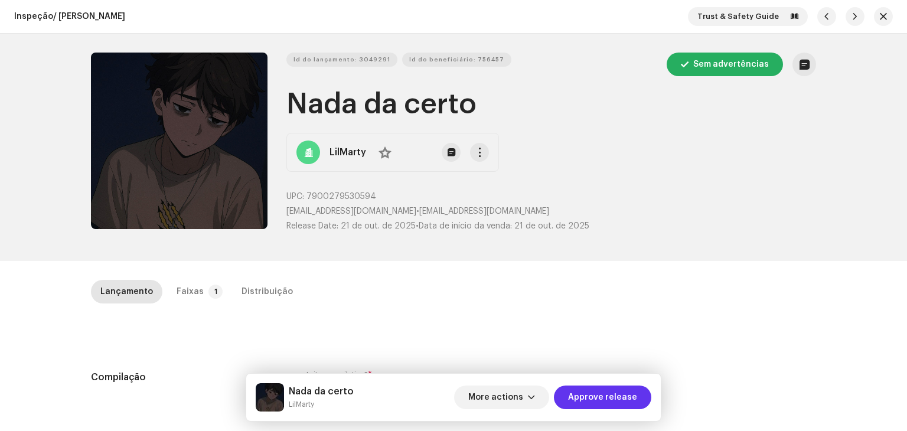
click at [568, 400] on button "Approve release" at bounding box center [602, 397] width 97 height 24
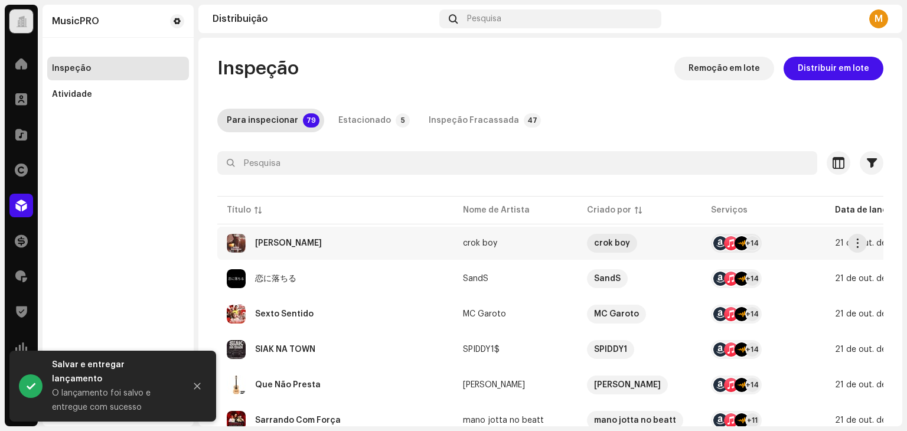
click at [299, 238] on div "Don Ramon" at bounding box center [335, 243] width 217 height 19
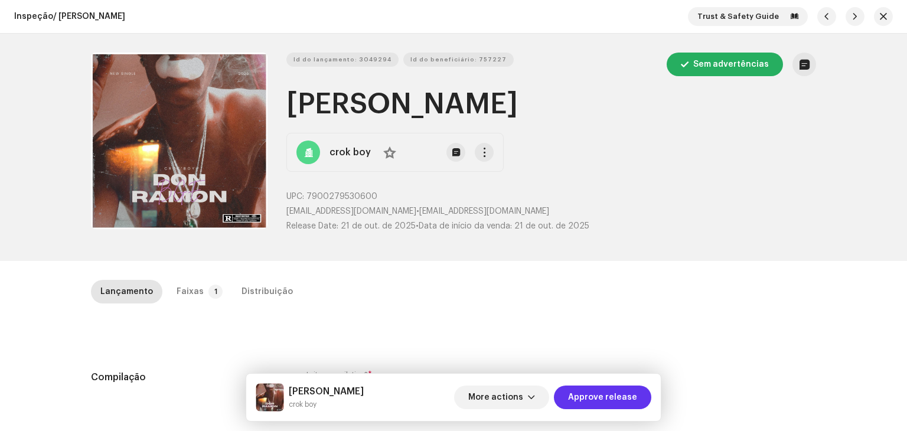
click at [610, 403] on span "Approve release" at bounding box center [602, 397] width 69 height 24
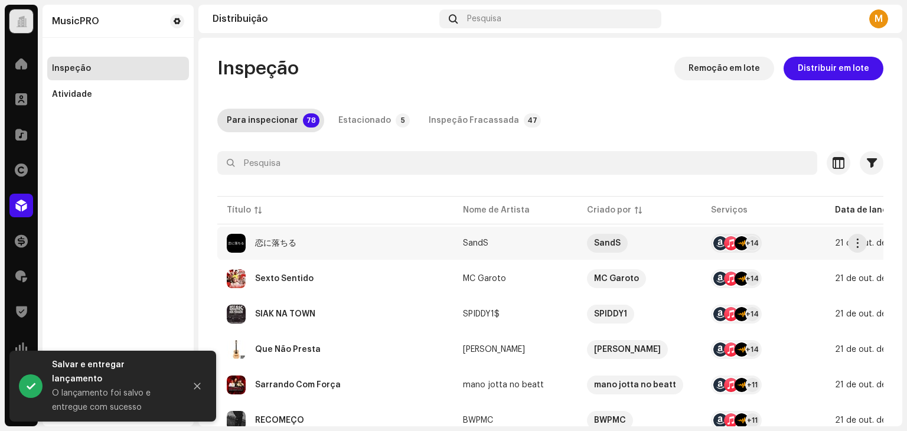
click at [324, 246] on div "恋に落ちる" at bounding box center [335, 243] width 217 height 19
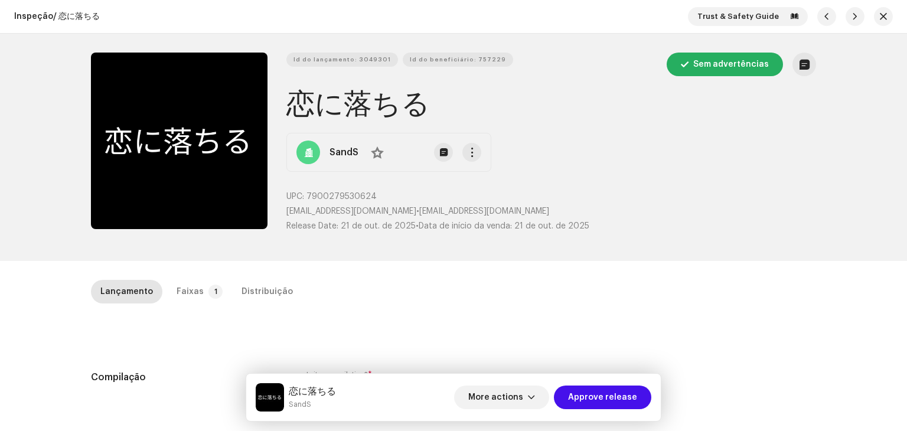
drag, startPoint x: 281, startPoint y: 102, endPoint x: 429, endPoint y: 104, distance: 148.2
click at [429, 104] on div "Id do lançamento: 3049301 Id do beneficiário: 757229 Sem advertências 恋に落ちる San…" at bounding box center [453, 147] width 725 height 189
copy h1 "恋に落ちる"
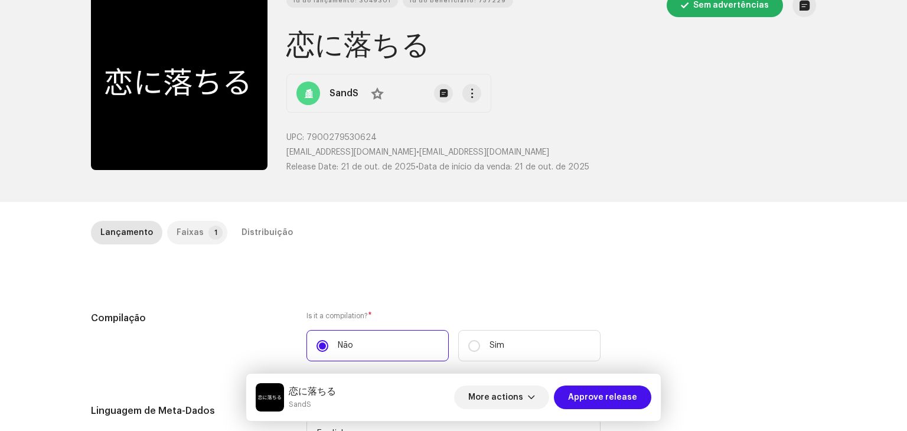
click at [179, 234] on div "Faixas" at bounding box center [189, 233] width 27 height 24
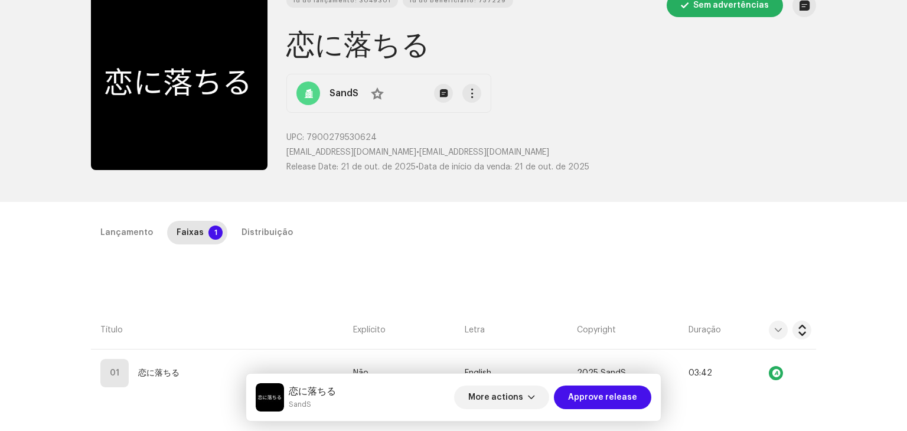
scroll to position [118, 0]
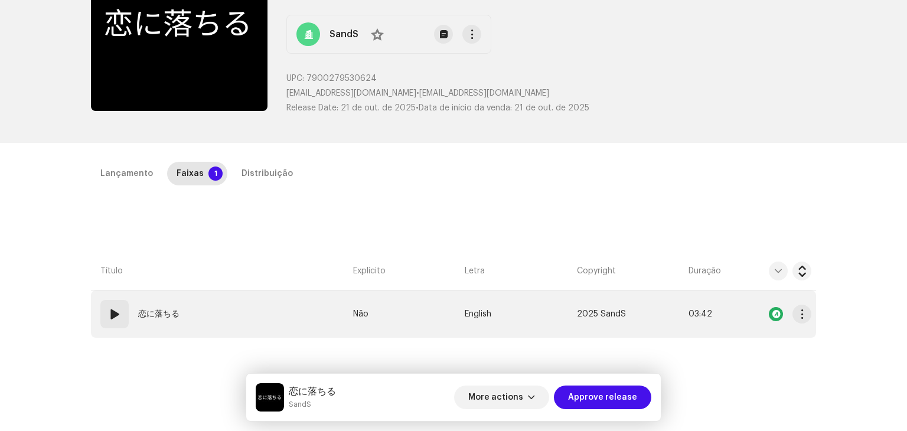
click at [100, 308] on div "01" at bounding box center [114, 314] width 28 height 28
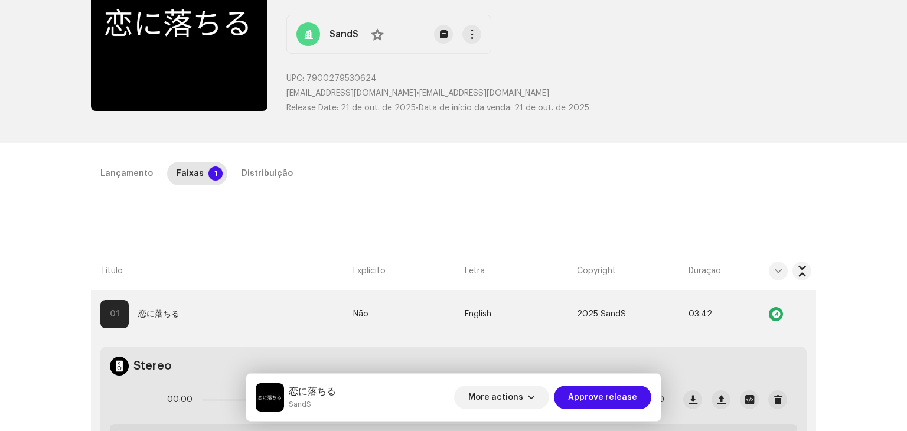
scroll to position [177, 0]
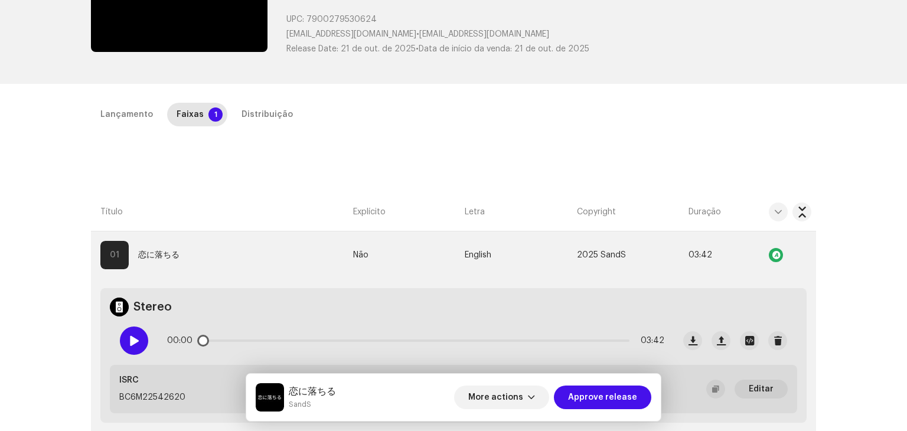
click at [131, 341] on span at bounding box center [134, 340] width 10 height 9
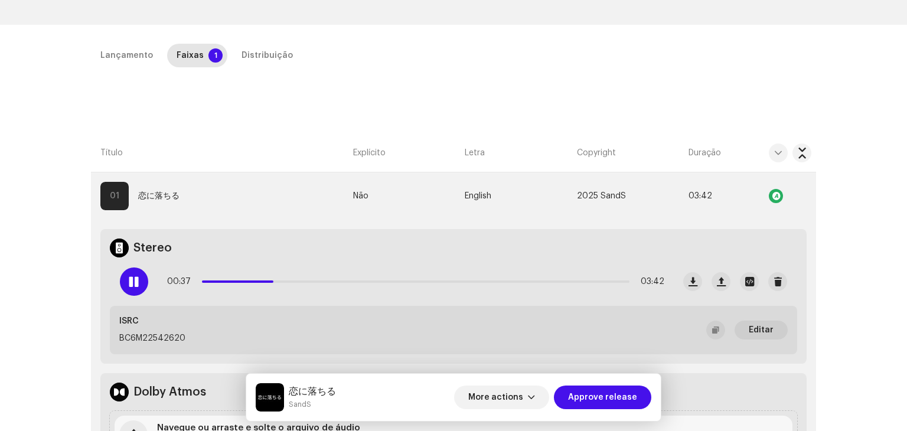
click at [272, 95] on div "Lançamento Faixas 1 Distribuição Compilação Is it a compilation? * Não Sim Ling…" at bounding box center [453, 389] width 763 height 690
click at [637, 398] on button "Approve release" at bounding box center [602, 397] width 97 height 24
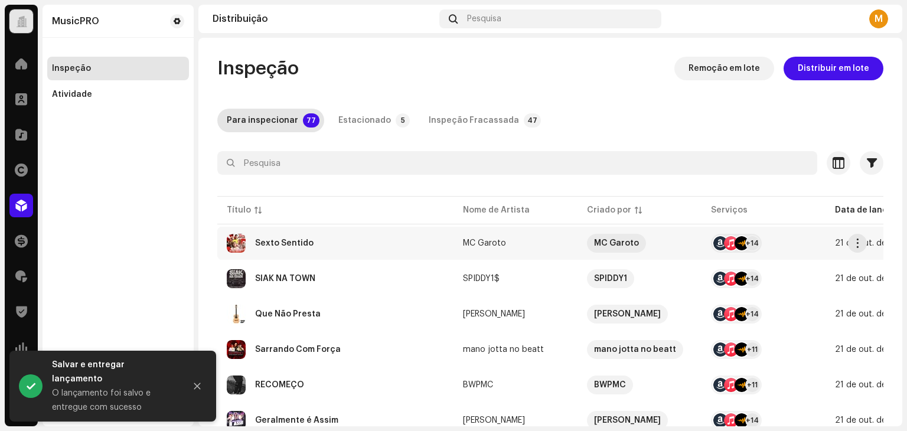
click at [339, 248] on div "Sexto Sentido" at bounding box center [335, 243] width 217 height 19
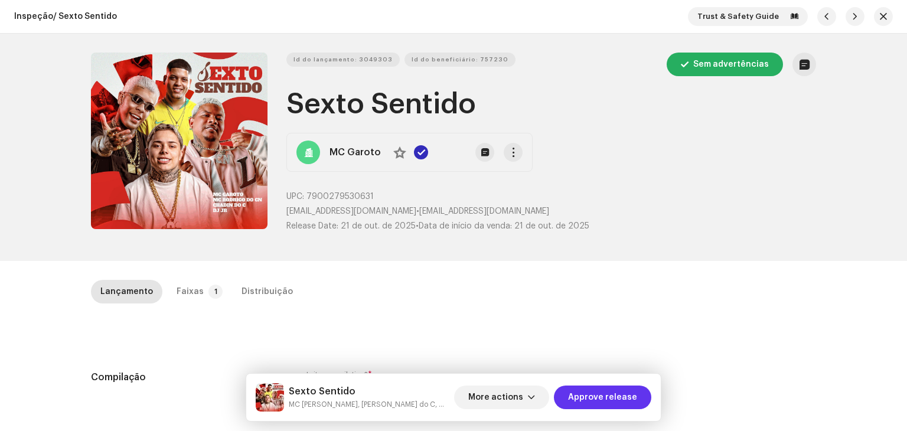
click at [611, 394] on span "Approve release" at bounding box center [602, 397] width 69 height 24
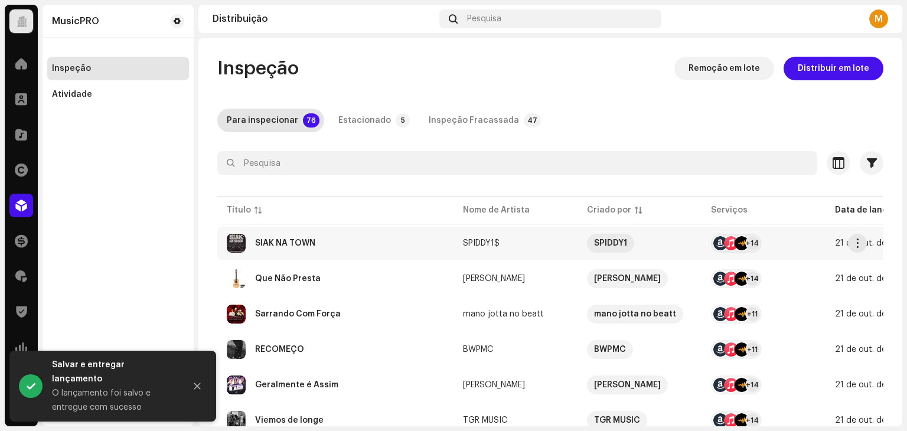
click at [401, 246] on div "SIAK NA TOWN" at bounding box center [335, 243] width 217 height 19
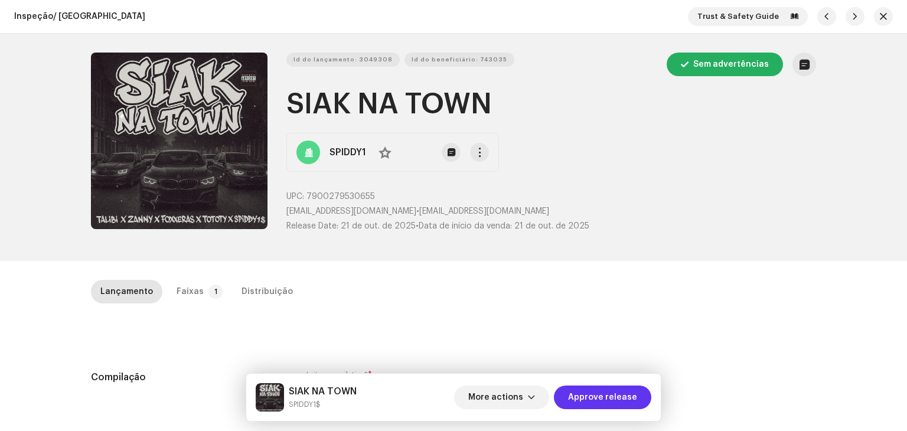
click at [604, 394] on span "Approve release" at bounding box center [602, 397] width 69 height 24
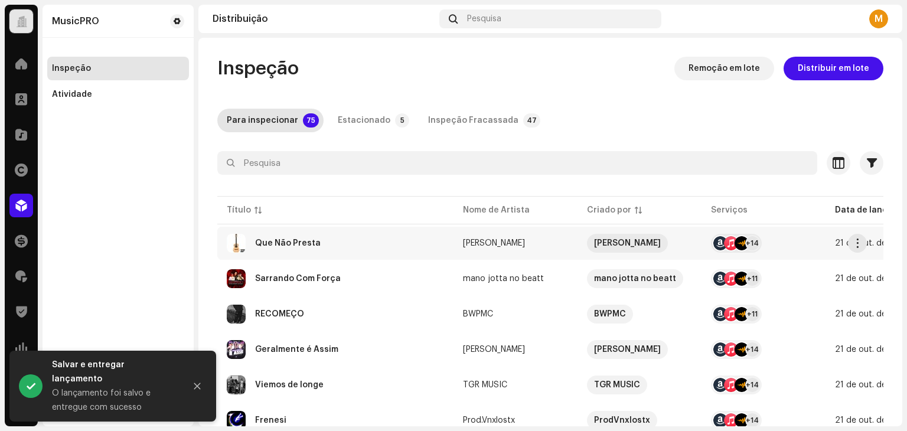
click at [363, 241] on div "Que Não Presta" at bounding box center [335, 243] width 217 height 19
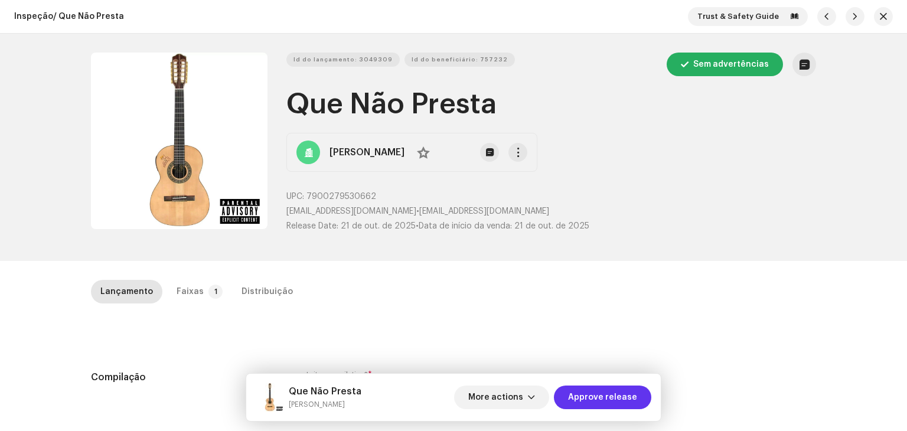
click at [623, 395] on span "Approve release" at bounding box center [602, 397] width 69 height 24
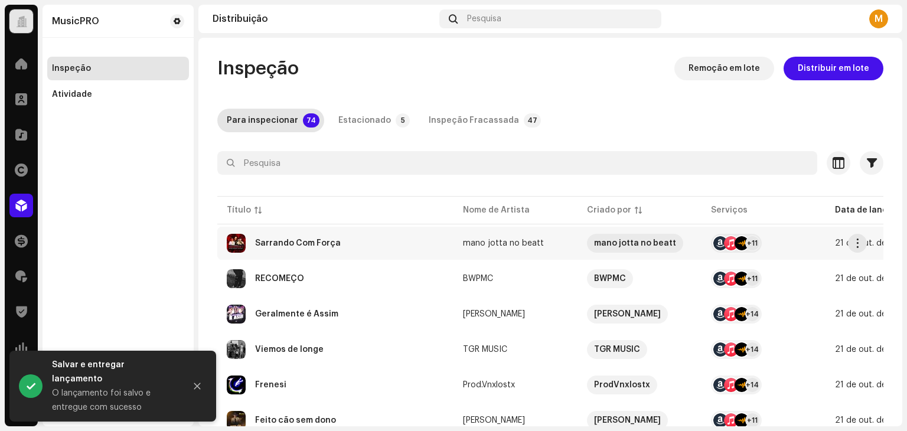
click at [338, 234] on div "Sarrando Com Força" at bounding box center [335, 243] width 217 height 19
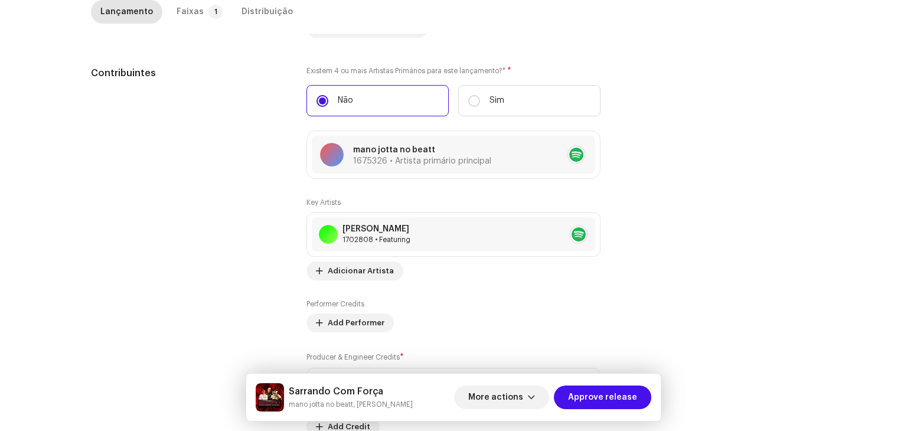
scroll to position [767, 0]
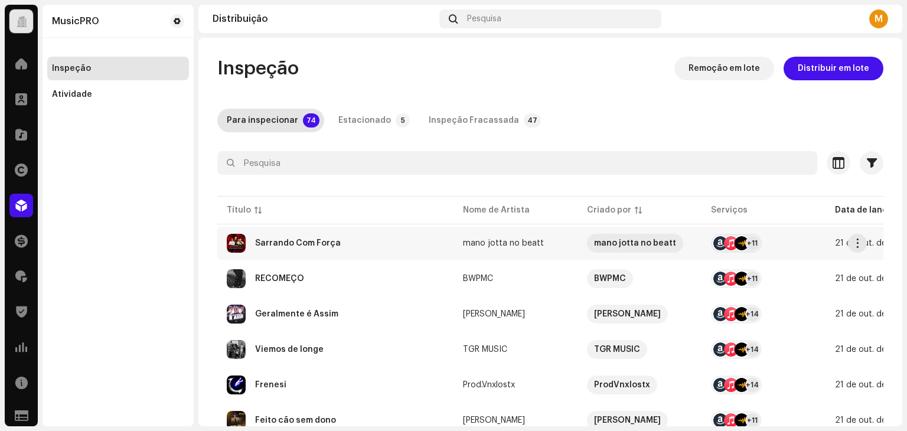
scroll to position [59, 0]
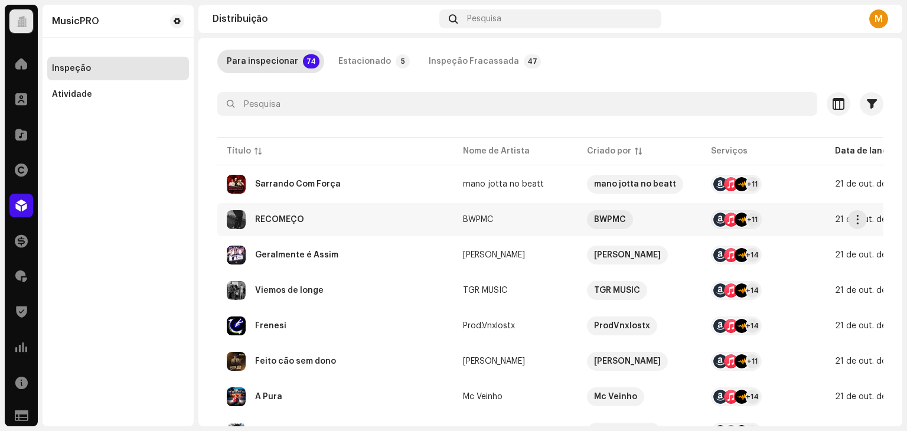
click at [326, 214] on div "RECOMEÇO" at bounding box center [335, 219] width 217 height 19
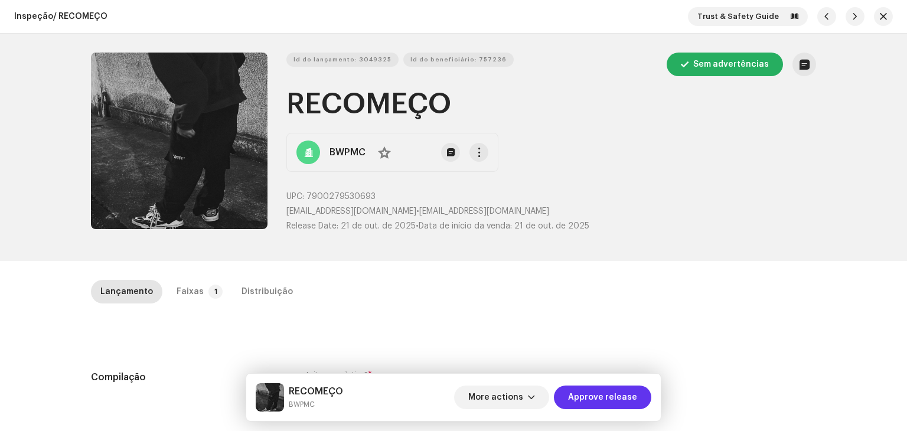
click at [596, 393] on span "Approve release" at bounding box center [602, 397] width 69 height 24
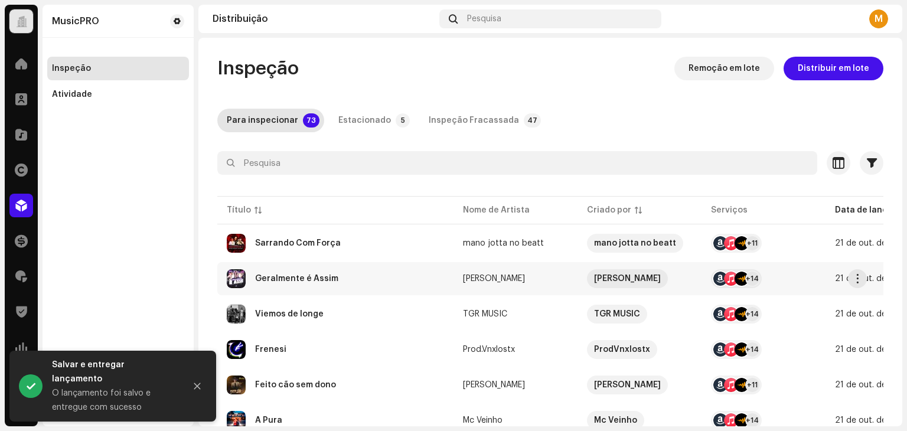
click at [300, 283] on div "Geralmente é Assim" at bounding box center [335, 278] width 217 height 19
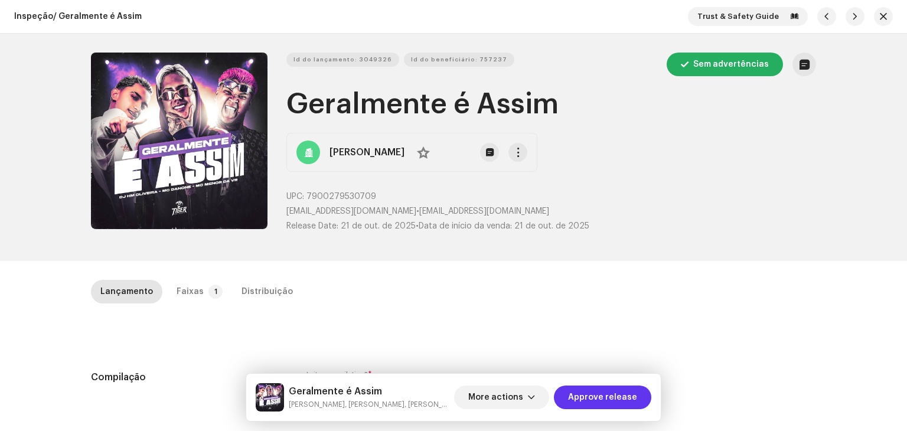
click at [620, 397] on span "Approve release" at bounding box center [602, 397] width 69 height 24
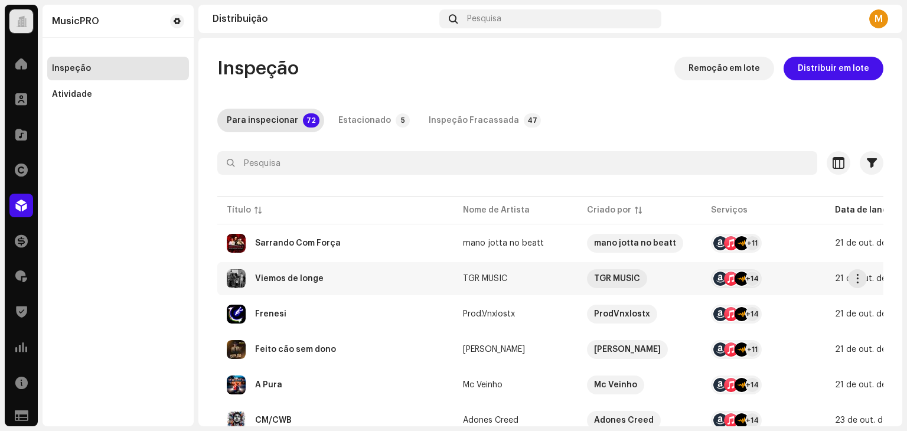
click at [352, 288] on td "Viemos de longe" at bounding box center [335, 278] width 236 height 33
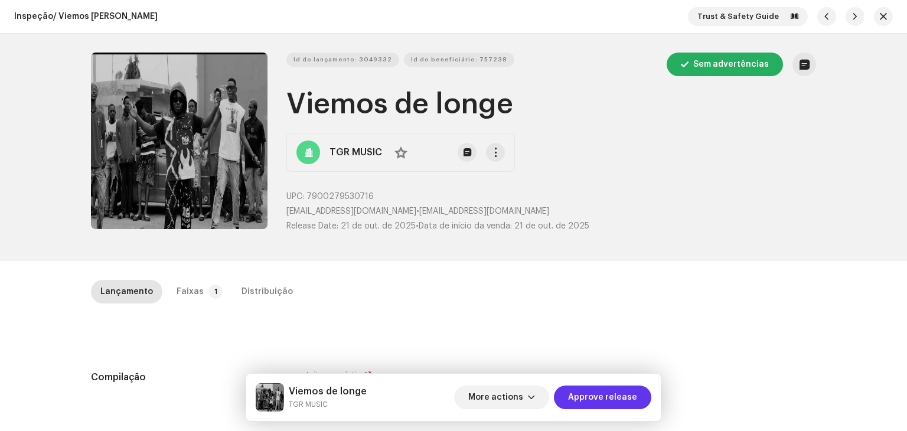
click at [596, 399] on span "Approve release" at bounding box center [602, 397] width 69 height 24
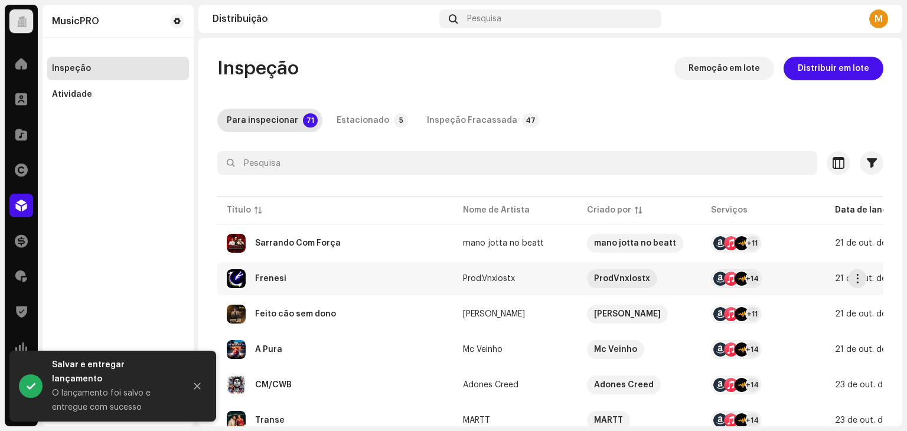
click at [354, 267] on td "Frenesi" at bounding box center [335, 278] width 236 height 33
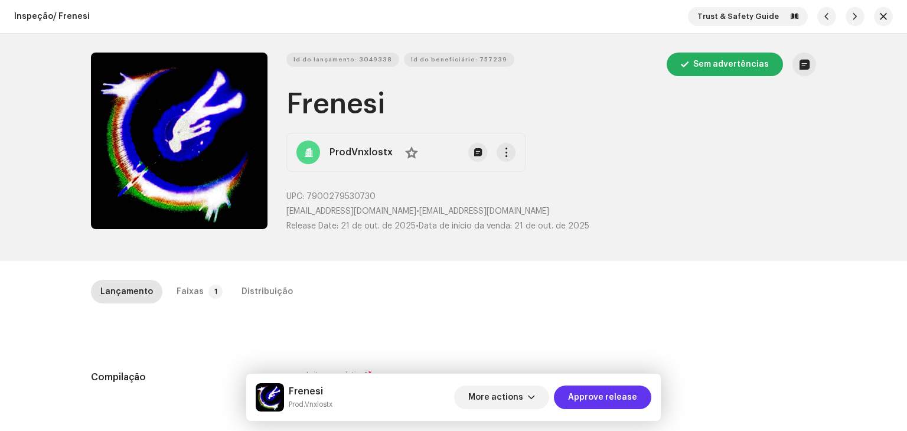
click at [594, 397] on span "Approve release" at bounding box center [602, 397] width 69 height 24
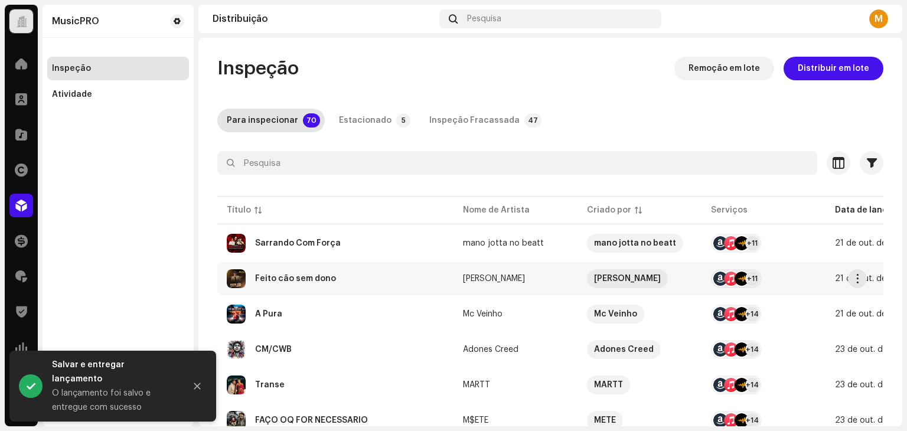
click at [290, 286] on div "Feito cão sem dono" at bounding box center [335, 278] width 217 height 19
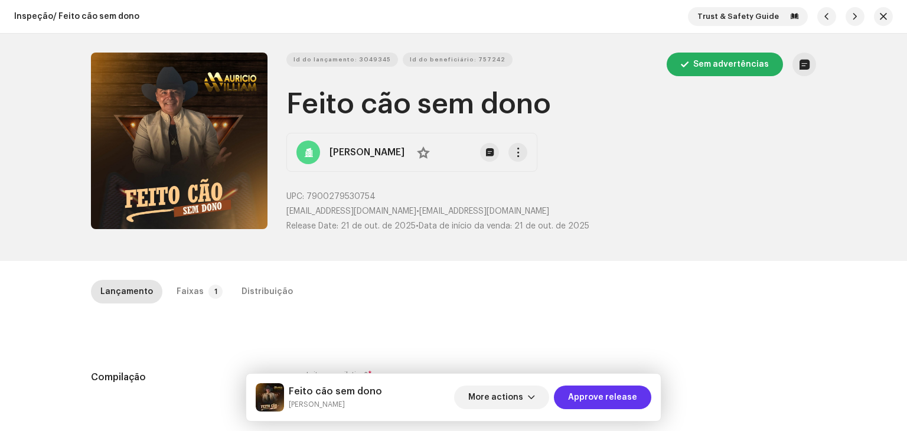
click at [632, 397] on span "Approve release" at bounding box center [602, 397] width 69 height 24
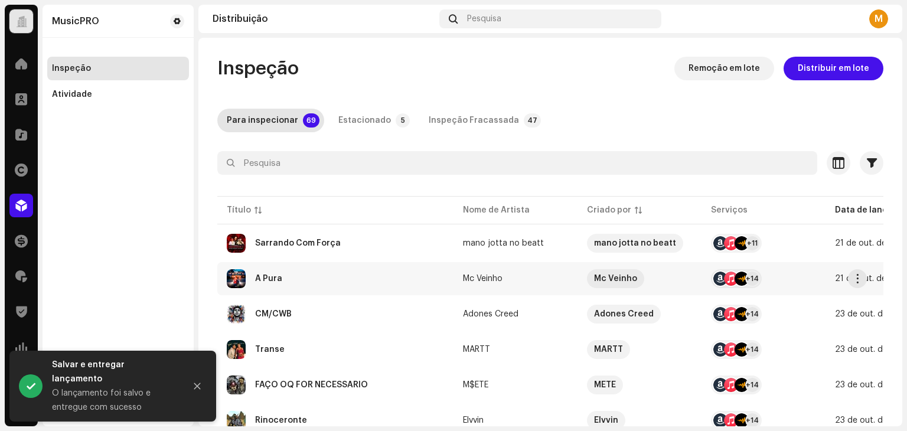
click at [273, 282] on div "A Pura" at bounding box center [268, 278] width 27 height 8
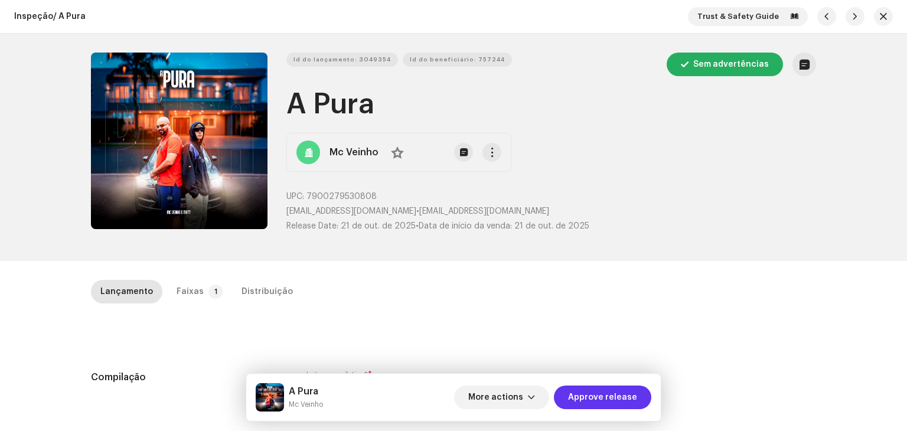
click at [629, 397] on span "Approve release" at bounding box center [602, 397] width 69 height 24
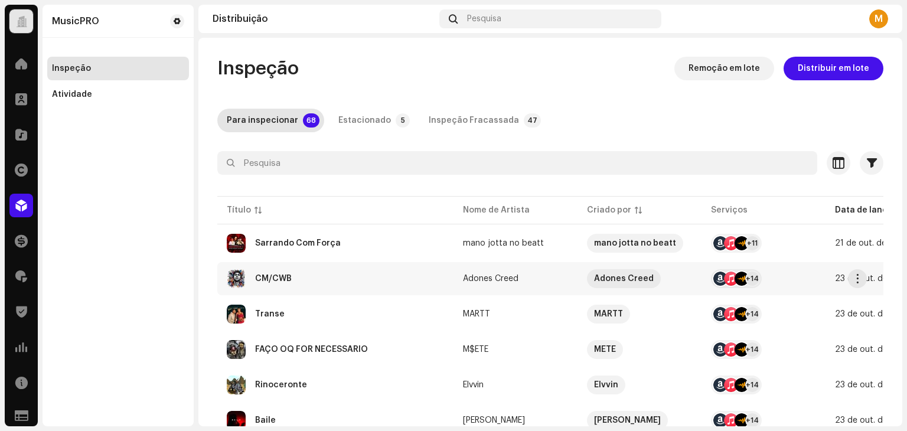
click at [312, 274] on div "CM/CWB" at bounding box center [335, 278] width 217 height 19
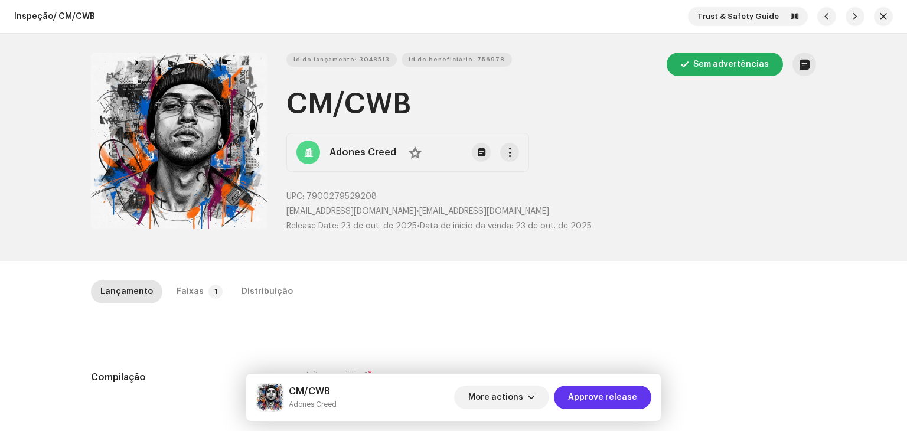
click at [632, 394] on span "Approve release" at bounding box center [602, 397] width 69 height 24
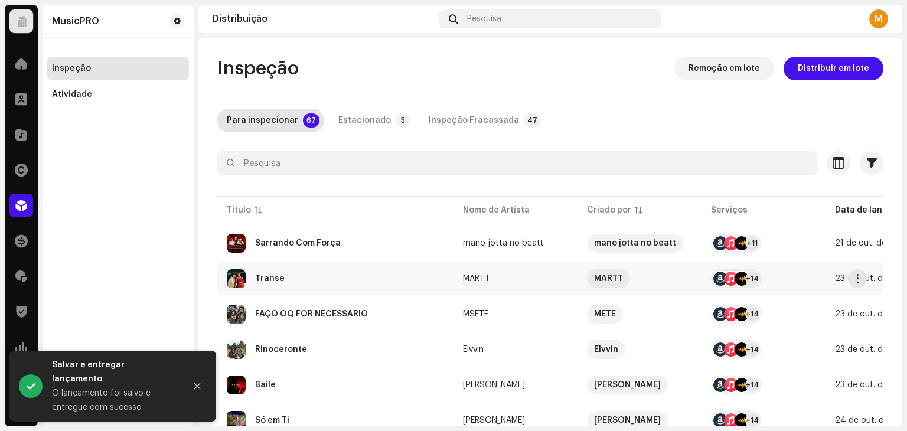
click at [271, 273] on div "Transe" at bounding box center [335, 278] width 217 height 19
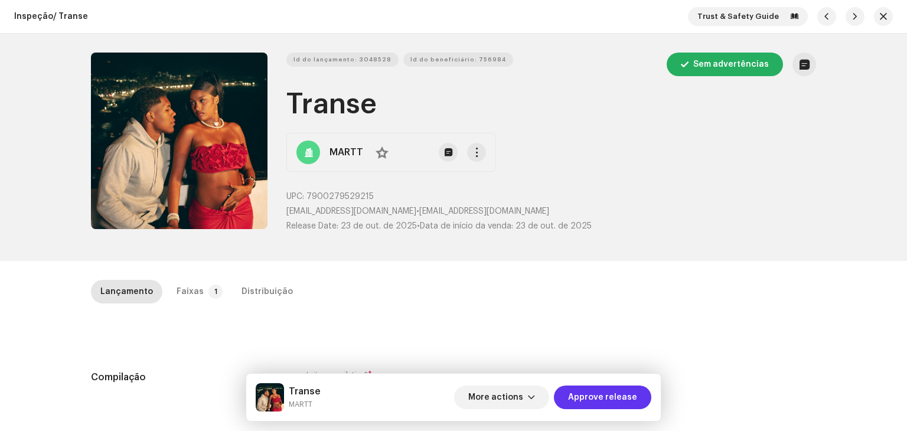
click at [600, 393] on span "Approve release" at bounding box center [602, 397] width 69 height 24
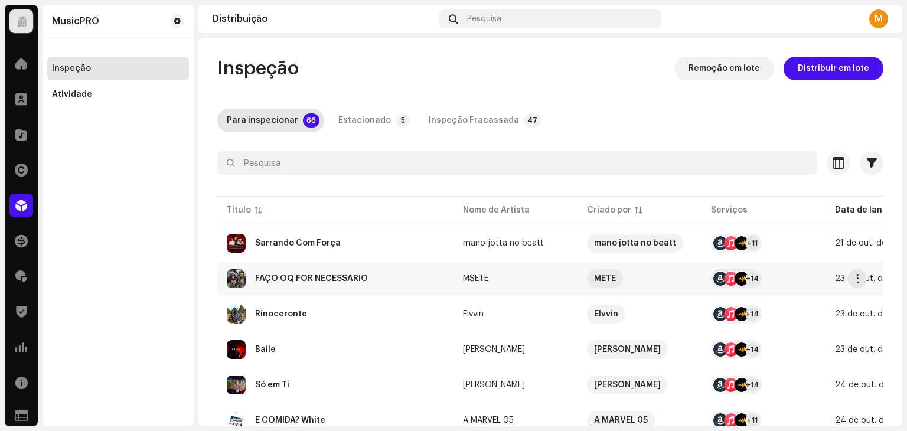
click at [310, 287] on td "FAÇO OQ FOR NECESSÁRIO" at bounding box center [335, 278] width 236 height 33
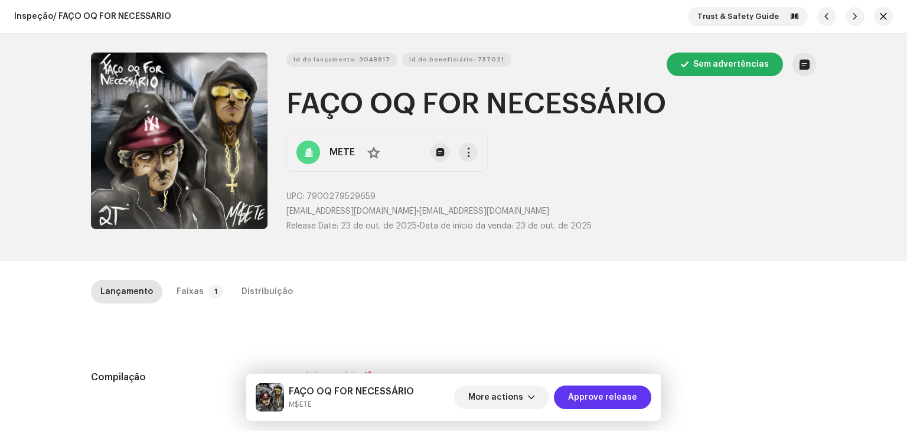
click at [602, 403] on span "Approve release" at bounding box center [602, 397] width 69 height 24
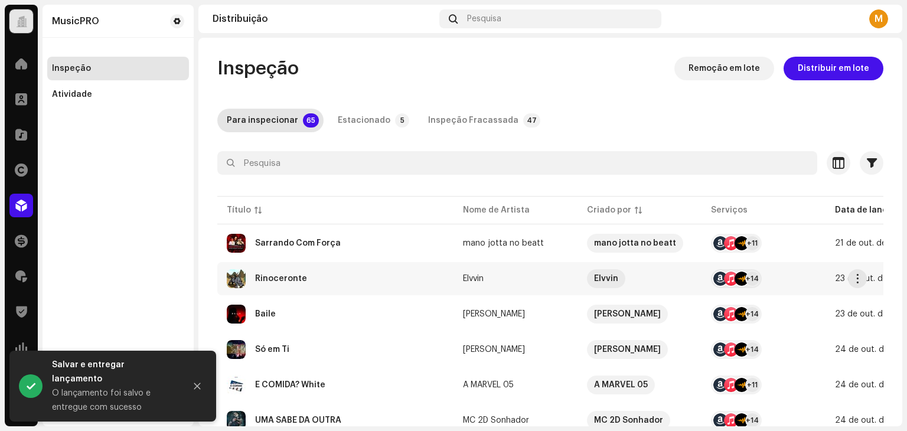
click at [359, 282] on div "Rinoceronte" at bounding box center [335, 278] width 217 height 19
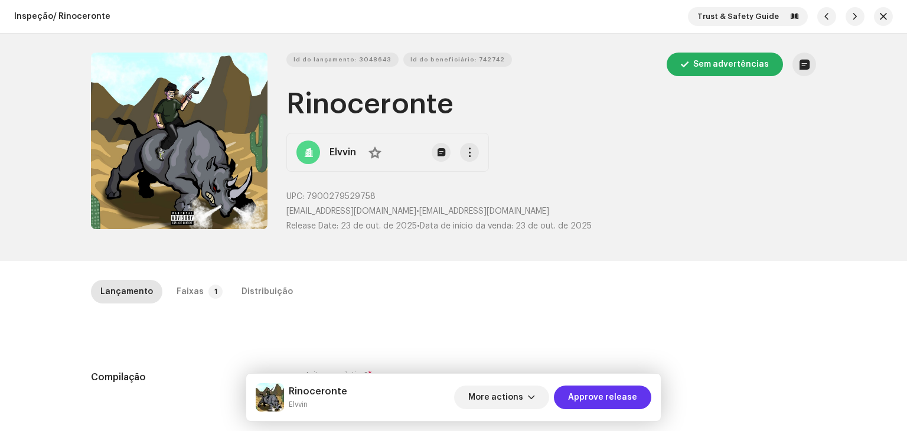
click at [629, 400] on span "Approve release" at bounding box center [602, 397] width 69 height 24
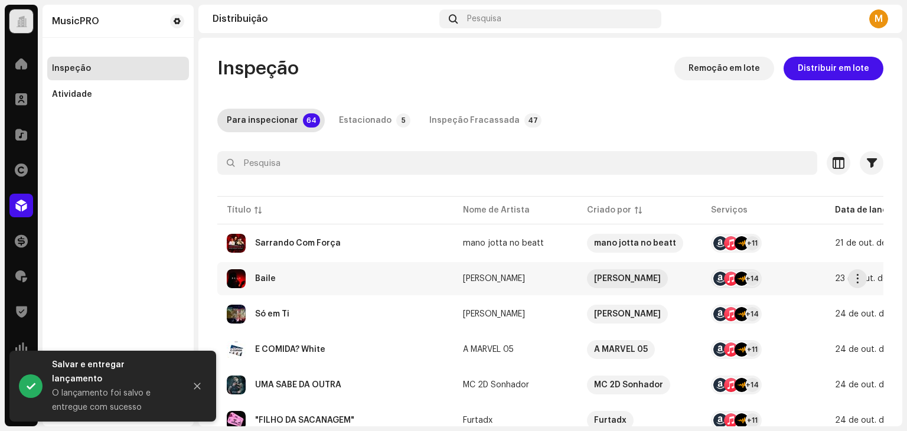
click at [292, 279] on div "Baile" at bounding box center [335, 278] width 217 height 19
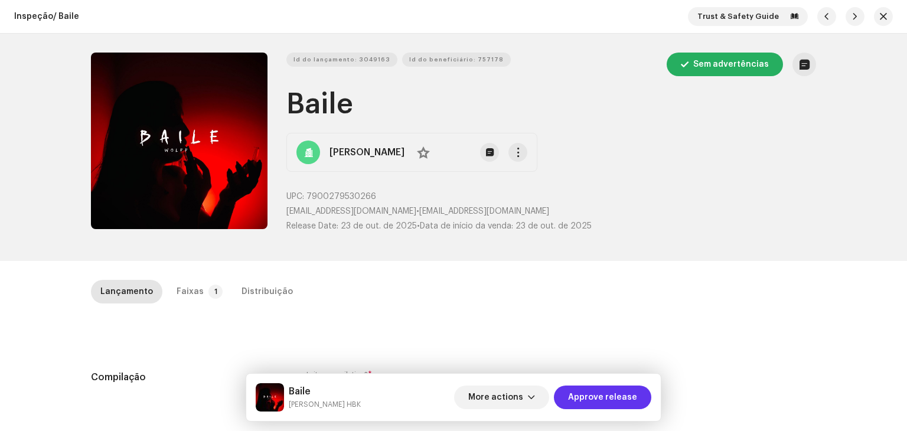
click at [633, 401] on span "Approve release" at bounding box center [602, 397] width 69 height 24
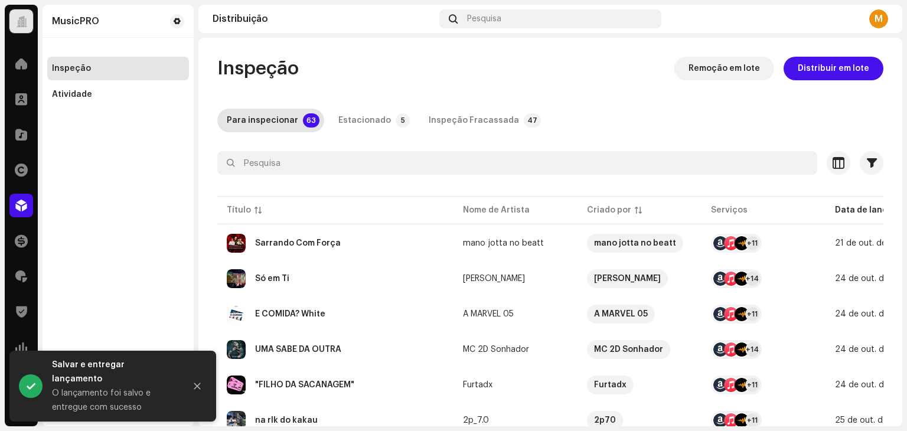
click at [336, 289] on td "Só em Ti" at bounding box center [335, 278] width 236 height 33
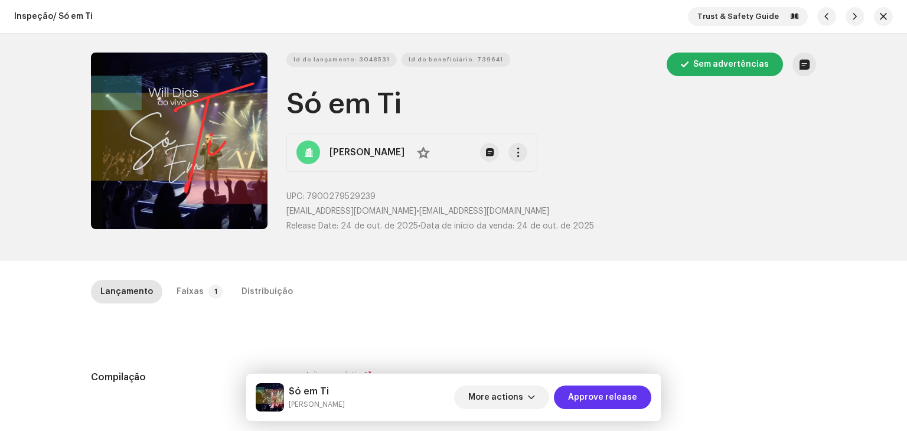
click at [623, 398] on span "Approve release" at bounding box center [602, 397] width 69 height 24
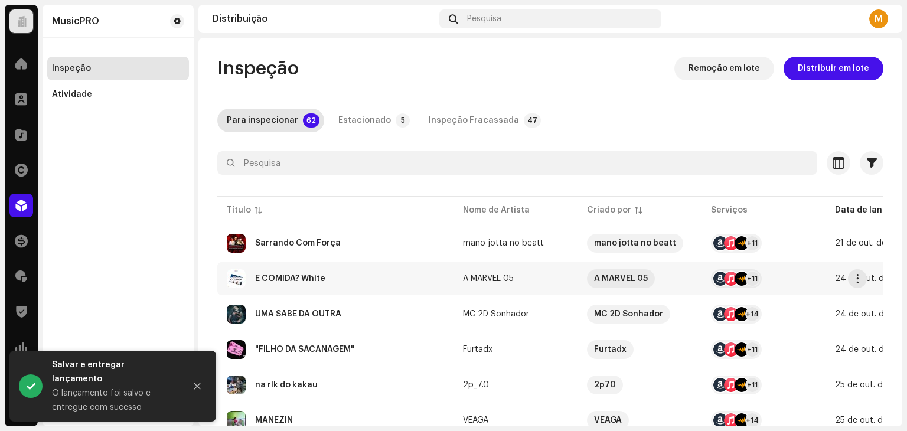
click at [316, 277] on div "É COMIDA? White" at bounding box center [290, 278] width 70 height 8
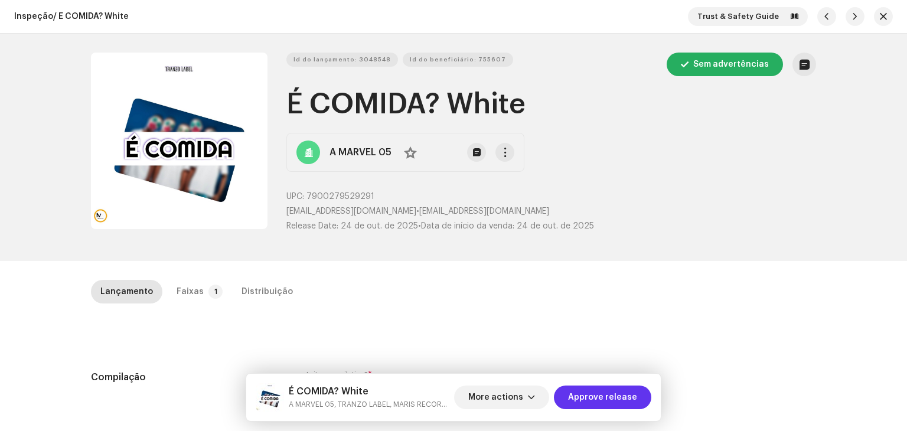
click at [624, 398] on span "Approve release" at bounding box center [602, 397] width 69 height 24
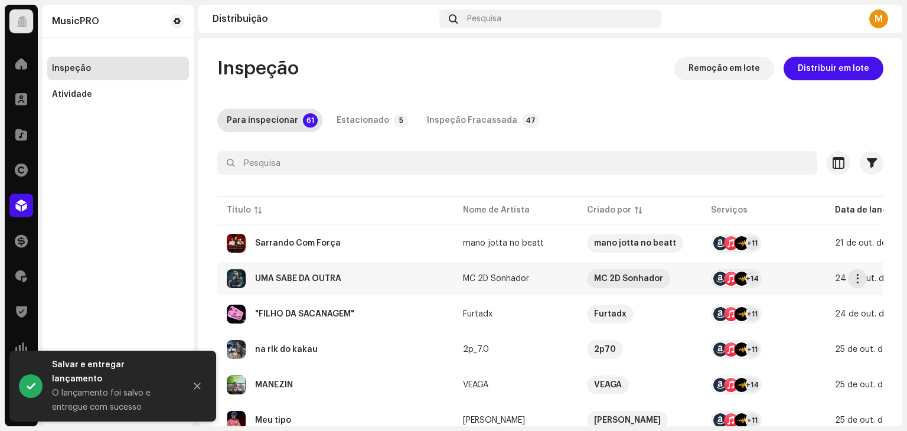
click at [314, 284] on div "UMA SABE DA OUTRA" at bounding box center [335, 278] width 217 height 19
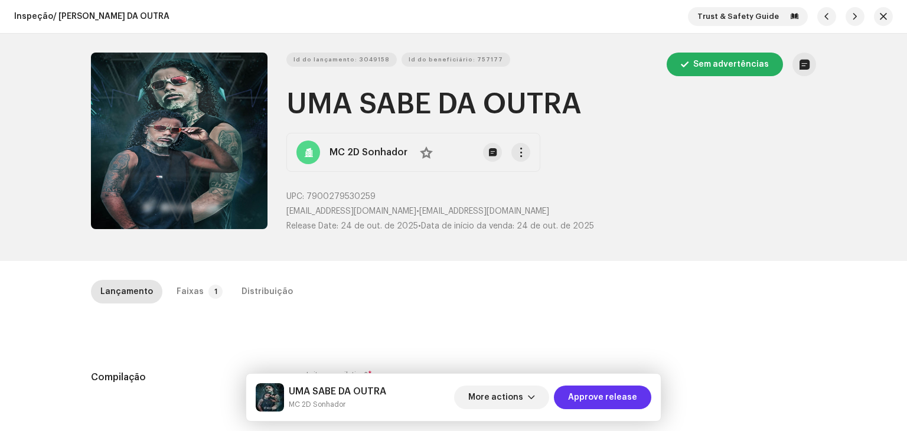
click at [598, 390] on span "Approve release" at bounding box center [602, 397] width 69 height 24
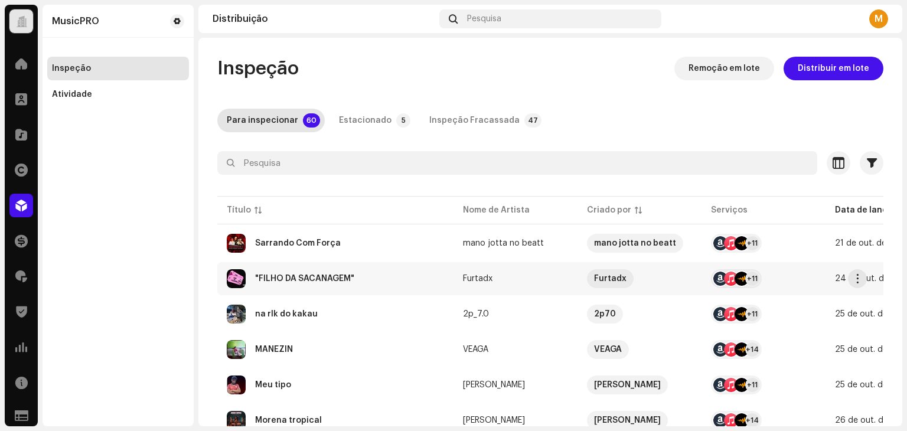
click at [329, 276] on div ""FILHO DA SACANAGEM"" at bounding box center [304, 278] width 99 height 8
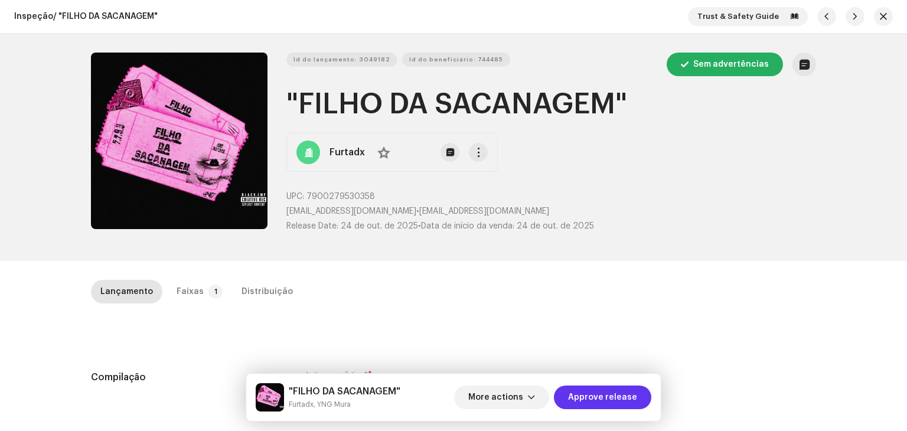
click at [616, 398] on span "Approve release" at bounding box center [602, 397] width 69 height 24
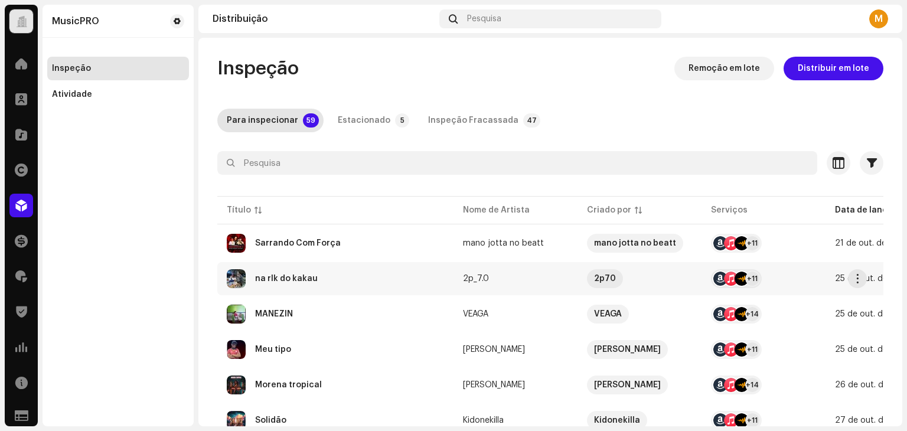
click at [281, 279] on div "na rlk do kakau" at bounding box center [286, 278] width 63 height 8
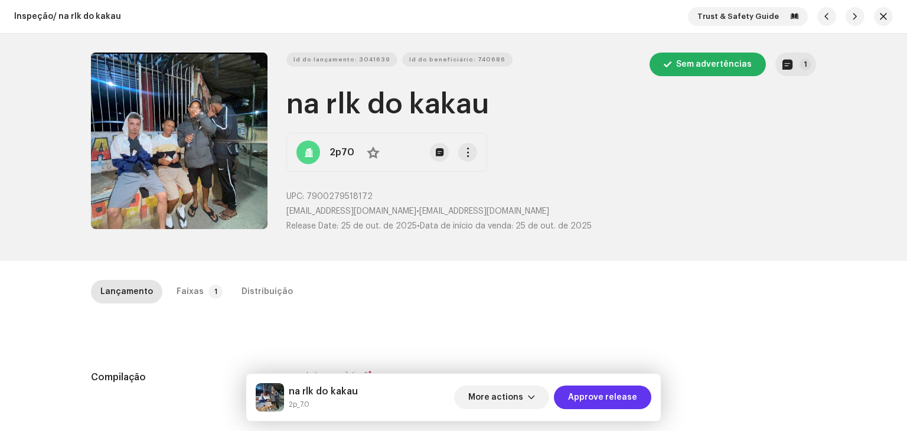
click at [616, 397] on span "Approve release" at bounding box center [602, 397] width 69 height 24
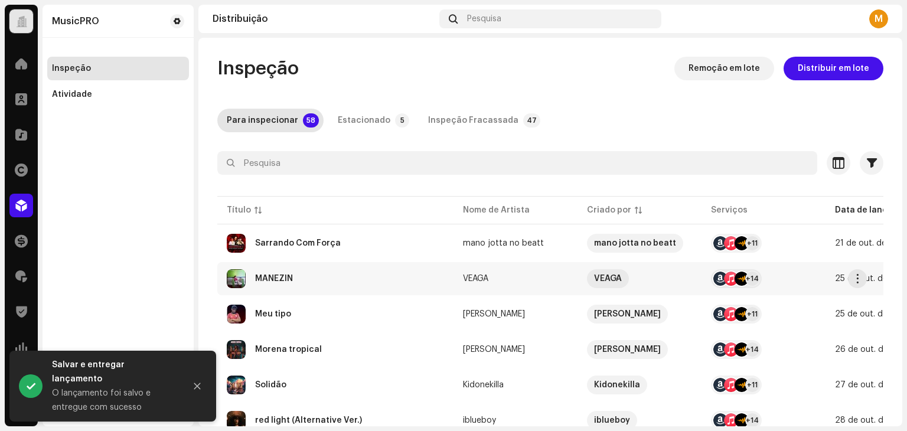
click at [286, 276] on div "MANEZIN" at bounding box center [274, 278] width 38 height 8
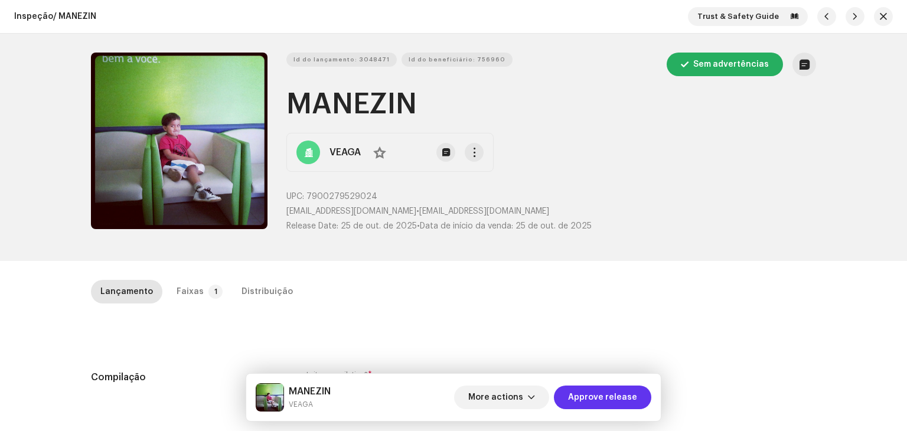
click at [627, 398] on span "Approve release" at bounding box center [602, 397] width 69 height 24
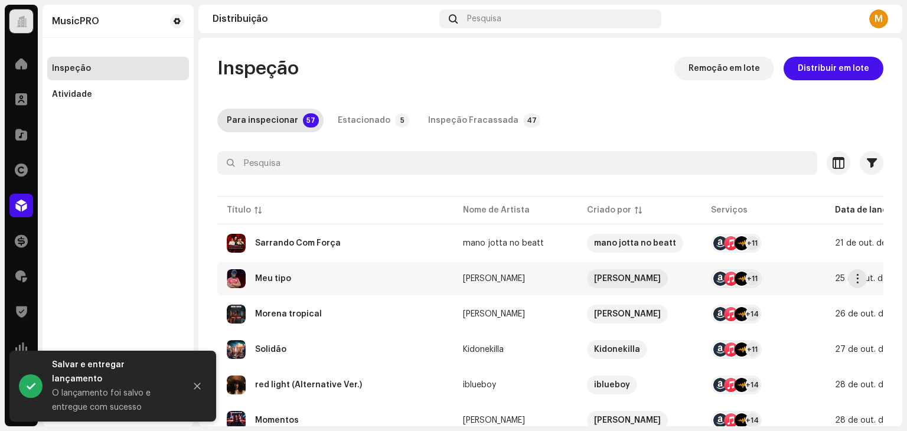
click at [284, 277] on div "Meu tipo" at bounding box center [273, 278] width 36 height 8
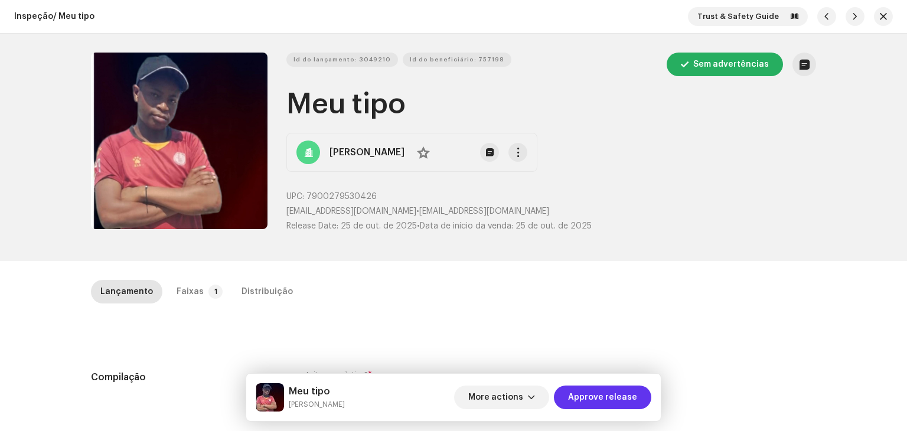
click at [621, 400] on span "Approve release" at bounding box center [602, 397] width 69 height 24
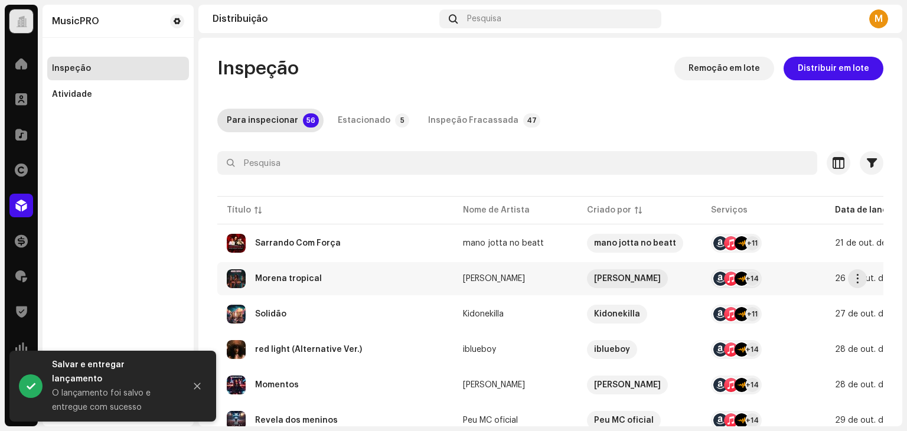
click at [332, 280] on div "Morena tropical" at bounding box center [335, 278] width 217 height 19
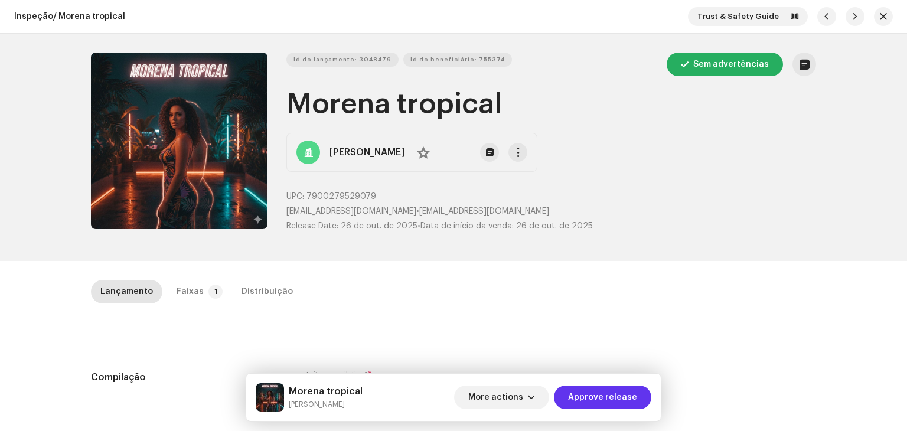
click at [598, 400] on span "Approve release" at bounding box center [602, 397] width 69 height 24
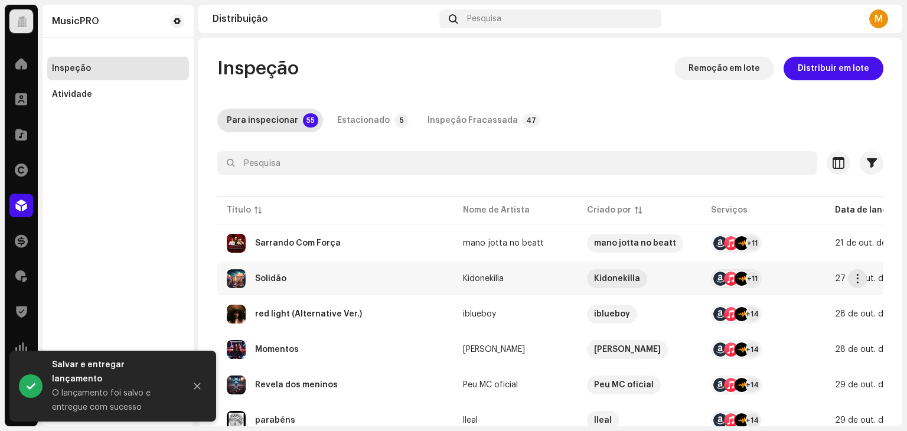
click at [309, 274] on div "Solidão" at bounding box center [335, 278] width 217 height 19
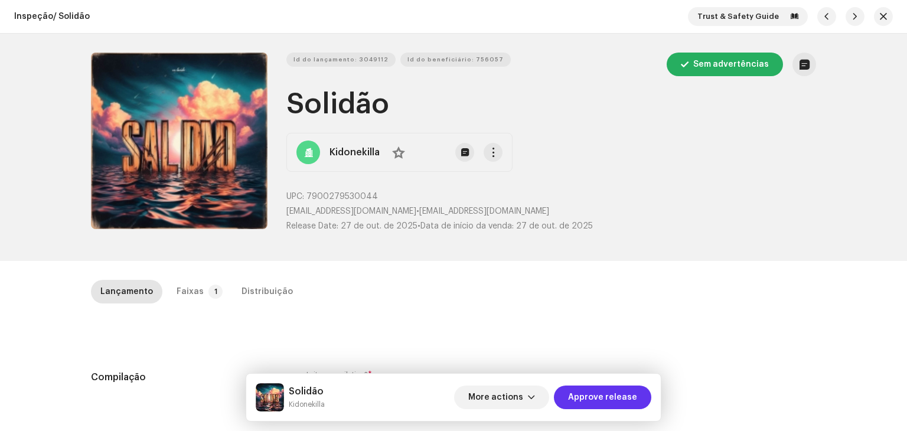
click at [611, 402] on span "Approve release" at bounding box center [602, 397] width 69 height 24
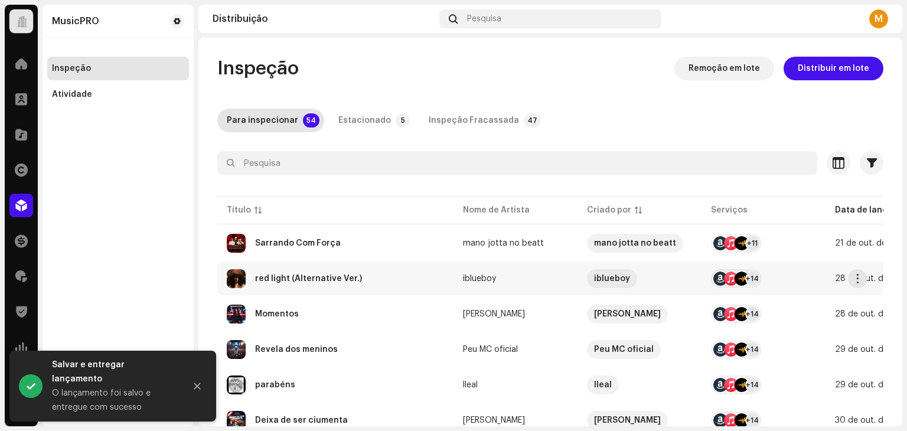
click at [326, 271] on div "red light (Alternative Ver.)" at bounding box center [335, 278] width 217 height 19
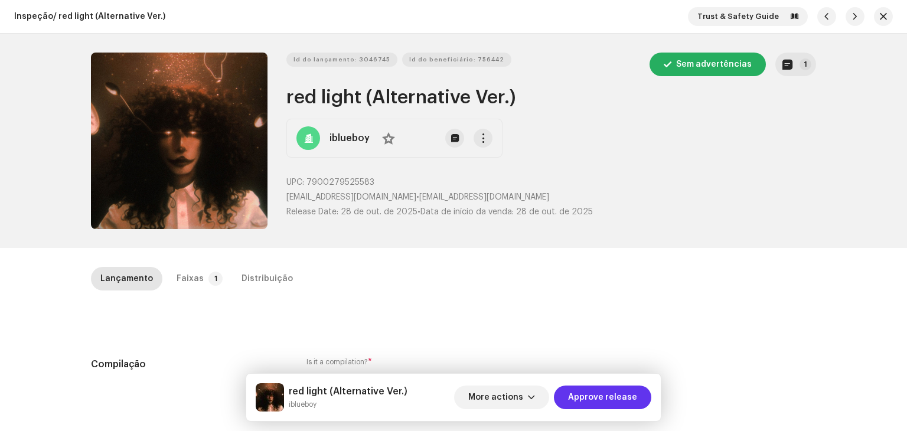
click at [627, 398] on span "Approve release" at bounding box center [602, 397] width 69 height 24
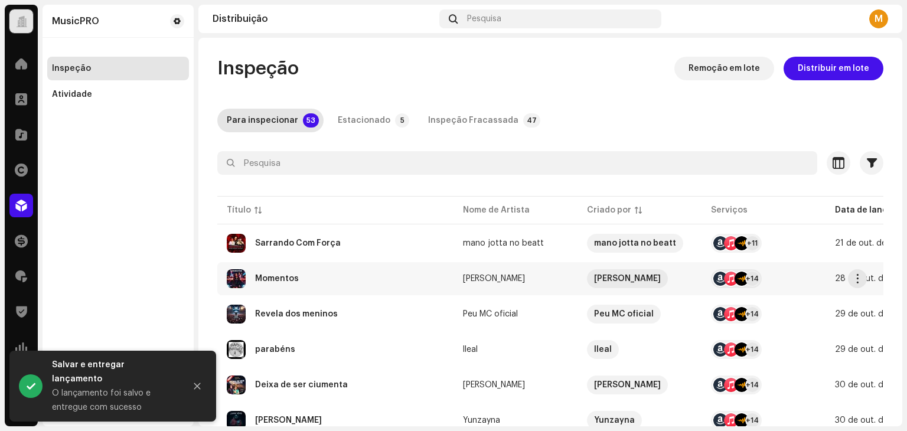
click at [306, 276] on div "Momentos" at bounding box center [335, 278] width 217 height 19
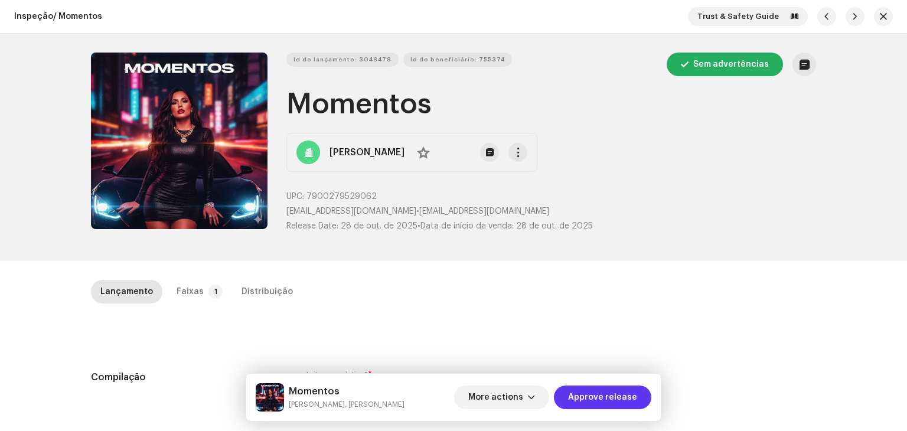
click at [595, 392] on span "Approve release" at bounding box center [602, 397] width 69 height 24
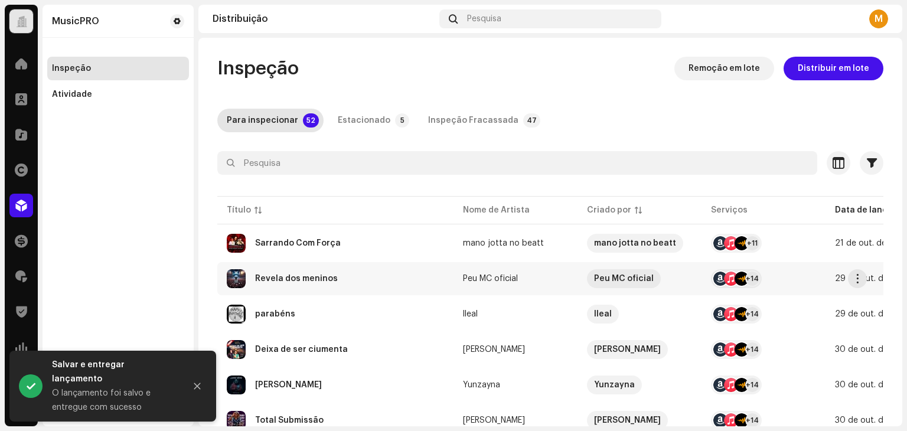
click at [315, 279] on div "Revela dos meninos" at bounding box center [296, 278] width 83 height 8
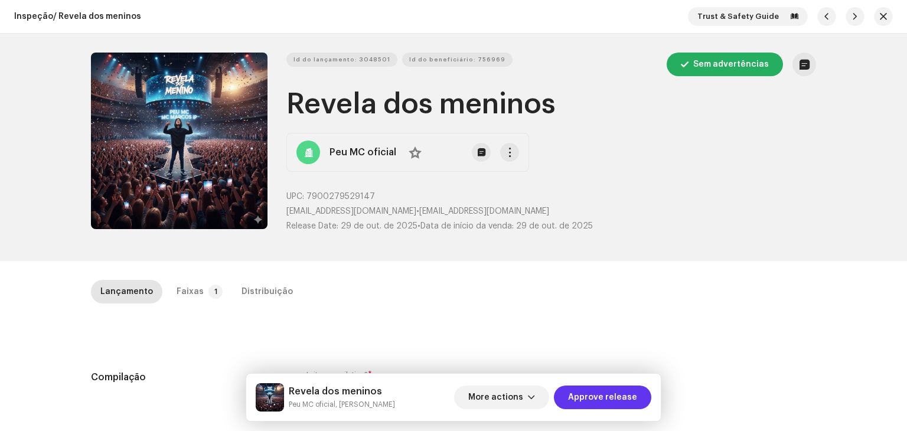
click at [600, 389] on span "Approve release" at bounding box center [602, 397] width 69 height 24
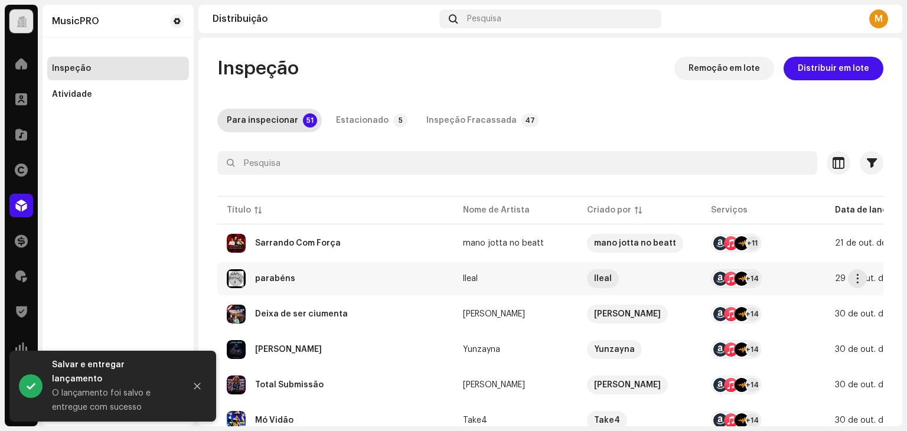
click at [291, 283] on div "parabéns" at bounding box center [335, 278] width 217 height 19
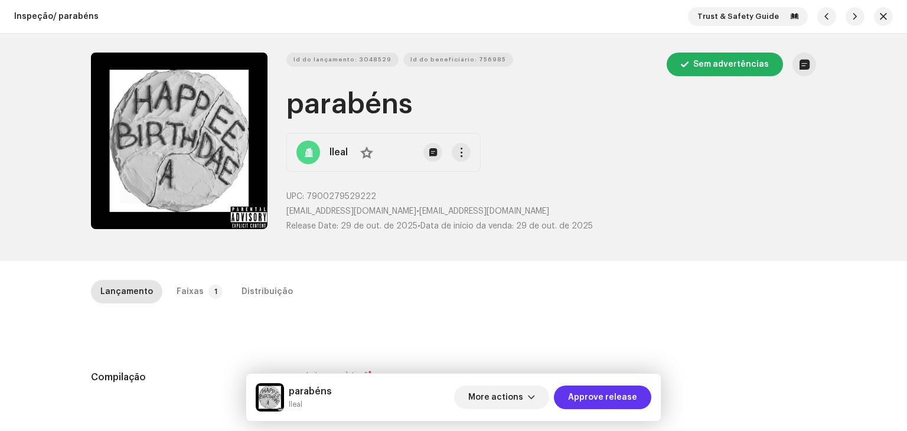
click at [604, 400] on span "Approve release" at bounding box center [602, 397] width 69 height 24
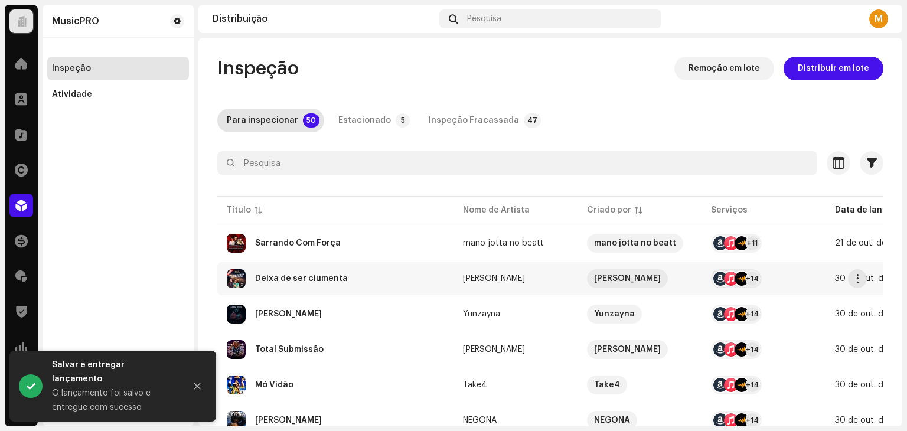
click at [346, 276] on div "Deixa de ser ciumenta" at bounding box center [335, 278] width 217 height 19
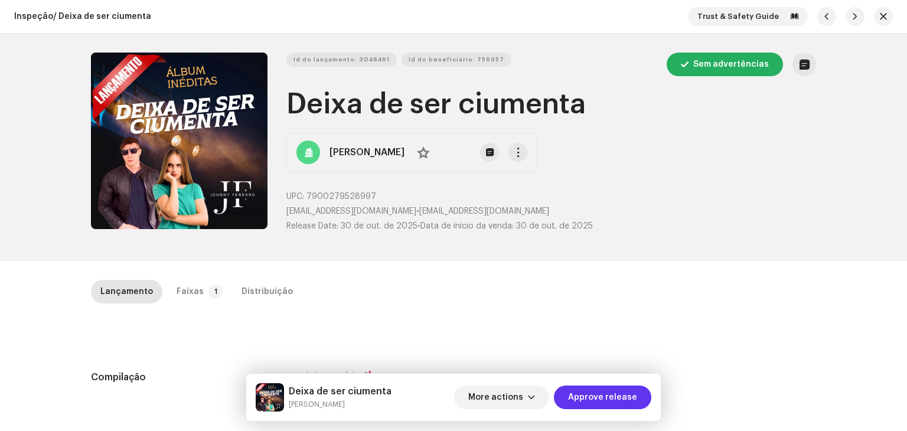
click at [624, 395] on span "Approve release" at bounding box center [602, 397] width 69 height 24
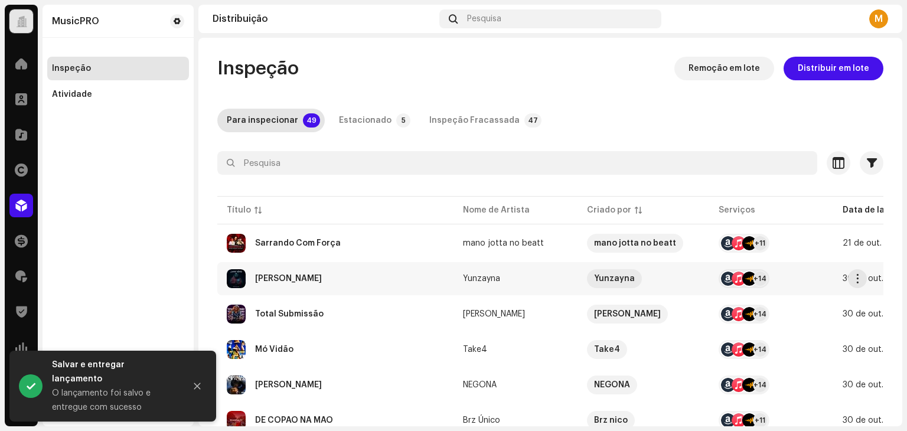
click at [339, 285] on div "[PERSON_NAME]" at bounding box center [335, 278] width 217 height 19
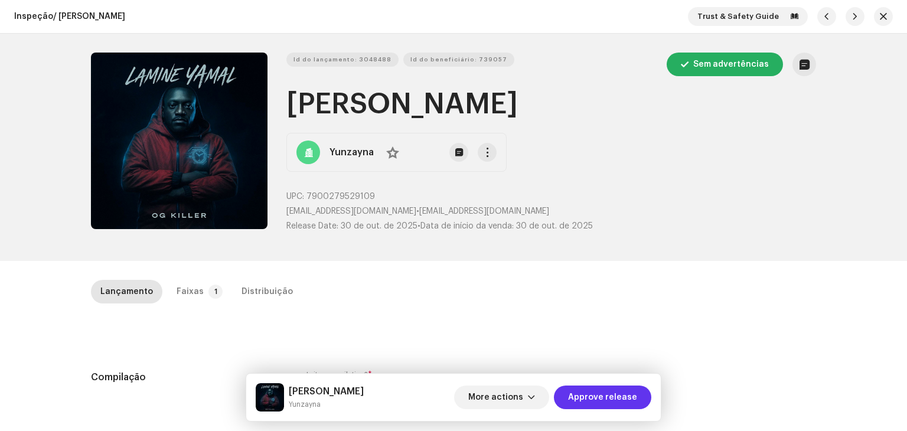
click at [623, 395] on span "Approve release" at bounding box center [602, 397] width 69 height 24
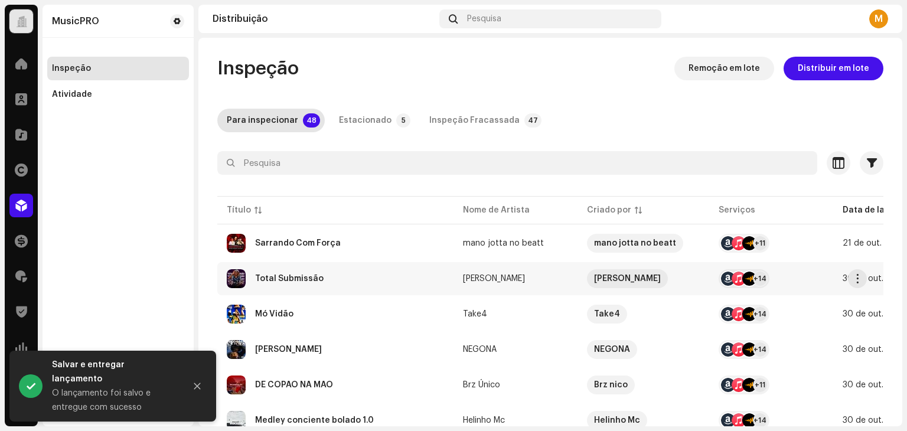
click at [326, 272] on div "Total Submissão" at bounding box center [335, 278] width 217 height 19
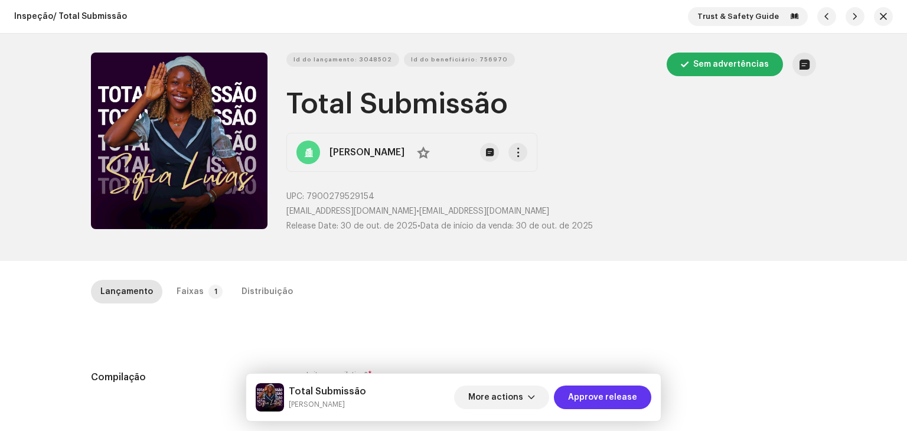
click at [601, 393] on span "Approve release" at bounding box center [602, 397] width 69 height 24
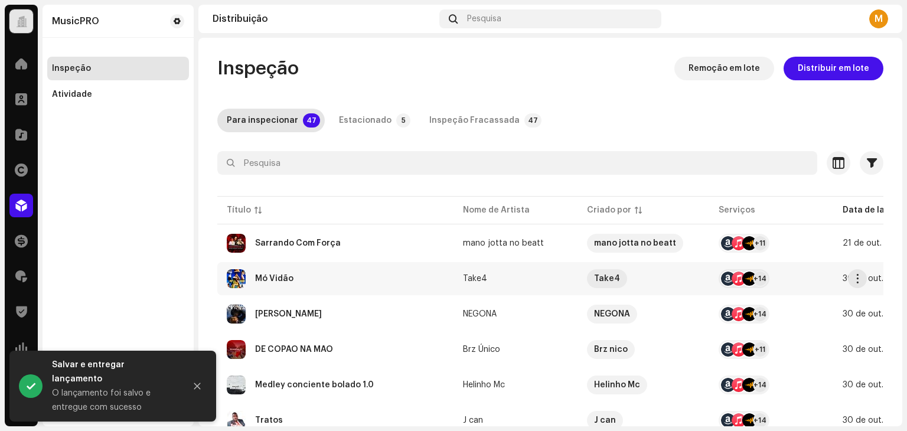
click at [311, 277] on div "Mó Vidão" at bounding box center [335, 278] width 217 height 19
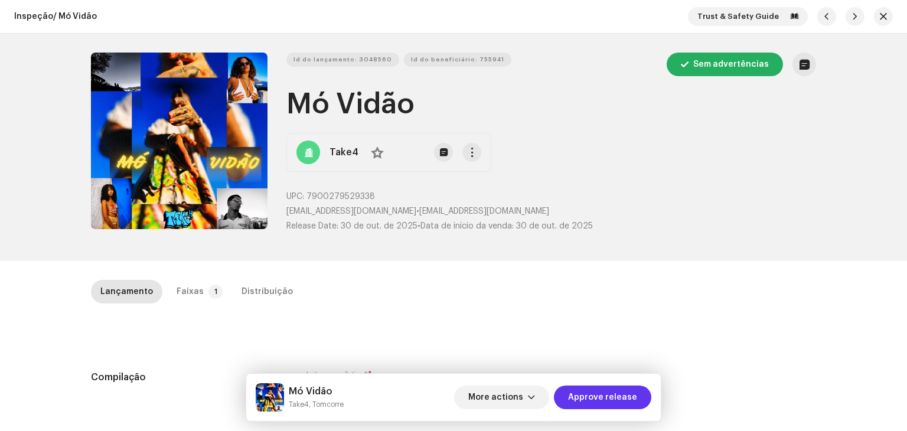
click at [583, 393] on span "Approve release" at bounding box center [602, 397] width 69 height 24
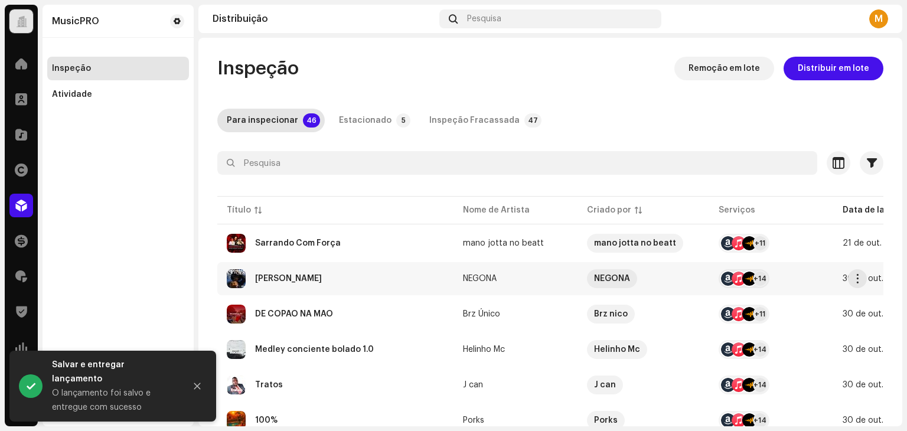
click at [359, 277] on div "[PERSON_NAME]" at bounding box center [335, 278] width 217 height 19
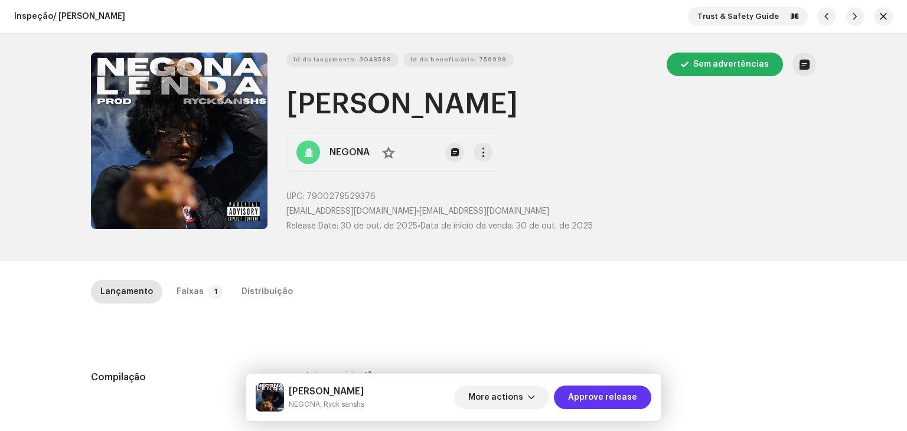
click at [581, 400] on span "Approve release" at bounding box center [602, 397] width 69 height 24
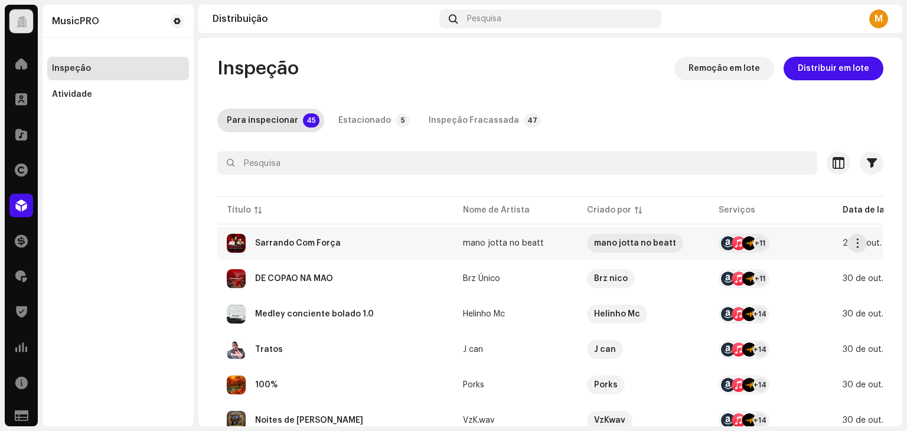
click at [339, 241] on div "Sarrando Com Força" at bounding box center [335, 243] width 217 height 19
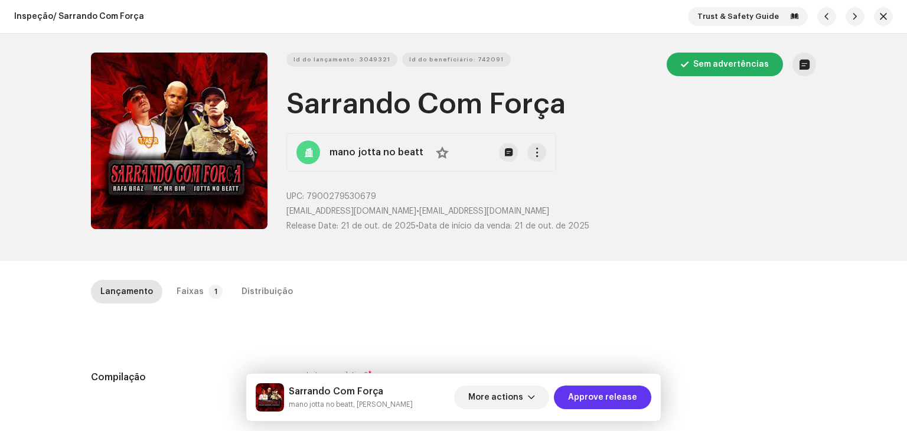
click at [619, 397] on span "Approve release" at bounding box center [602, 397] width 69 height 24
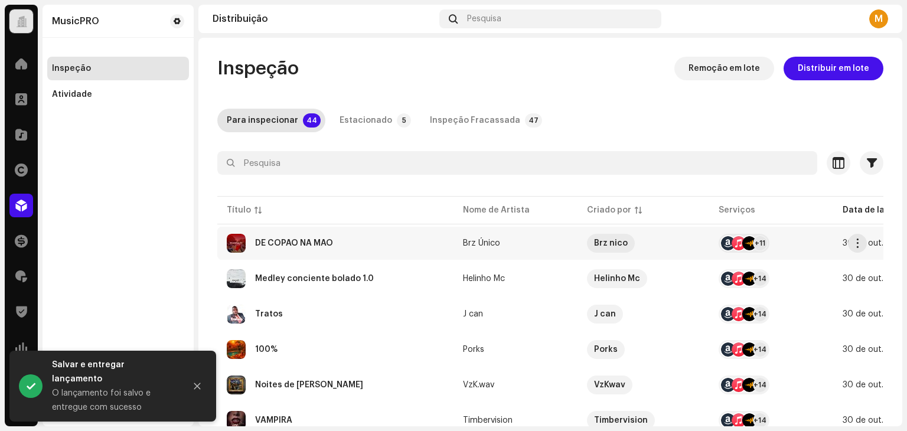
click at [339, 240] on div "DE COPÃO NA MÃO" at bounding box center [335, 243] width 217 height 19
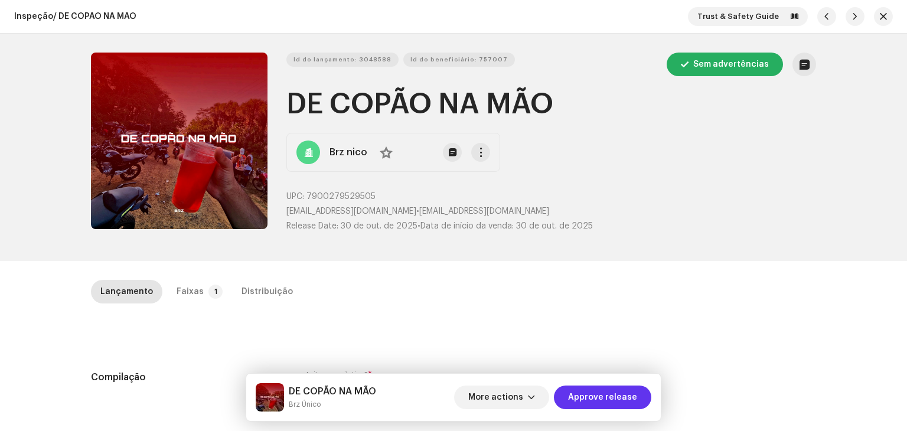
click at [633, 389] on span "Approve release" at bounding box center [602, 397] width 69 height 24
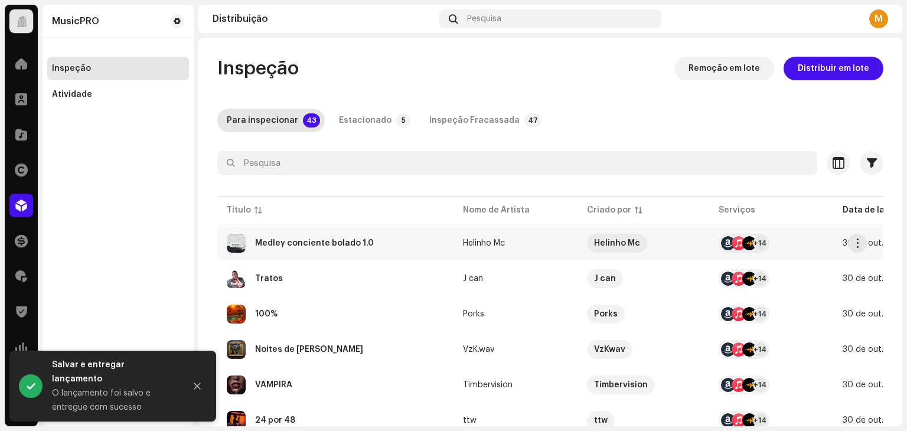
click at [418, 234] on div "Medley conciente bolado 1.0" at bounding box center [335, 243] width 217 height 19
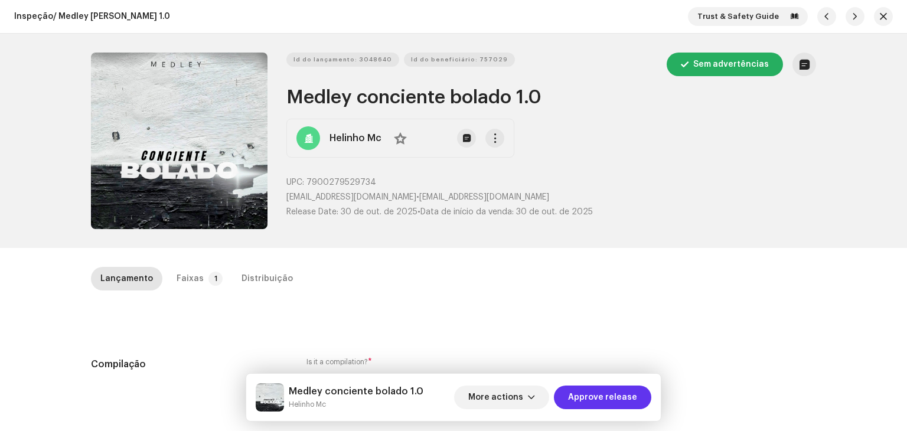
click at [633, 394] on span "Approve release" at bounding box center [602, 397] width 69 height 24
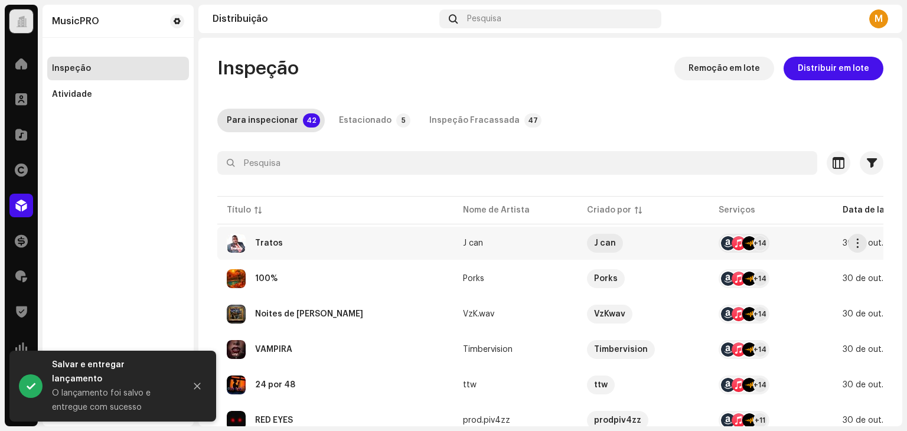
click at [319, 248] on div "Tratos" at bounding box center [335, 243] width 217 height 19
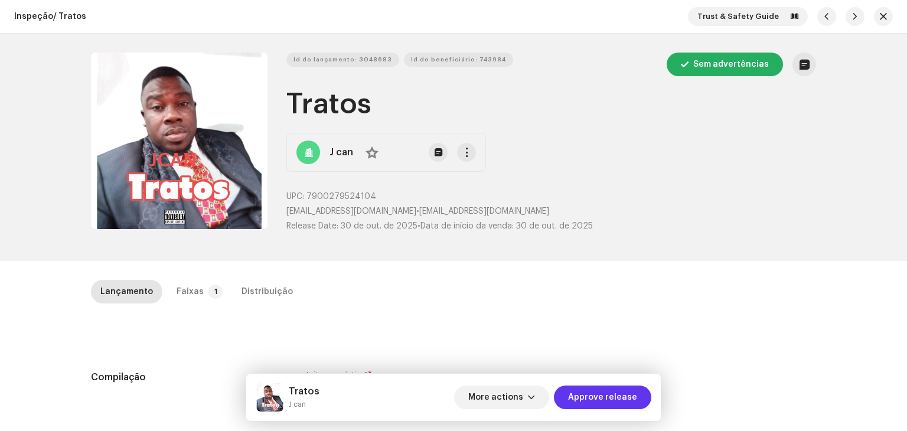
click at [597, 392] on span "Approve release" at bounding box center [602, 397] width 69 height 24
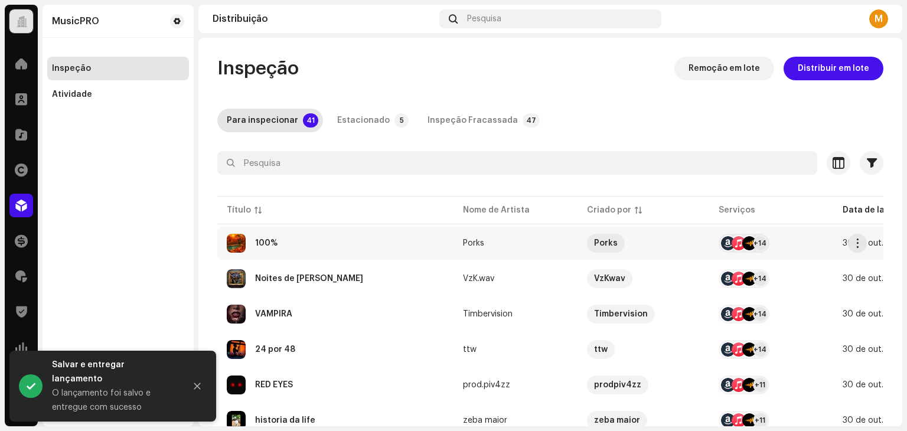
click at [372, 252] on div "100%" at bounding box center [335, 243] width 217 height 19
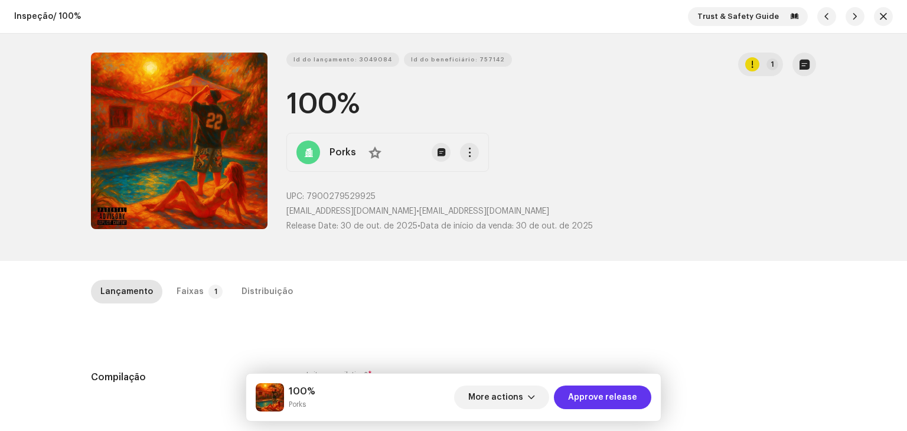
click at [614, 392] on span "Approve release" at bounding box center [602, 397] width 69 height 24
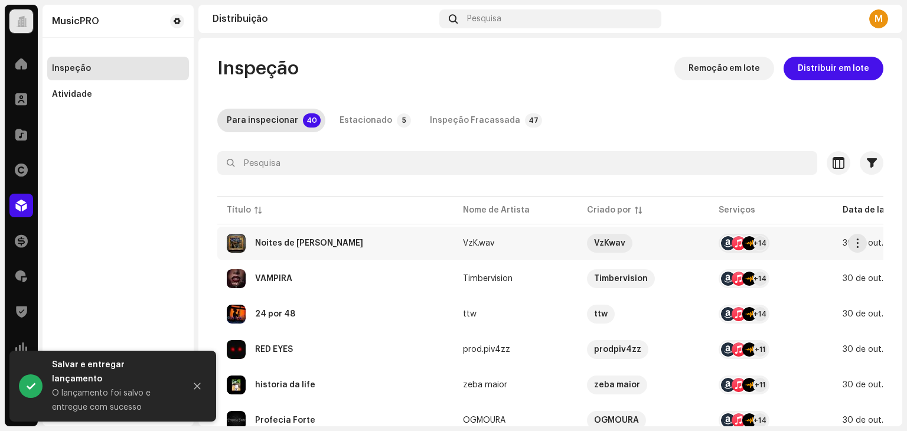
click at [370, 239] on div "Noites de [PERSON_NAME]" at bounding box center [335, 243] width 217 height 19
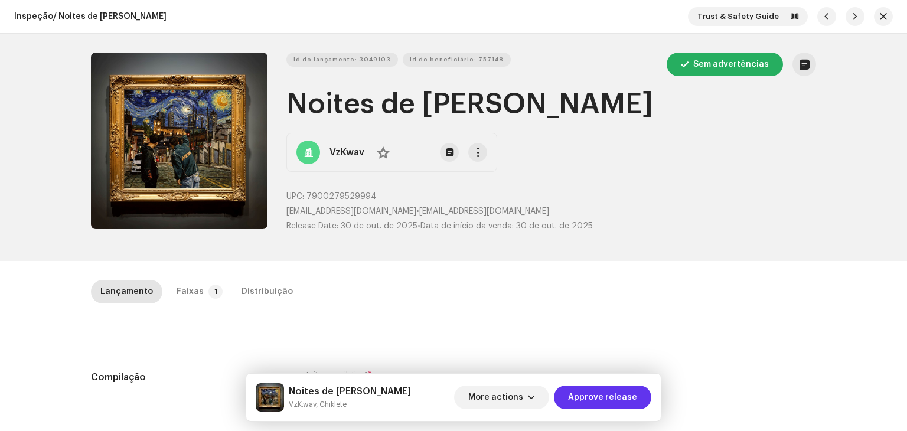
click at [593, 407] on span "Approve release" at bounding box center [602, 397] width 69 height 24
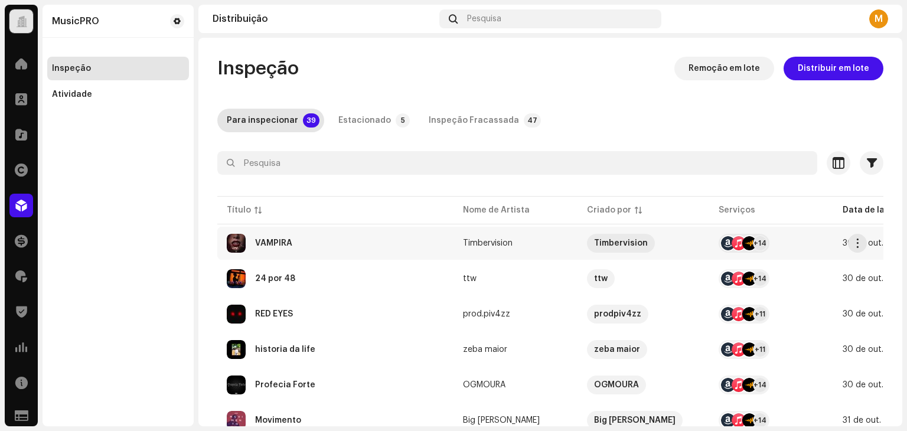
click at [331, 243] on div "VAMPIRA" at bounding box center [335, 243] width 217 height 19
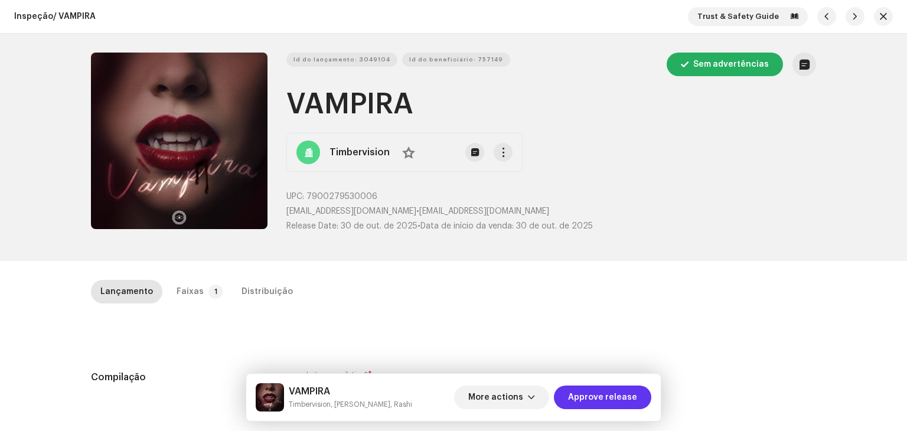
click at [620, 390] on span "Approve release" at bounding box center [602, 397] width 69 height 24
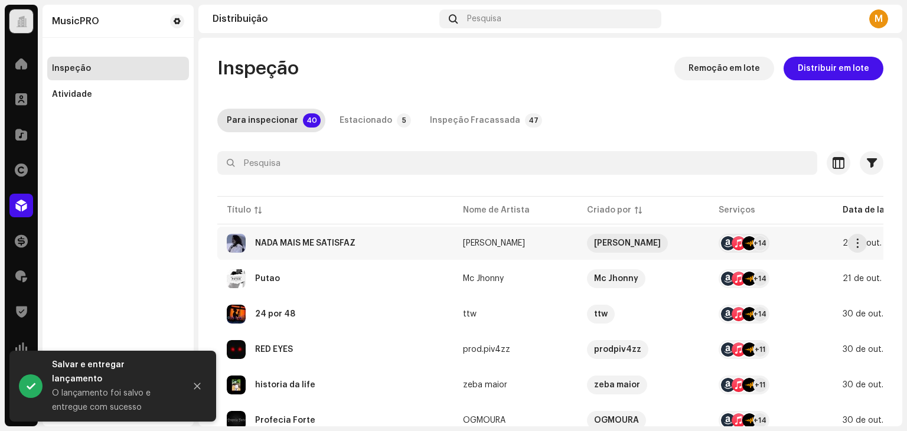
click at [313, 242] on div "NADA MAIS ME SATISFAZ" at bounding box center [305, 243] width 100 height 8
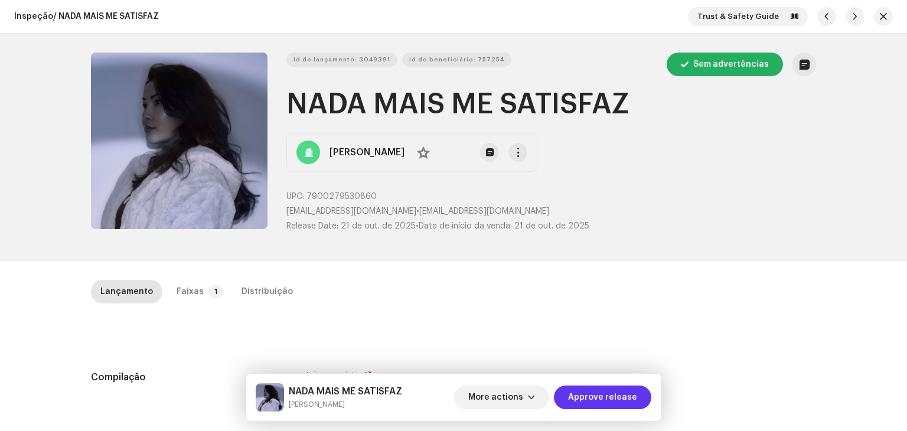
click at [610, 400] on span "Approve release" at bounding box center [602, 397] width 69 height 24
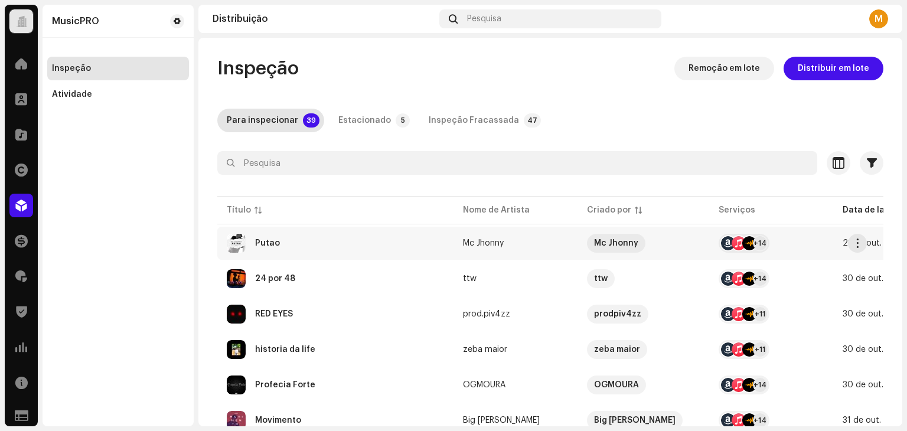
click at [349, 246] on div "Putao" at bounding box center [335, 243] width 217 height 19
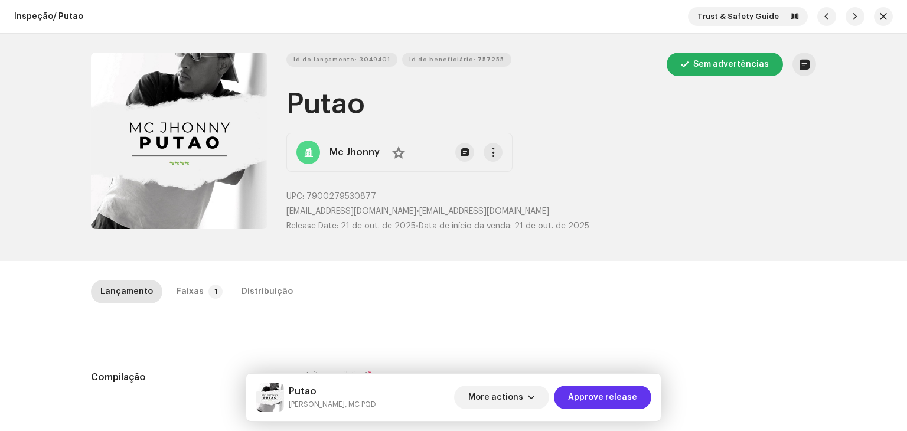
click at [643, 392] on button "Approve release" at bounding box center [602, 397] width 97 height 24
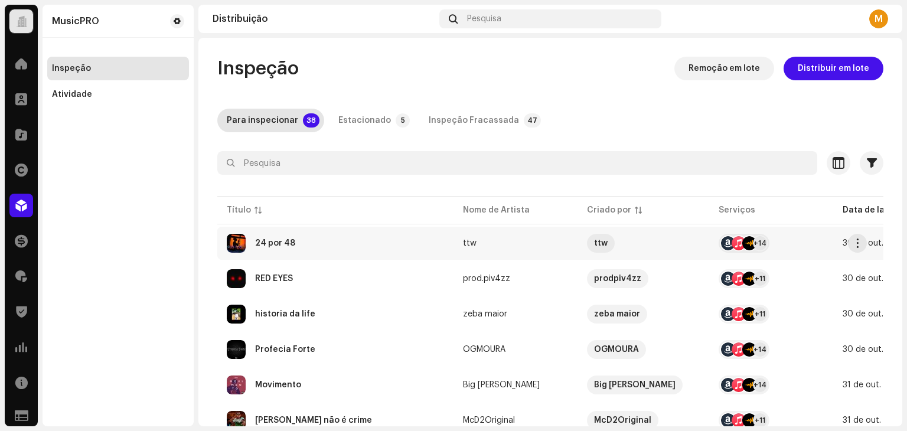
click at [319, 240] on div "24 por 48" at bounding box center [335, 243] width 217 height 19
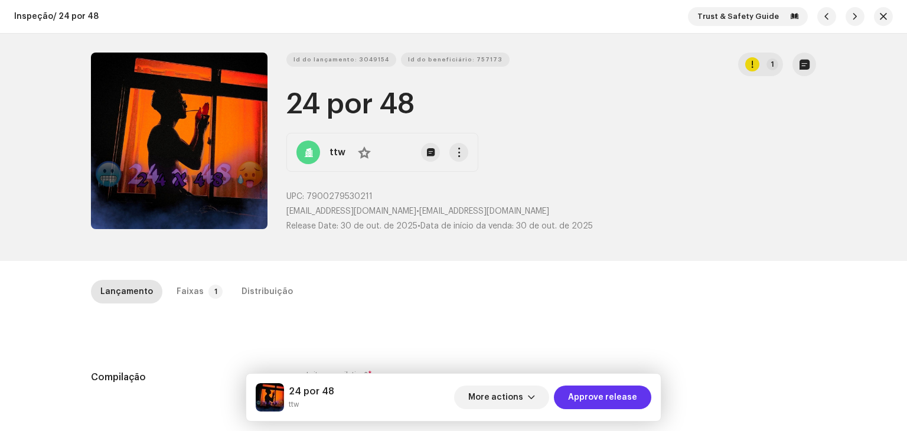
click at [617, 399] on span "Approve release" at bounding box center [602, 397] width 69 height 24
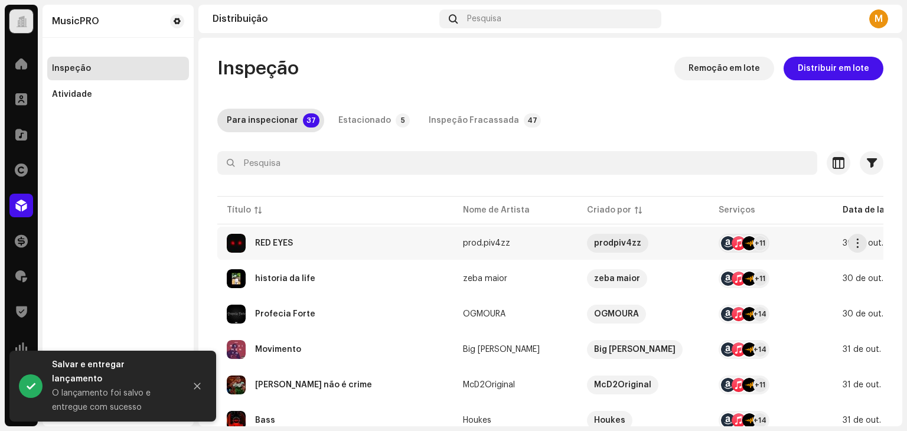
click at [326, 234] on div "RED EYES" at bounding box center [335, 243] width 217 height 19
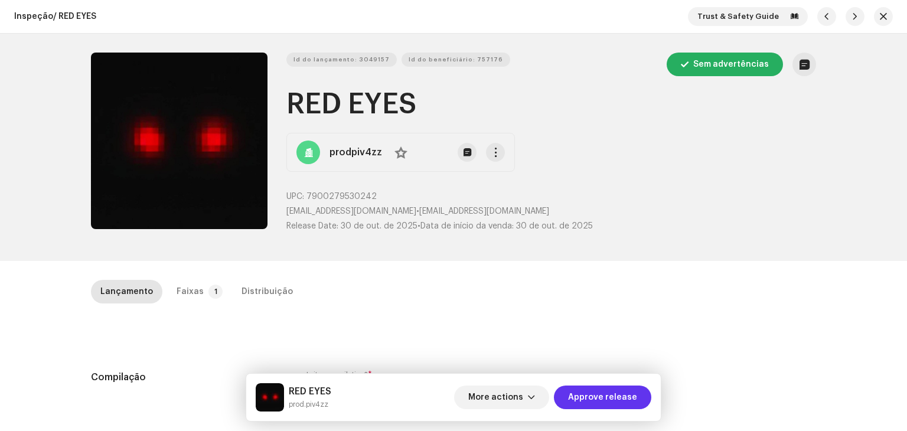
click at [593, 402] on span "Approve release" at bounding box center [602, 397] width 69 height 24
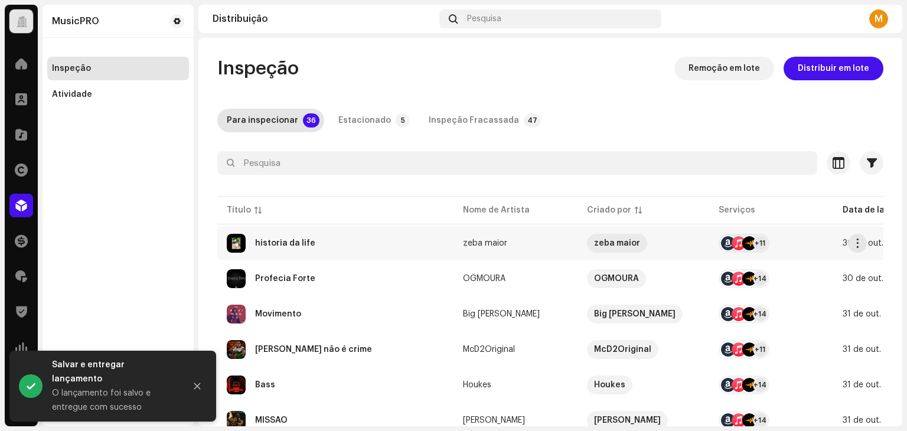
click at [339, 235] on div "historia da life" at bounding box center [335, 243] width 217 height 19
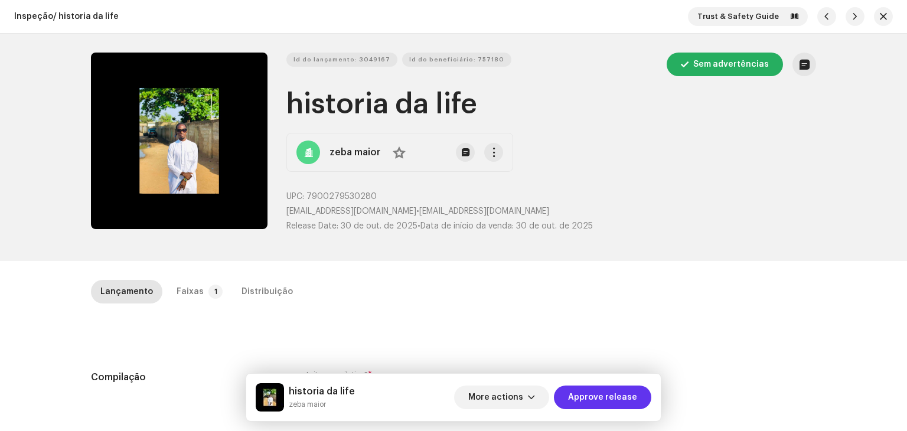
click at [595, 400] on span "Approve release" at bounding box center [602, 397] width 69 height 24
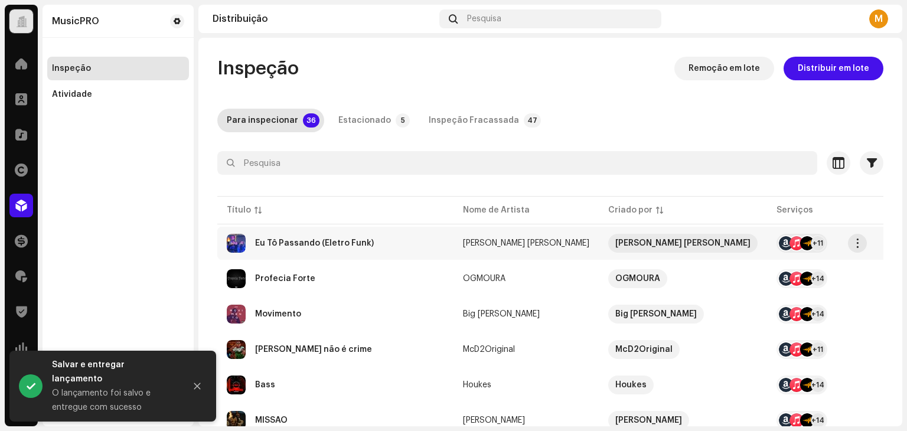
click at [307, 247] on div "Eu Tô Passando (Eletro Funk)" at bounding box center [335, 243] width 217 height 19
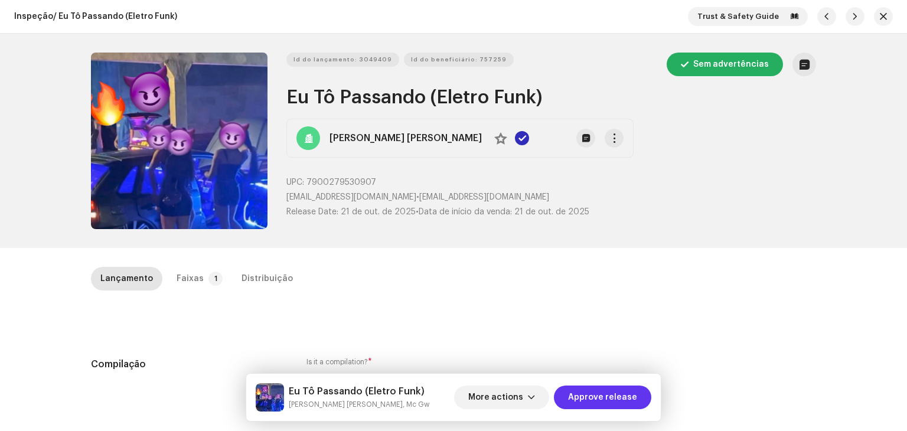
click at [611, 394] on span "Approve release" at bounding box center [602, 397] width 69 height 24
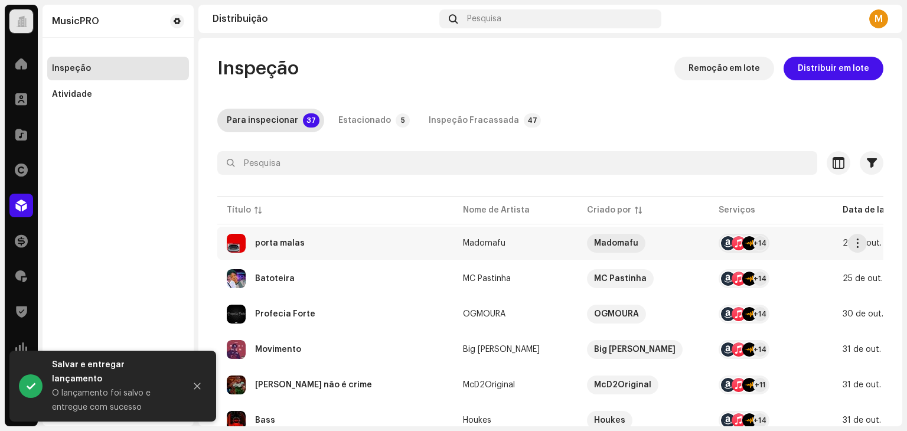
click at [385, 237] on div "porta malas" at bounding box center [335, 243] width 217 height 19
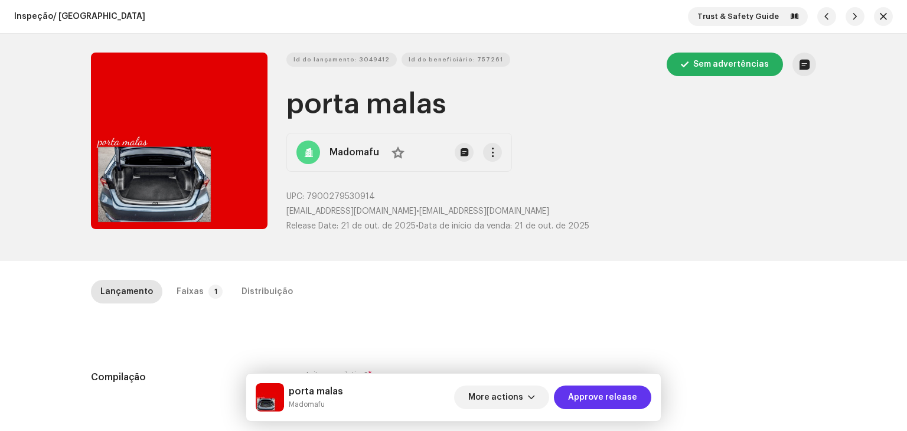
click at [622, 393] on span "Approve release" at bounding box center [602, 397] width 69 height 24
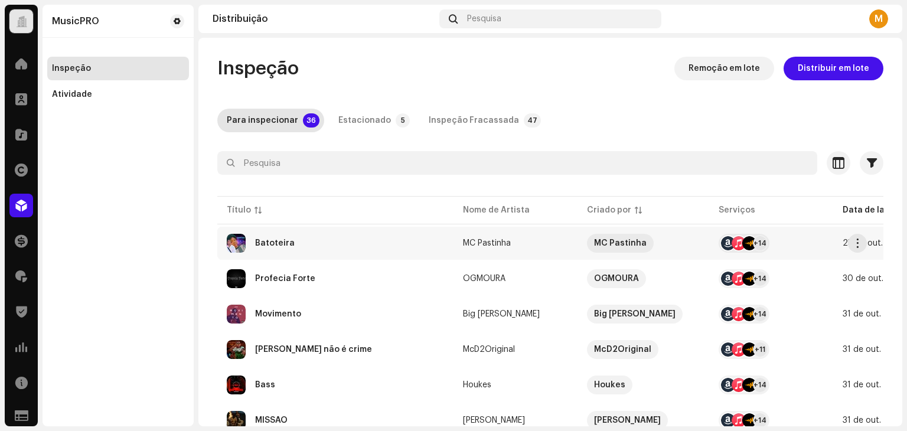
click at [322, 241] on div "Batoteira" at bounding box center [335, 243] width 217 height 19
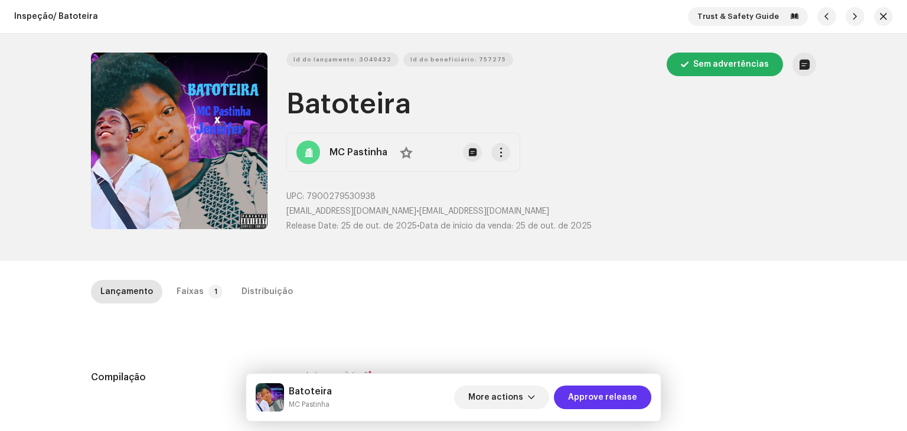
click at [610, 394] on span "Approve release" at bounding box center [602, 397] width 69 height 24
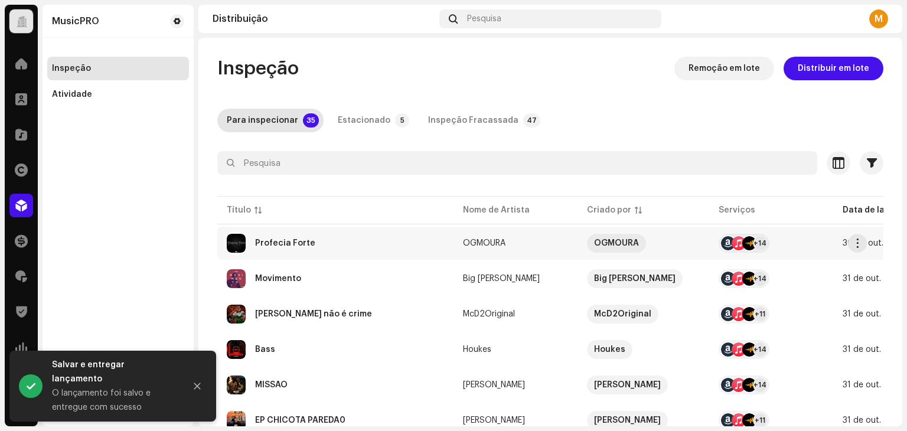
click at [356, 244] on div "Profecia Forte" at bounding box center [335, 243] width 217 height 19
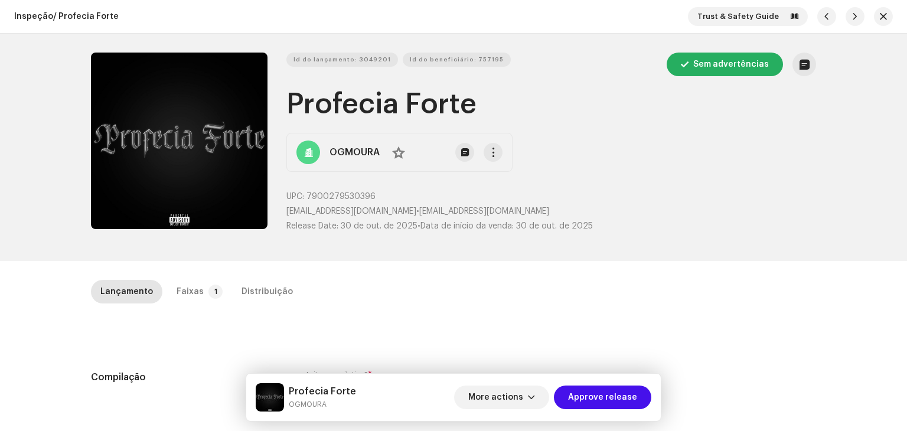
click at [659, 403] on div "Profecia Forte OGMOURA More actions Approve release" at bounding box center [453, 397] width 414 height 47
click at [637, 400] on button "Approve release" at bounding box center [602, 397] width 97 height 24
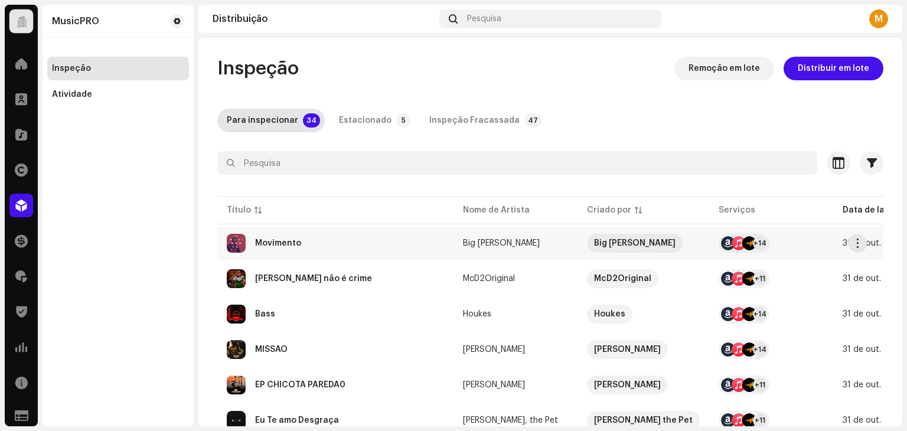
click at [382, 246] on div "Movimento" at bounding box center [335, 243] width 217 height 19
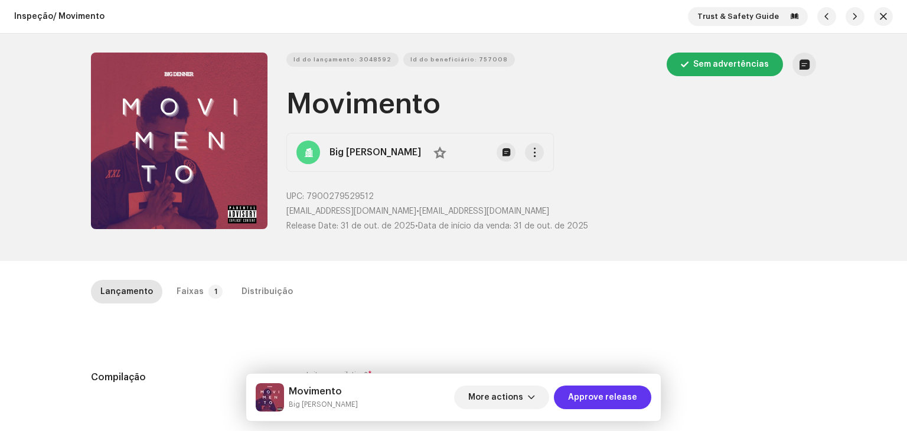
click at [645, 404] on button "Approve release" at bounding box center [602, 397] width 97 height 24
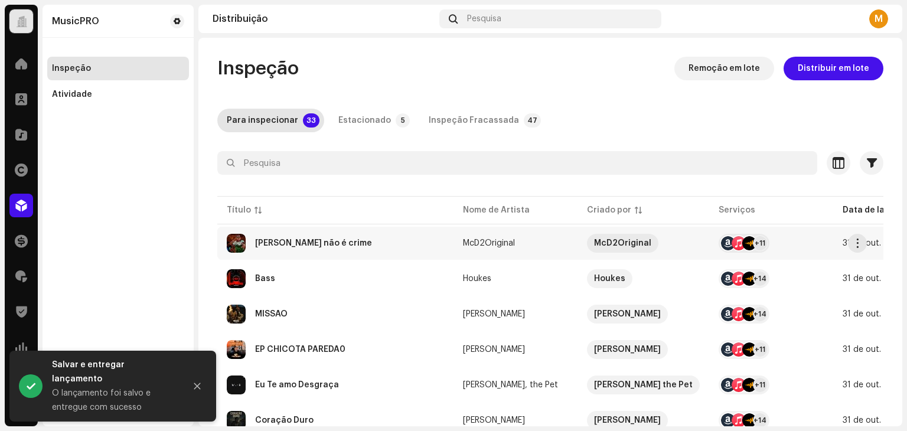
click at [345, 249] on div "[PERSON_NAME] não é crime" at bounding box center [335, 243] width 217 height 19
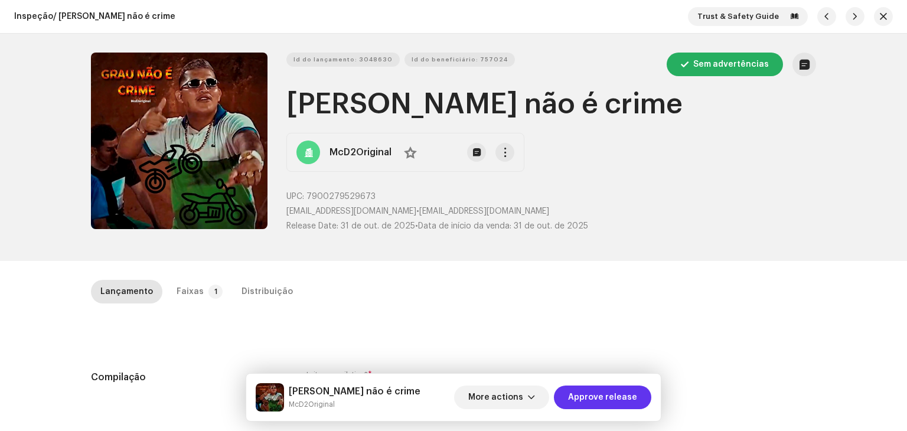
click at [604, 389] on span "Approve release" at bounding box center [602, 397] width 69 height 24
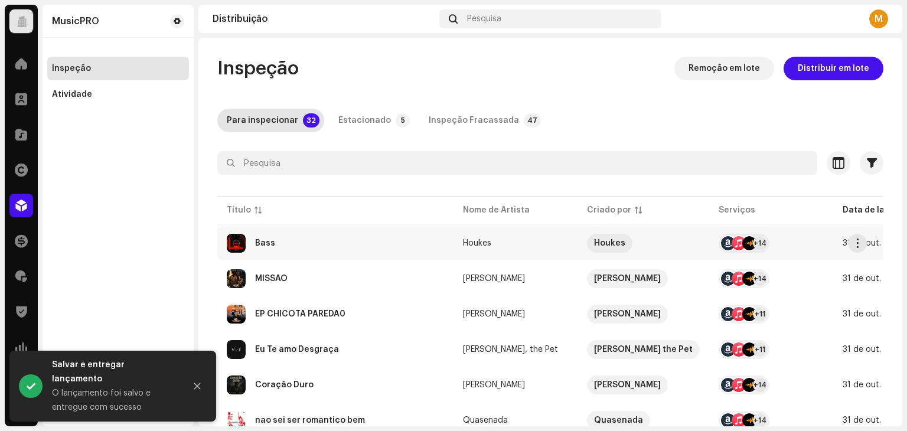
click at [380, 250] on div "Bass" at bounding box center [335, 243] width 217 height 19
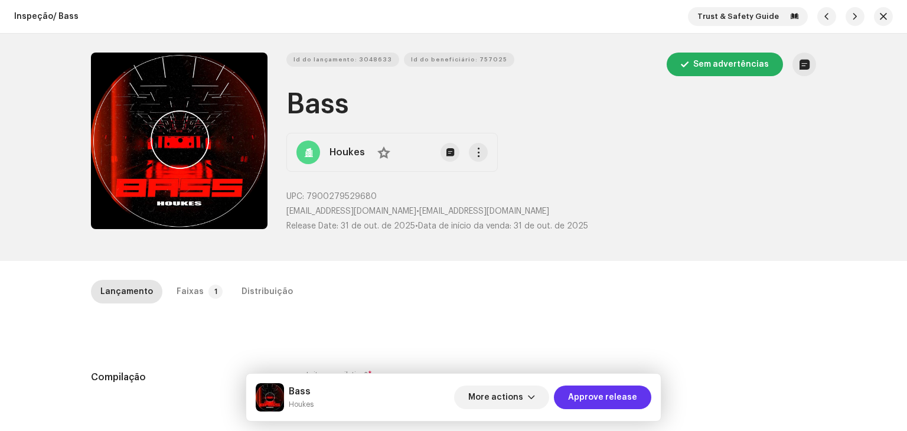
drag, startPoint x: 583, startPoint y: 383, endPoint x: 590, endPoint y: 393, distance: 11.8
click at [588, 388] on div "More actions Approve release" at bounding box center [552, 397] width 197 height 28
click at [595, 400] on span "Approve release" at bounding box center [602, 397] width 69 height 24
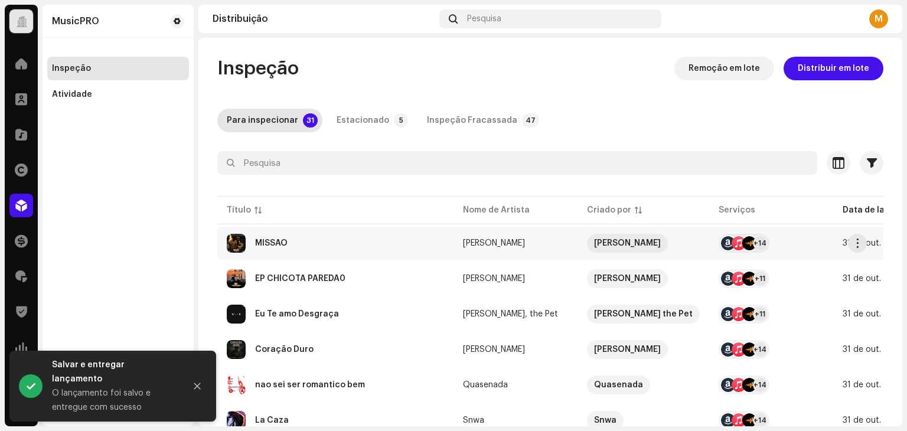
click at [364, 237] on div "MISSÃO" at bounding box center [335, 243] width 217 height 19
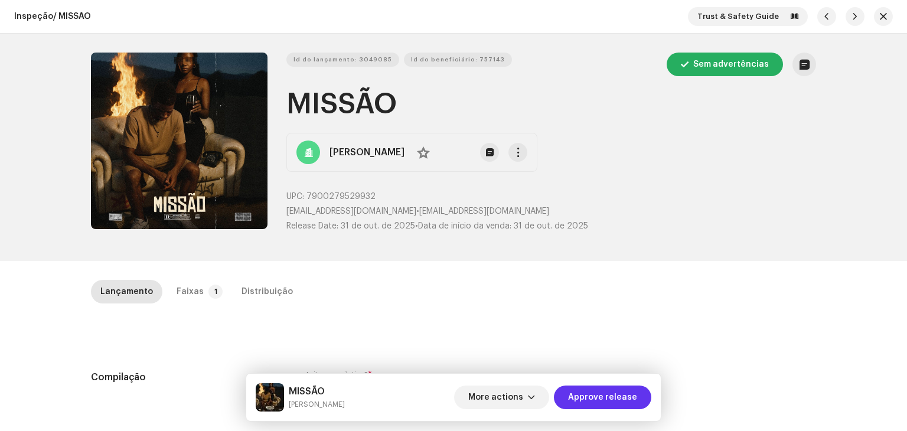
click at [595, 395] on span "Approve release" at bounding box center [602, 397] width 69 height 24
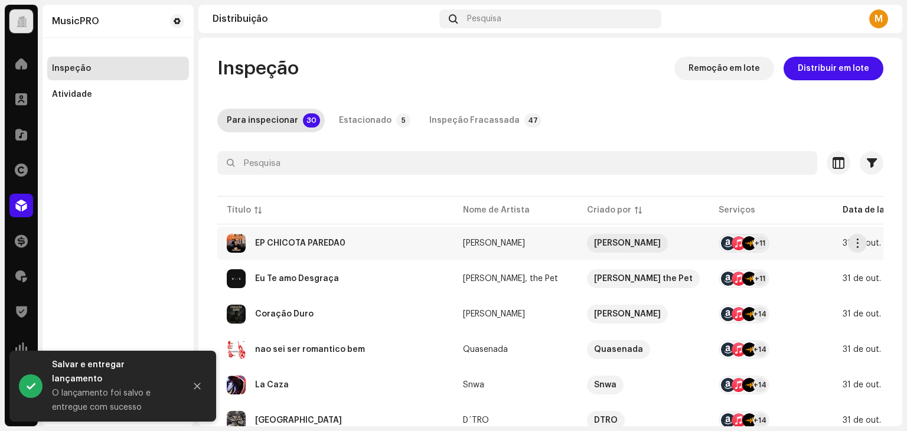
click at [354, 235] on div "EP CHICOTA PAREDÃ0" at bounding box center [335, 243] width 217 height 19
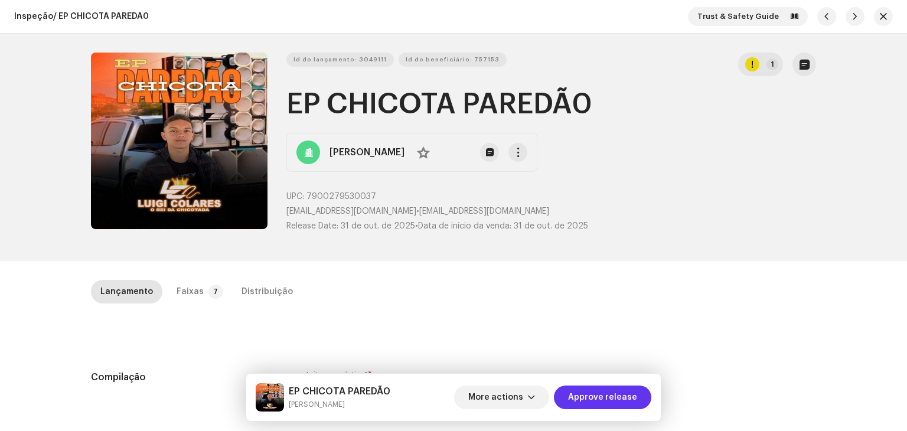
click at [611, 393] on span "Approve release" at bounding box center [602, 397] width 69 height 24
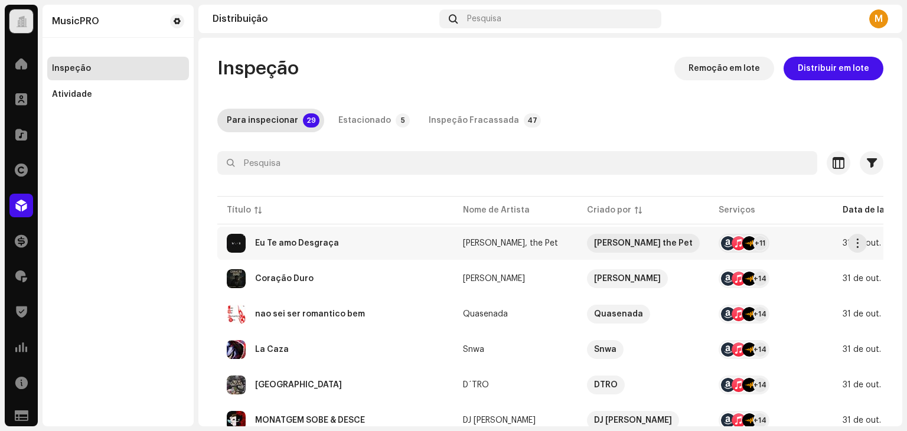
click at [381, 239] on div "Eu Te amo Desgraça" at bounding box center [335, 243] width 217 height 19
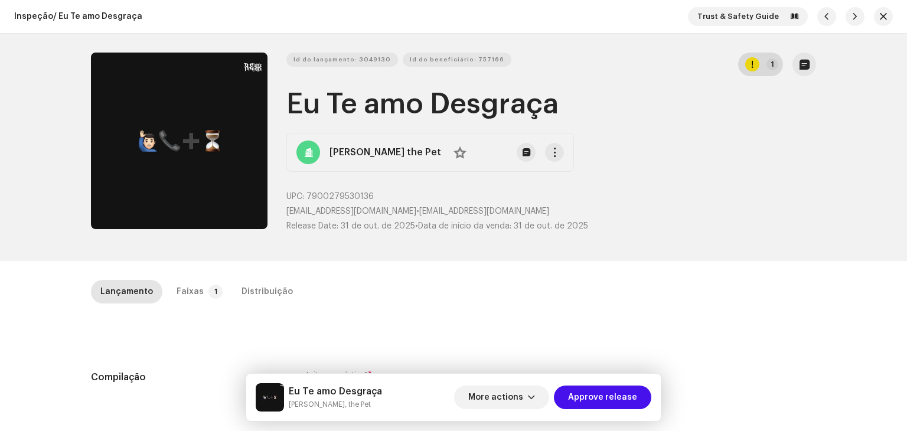
click at [766, 64] on p-badge "1" at bounding box center [772, 64] width 12 height 12
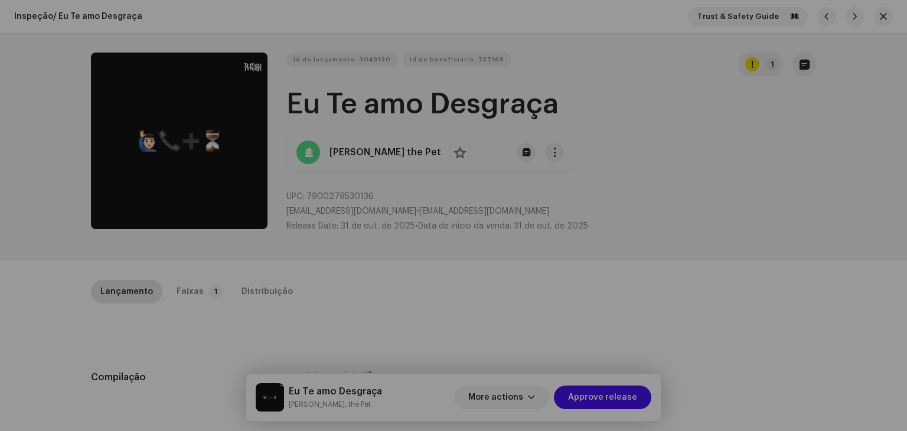
click at [719, 241] on div "Erros e Alertas Erro Alertas 1 Revise esses avisos para ver se você precisa cor…" at bounding box center [453, 215] width 907 height 431
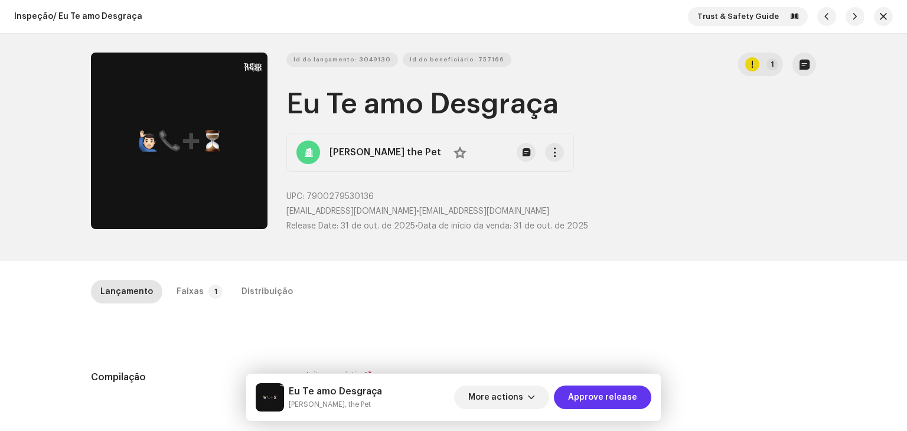
click at [619, 395] on span "Approve release" at bounding box center [602, 397] width 69 height 24
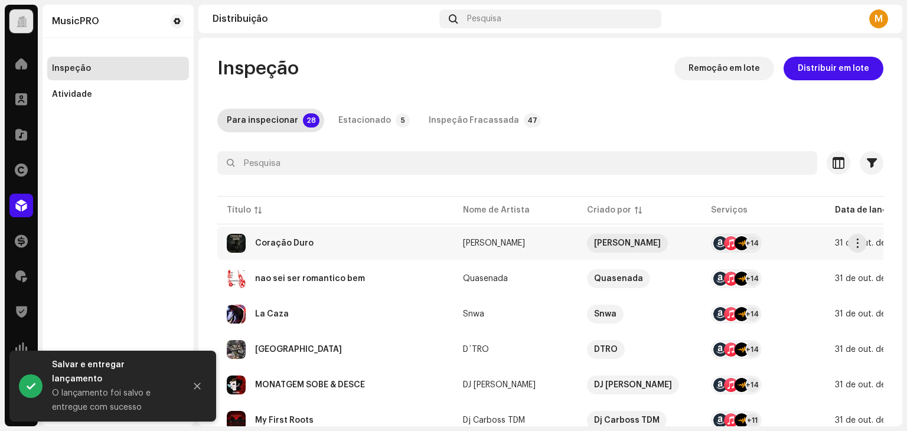
click at [364, 245] on div "Coração Duro" at bounding box center [335, 243] width 217 height 19
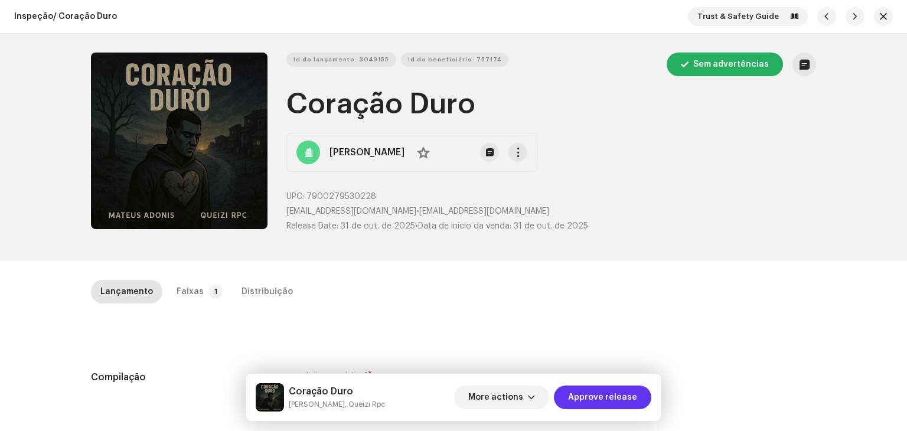
click at [628, 390] on span "Approve release" at bounding box center [602, 397] width 69 height 24
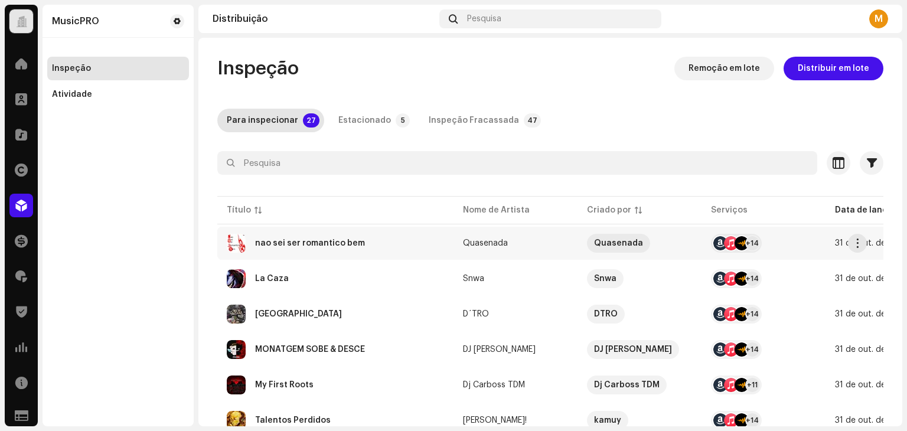
click at [360, 244] on div "nao sei ser romantico bem" at bounding box center [335, 243] width 217 height 19
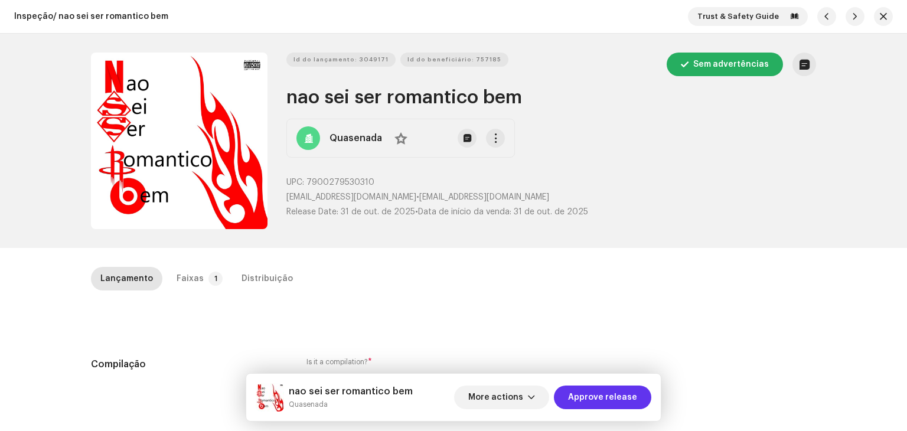
click at [594, 397] on span "Approve release" at bounding box center [602, 397] width 69 height 24
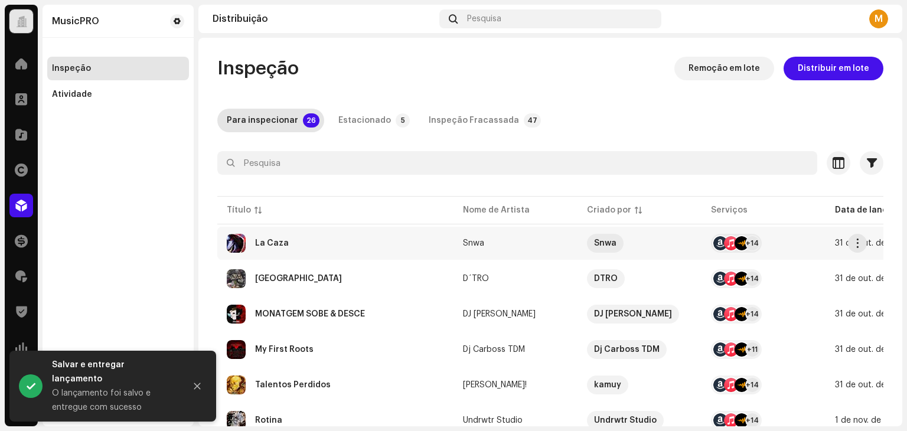
click at [365, 237] on div "La Caza" at bounding box center [335, 243] width 217 height 19
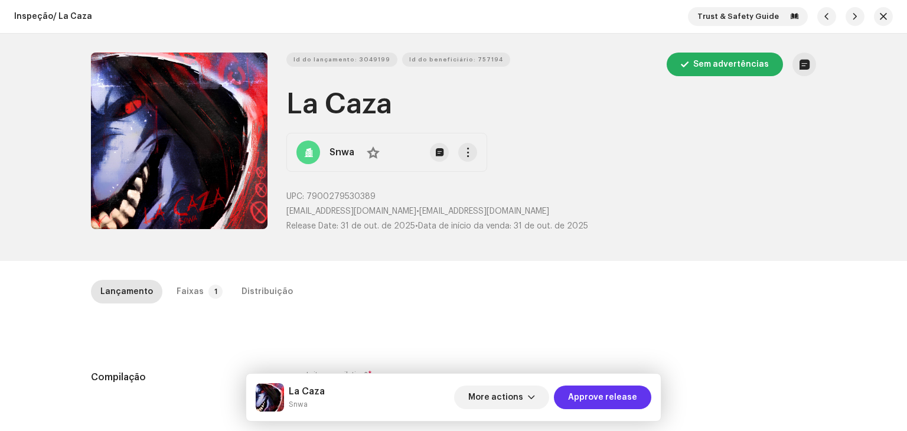
click at [635, 400] on span "Approve release" at bounding box center [602, 397] width 69 height 24
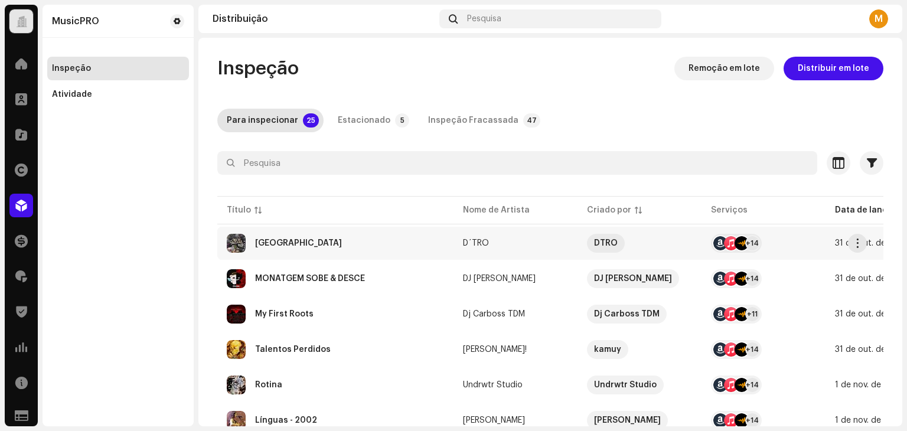
click at [281, 244] on div "NEW ORLEANS" at bounding box center [298, 243] width 87 height 8
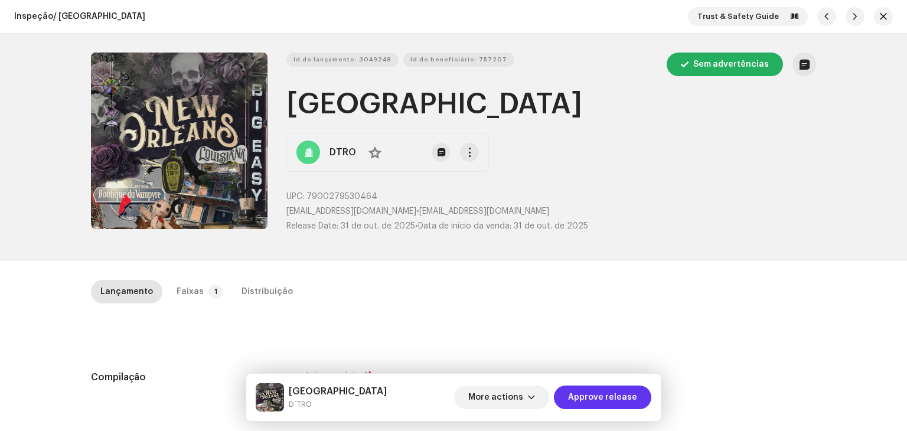
click at [592, 400] on span "Approve release" at bounding box center [602, 397] width 69 height 24
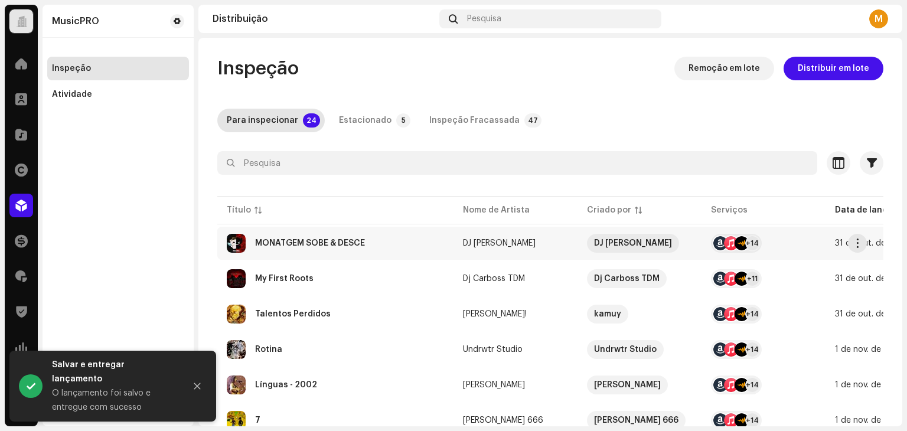
click at [361, 246] on div "MONATGEM SOBE & DESCE" at bounding box center [310, 243] width 110 height 8
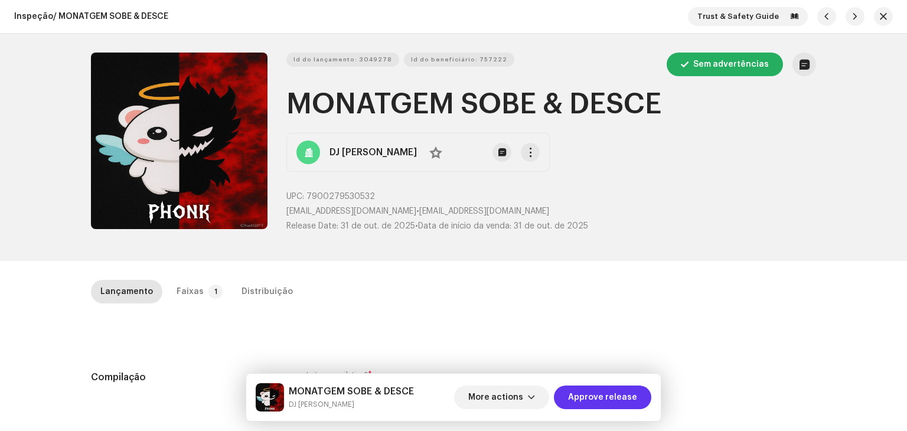
click at [624, 400] on span "Approve release" at bounding box center [602, 397] width 69 height 24
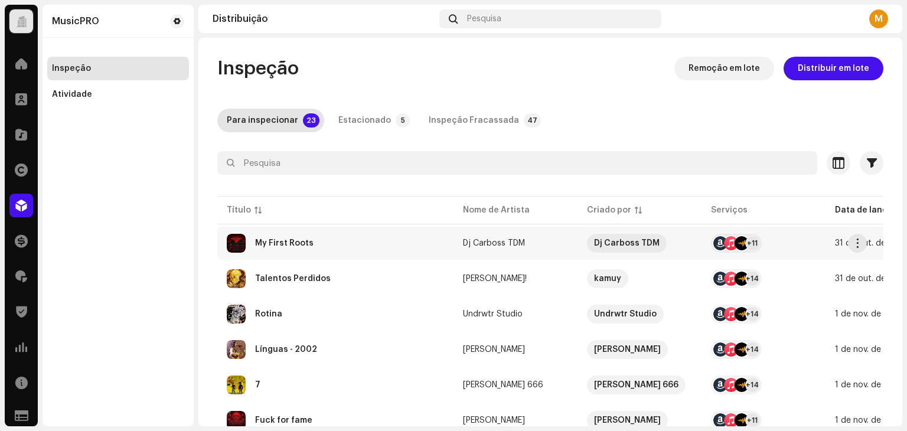
click at [314, 237] on div "My First Roots" at bounding box center [335, 243] width 217 height 19
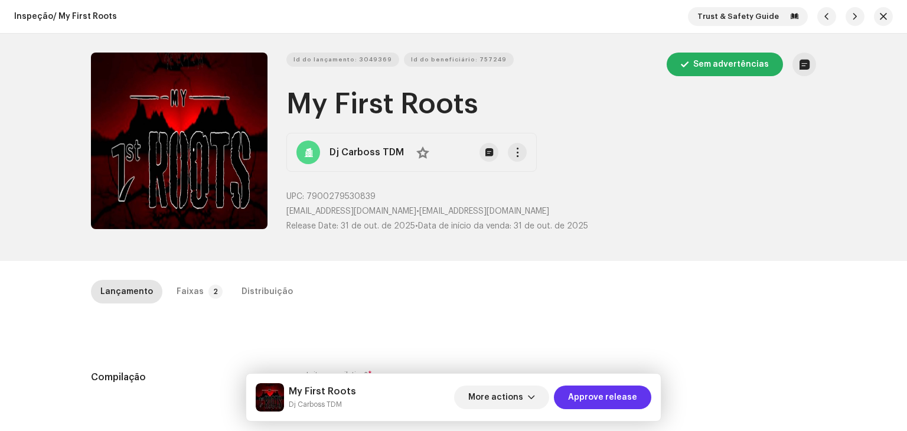
click at [615, 393] on span "Approve release" at bounding box center [602, 397] width 69 height 24
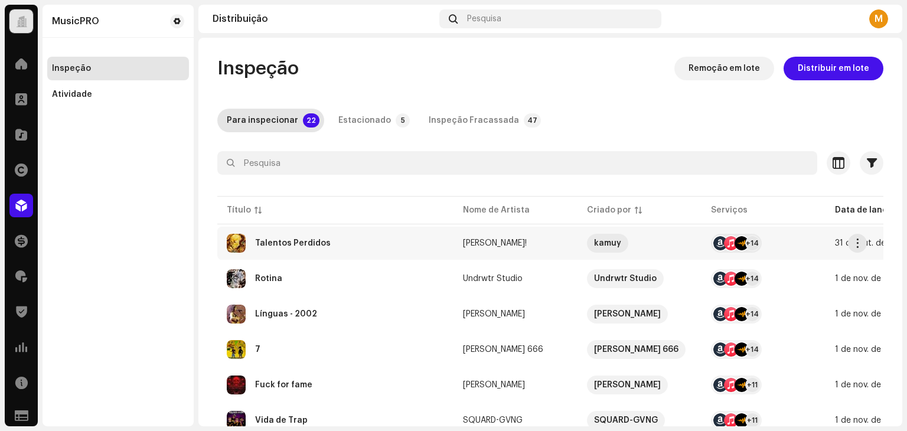
click at [355, 237] on div "Talentos Perdidos" at bounding box center [335, 243] width 217 height 19
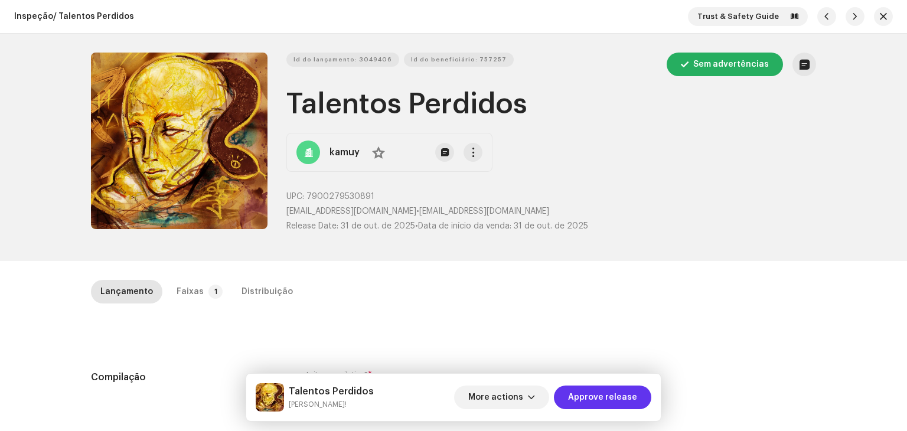
click at [621, 391] on span "Approve release" at bounding box center [602, 397] width 69 height 24
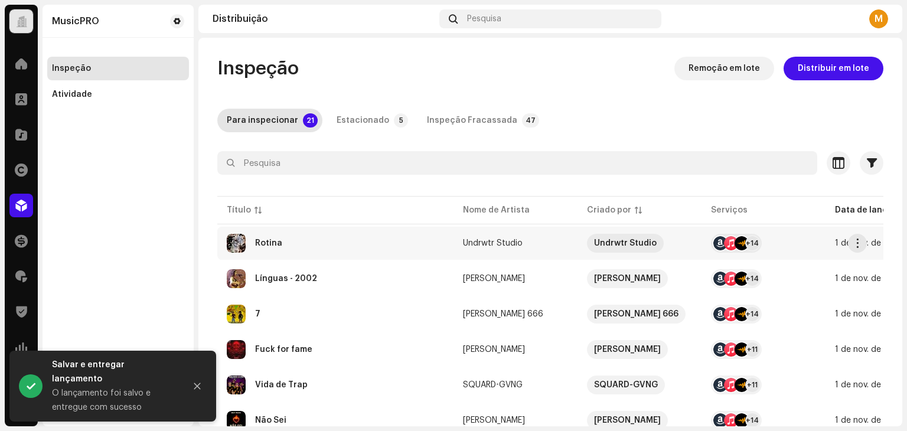
click at [338, 237] on div "Rotina" at bounding box center [335, 243] width 217 height 19
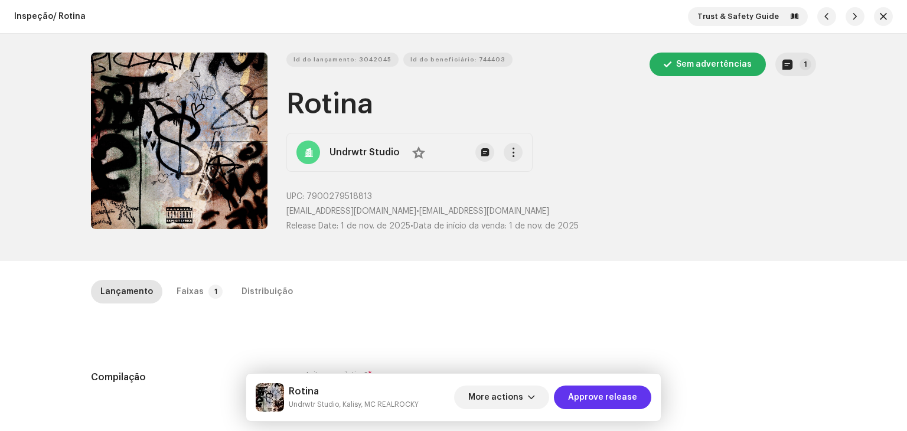
click at [592, 393] on span "Approve release" at bounding box center [602, 397] width 69 height 24
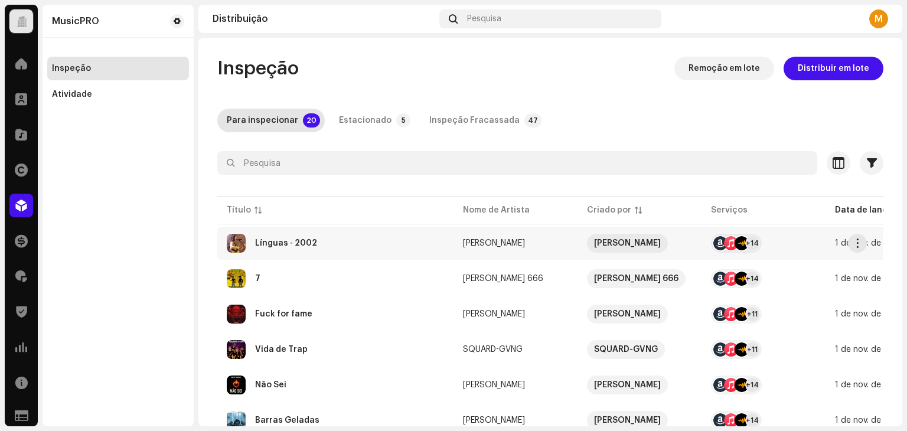
click at [328, 239] on div "Línguas - 2002" at bounding box center [335, 243] width 217 height 19
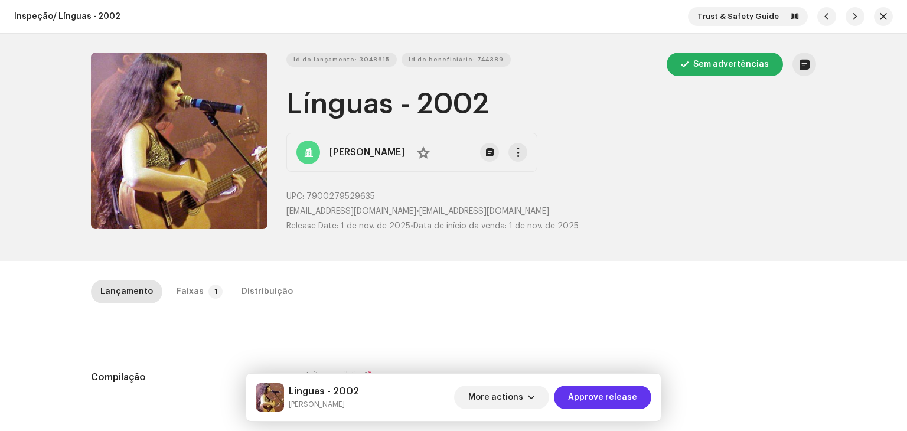
click at [628, 394] on span "Approve release" at bounding box center [602, 397] width 69 height 24
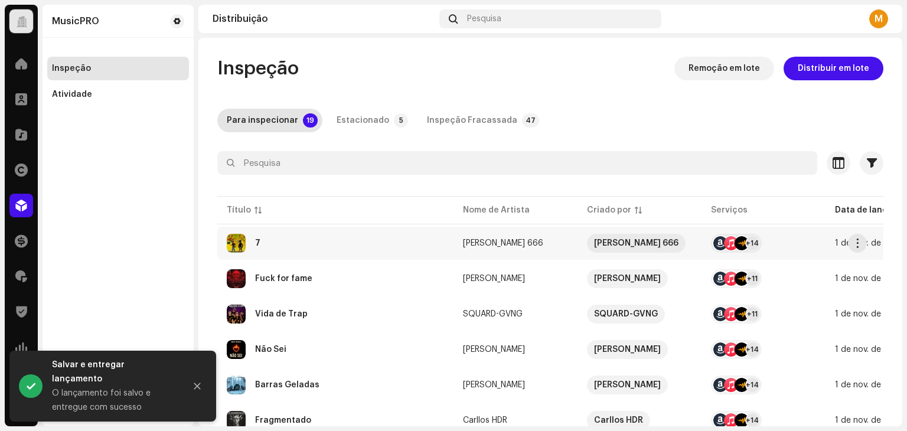
click at [321, 245] on div "7" at bounding box center [335, 243] width 217 height 19
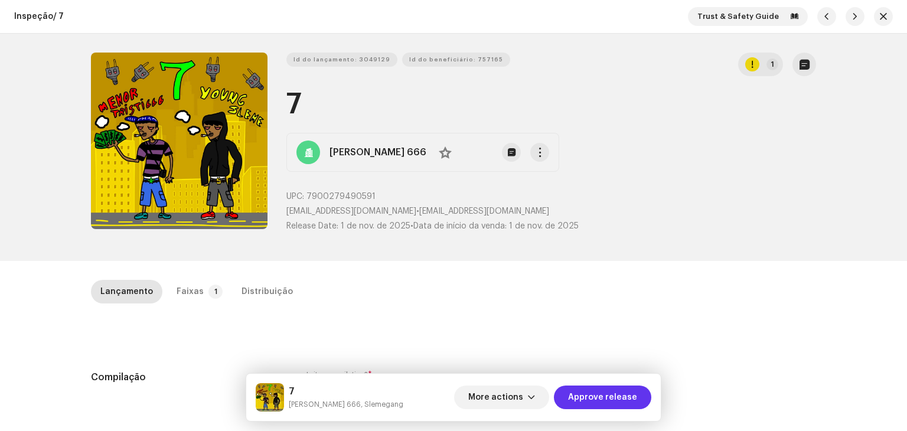
click at [597, 401] on span "Approve release" at bounding box center [602, 397] width 69 height 24
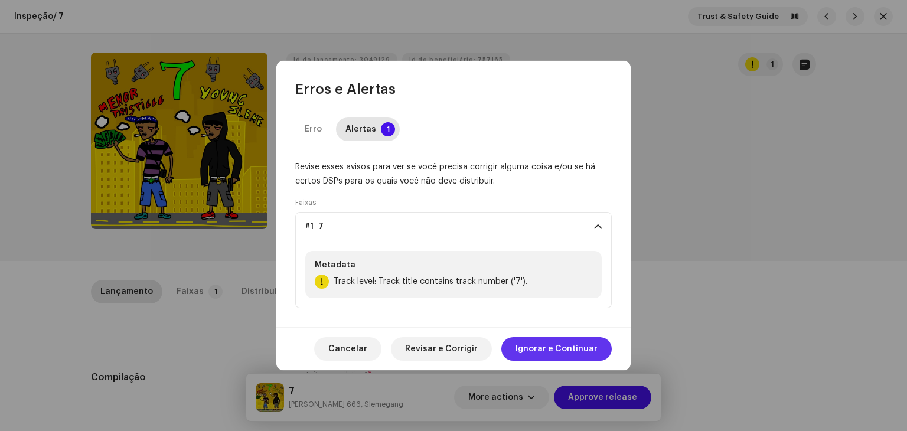
click at [538, 353] on span "Ignorar e Continuar" at bounding box center [556, 349] width 82 height 24
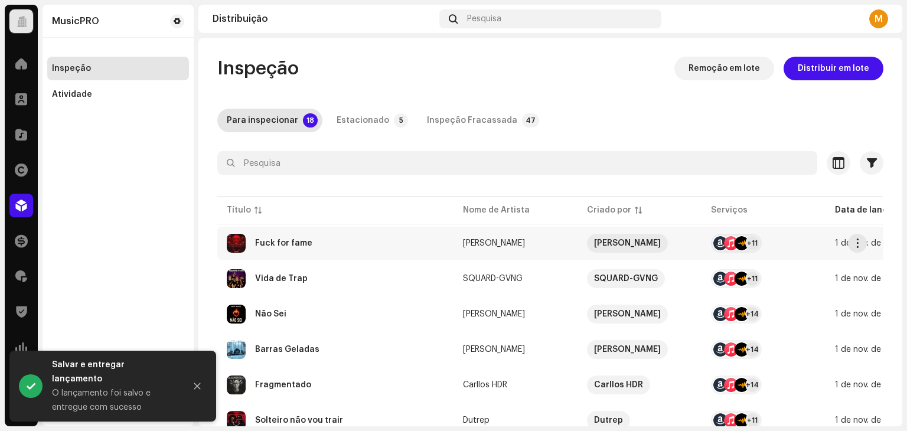
click at [353, 240] on div "Fuck for fame" at bounding box center [335, 243] width 217 height 19
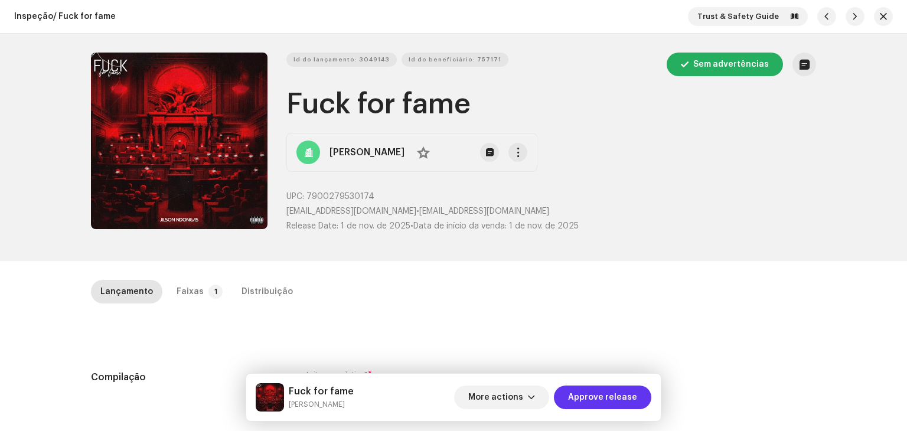
click at [581, 395] on span "Approve release" at bounding box center [602, 397] width 69 height 24
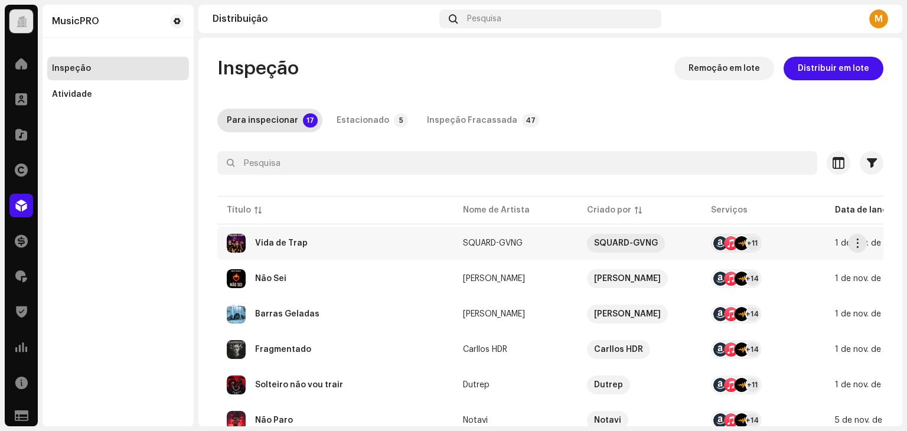
click at [355, 252] on div "Vida de Trap" at bounding box center [335, 243] width 217 height 19
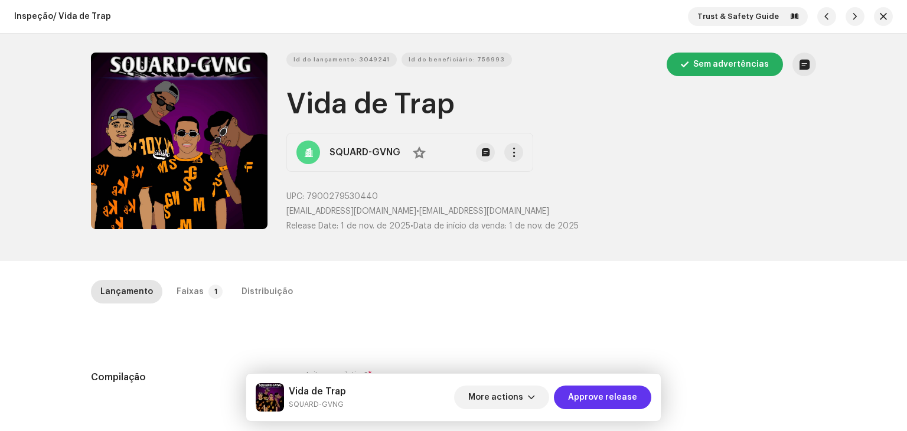
click at [604, 395] on span "Approve release" at bounding box center [602, 397] width 69 height 24
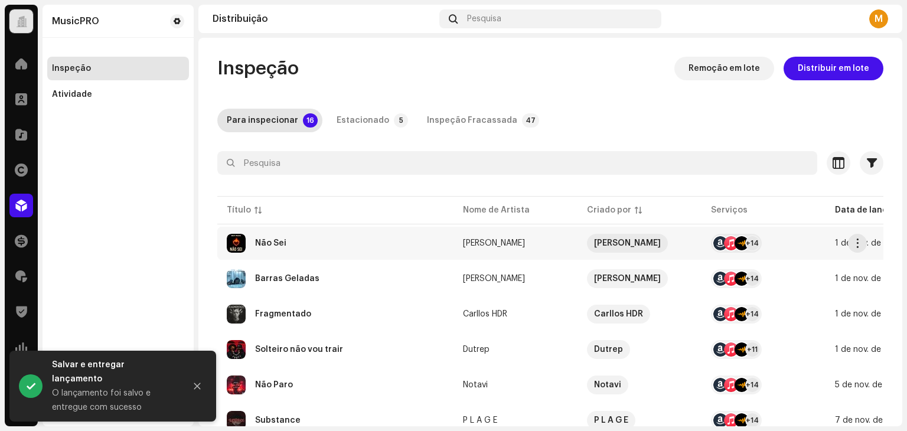
click at [358, 244] on div "Não Sei" at bounding box center [335, 243] width 217 height 19
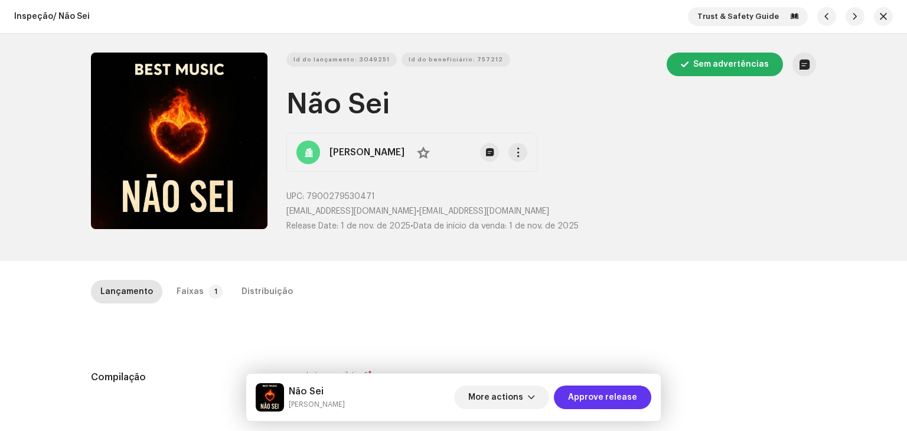
click at [615, 395] on span "Approve release" at bounding box center [602, 397] width 69 height 24
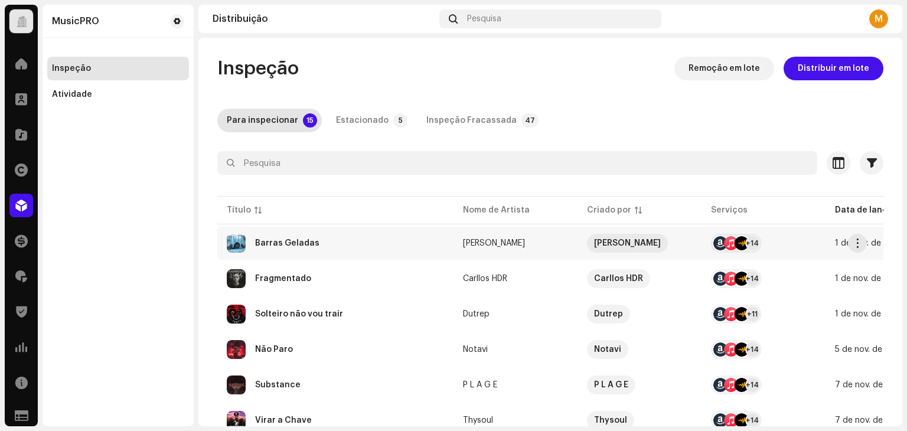
click at [362, 244] on div "Barras Geladas" at bounding box center [335, 243] width 217 height 19
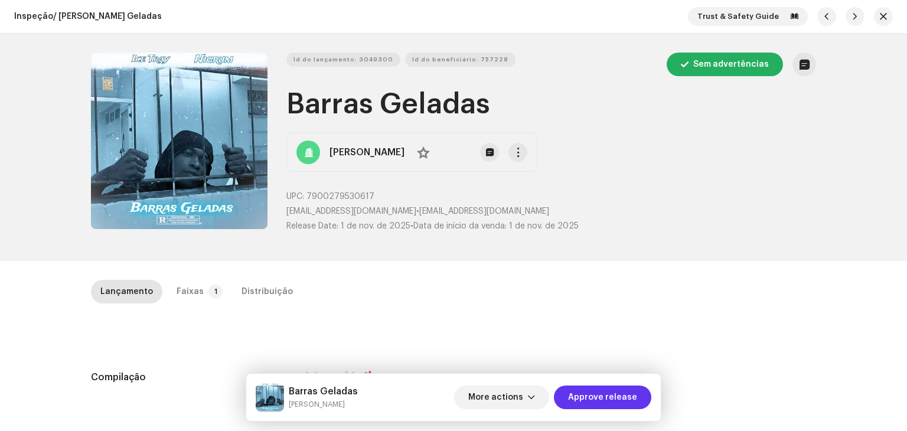
click at [613, 400] on span "Approve release" at bounding box center [602, 397] width 69 height 24
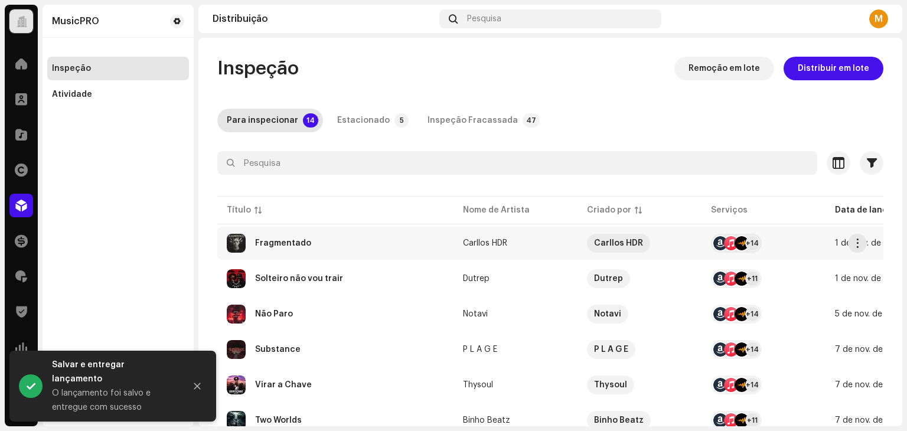
click at [331, 244] on div "Fragmentado" at bounding box center [335, 243] width 217 height 19
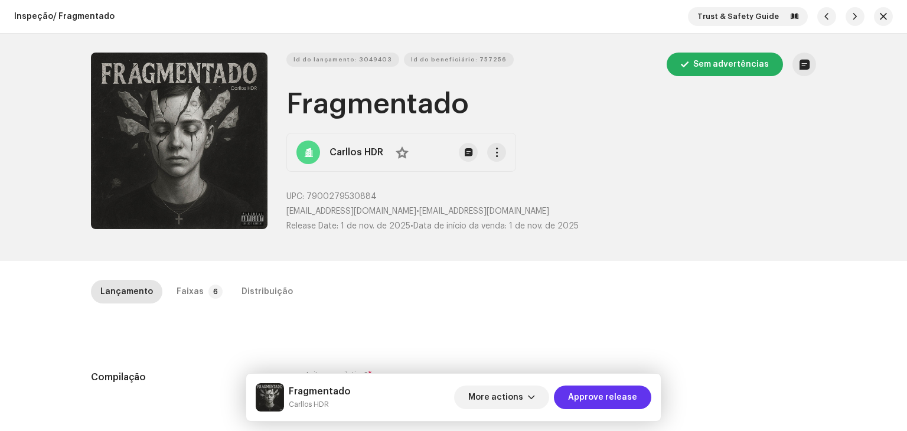
click at [630, 397] on span "Approve release" at bounding box center [602, 397] width 69 height 24
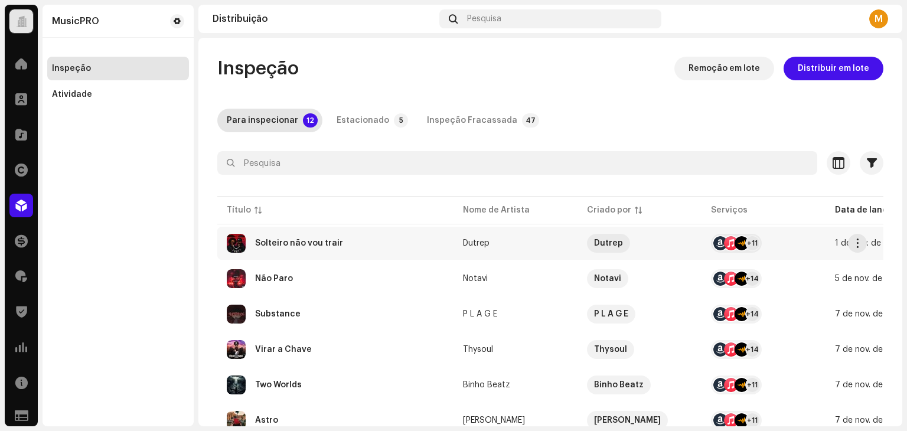
click at [373, 251] on div "Solteiro não vou trair" at bounding box center [335, 243] width 217 height 19
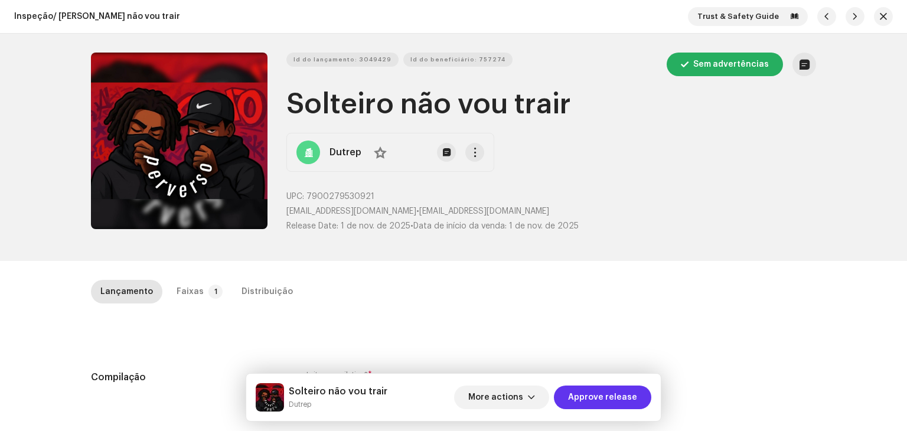
click at [604, 395] on span "Approve release" at bounding box center [602, 397] width 69 height 24
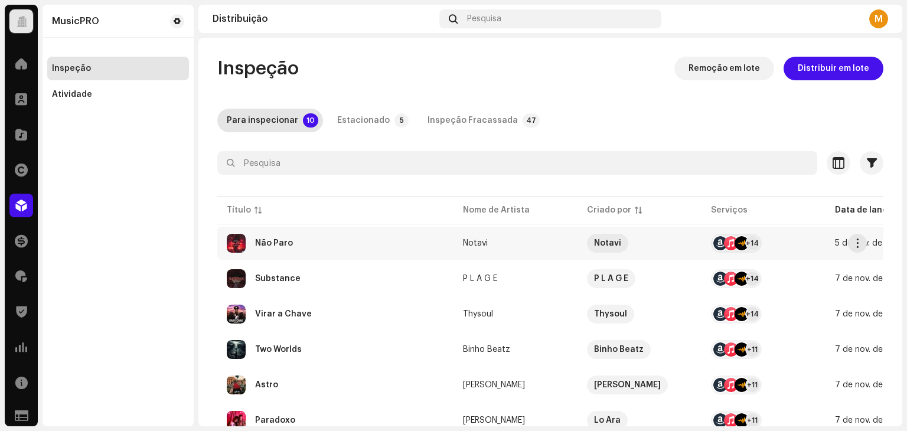
click at [323, 245] on div "Não Paro" at bounding box center [335, 243] width 217 height 19
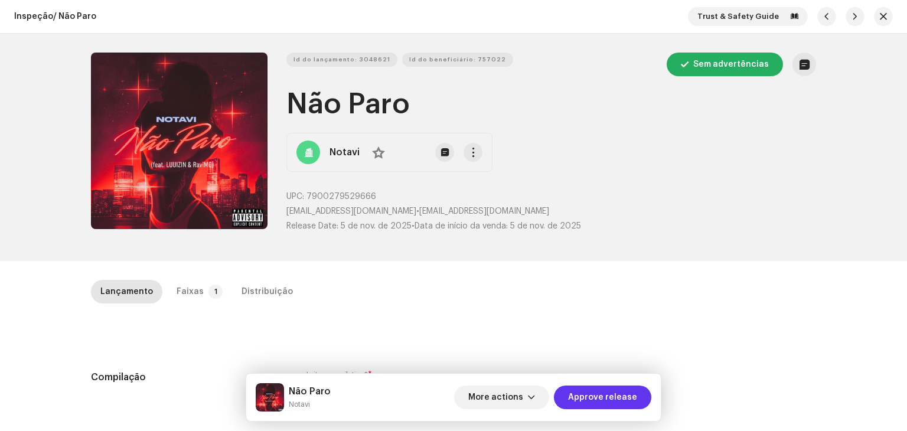
click at [619, 388] on span "Approve release" at bounding box center [602, 397] width 69 height 24
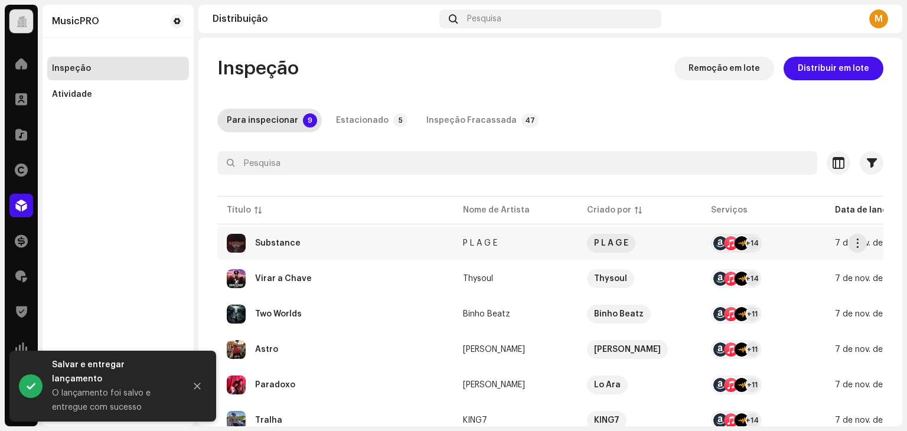
click at [331, 239] on div "Substance" at bounding box center [335, 243] width 217 height 19
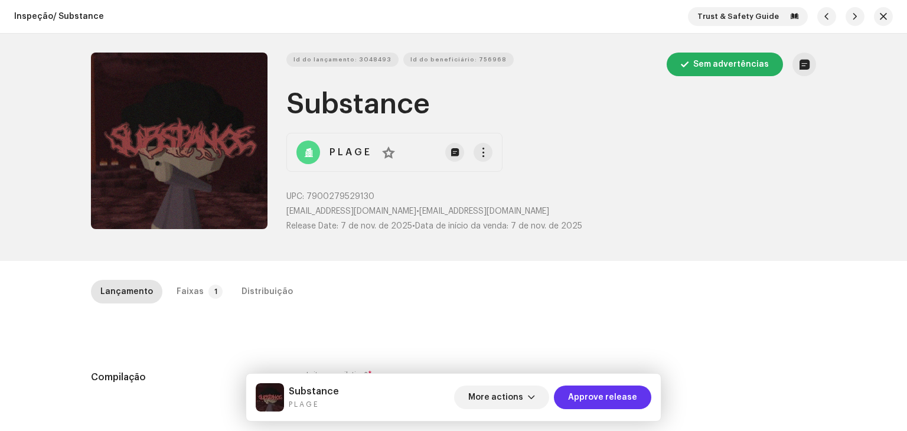
click at [620, 402] on span "Approve release" at bounding box center [602, 397] width 69 height 24
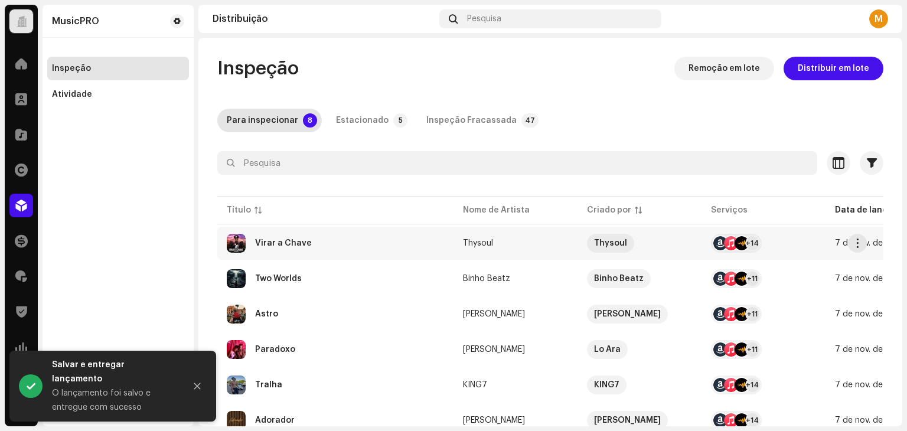
click at [349, 247] on div "Virar a Chave" at bounding box center [335, 243] width 217 height 19
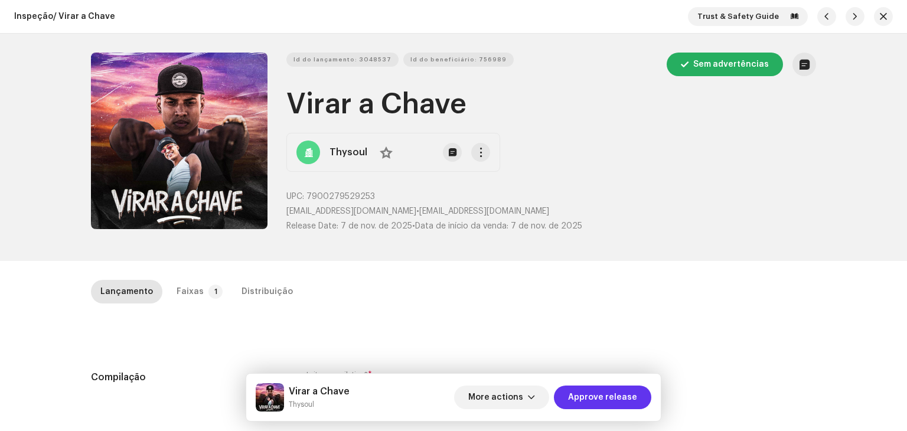
click at [589, 396] on span "Approve release" at bounding box center [602, 397] width 69 height 24
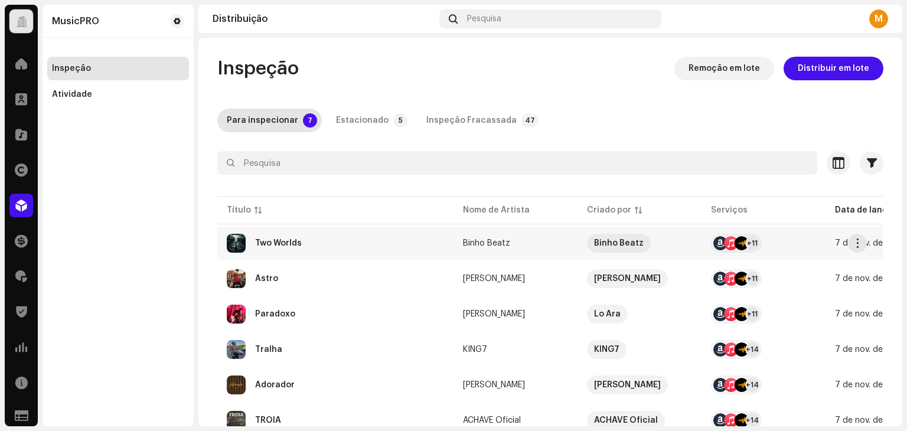
click at [326, 249] on div "Two Worlds" at bounding box center [335, 243] width 217 height 19
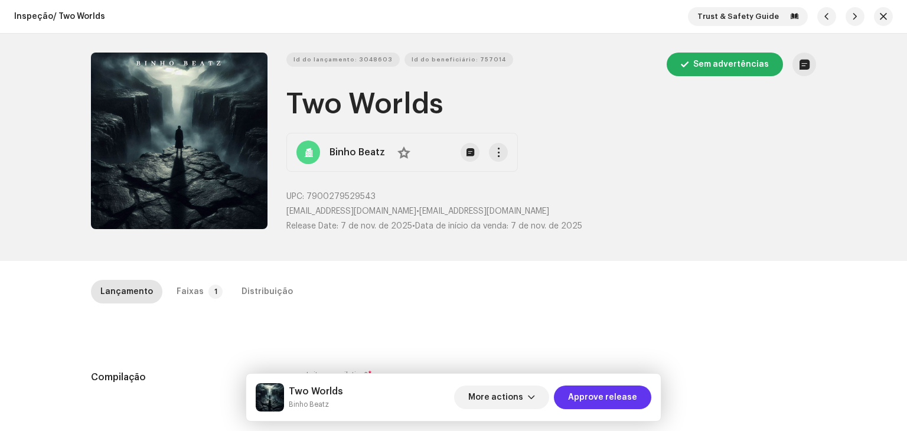
click at [604, 395] on span "Approve release" at bounding box center [602, 397] width 69 height 24
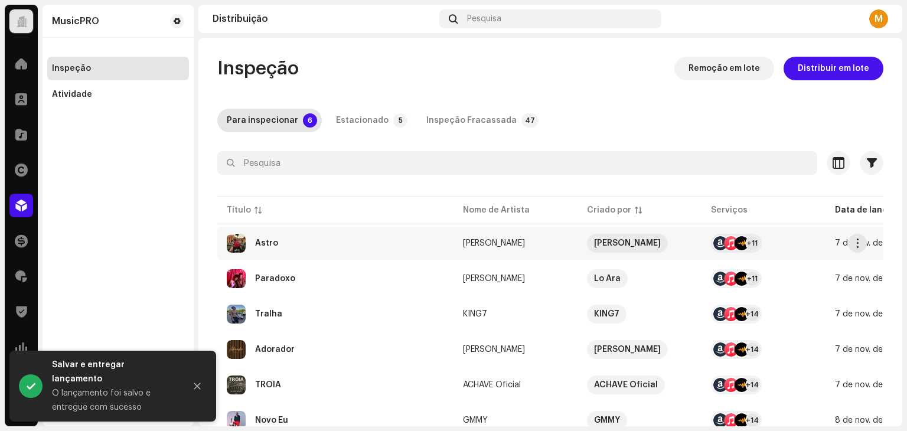
click at [361, 257] on td "Astro" at bounding box center [335, 243] width 236 height 33
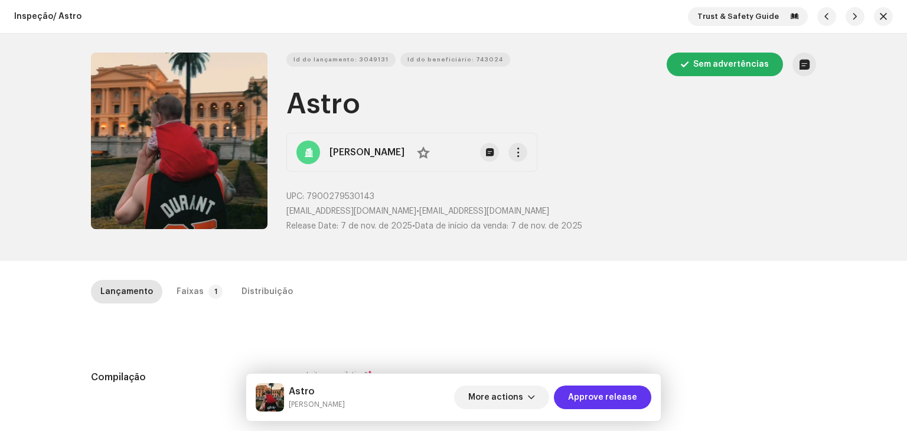
click at [604, 395] on span "Approve release" at bounding box center [602, 397] width 69 height 24
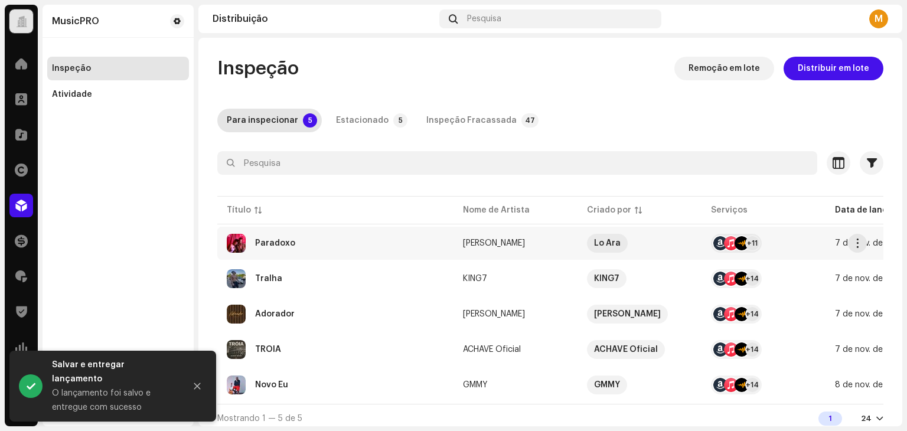
click at [347, 243] on div "Paradoxo" at bounding box center [335, 243] width 217 height 19
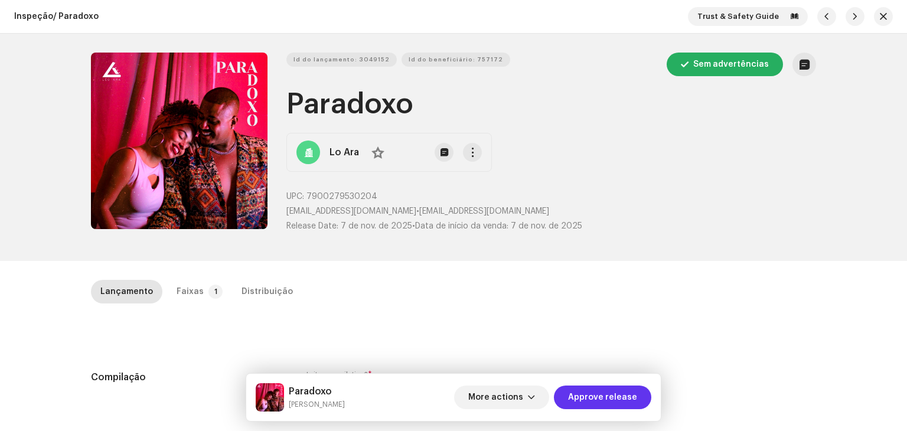
click at [601, 403] on span "Approve release" at bounding box center [602, 397] width 69 height 24
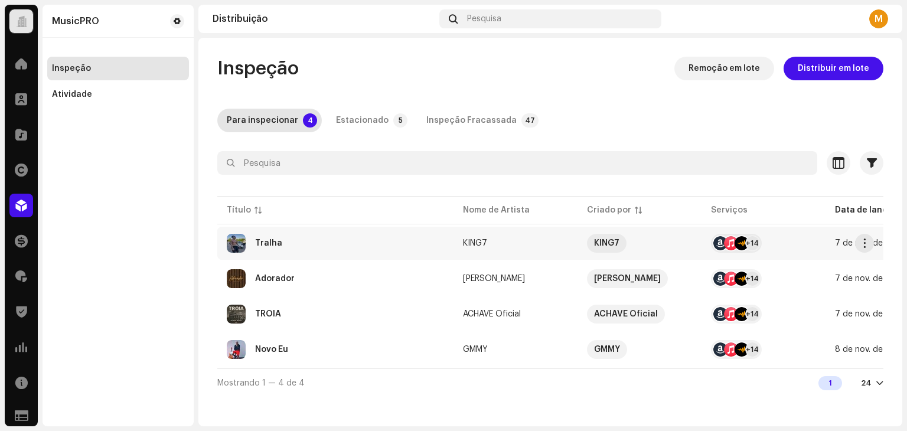
click at [338, 251] on div "Tralha" at bounding box center [335, 243] width 217 height 19
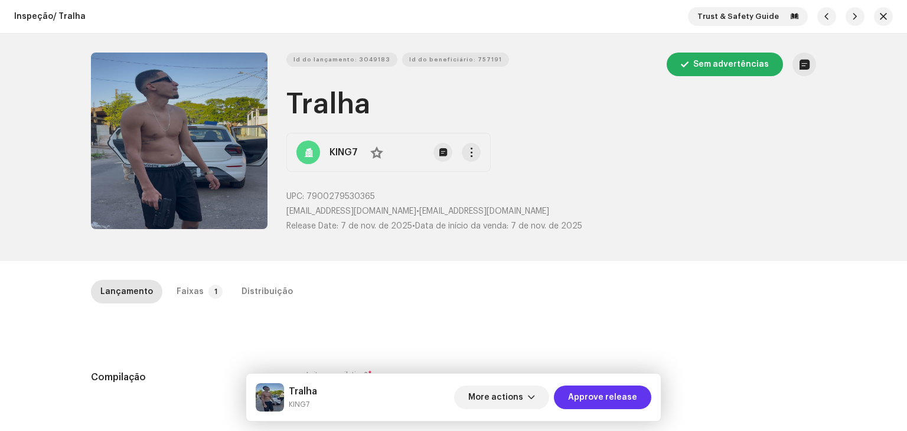
click at [595, 402] on span "Approve release" at bounding box center [602, 397] width 69 height 24
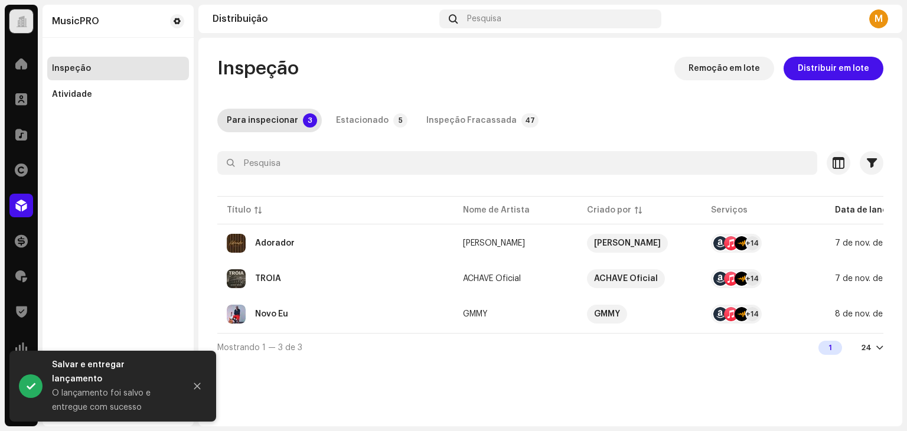
click at [354, 243] on div "Adorador" at bounding box center [335, 243] width 217 height 19
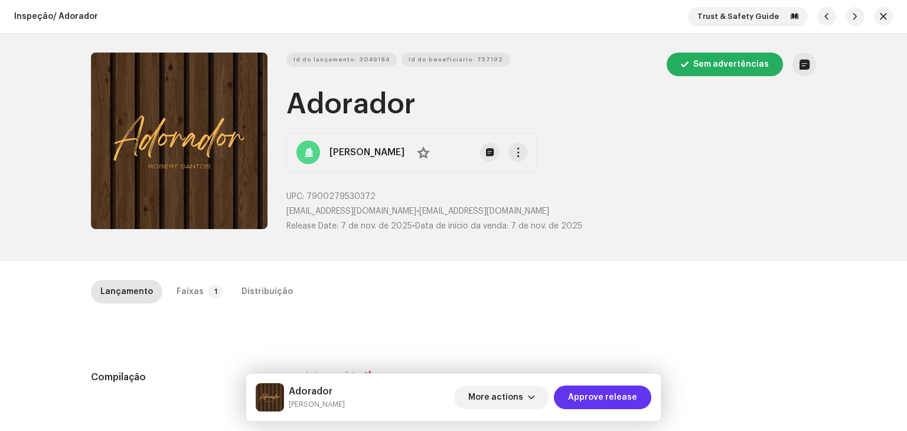
click at [619, 400] on span "Approve release" at bounding box center [602, 397] width 69 height 24
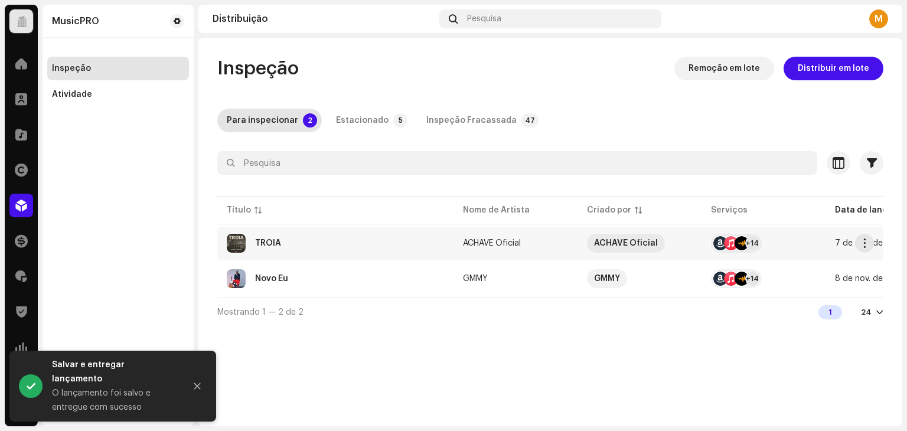
click at [371, 239] on div "TRÓIA" at bounding box center [335, 243] width 217 height 19
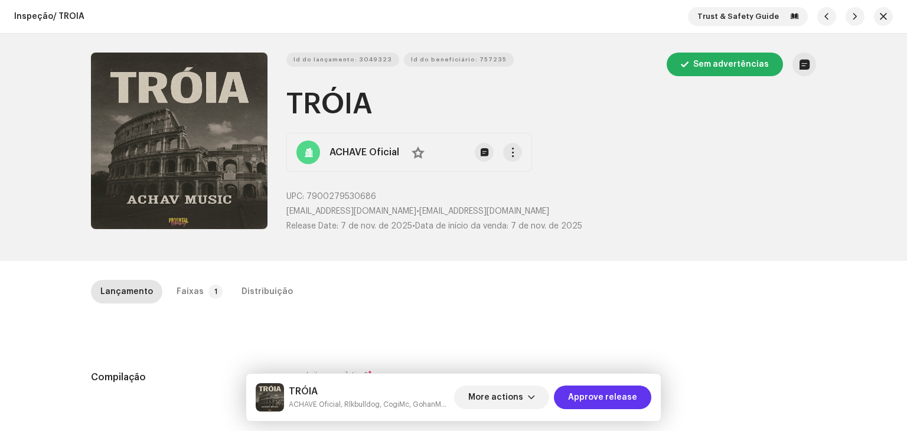
click at [620, 388] on span "Approve release" at bounding box center [602, 397] width 69 height 24
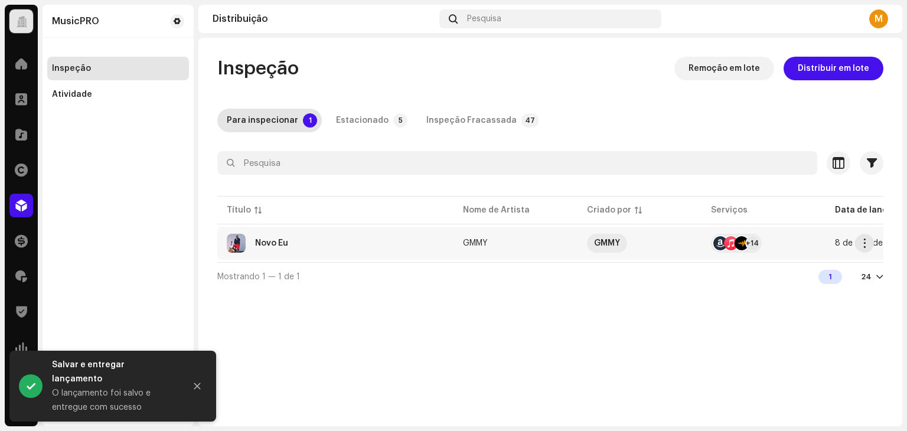
click at [360, 248] on div "Novo Eu" at bounding box center [335, 243] width 217 height 19
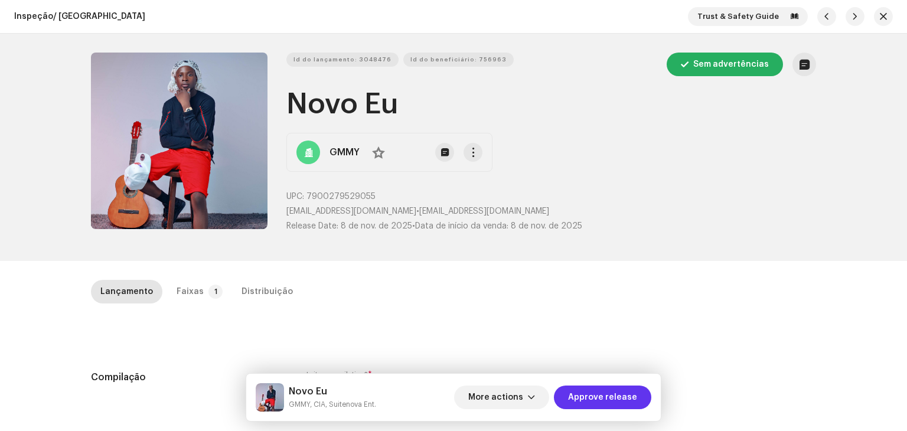
click at [623, 398] on span "Approve release" at bounding box center [602, 397] width 69 height 24
